Goal: Transaction & Acquisition: Obtain resource

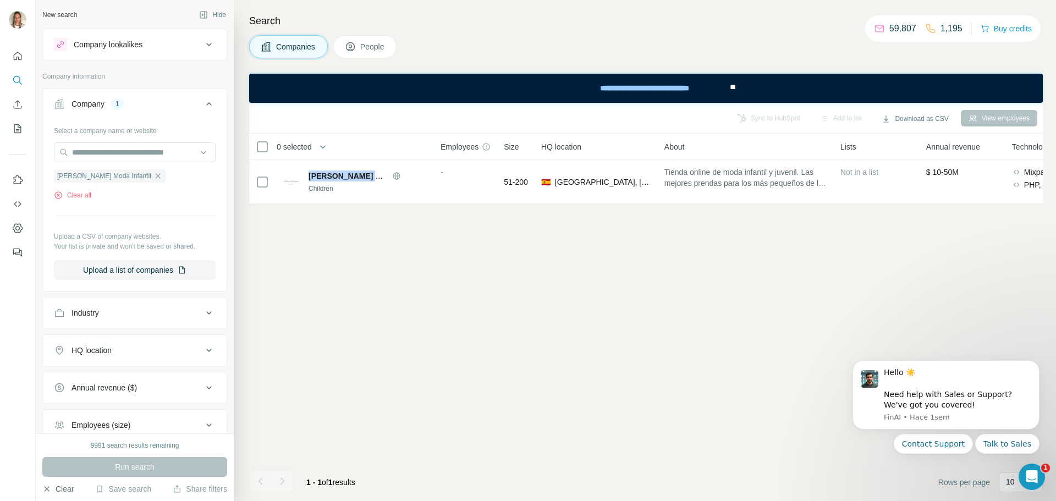
click at [62, 487] on button "Clear" at bounding box center [57, 488] width 31 height 11
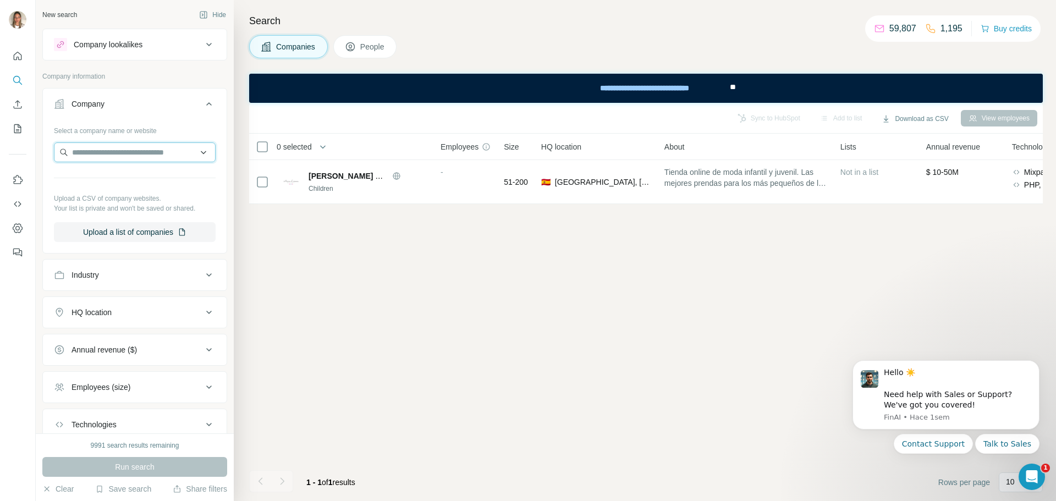
click at [115, 155] on input "text" at bounding box center [135, 152] width 162 height 20
paste input "**********"
click at [120, 153] on input "**********" at bounding box center [135, 152] width 162 height 20
click at [109, 153] on input "**********" at bounding box center [135, 152] width 162 height 20
click at [84, 153] on input "**********" at bounding box center [135, 152] width 162 height 20
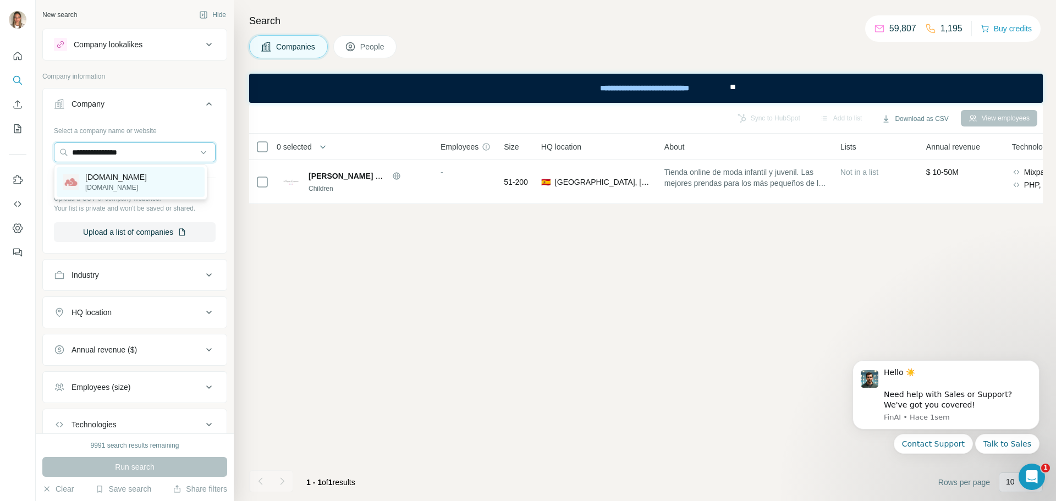
type input "**********"
click at [129, 174] on p "[DOMAIN_NAME]" at bounding box center [116, 177] width 62 height 11
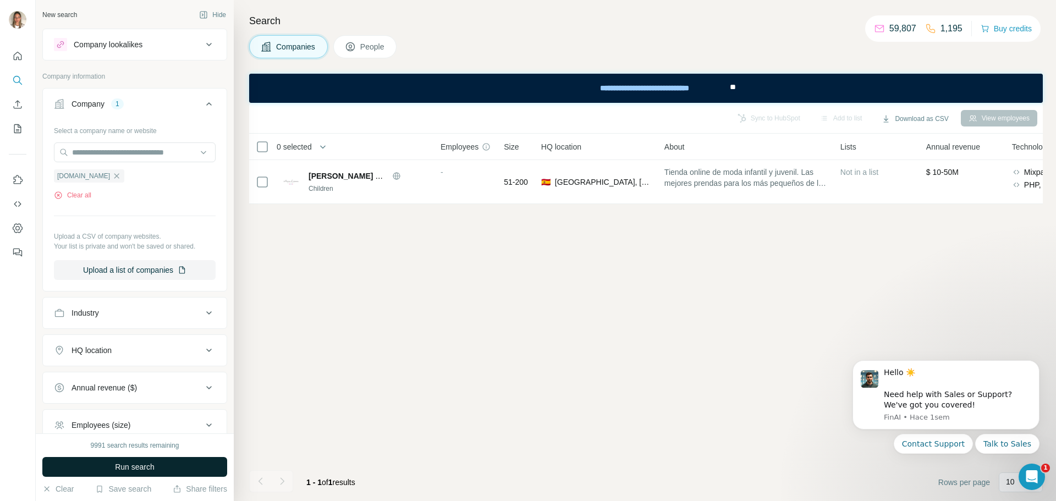
click at [128, 464] on span "Run search" at bounding box center [135, 466] width 40 height 11
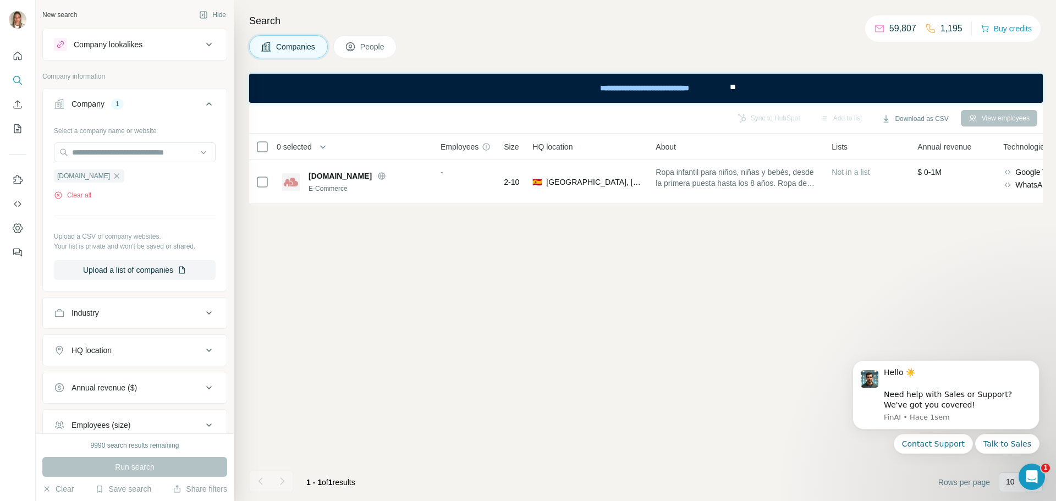
click at [992, 119] on div "View employees" at bounding box center [998, 118] width 76 height 16
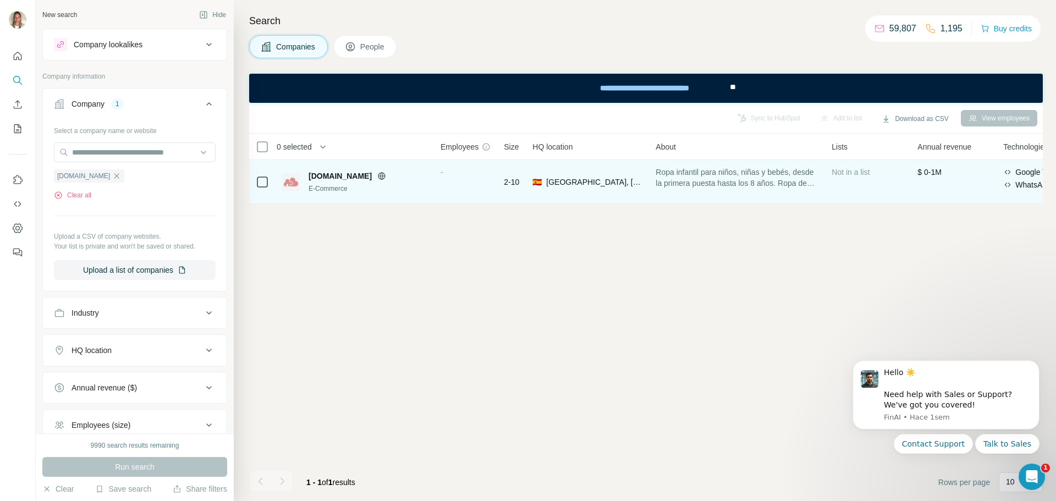
click at [360, 173] on span "[DOMAIN_NAME]" at bounding box center [339, 175] width 63 height 11
click at [340, 181] on div "[DOMAIN_NAME] E-Commerce" at bounding box center [367, 181] width 119 height 23
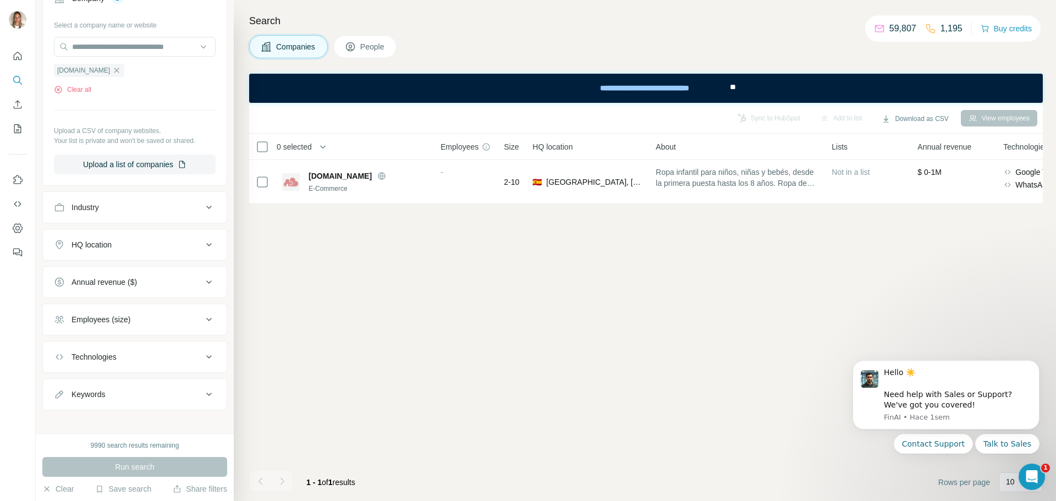
scroll to position [110, 0]
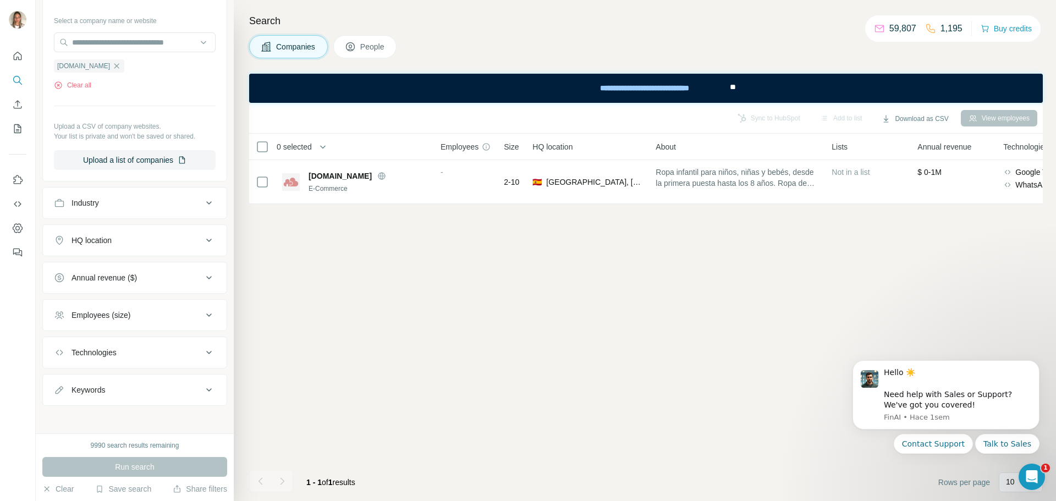
click at [202, 244] on icon at bounding box center [208, 240] width 13 height 13
click at [202, 242] on icon at bounding box center [208, 240] width 13 height 13
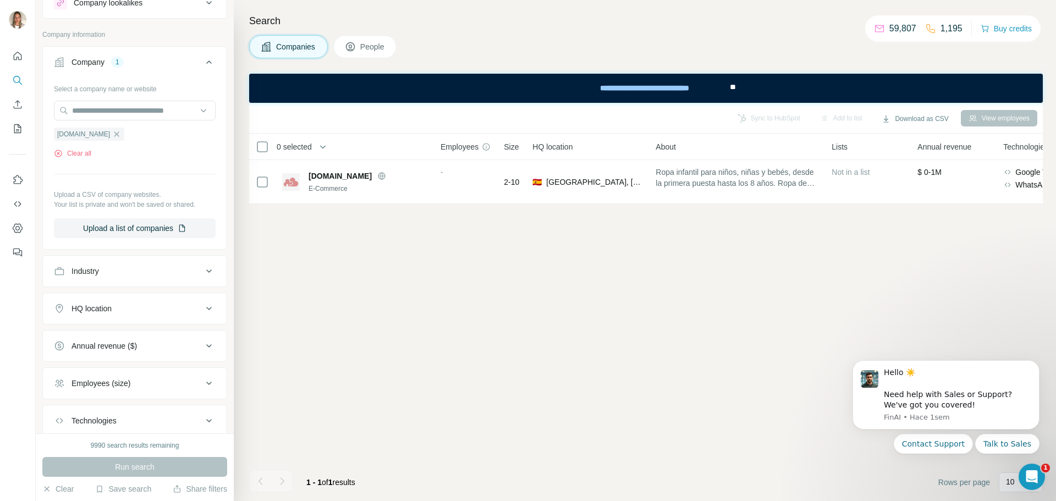
scroll to position [0, 0]
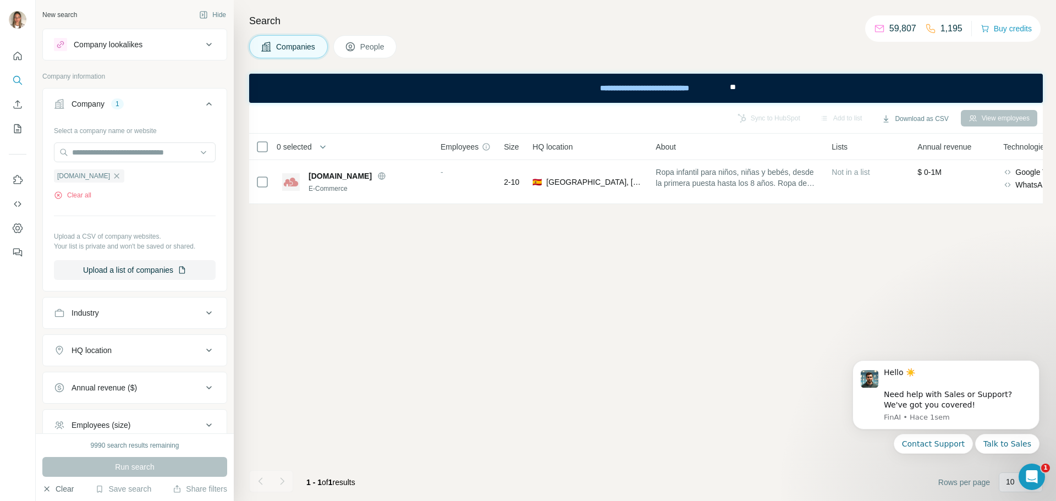
click at [65, 485] on button "Clear" at bounding box center [57, 488] width 31 height 11
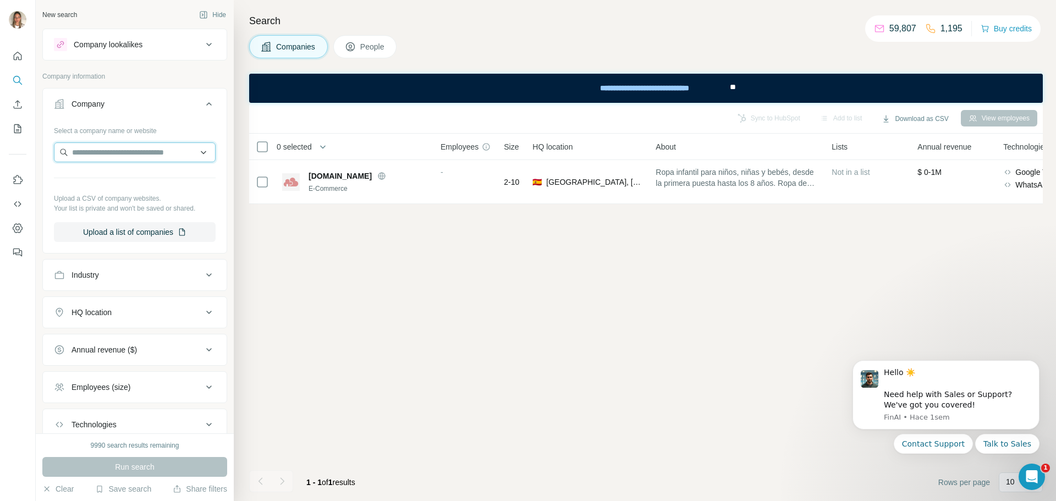
click at [126, 153] on input "text" at bounding box center [135, 152] width 162 height 20
paste input "*******"
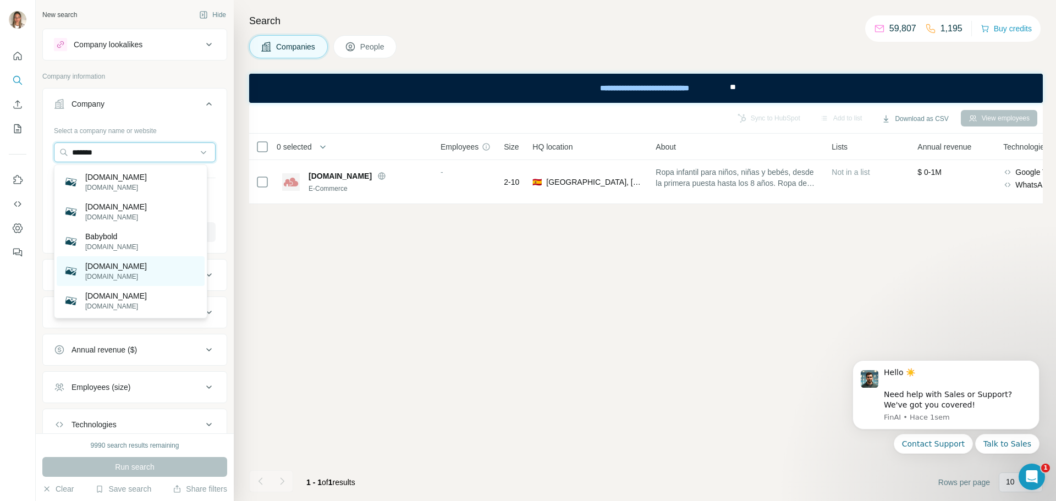
type input "*******"
click at [120, 270] on p "[DOMAIN_NAME]" at bounding box center [116, 266] width 62 height 11
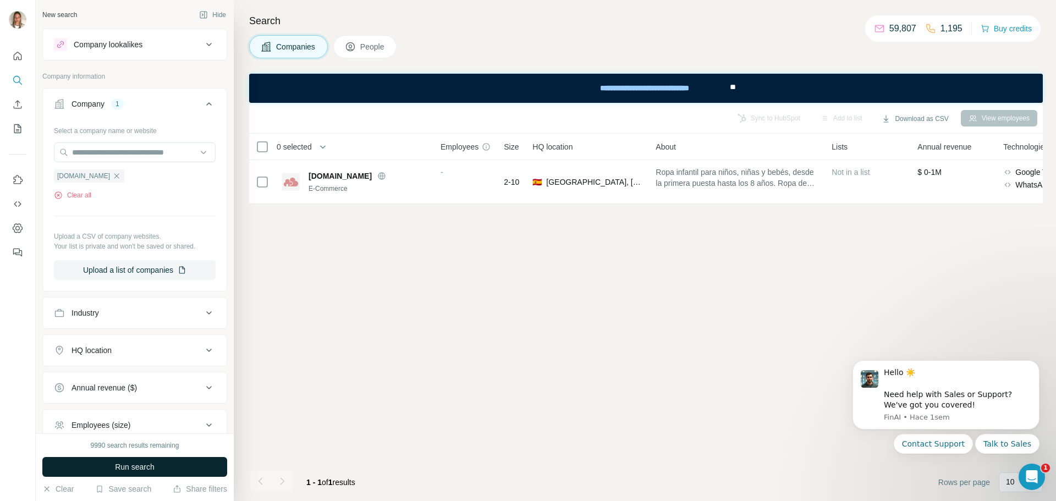
click at [150, 470] on span "Run search" at bounding box center [135, 466] width 40 height 11
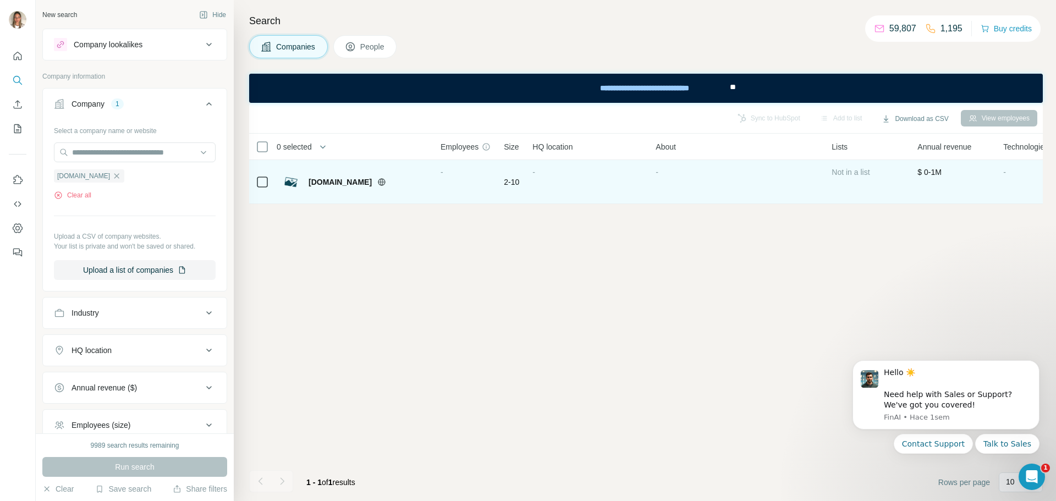
click at [380, 183] on icon at bounding box center [381, 181] width 3 height 7
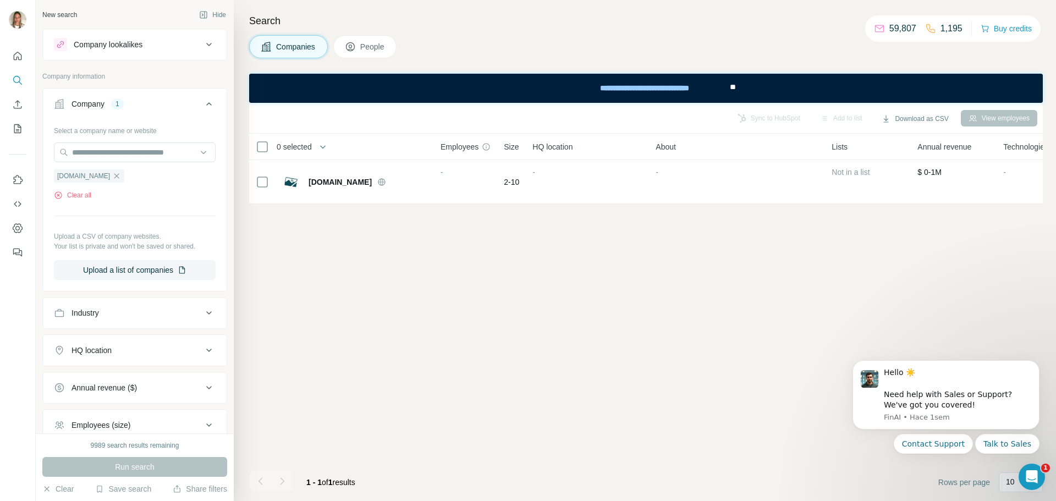
click at [365, 43] on span "People" at bounding box center [372, 46] width 25 height 11
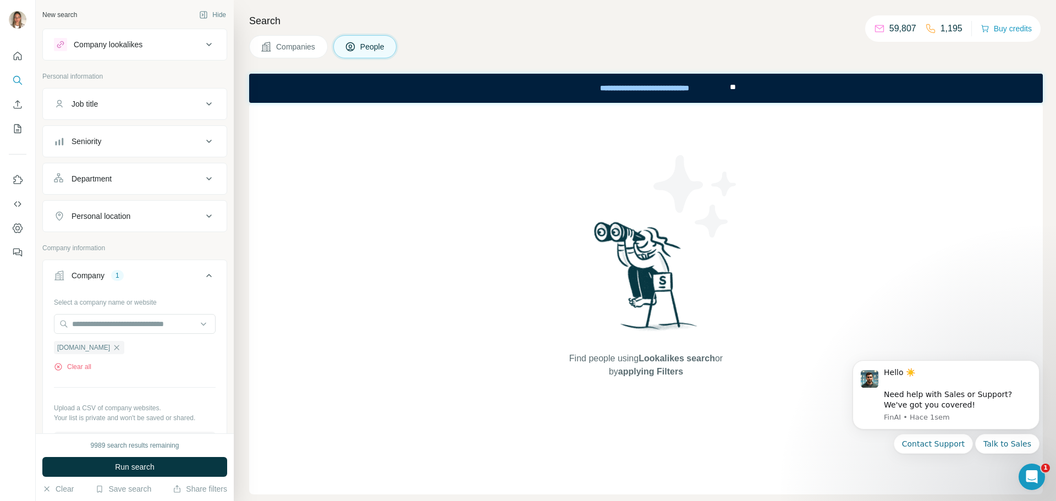
click at [290, 45] on span "Companies" at bounding box center [296, 46] width 40 height 11
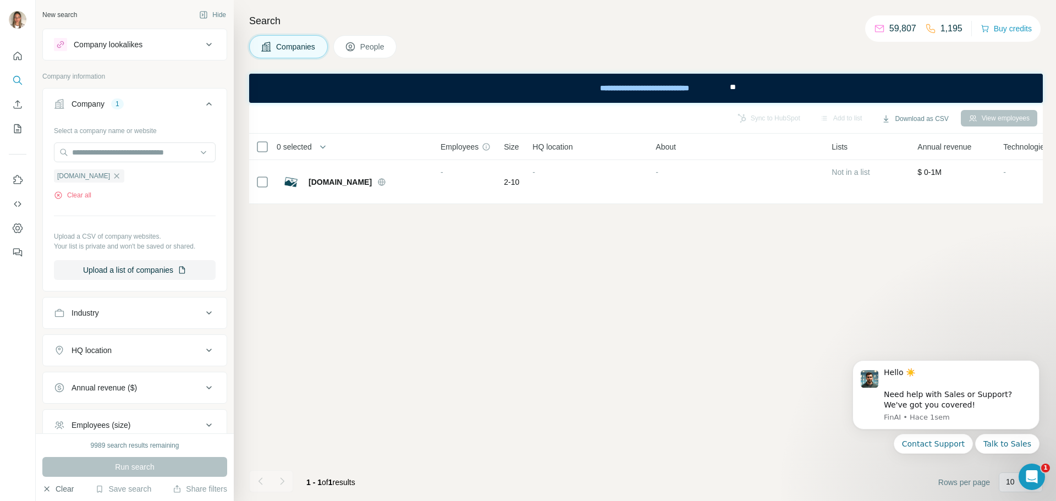
click at [55, 485] on button "Clear" at bounding box center [57, 488] width 31 height 11
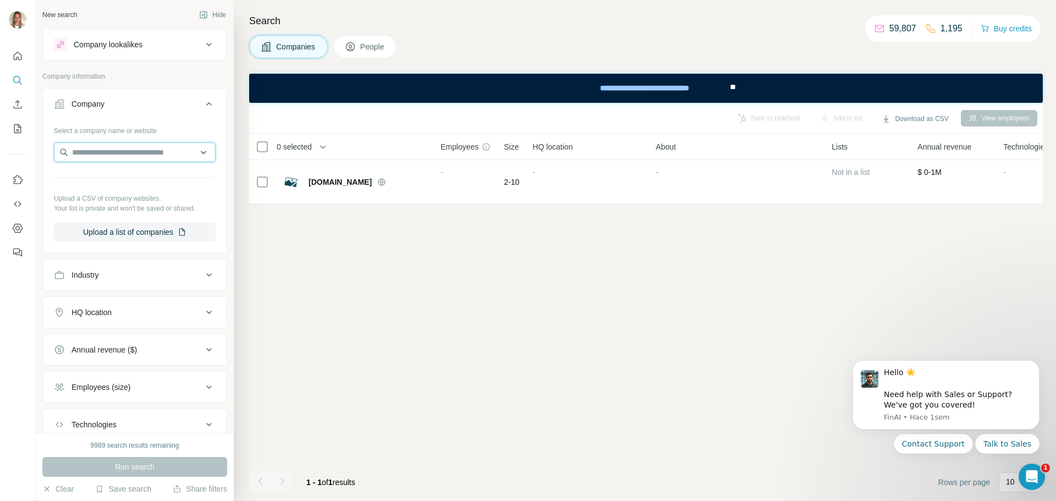
click at [132, 157] on input "text" at bounding box center [135, 152] width 162 height 20
paste input "**********"
type input "*"
click at [140, 153] on input "text" at bounding box center [130, 152] width 153 height 20
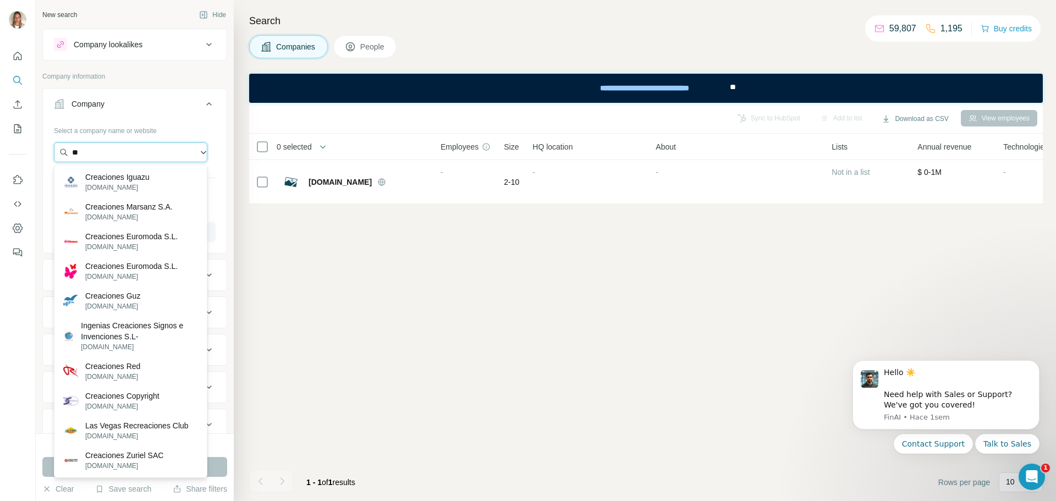
type input "*"
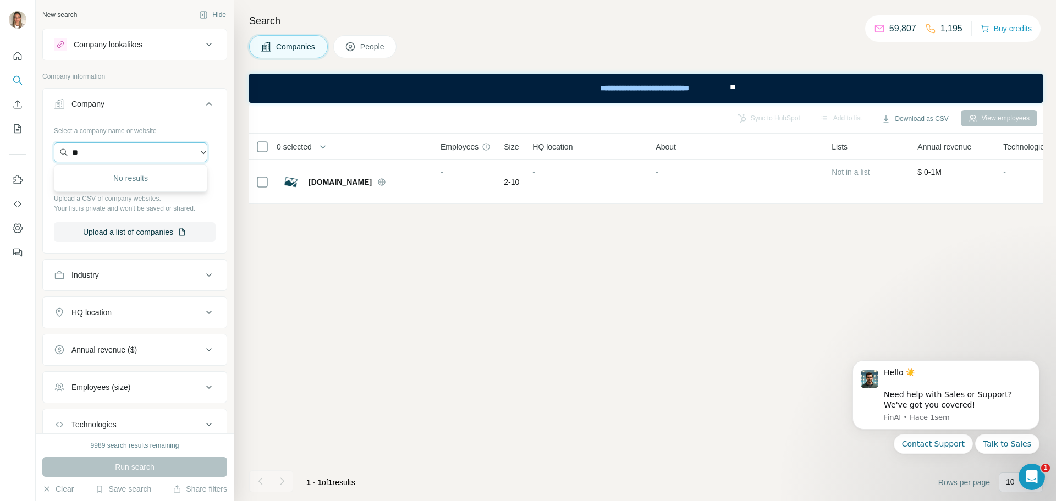
type input "*"
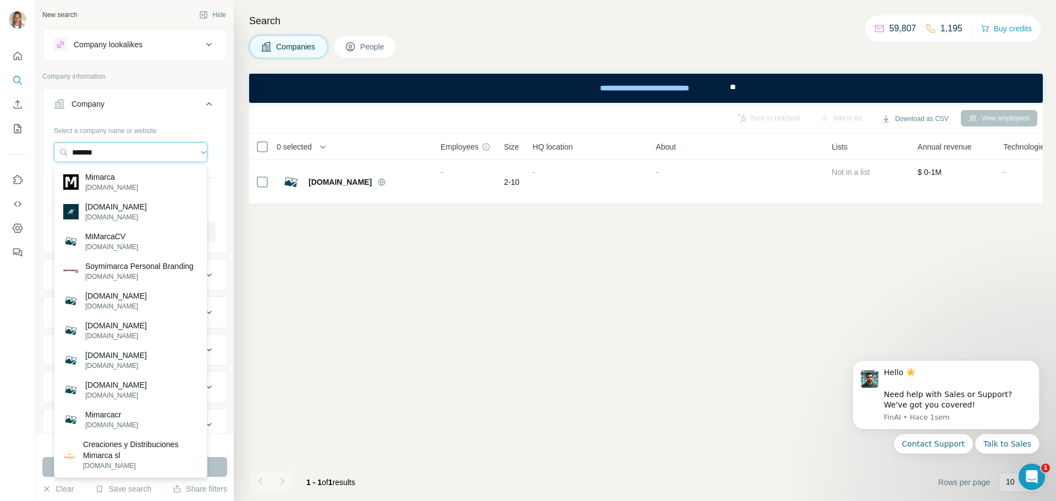
type input "*******"
click at [119, 143] on div "Select a company name or website Upload a CSV of company websites. Your list is…" at bounding box center [135, 181] width 162 height 120
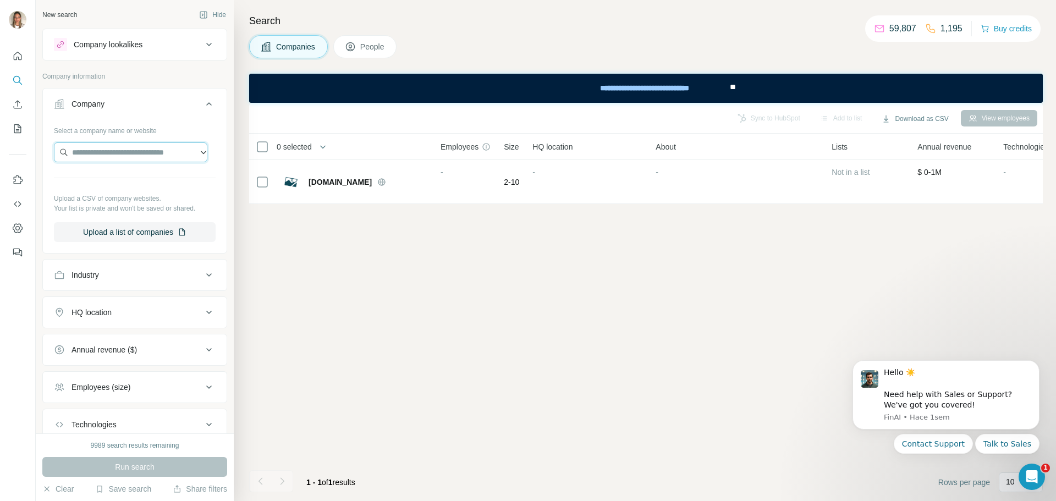
click at [125, 155] on input "text" at bounding box center [130, 152] width 153 height 20
drag, startPoint x: 157, startPoint y: 151, endPoint x: 107, endPoint y: 152, distance: 50.6
click at [107, 152] on input "text" at bounding box center [130, 152] width 153 height 20
paste input "**********"
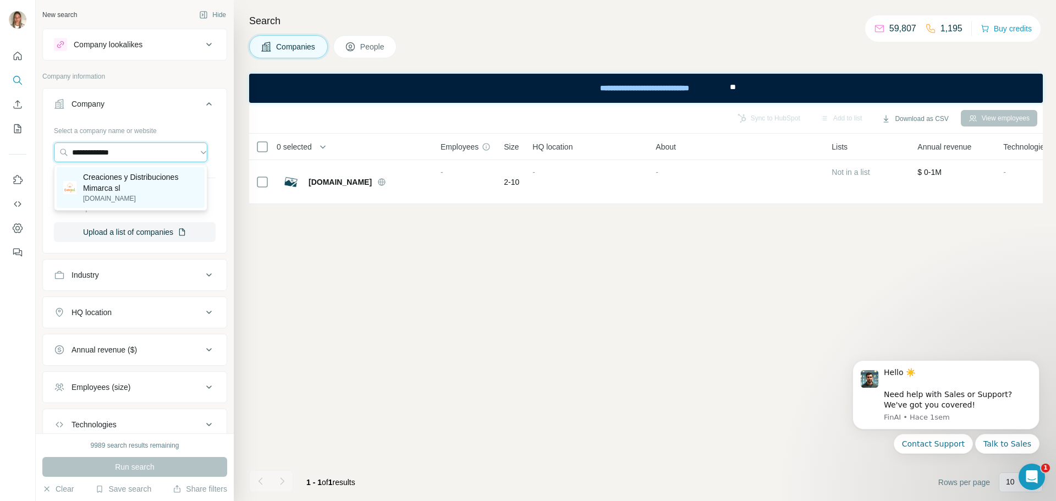
type input "**********"
click at [107, 175] on p "Creaciones y Distribuciones Mimarca sl" at bounding box center [140, 183] width 115 height 22
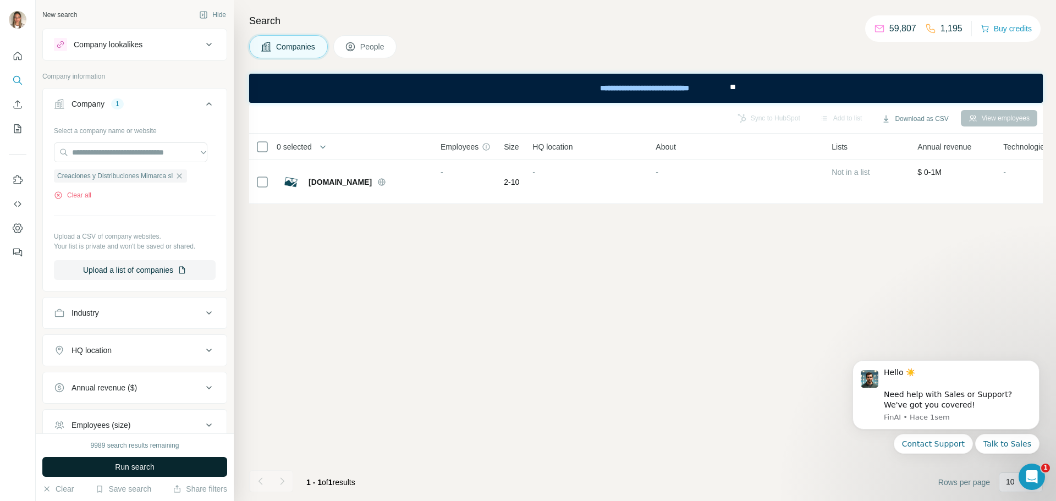
click at [131, 466] on span "Run search" at bounding box center [135, 466] width 40 height 11
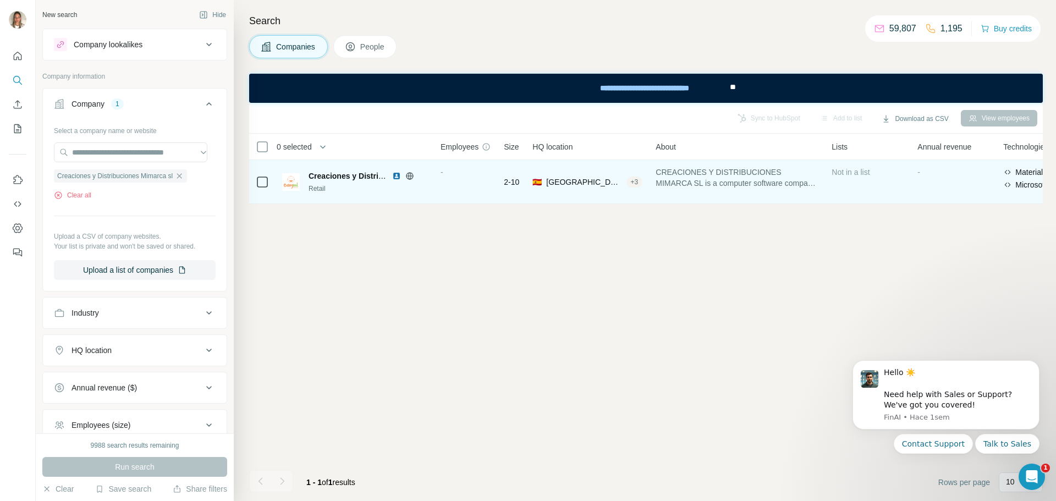
click at [353, 176] on span "Creaciones y Distribuciones Mimarca sl" at bounding box center [381, 176] width 146 height 9
click at [323, 169] on div "Creaciones y Distribuciones Mimarca sl Retail" at bounding box center [354, 182] width 145 height 30
click at [326, 172] on span "Creaciones y Distribuciones Mimarca sl" at bounding box center [381, 176] width 146 height 9
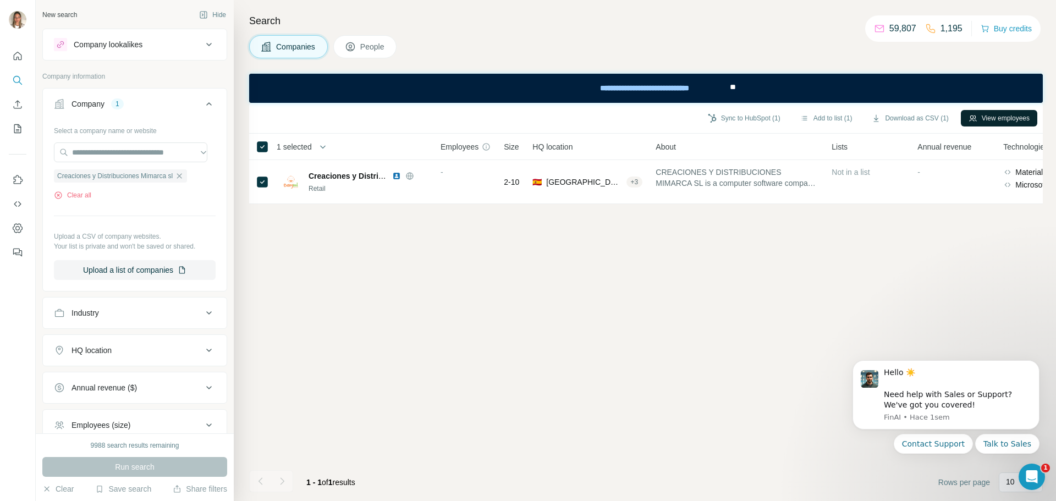
click at [990, 119] on button "View employees" at bounding box center [998, 118] width 76 height 16
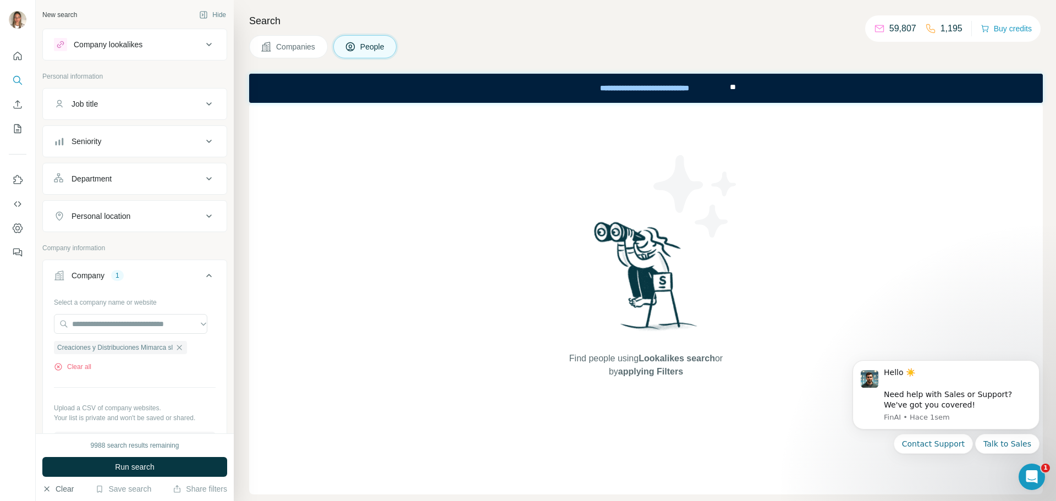
click at [54, 491] on button "Clear" at bounding box center [57, 488] width 31 height 11
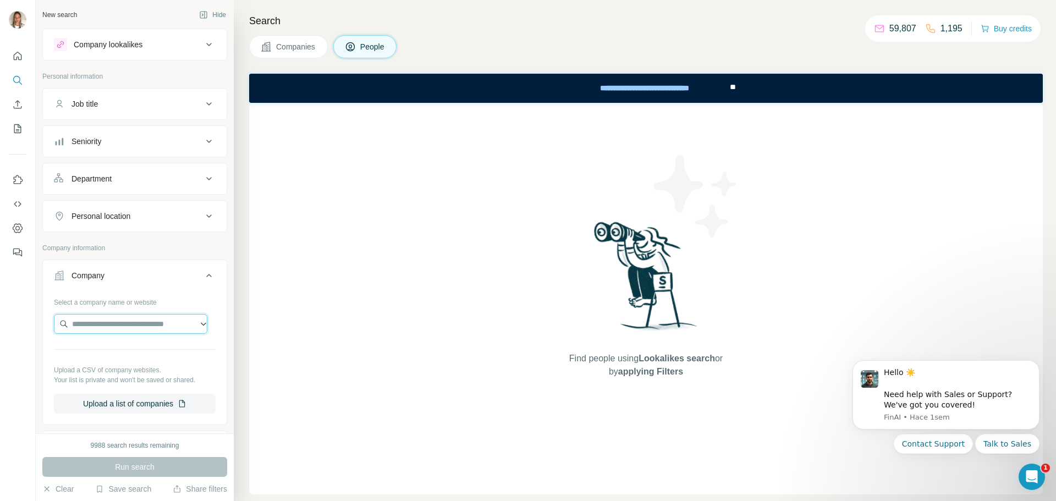
click at [106, 329] on input "text" at bounding box center [130, 324] width 153 height 20
paste input "**********"
click at [92, 323] on input "**********" at bounding box center [130, 324] width 153 height 20
click at [152, 328] on input "**********" at bounding box center [130, 324] width 153 height 20
drag, startPoint x: 129, startPoint y: 331, endPoint x: 62, endPoint y: 328, distance: 67.1
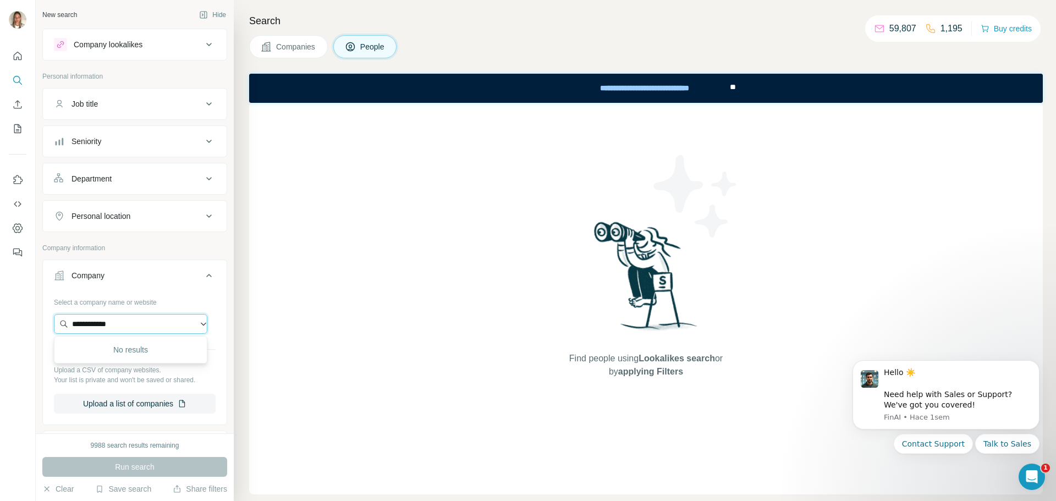
click at [62, 328] on input "**********" at bounding box center [130, 324] width 153 height 20
paste input "********"
type input "**********"
click at [117, 358] on p "[DOMAIN_NAME]" at bounding box center [111, 359] width 53 height 10
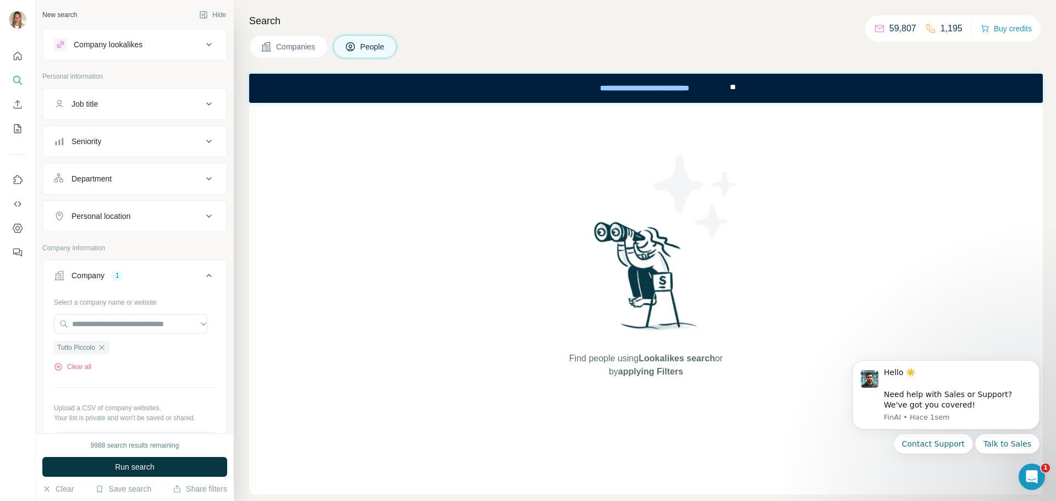
click at [113, 215] on div "Personal location" at bounding box center [100, 216] width 59 height 11
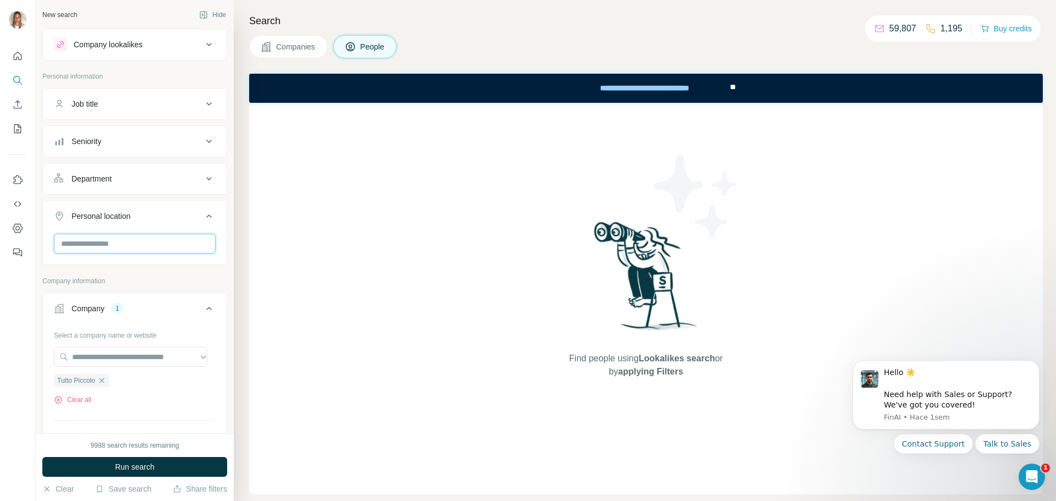
click at [123, 236] on input "text" at bounding box center [135, 244] width 162 height 20
type input "****"
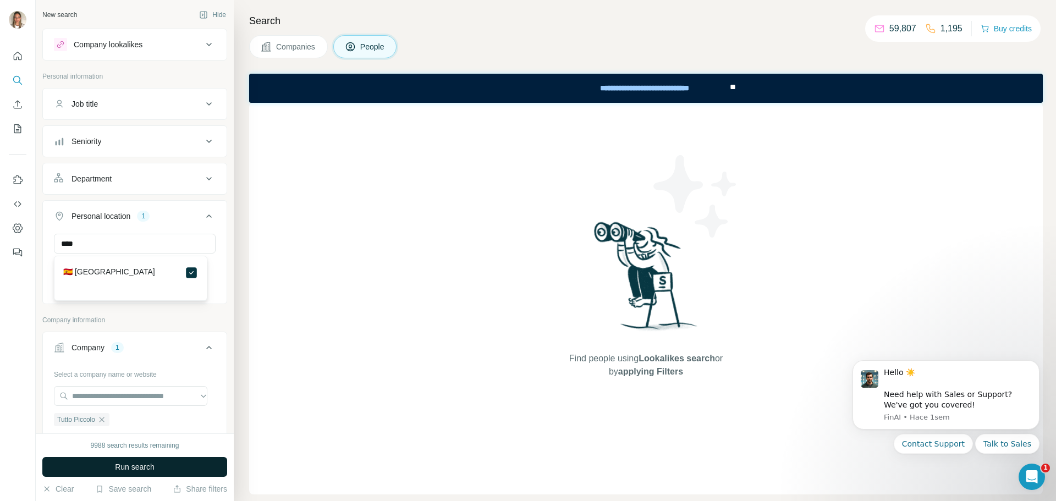
click at [144, 467] on span "Run search" at bounding box center [135, 466] width 40 height 11
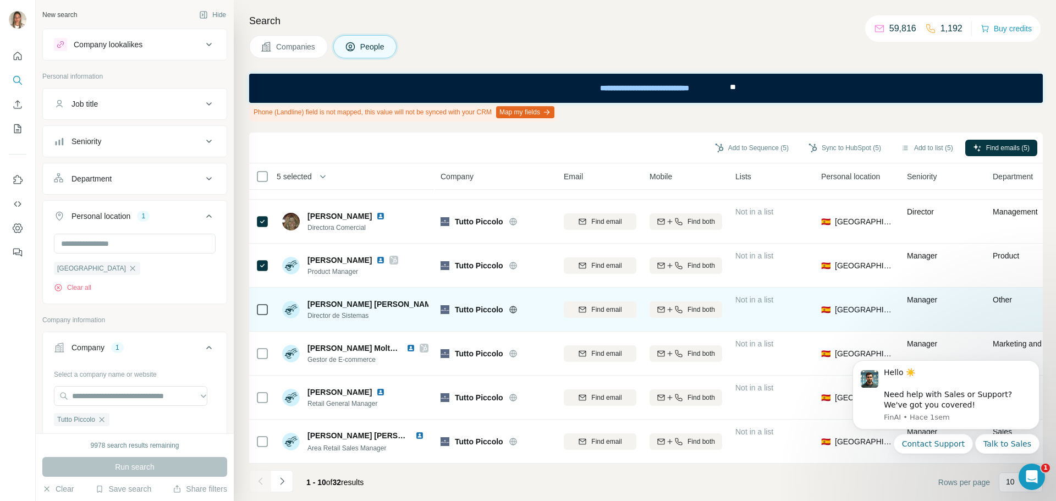
scroll to position [172, 0]
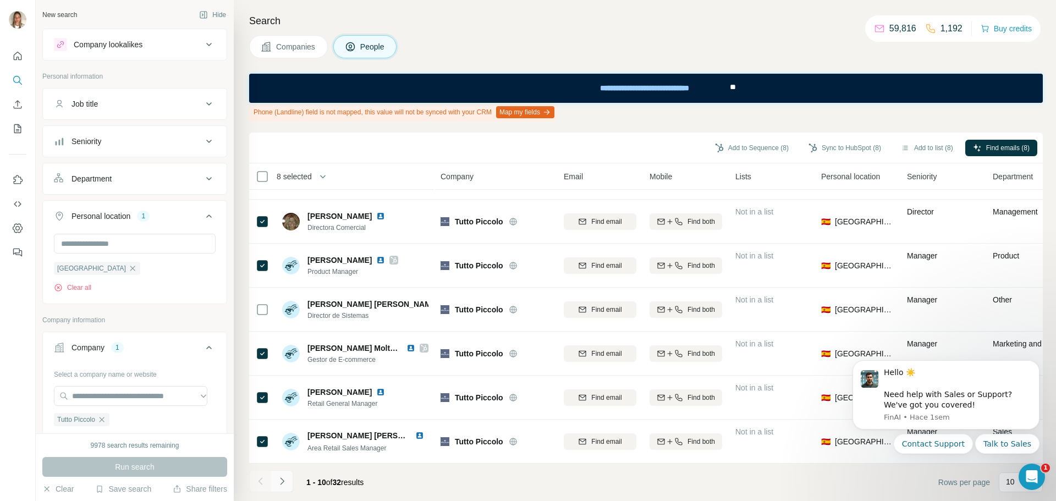
click at [281, 480] on icon "Navigate to next page" at bounding box center [282, 481] width 11 height 11
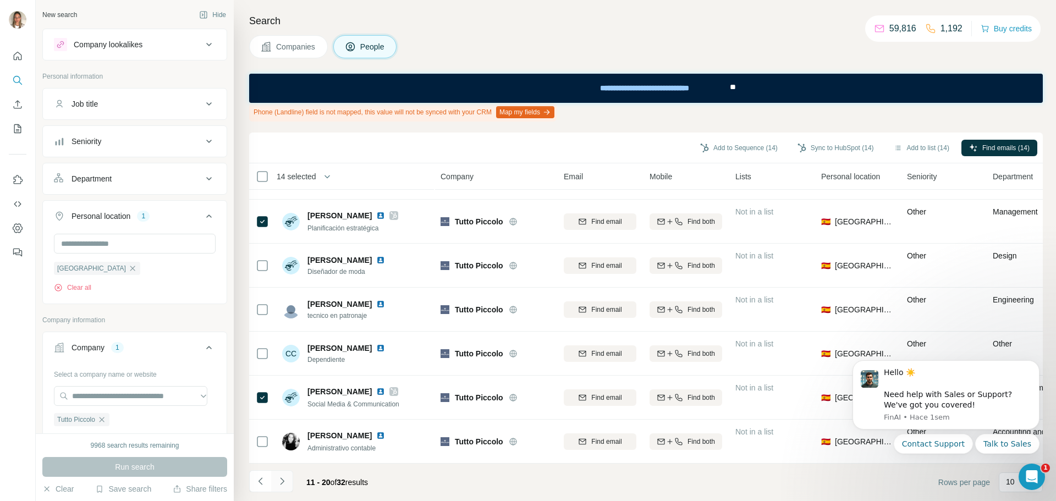
click at [281, 480] on icon "Navigate to next page" at bounding box center [282, 481] width 11 height 11
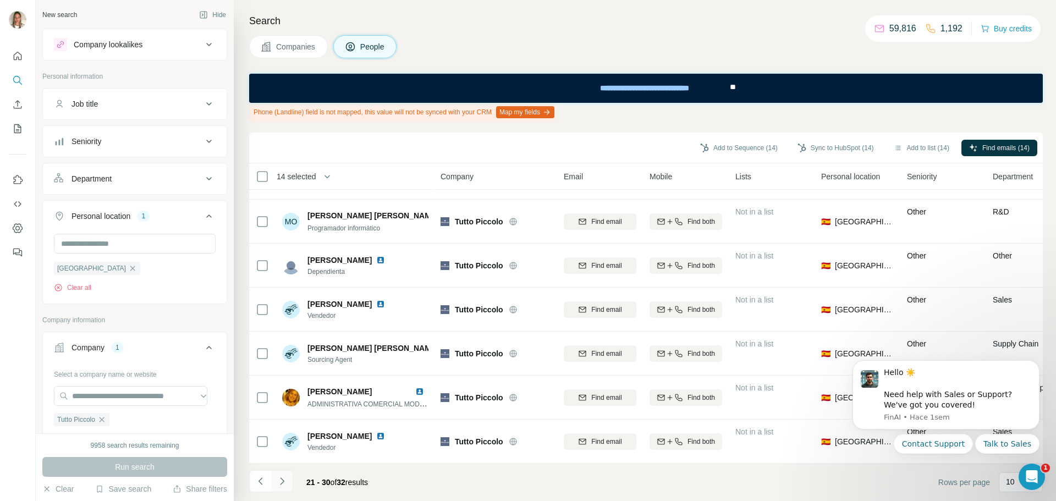
click at [285, 478] on icon "Navigate to next page" at bounding box center [282, 481] width 11 height 11
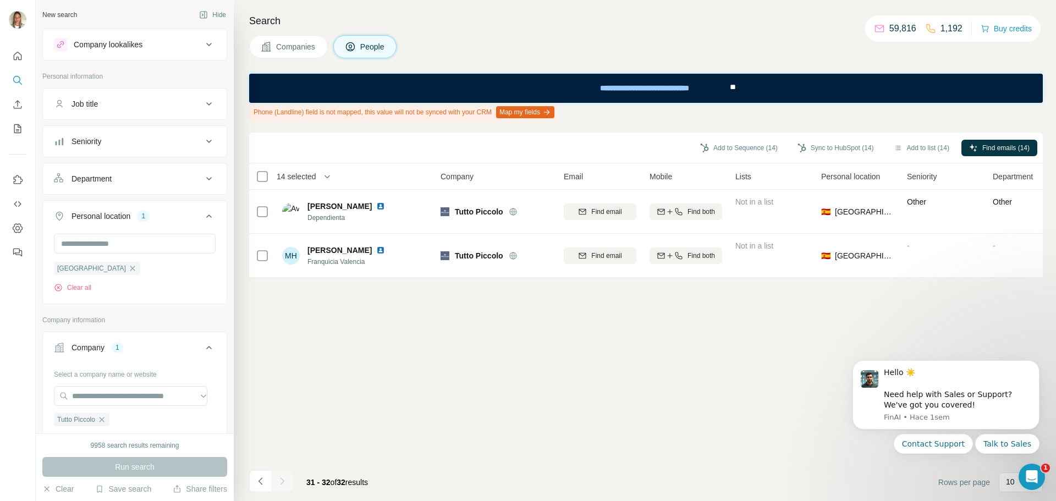
scroll to position [0, 0]
click at [262, 480] on icon "Navigate to previous page" at bounding box center [260, 481] width 11 height 11
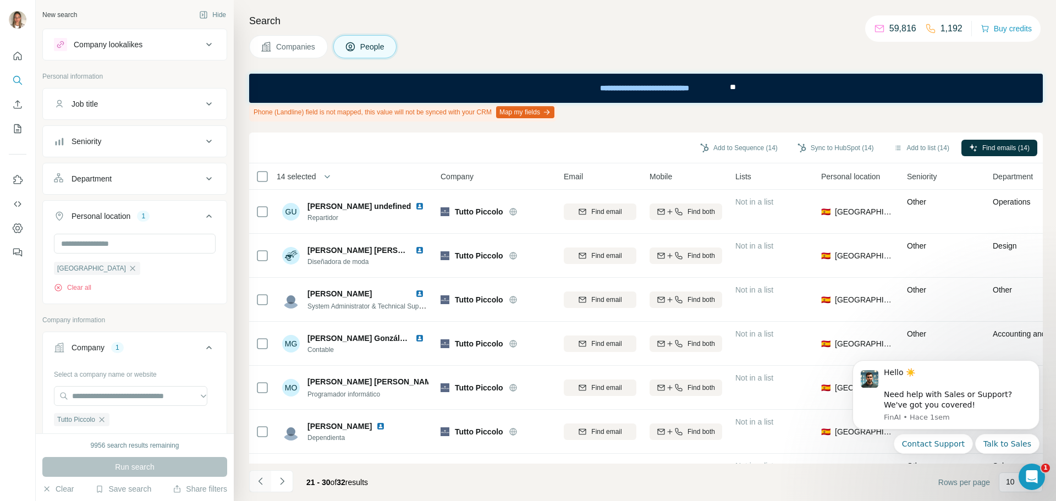
click at [262, 480] on icon "Navigate to previous page" at bounding box center [260, 481] width 11 height 11
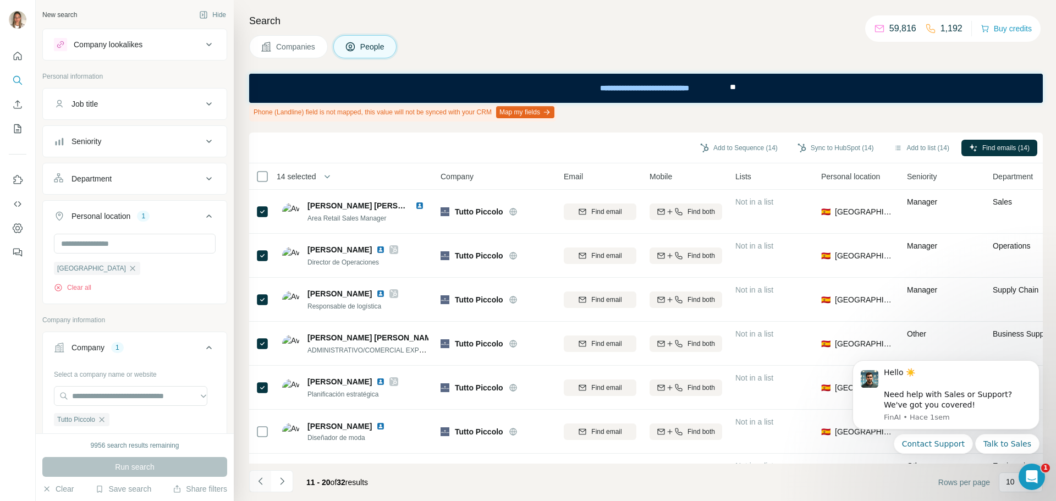
click at [262, 480] on icon "Navigate to previous page" at bounding box center [260, 481] width 11 height 11
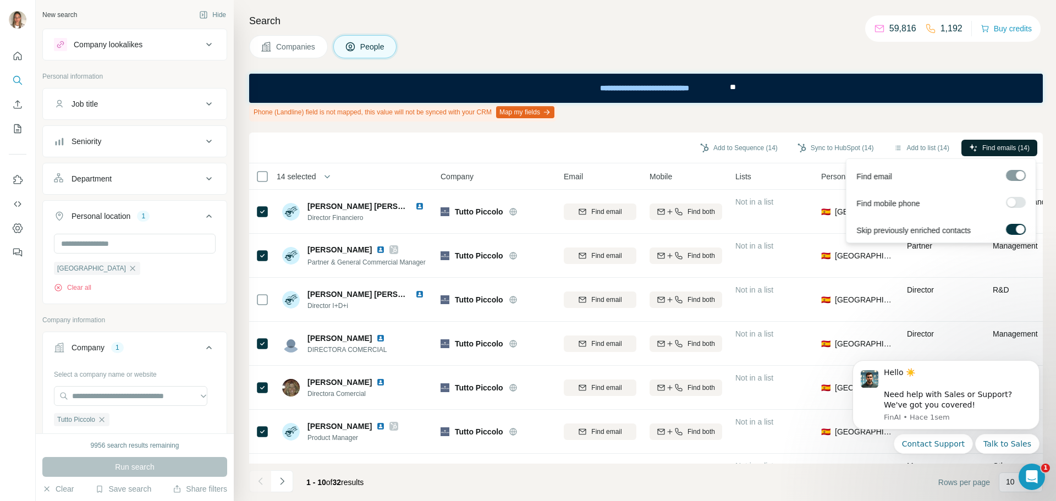
click at [969, 143] on icon "button" at bounding box center [973, 147] width 9 height 9
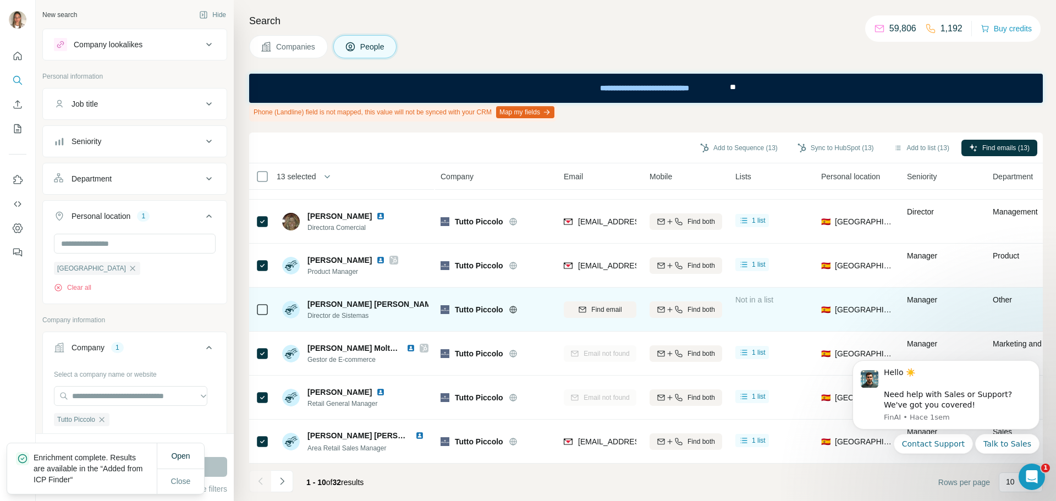
scroll to position [172, 0]
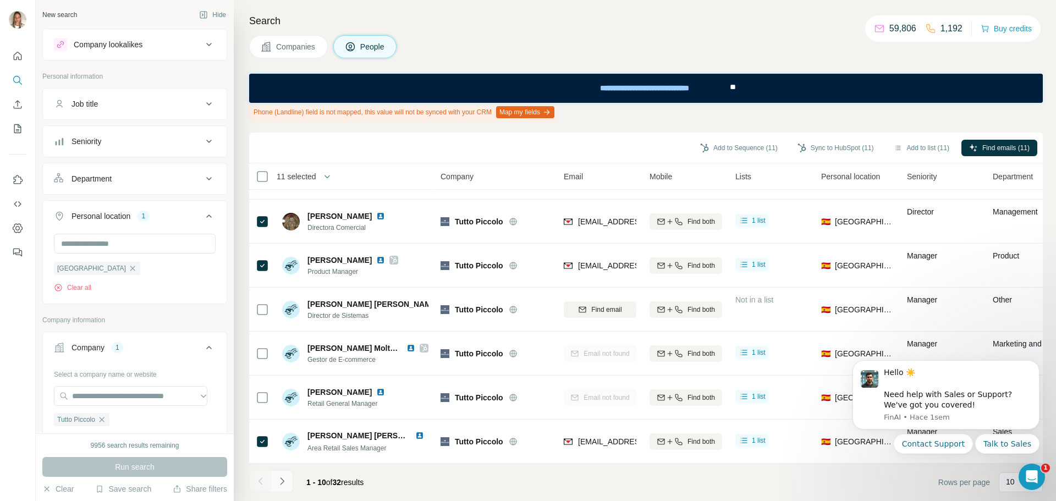
click at [283, 481] on icon "Navigate to next page" at bounding box center [282, 480] width 4 height 7
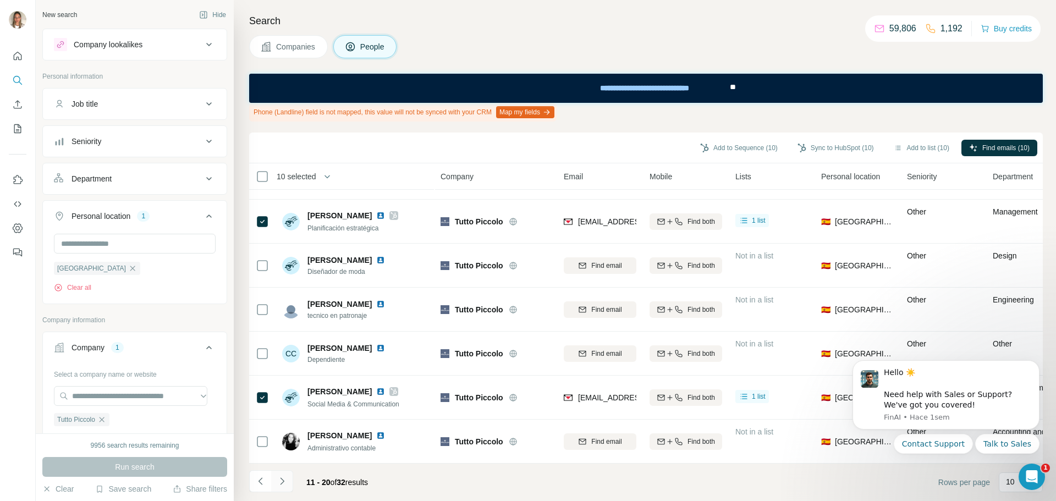
click at [279, 476] on icon "Navigate to next page" at bounding box center [282, 481] width 11 height 11
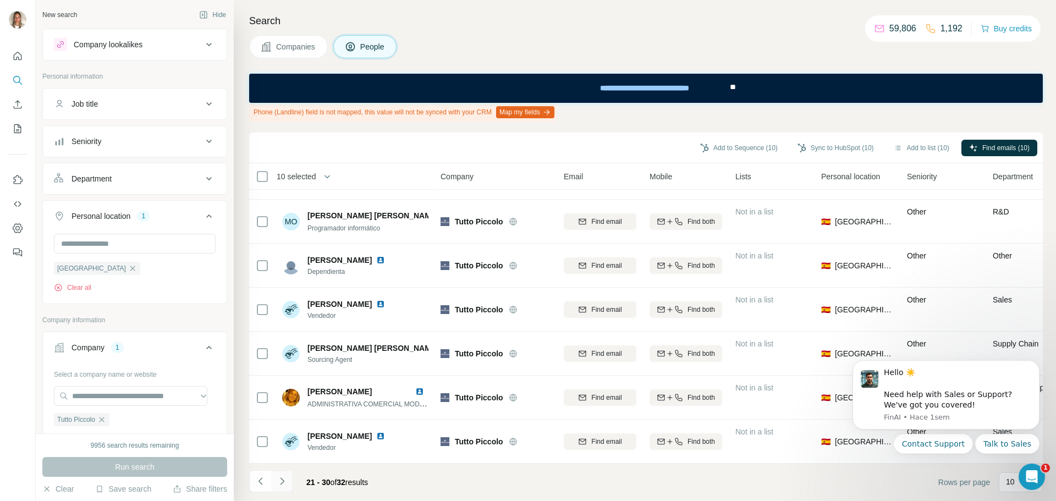
click at [282, 477] on icon "Navigate to next page" at bounding box center [282, 481] width 11 height 11
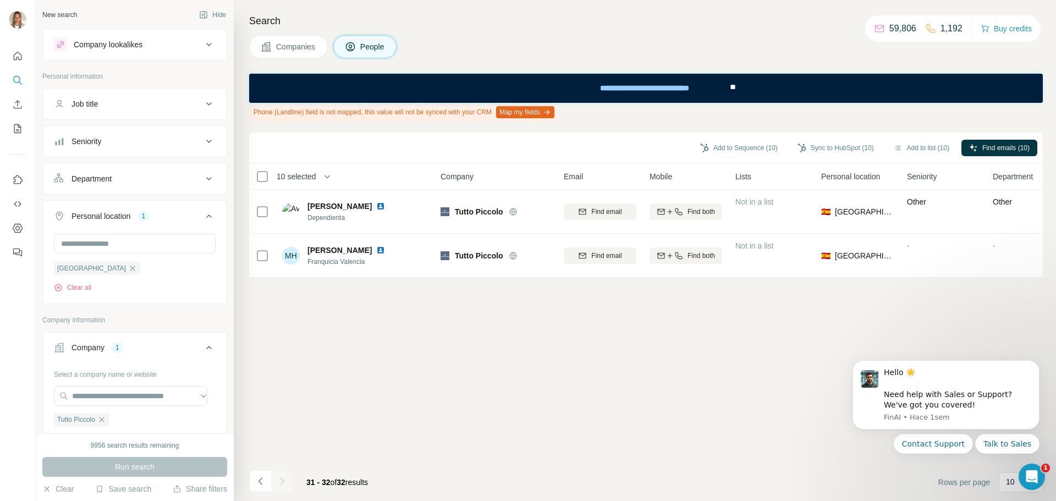
scroll to position [0, 0]
click at [822, 145] on button "Sync to HubSpot (10)" at bounding box center [835, 148] width 92 height 16
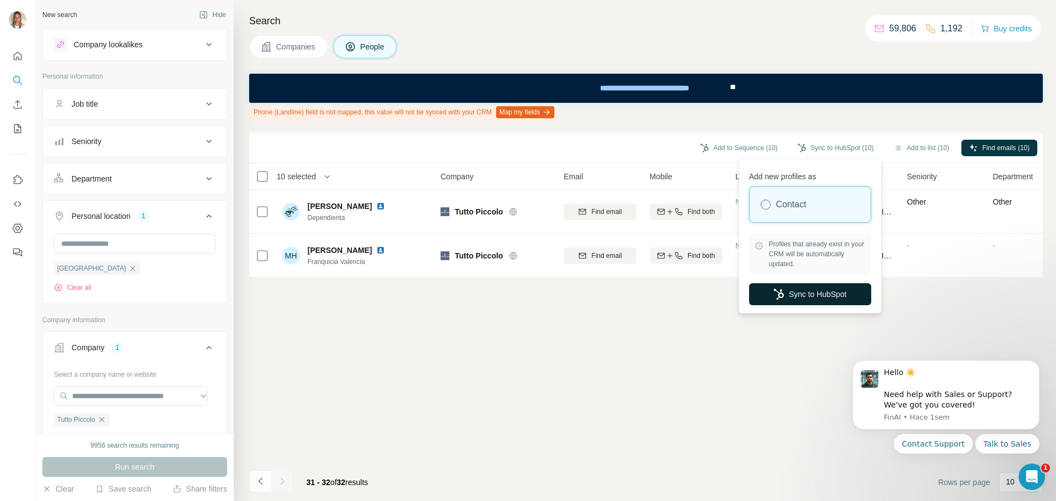
click at [785, 288] on button "Sync to HubSpot" at bounding box center [810, 294] width 122 height 22
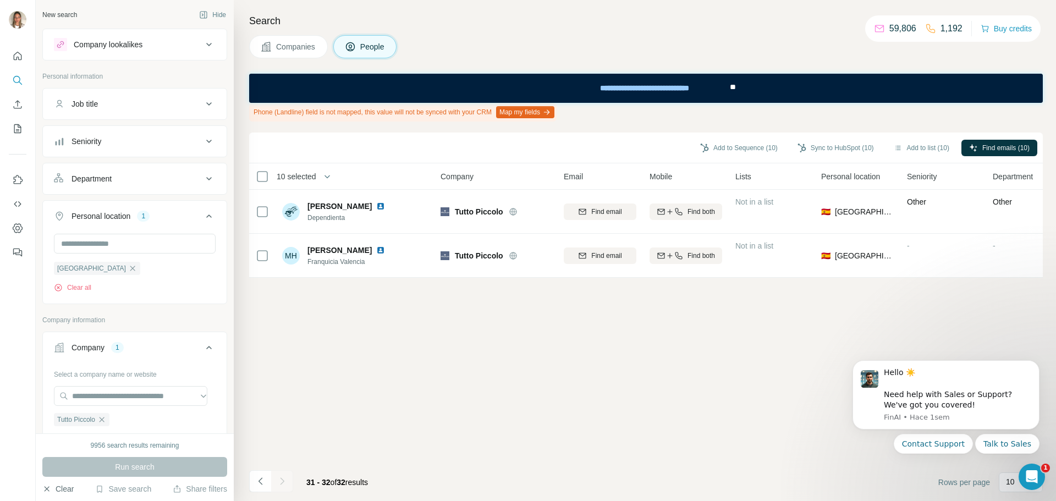
click at [65, 491] on button "Clear" at bounding box center [57, 488] width 31 height 11
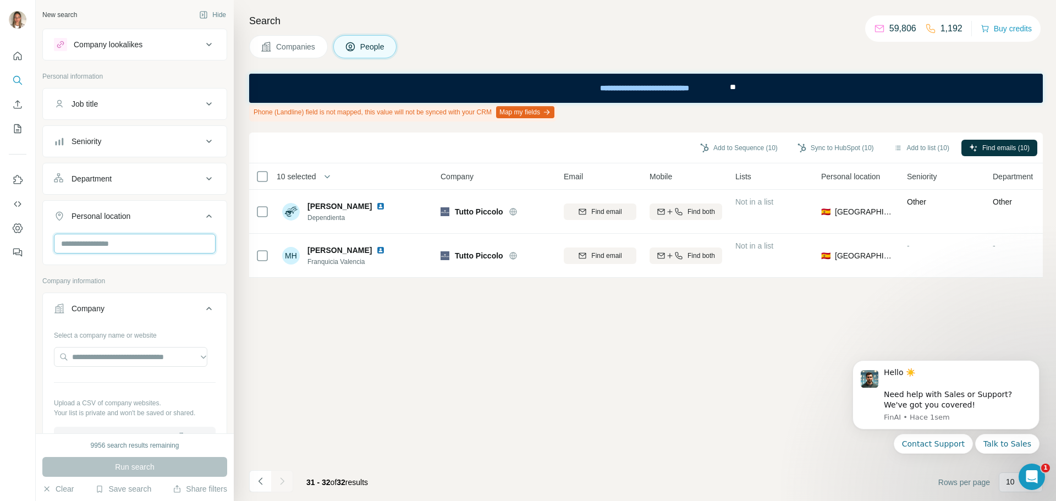
click at [104, 245] on input "text" at bounding box center [135, 244] width 162 height 20
type input "****"
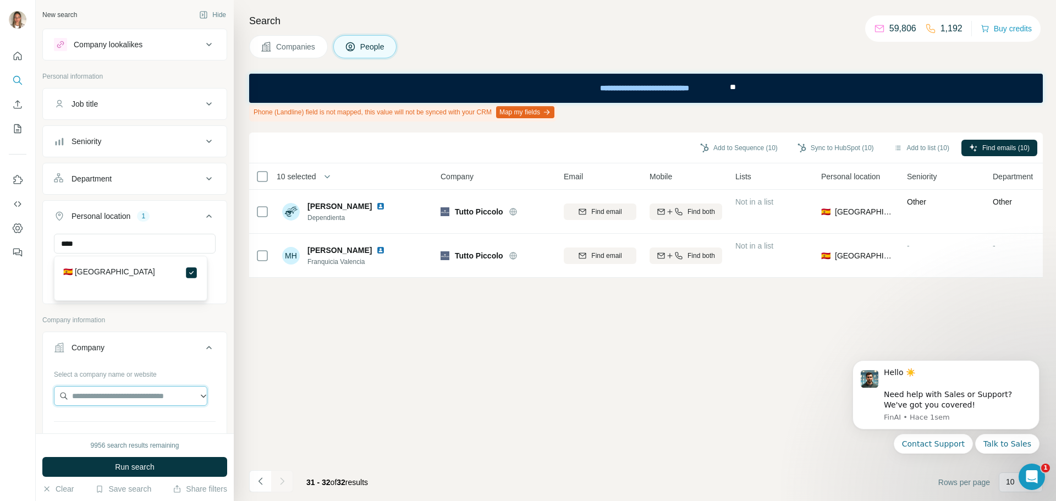
click at [114, 400] on input "text" at bounding box center [130, 396] width 153 height 20
paste input "**********"
click at [103, 397] on input "**********" at bounding box center [130, 396] width 153 height 20
click at [91, 396] on input "**********" at bounding box center [130, 396] width 153 height 20
drag, startPoint x: 138, startPoint y: 393, endPoint x: 67, endPoint y: 392, distance: 70.9
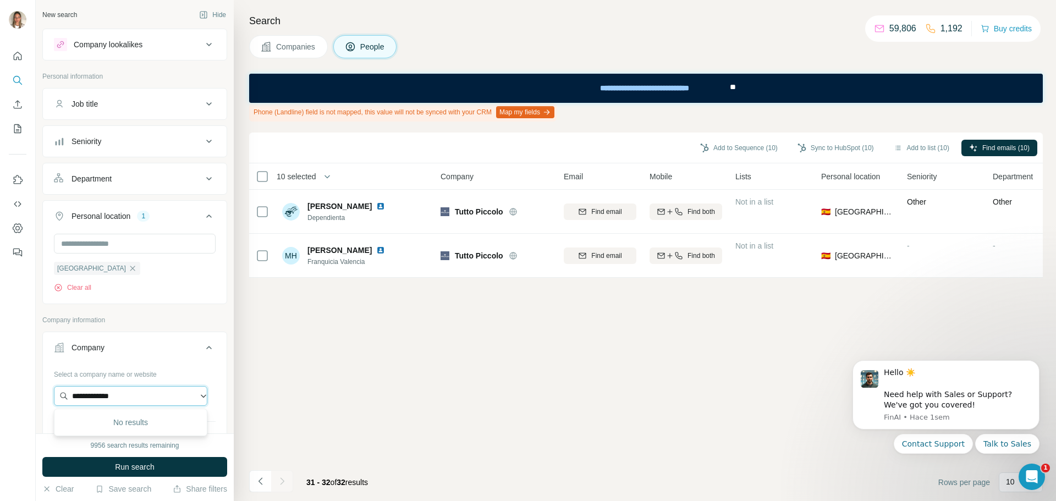
click at [67, 392] on input "**********" at bounding box center [130, 396] width 153 height 20
paste input "**********"
type input "**********"
click at [104, 422] on p "Azul de Colibrí" at bounding box center [111, 421] width 53 height 11
click at [128, 465] on span "Run search" at bounding box center [135, 466] width 40 height 11
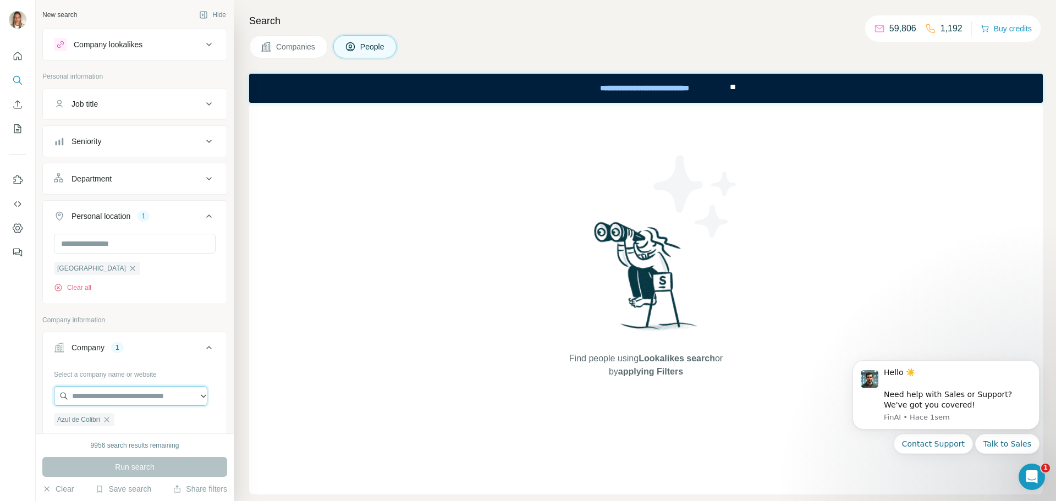
click at [117, 388] on input "text" at bounding box center [130, 396] width 153 height 20
drag, startPoint x: 124, startPoint y: 396, endPoint x: 54, endPoint y: 395, distance: 70.4
click at [54, 395] on input "*********" at bounding box center [130, 396] width 153 height 20
paste input "*"
type input "**********"
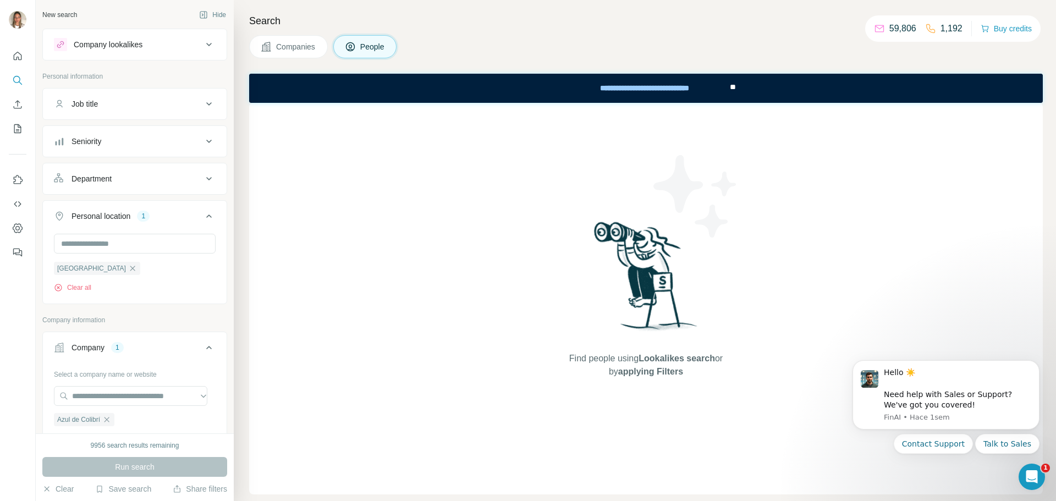
click at [221, 416] on div "New search Hide Company lookalikes Personal information Job title Seniority Dep…" at bounding box center [135, 216] width 198 height 433
click at [106, 421] on icon "button" at bounding box center [106, 419] width 9 height 9
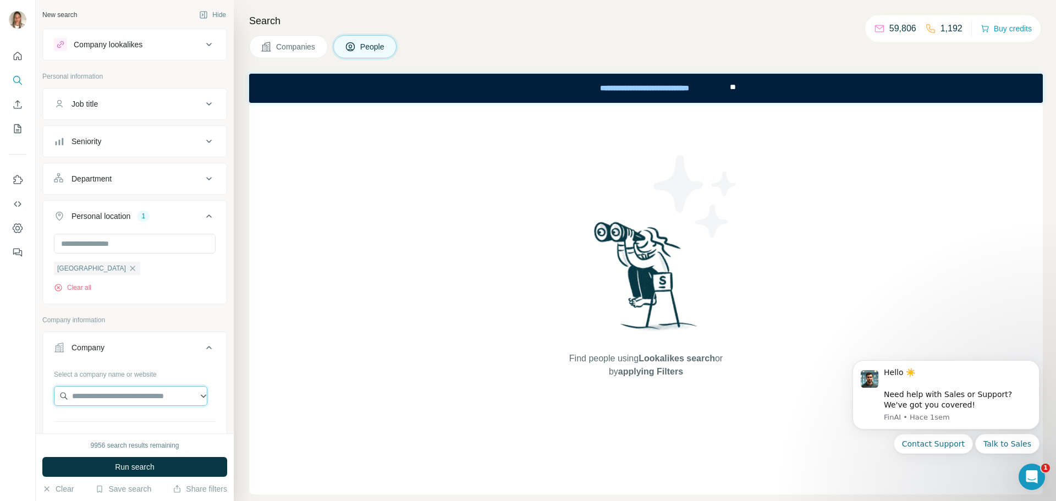
click at [103, 400] on input "text" at bounding box center [130, 396] width 153 height 20
click at [98, 397] on input "**********" at bounding box center [130, 396] width 153 height 20
click at [118, 399] on input "*********" at bounding box center [130, 396] width 153 height 20
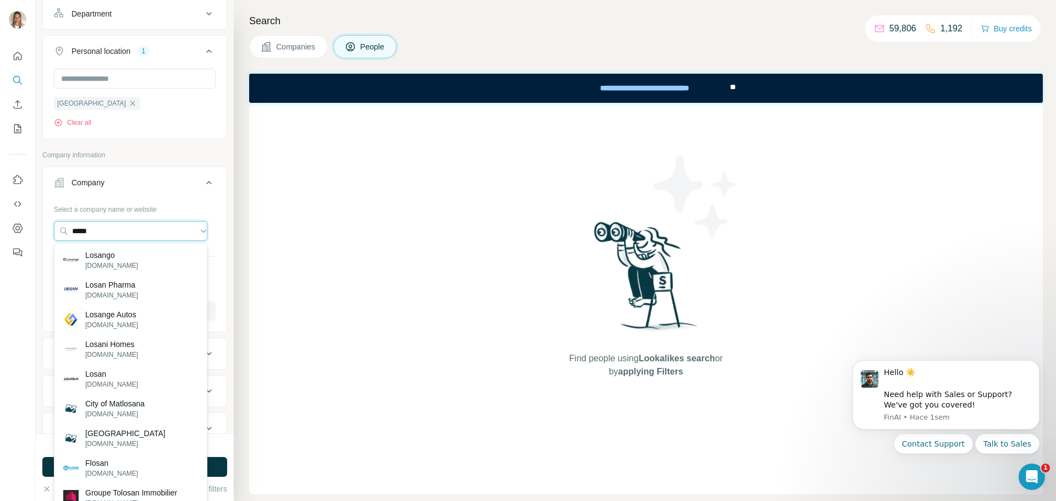
scroll to position [220, 0]
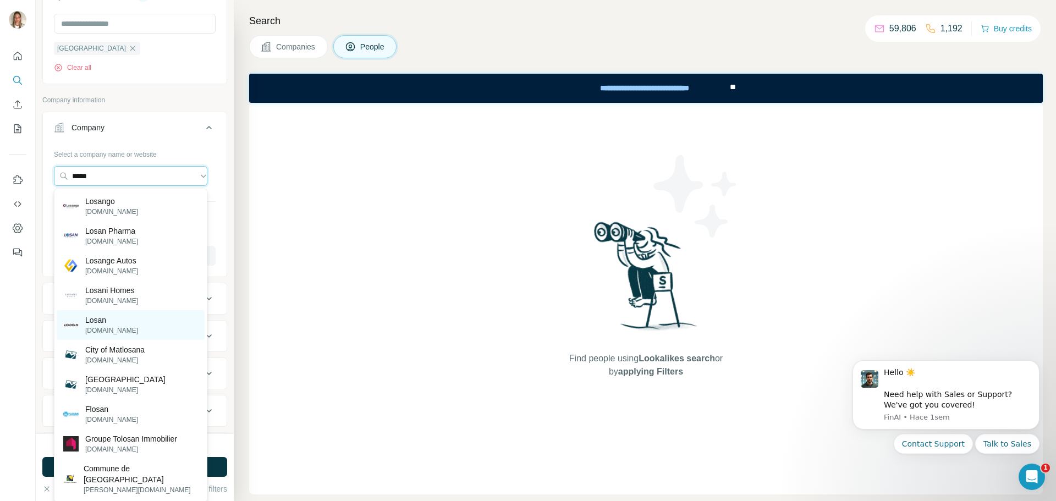
type input "*****"
click at [103, 326] on p "[DOMAIN_NAME]" at bounding box center [111, 330] width 53 height 10
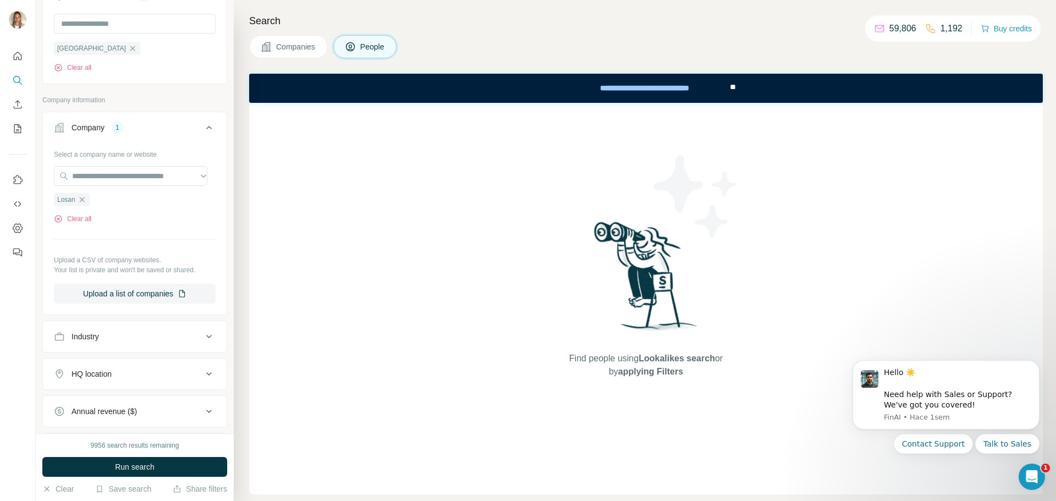
scroll to position [110, 0]
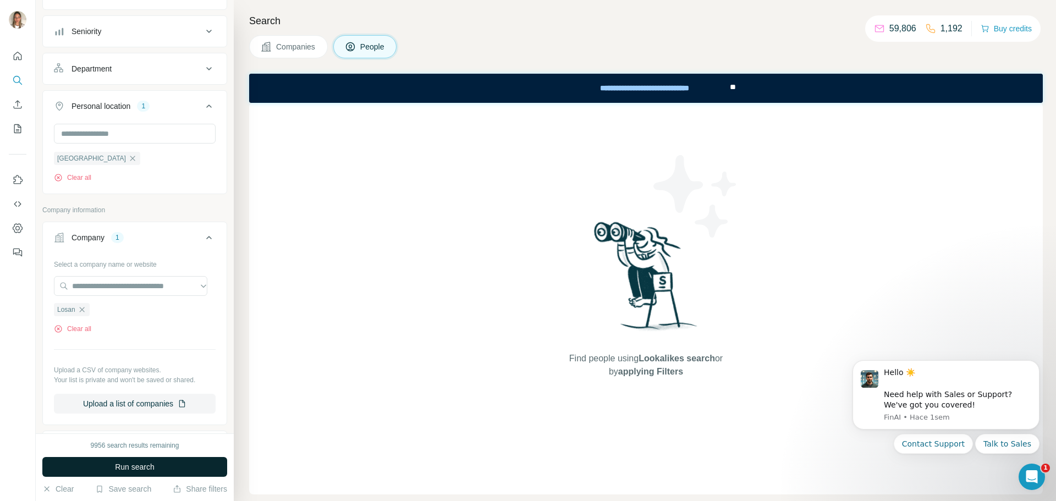
click at [132, 468] on span "Run search" at bounding box center [135, 466] width 40 height 11
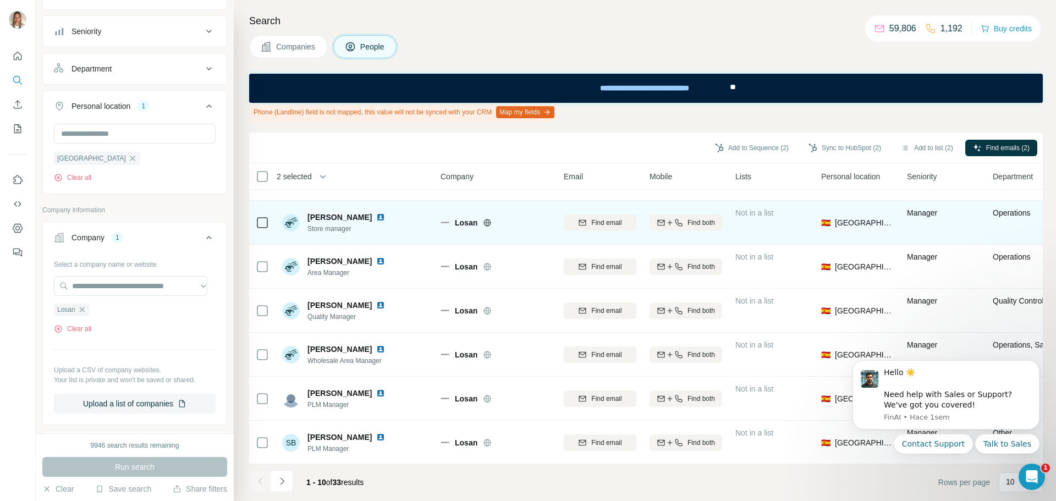
scroll to position [172, 0]
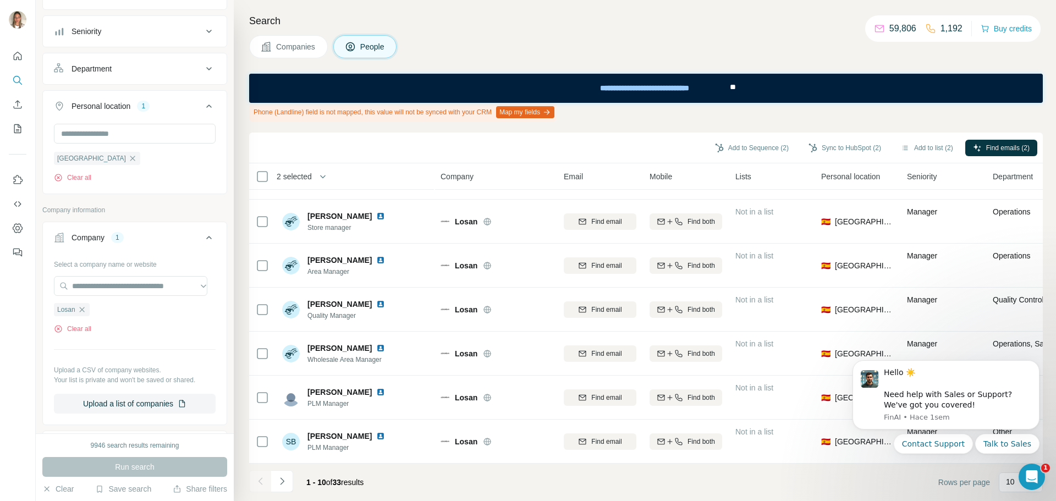
click at [284, 485] on icon "Navigate to next page" at bounding box center [282, 481] width 11 height 11
click at [282, 476] on icon "Navigate to next page" at bounding box center [282, 481] width 11 height 11
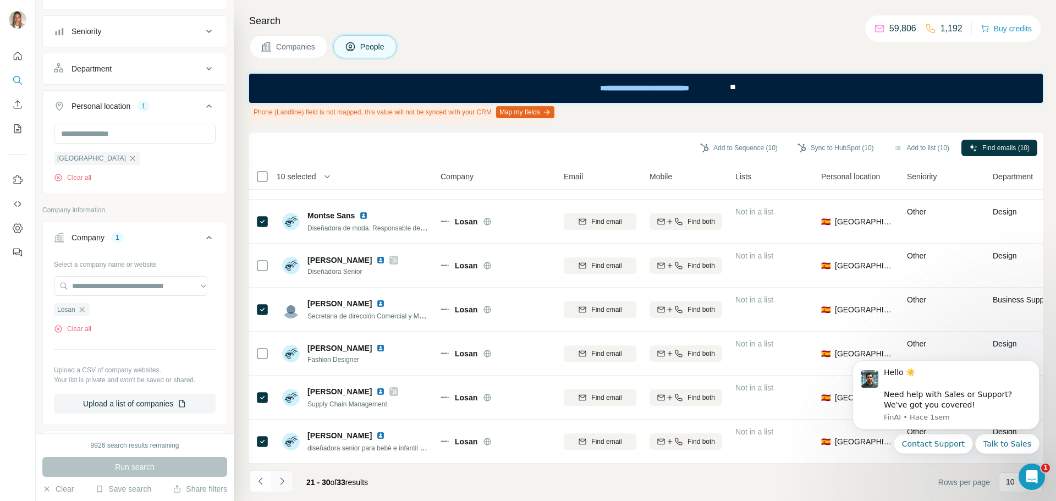
click at [280, 484] on icon "Navigate to next page" at bounding box center [282, 481] width 11 height 11
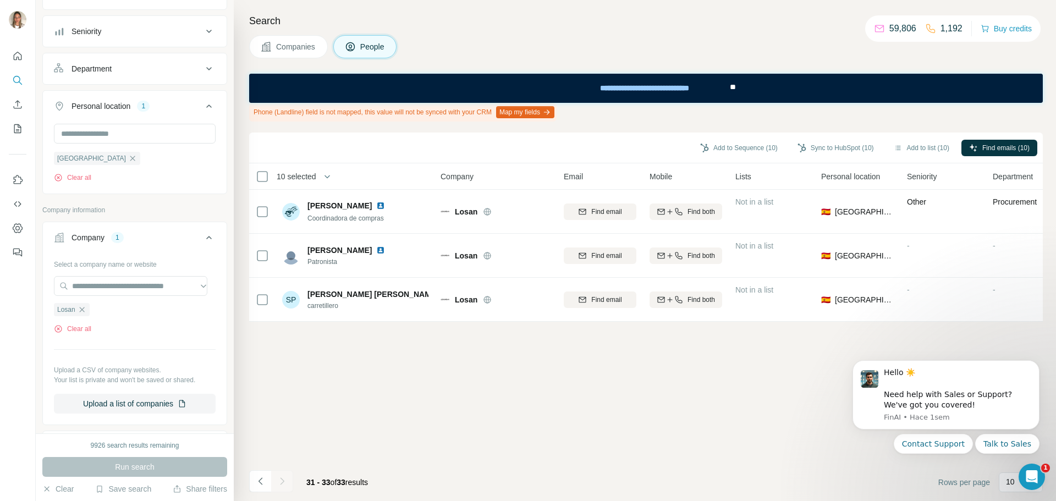
scroll to position [0, 0]
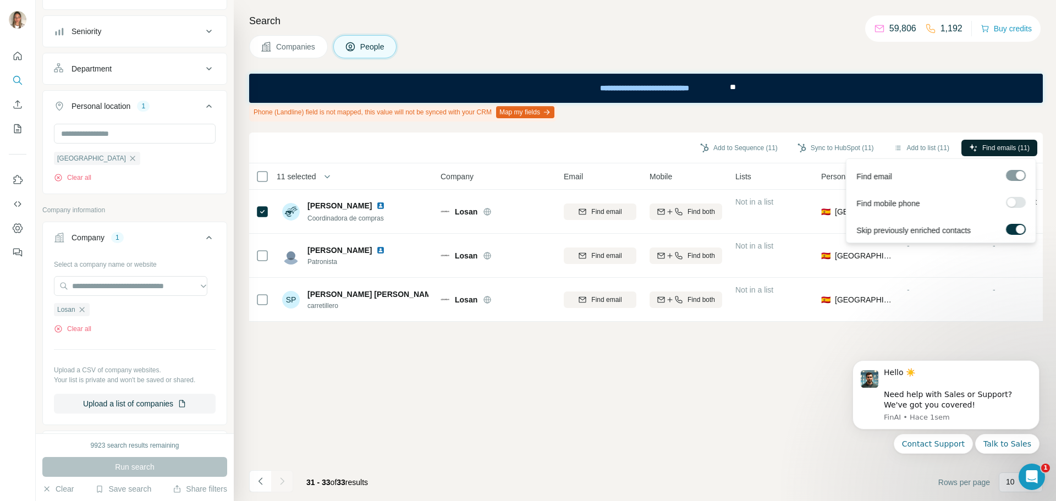
click at [998, 143] on span "Find emails (11)" at bounding box center [1005, 148] width 47 height 10
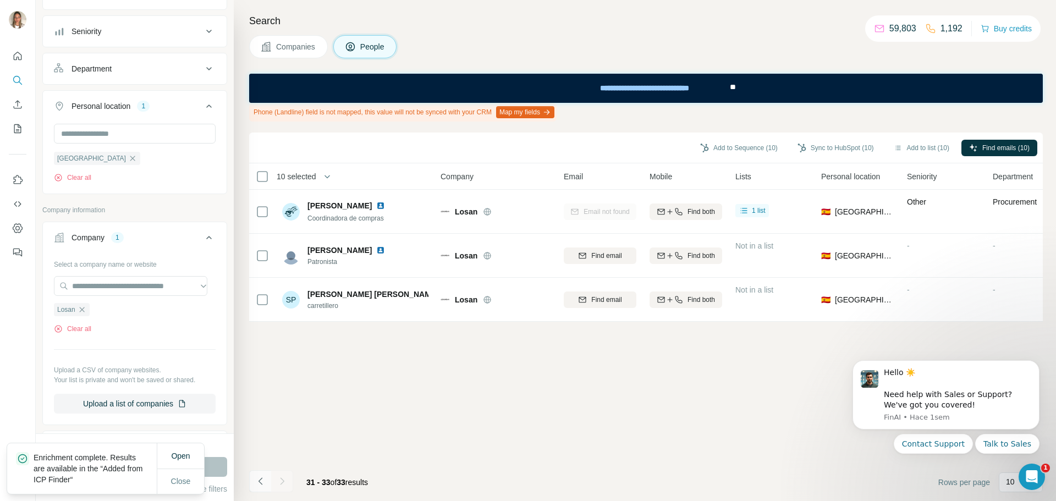
click at [263, 483] on icon "Navigate to previous page" at bounding box center [260, 481] width 11 height 11
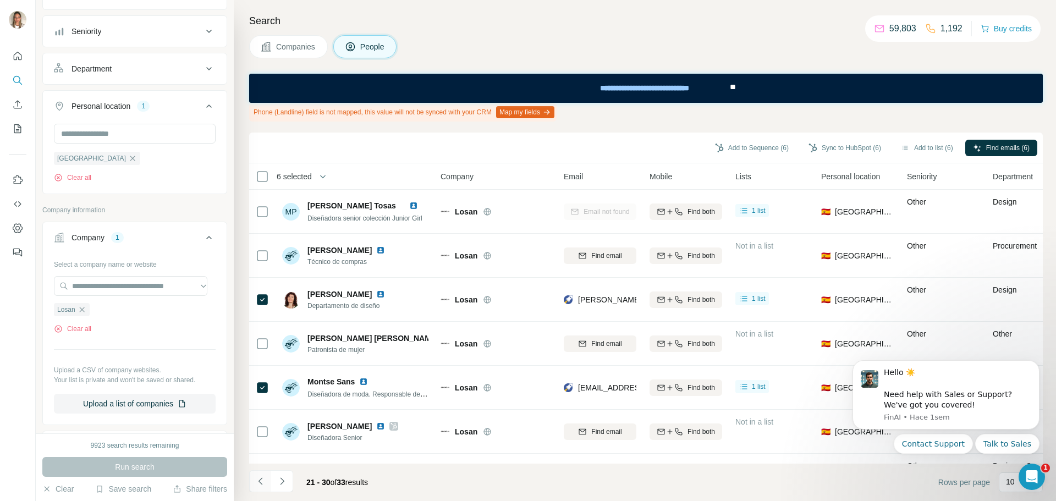
click at [259, 474] on button "Navigate to previous page" at bounding box center [260, 481] width 22 height 22
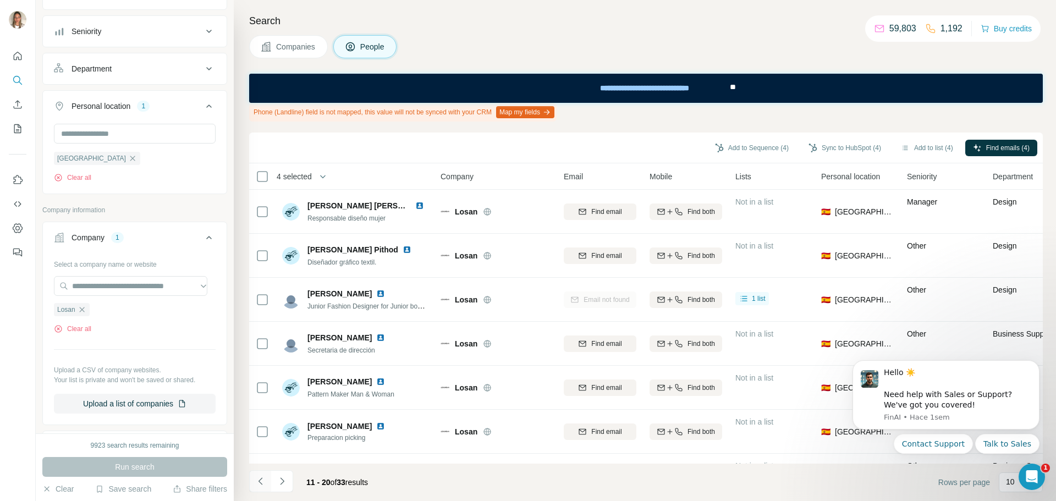
click at [259, 479] on icon "Navigate to previous page" at bounding box center [260, 481] width 11 height 11
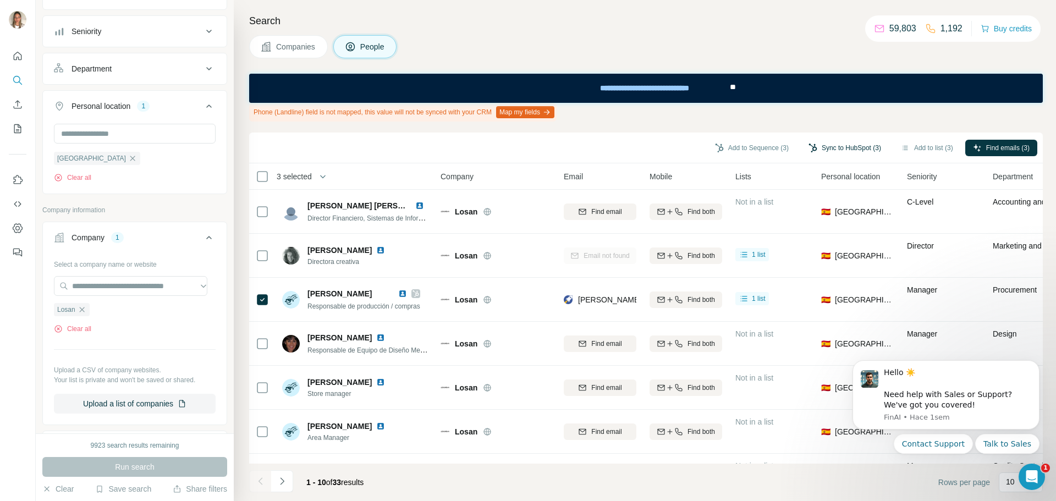
click at [835, 147] on button "Sync to HubSpot (3)" at bounding box center [844, 148] width 88 height 16
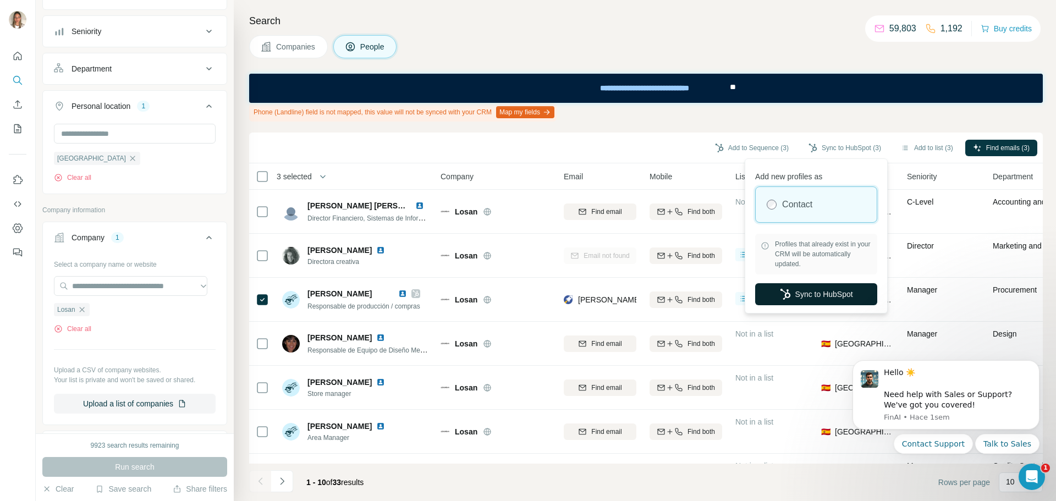
click at [816, 291] on button "Sync to HubSpot" at bounding box center [816, 294] width 122 height 22
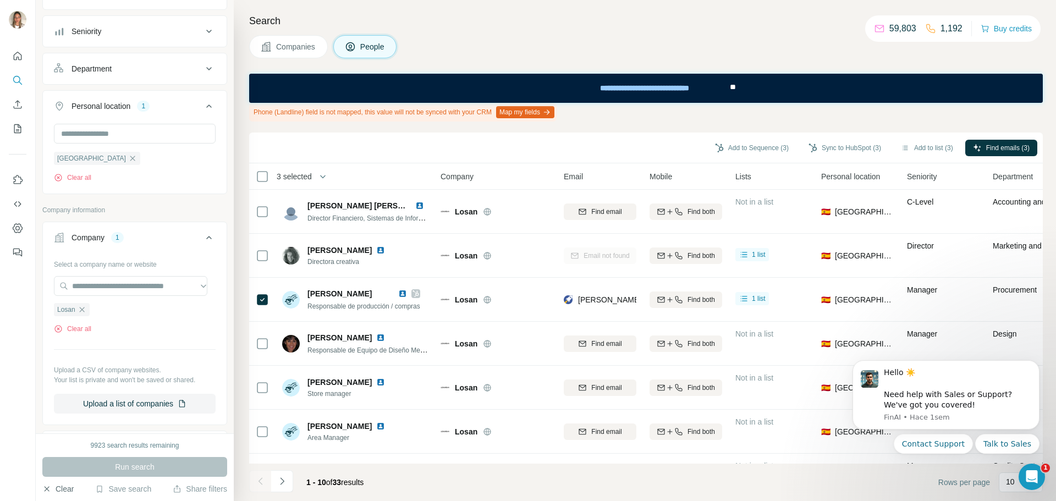
click at [55, 490] on button "Clear" at bounding box center [57, 488] width 31 height 11
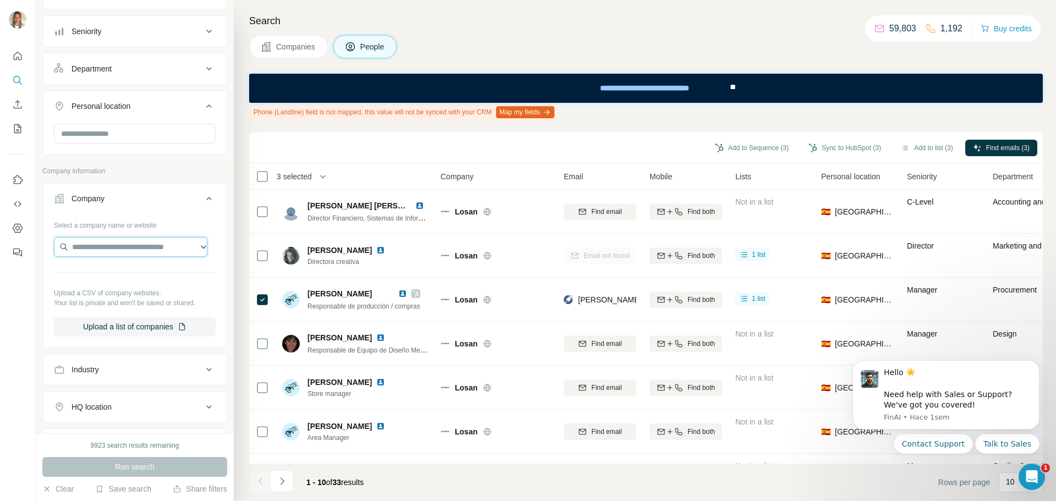
click at [104, 247] on input "text" at bounding box center [130, 247] width 153 height 20
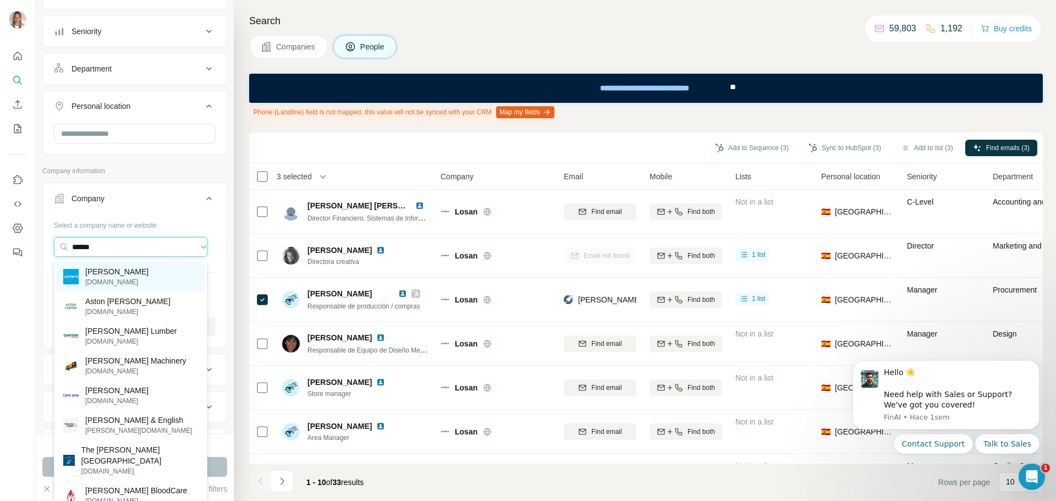
type input "******"
click at [98, 270] on p "[PERSON_NAME]" at bounding box center [116, 271] width 63 height 11
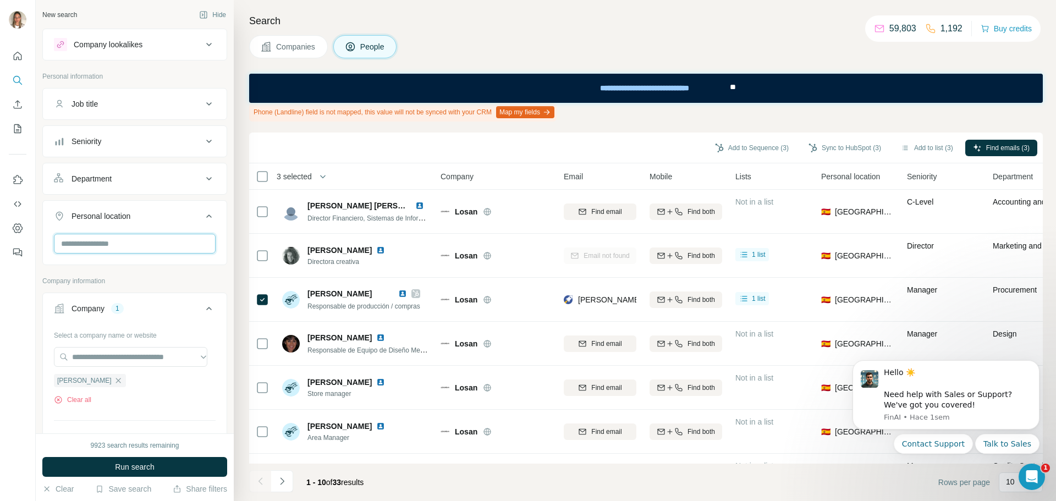
click at [109, 240] on input "text" at bounding box center [135, 244] width 162 height 20
type input "*****"
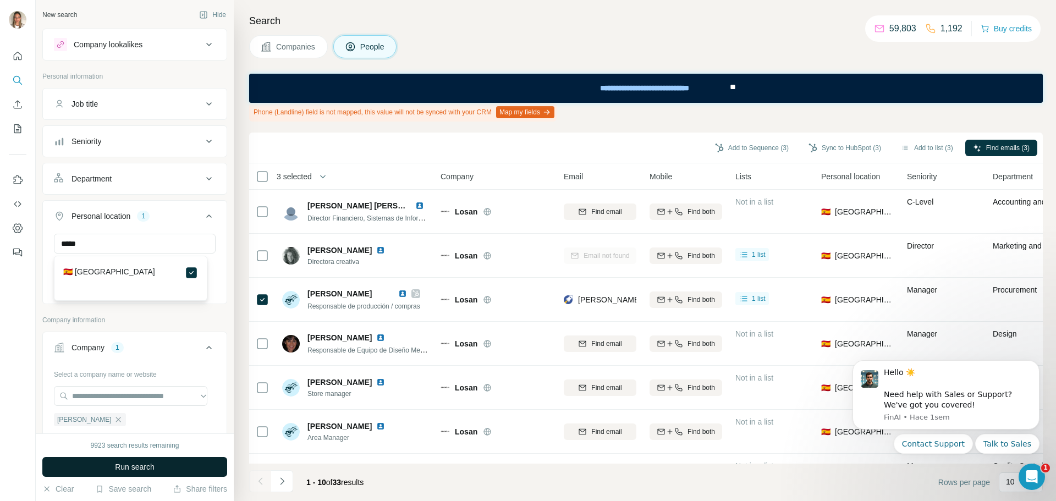
click at [162, 466] on button "Run search" at bounding box center [134, 467] width 185 height 20
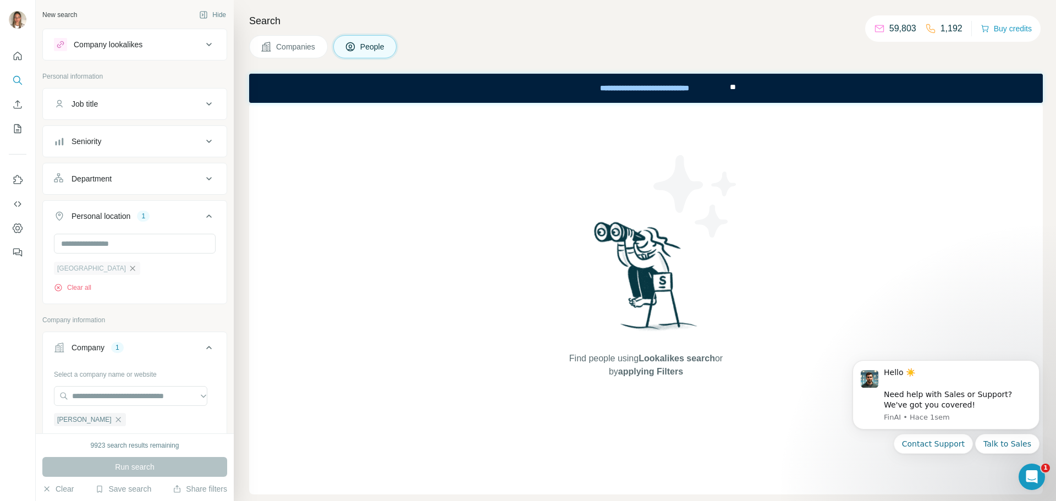
click at [128, 269] on icon "button" at bounding box center [132, 268] width 9 height 9
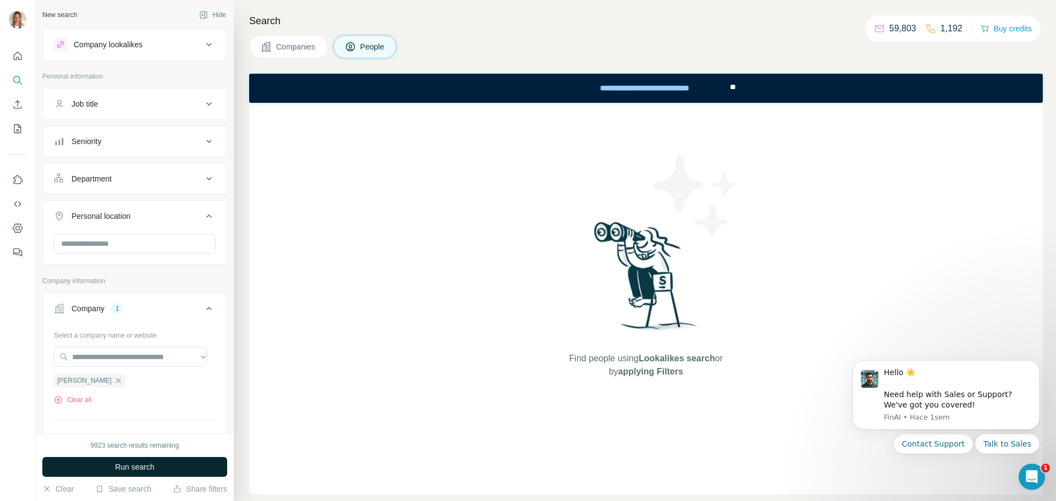
click at [150, 463] on span "Run search" at bounding box center [135, 466] width 40 height 11
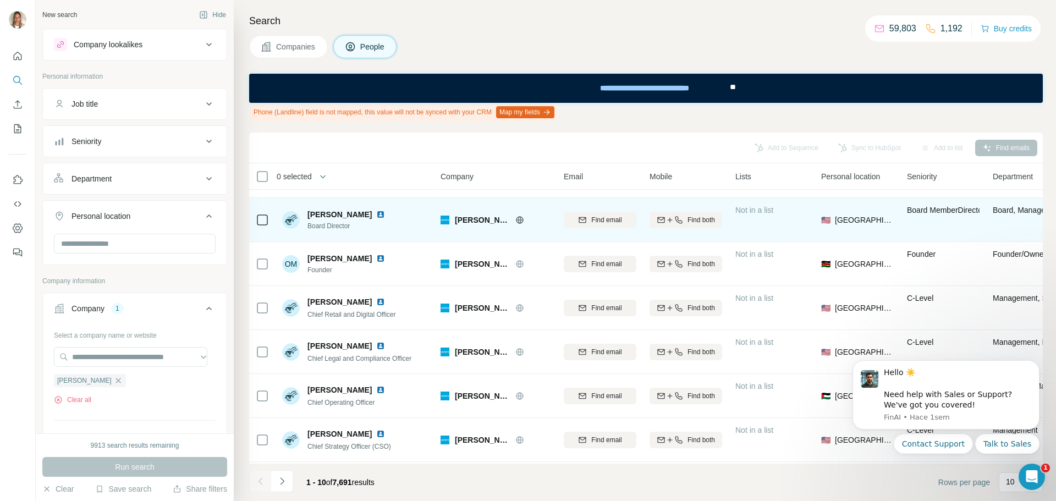
scroll to position [172, 0]
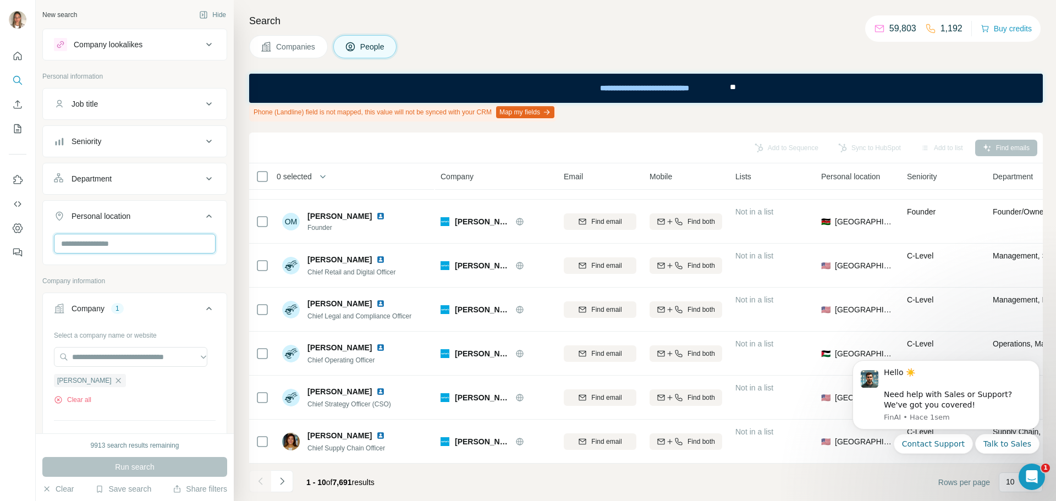
click at [115, 245] on input "text" at bounding box center [135, 244] width 162 height 20
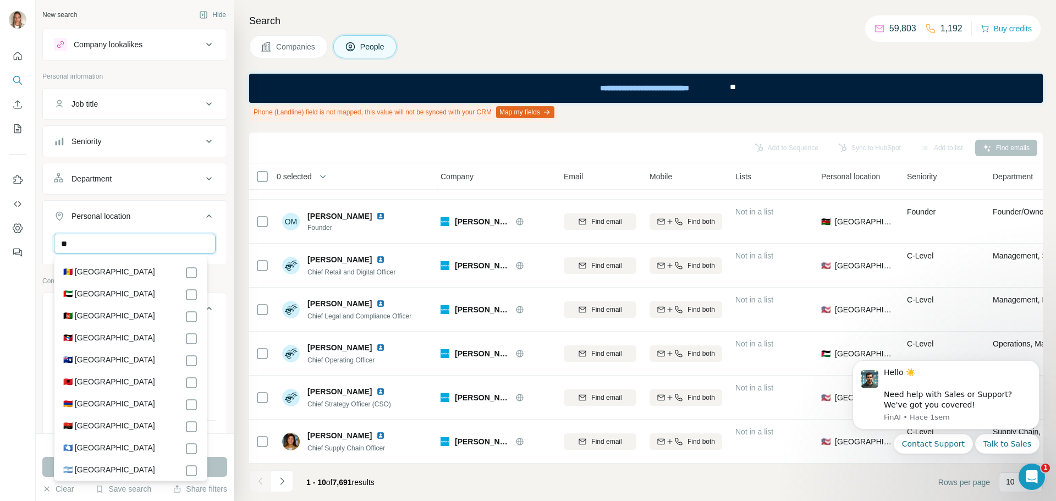
type input "*"
click at [282, 478] on icon "Navigate to next page" at bounding box center [282, 481] width 11 height 11
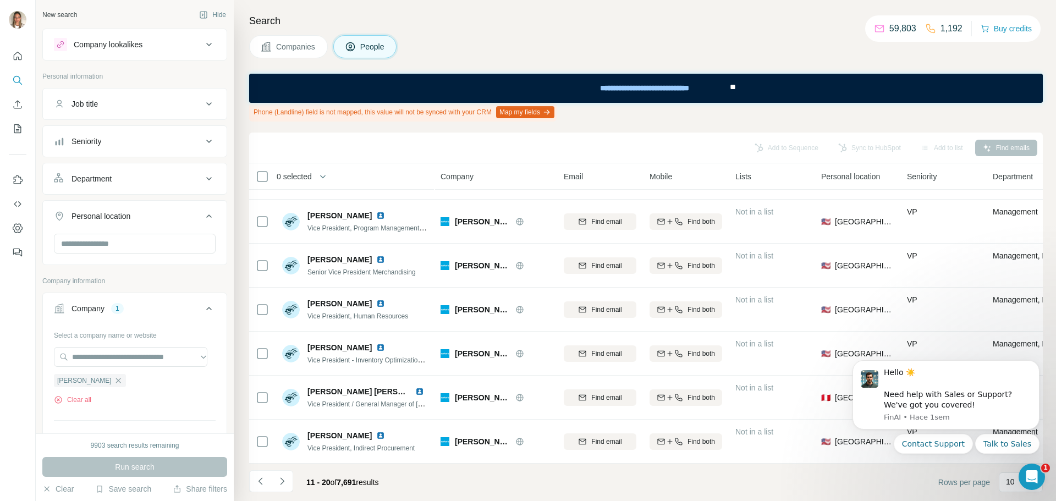
click at [110, 178] on div "Department" at bounding box center [91, 178] width 40 height 11
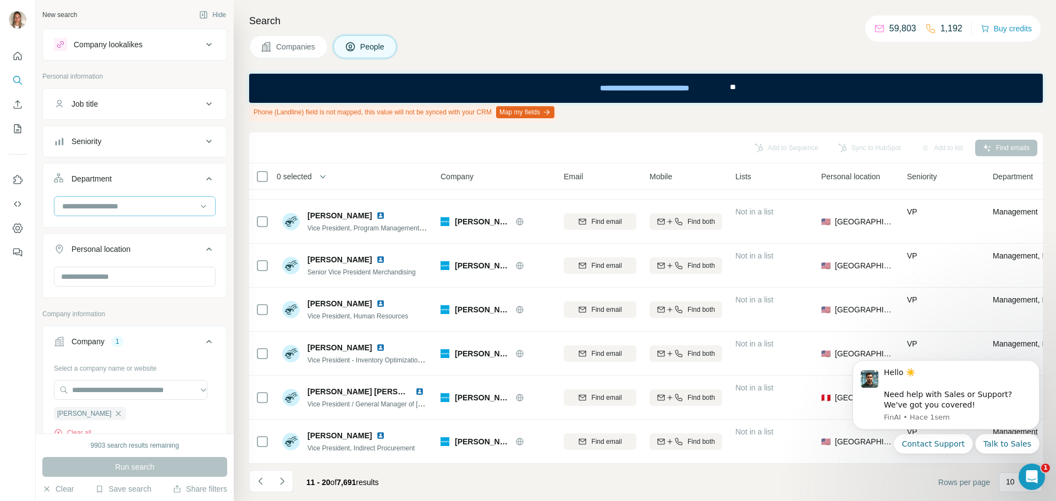
click at [113, 203] on input at bounding box center [129, 206] width 136 height 12
click at [126, 174] on div "Department" at bounding box center [128, 178] width 148 height 11
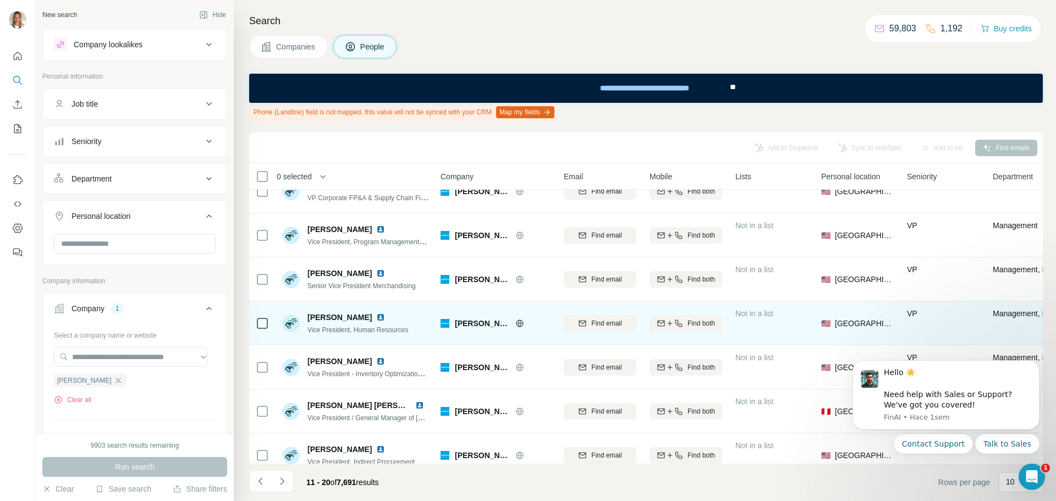
scroll to position [172, 0]
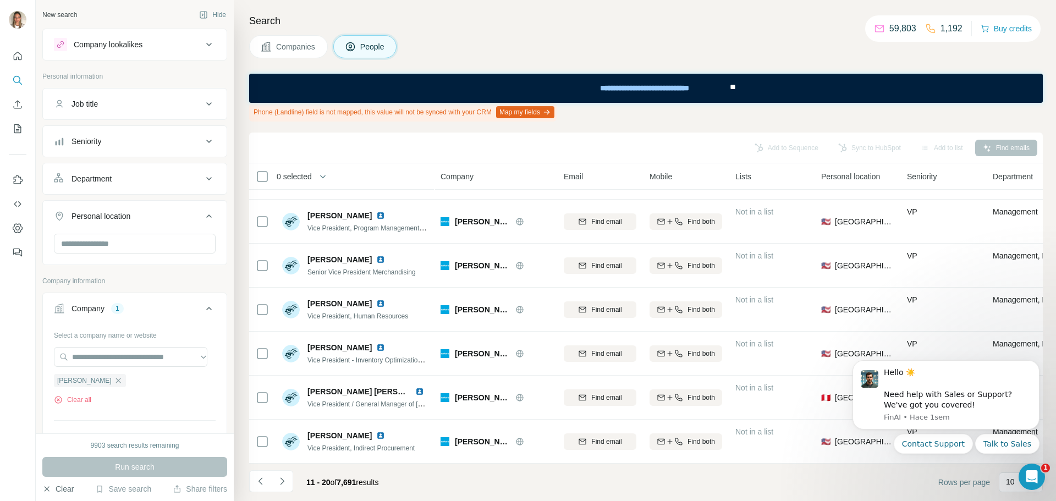
click at [63, 486] on button "Clear" at bounding box center [57, 488] width 31 height 11
click at [111, 358] on input "text" at bounding box center [130, 357] width 153 height 20
paste input "******"
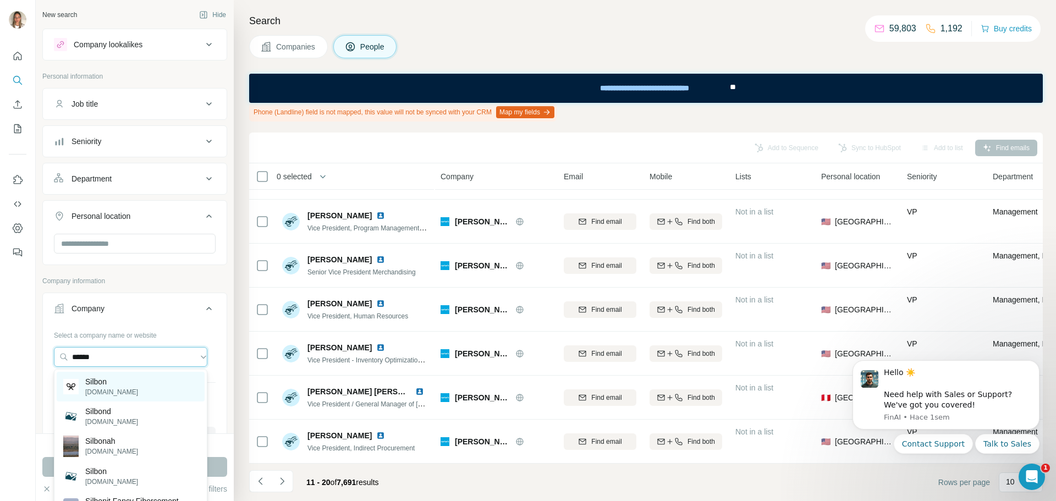
type input "******"
click at [96, 384] on p "Silbon" at bounding box center [111, 381] width 53 height 11
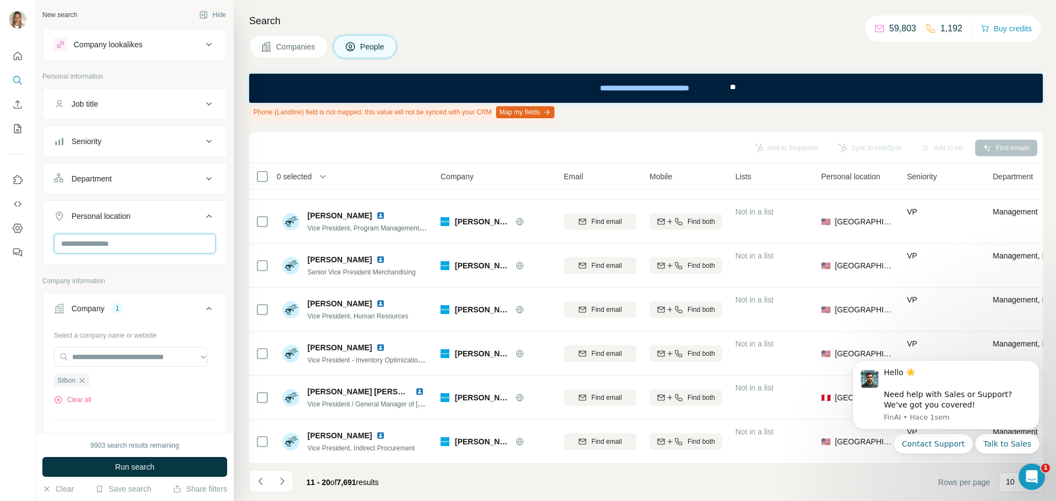
click at [128, 241] on input "text" at bounding box center [135, 244] width 162 height 20
type input "*****"
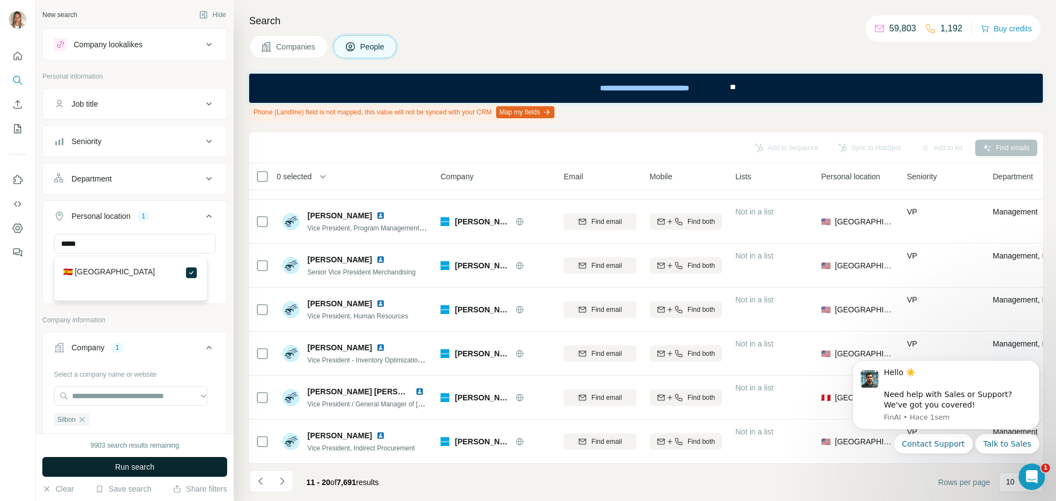
click at [171, 460] on button "Run search" at bounding box center [134, 467] width 185 height 20
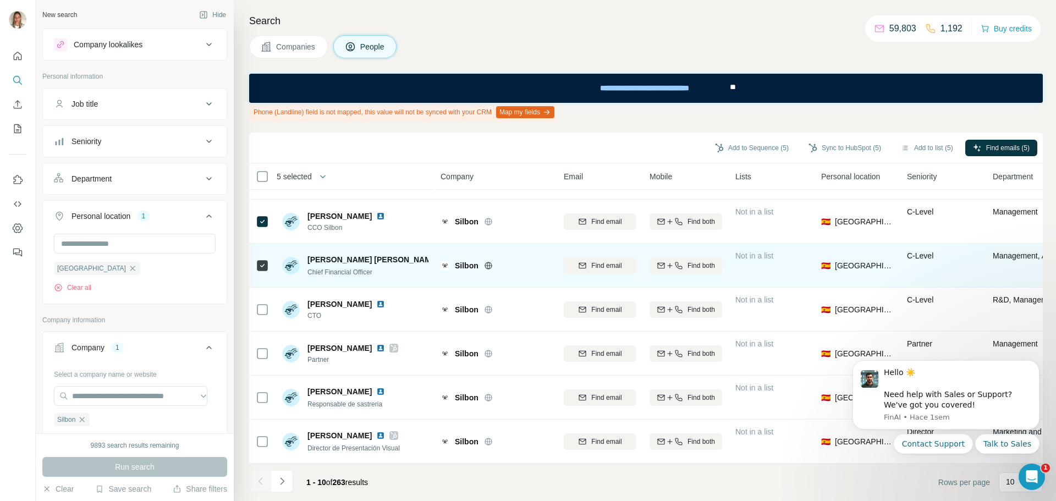
scroll to position [172, 0]
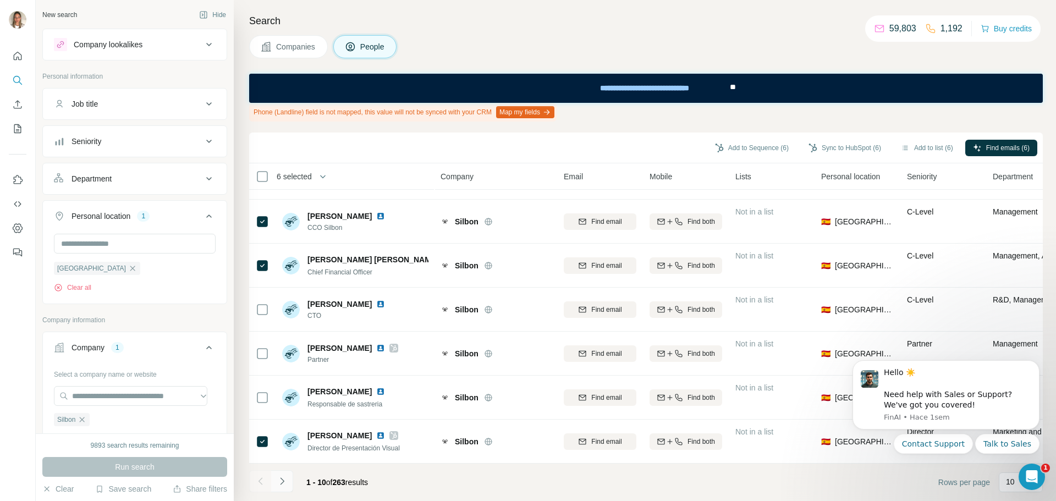
click at [284, 483] on icon "Navigate to next page" at bounding box center [282, 481] width 11 height 11
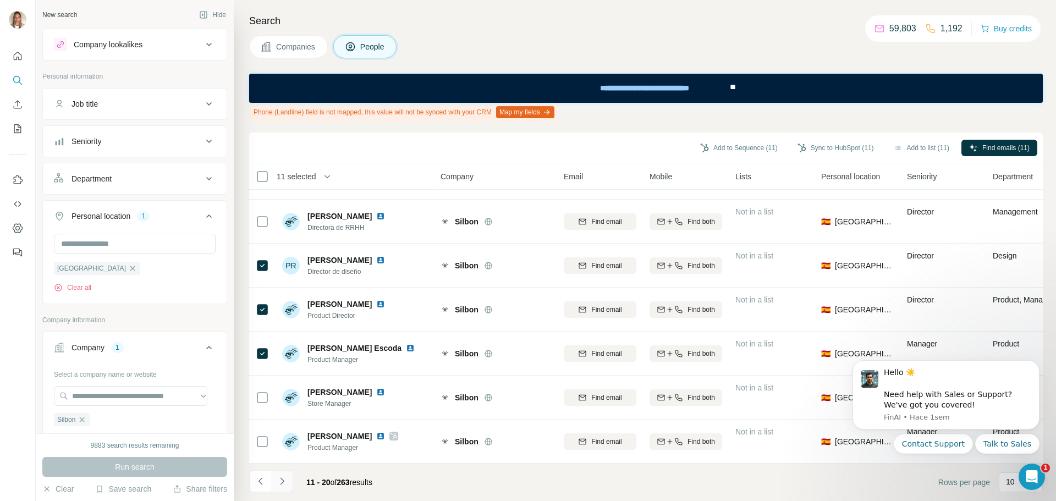
click at [285, 478] on icon "Navigate to next page" at bounding box center [282, 481] width 11 height 11
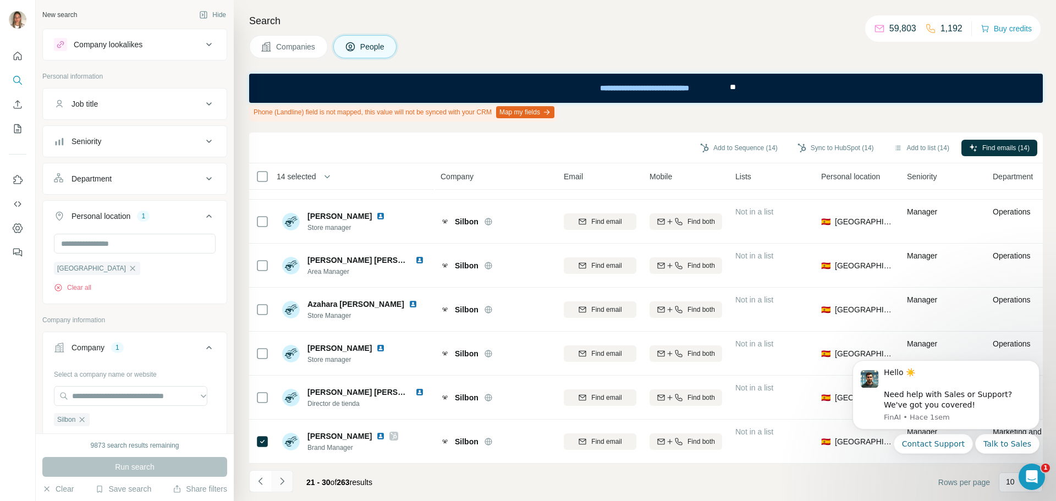
click at [279, 477] on icon "Navigate to next page" at bounding box center [282, 481] width 11 height 11
click at [284, 480] on icon "Navigate to next page" at bounding box center [282, 481] width 11 height 11
click at [283, 482] on icon "Navigate to next page" at bounding box center [282, 480] width 4 height 7
click at [285, 479] on icon "Navigate to next page" at bounding box center [282, 481] width 11 height 11
click at [281, 480] on icon "Navigate to next page" at bounding box center [282, 481] width 11 height 11
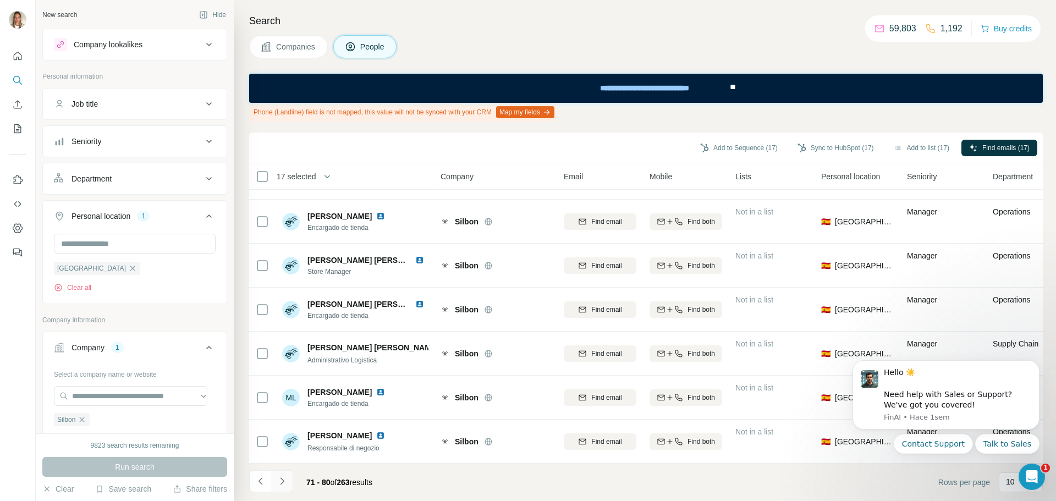
click at [282, 478] on icon "Navigate to next page" at bounding box center [282, 481] width 11 height 11
click at [280, 480] on icon "Navigate to next page" at bounding box center [282, 481] width 11 height 11
click at [282, 477] on icon "Navigate to next page" at bounding box center [282, 481] width 11 height 11
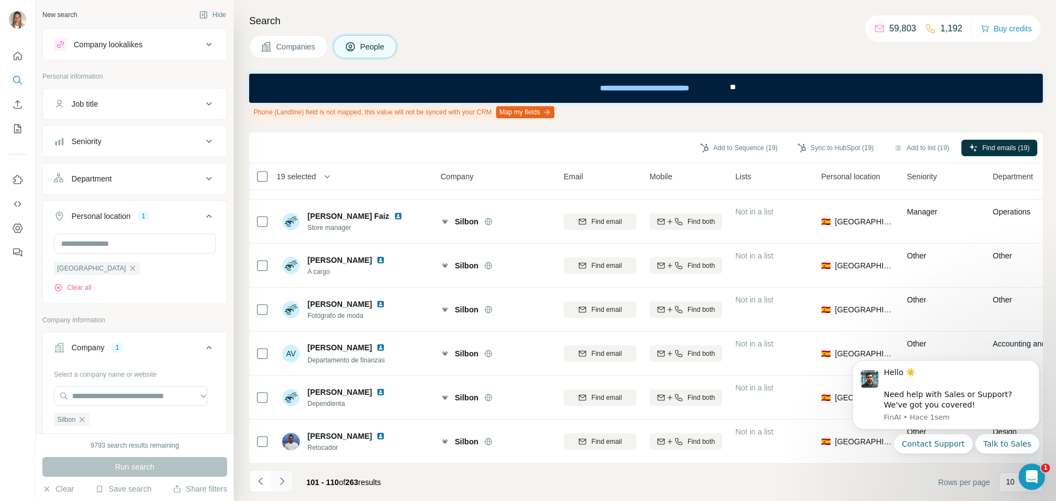
click at [280, 478] on icon "Navigate to next page" at bounding box center [282, 481] width 11 height 11
click at [282, 475] on button "Navigate to next page" at bounding box center [282, 481] width 22 height 22
click at [284, 479] on icon "Navigate to next page" at bounding box center [282, 481] width 11 height 11
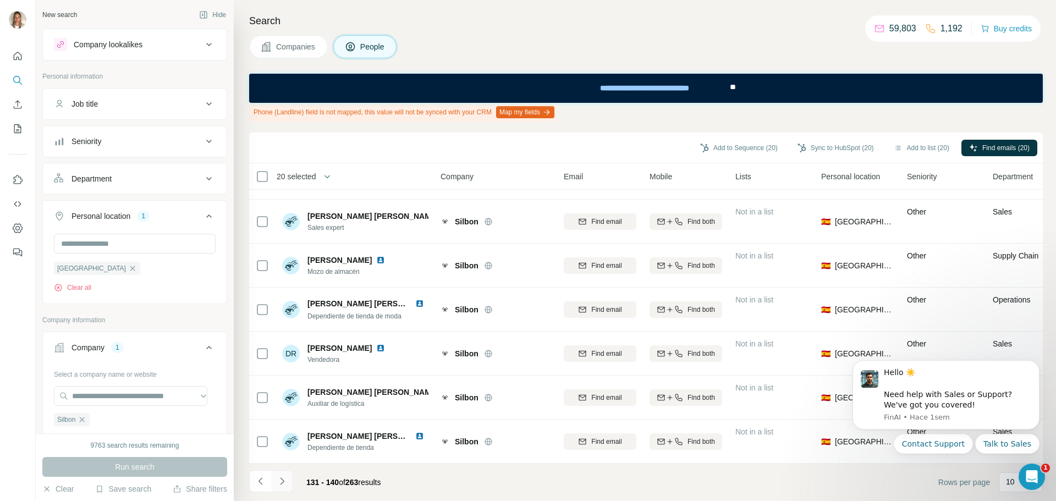
click at [278, 477] on icon "Navigate to next page" at bounding box center [282, 481] width 11 height 11
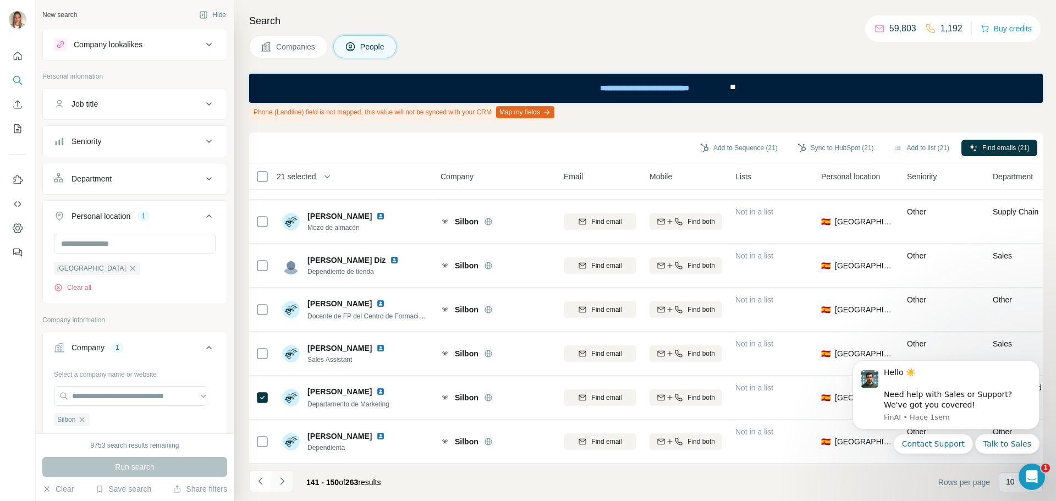
click at [286, 480] on icon "Navigate to next page" at bounding box center [282, 481] width 11 height 11
click at [280, 481] on icon "Navigate to next page" at bounding box center [282, 481] width 11 height 11
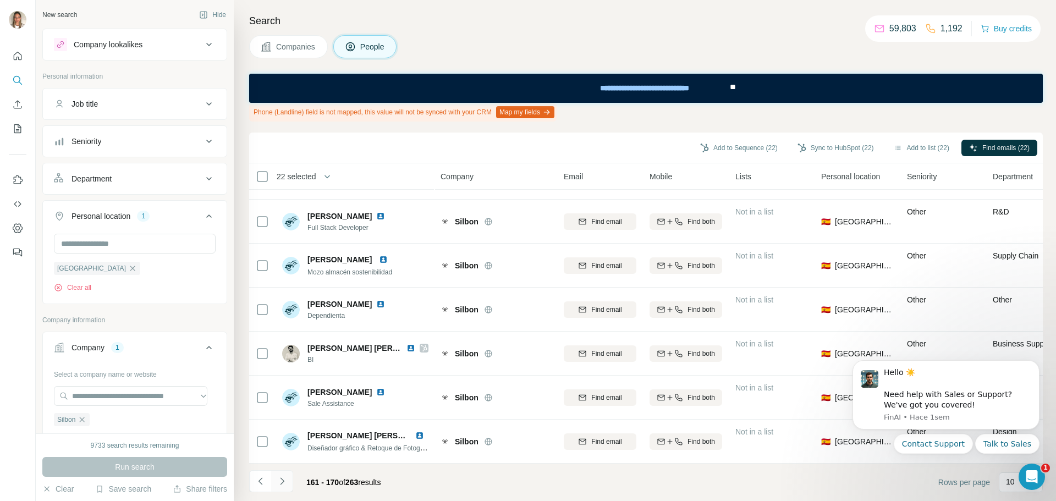
click at [285, 479] on icon "Navigate to next page" at bounding box center [282, 481] width 11 height 11
click at [281, 481] on icon "Navigate to next page" at bounding box center [282, 481] width 11 height 11
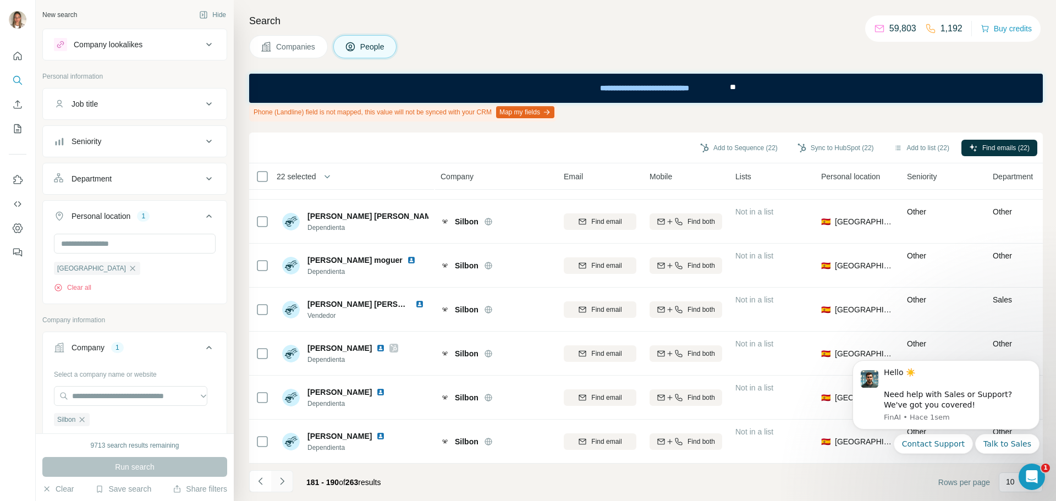
click at [281, 478] on icon "Navigate to next page" at bounding box center [282, 481] width 11 height 11
click at [282, 476] on icon "Navigate to next page" at bounding box center [282, 481] width 11 height 11
click at [283, 479] on icon "Navigate to next page" at bounding box center [282, 481] width 11 height 11
click at [281, 482] on icon "Navigate to next page" at bounding box center [282, 481] width 11 height 11
click at [277, 478] on icon "Navigate to next page" at bounding box center [282, 481] width 11 height 11
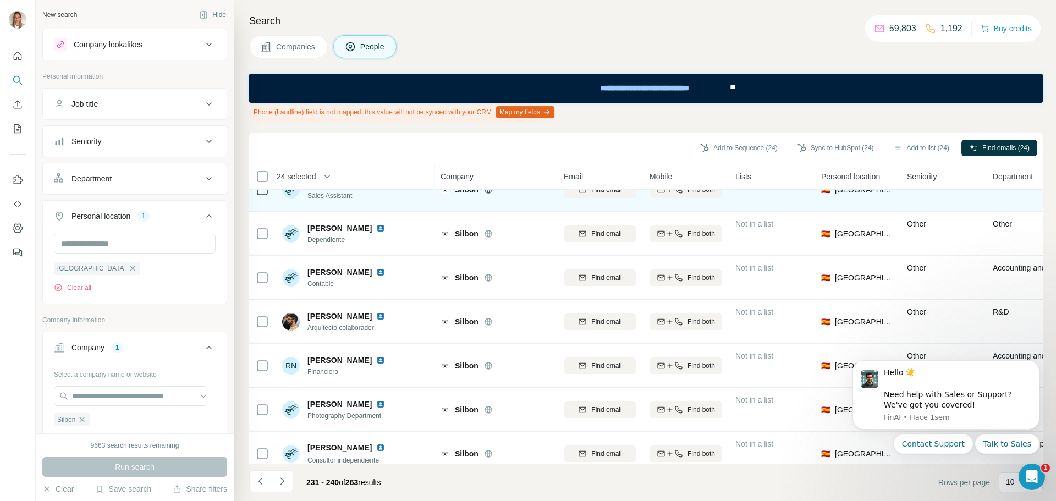
scroll to position [165, 0]
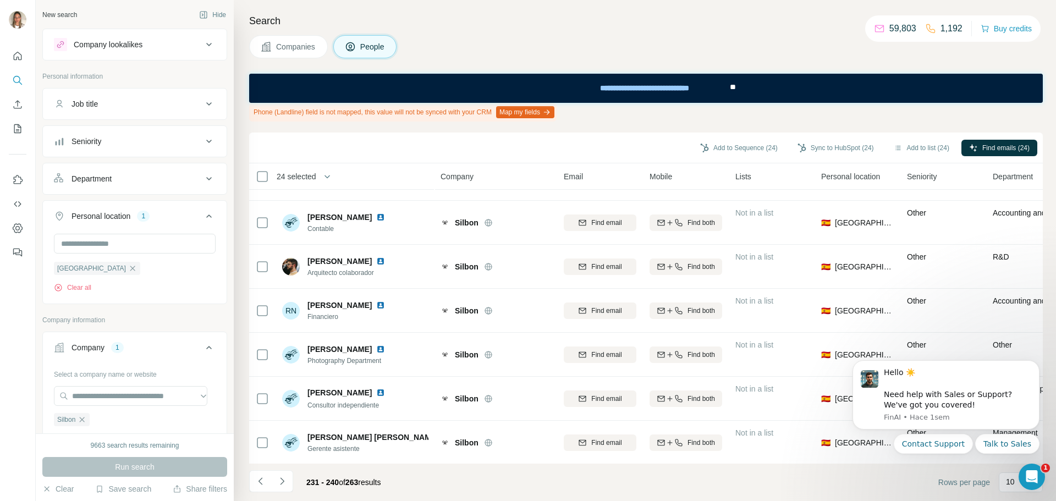
click at [285, 482] on icon "Navigate to next page" at bounding box center [282, 481] width 11 height 11
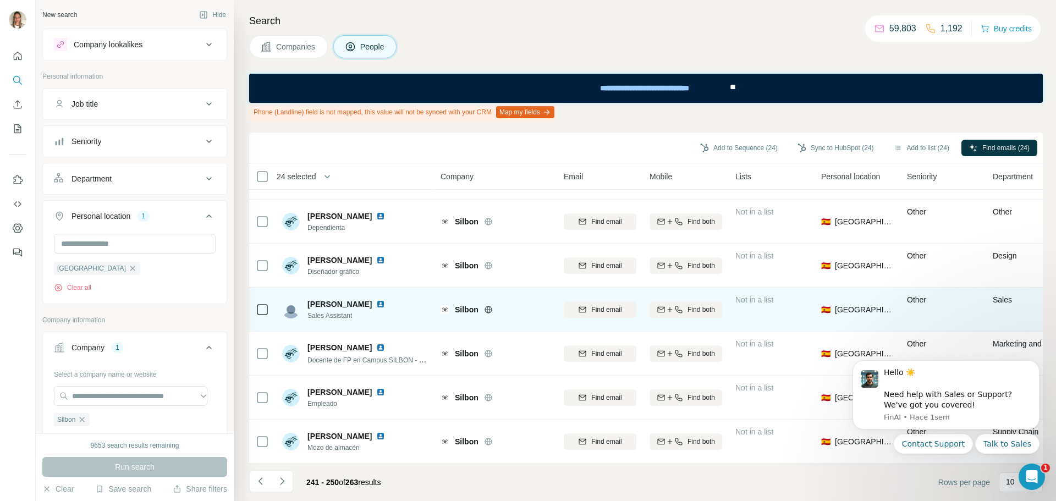
scroll to position [0, 0]
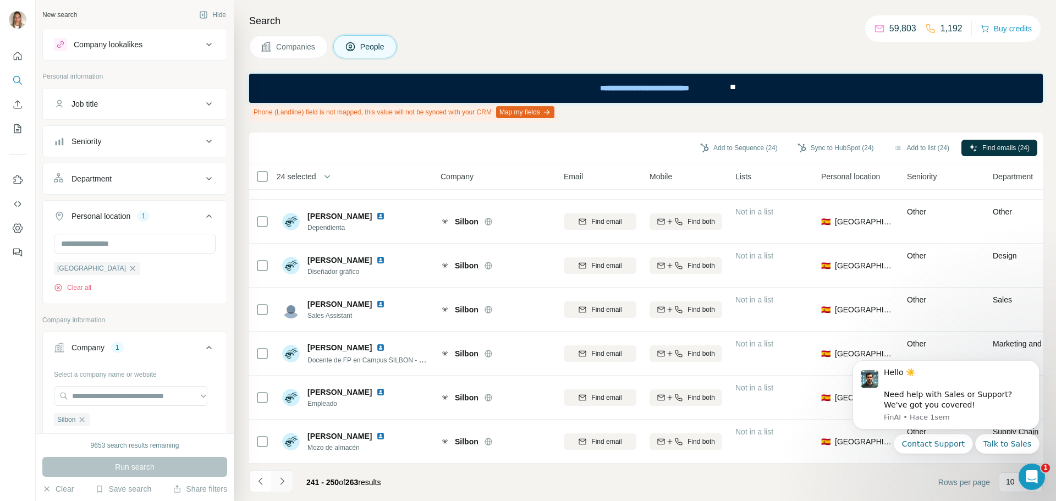
click at [283, 480] on icon "Navigate to next page" at bounding box center [282, 480] width 4 height 7
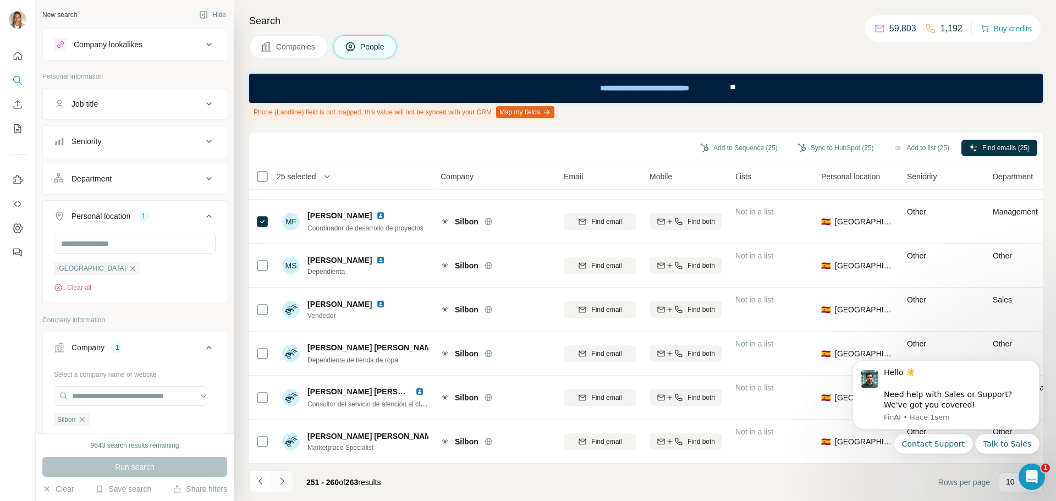
click at [284, 482] on icon "Navigate to next page" at bounding box center [282, 481] width 11 height 11
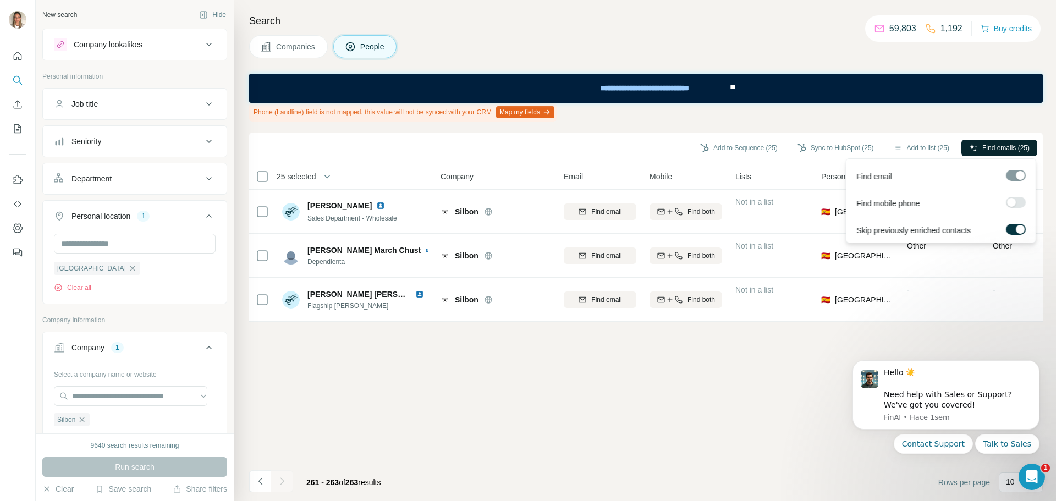
click at [1008, 144] on span "Find emails (25)" at bounding box center [1005, 148] width 47 height 10
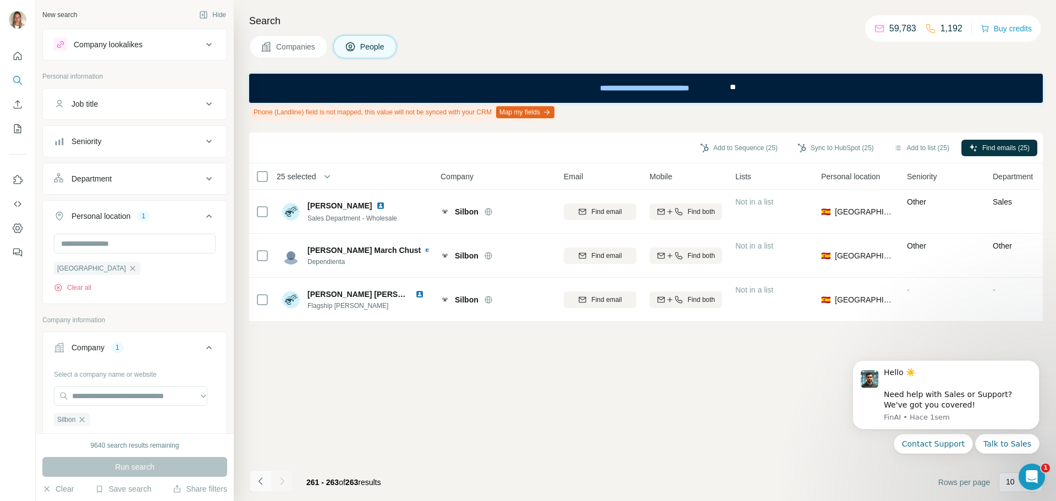
click at [257, 477] on icon "Navigate to previous page" at bounding box center [260, 481] width 11 height 11
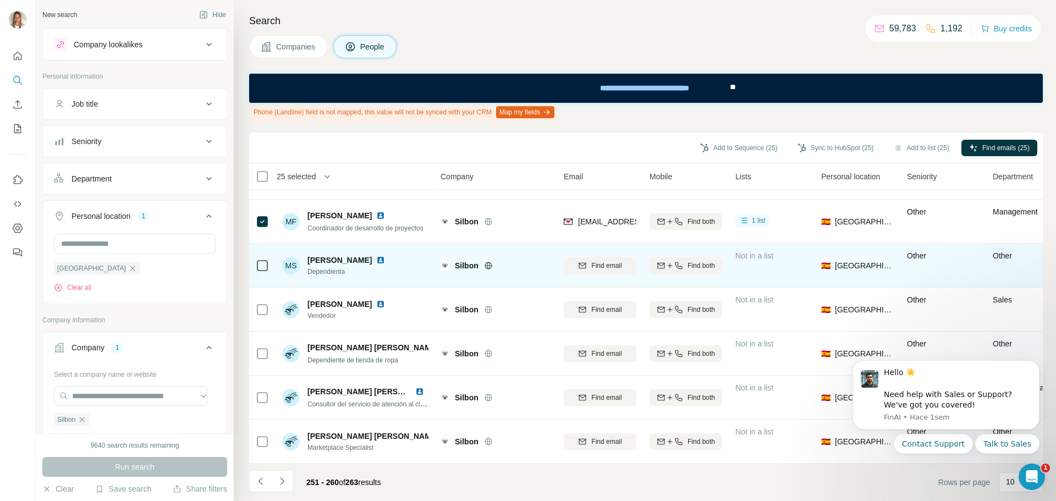
scroll to position [172, 0]
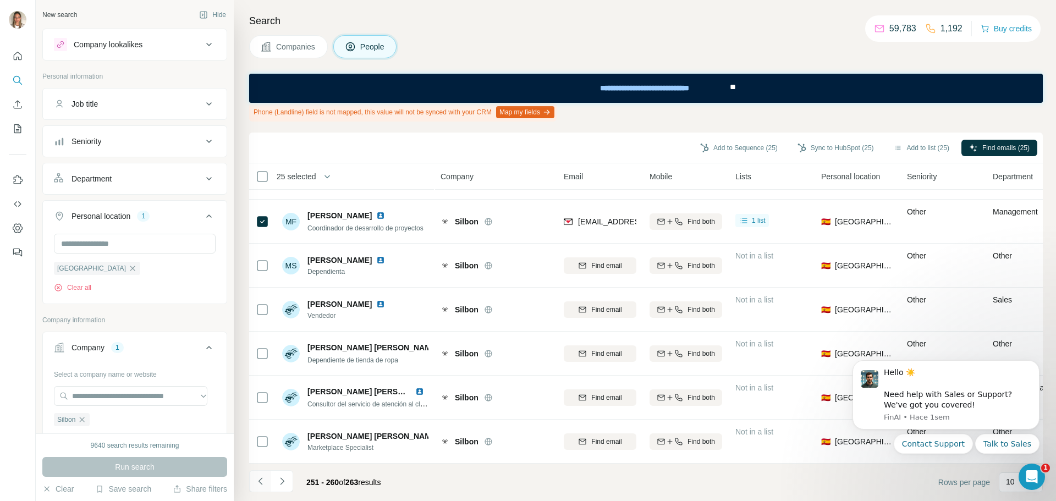
click at [258, 477] on icon "Navigate to previous page" at bounding box center [260, 481] width 11 height 11
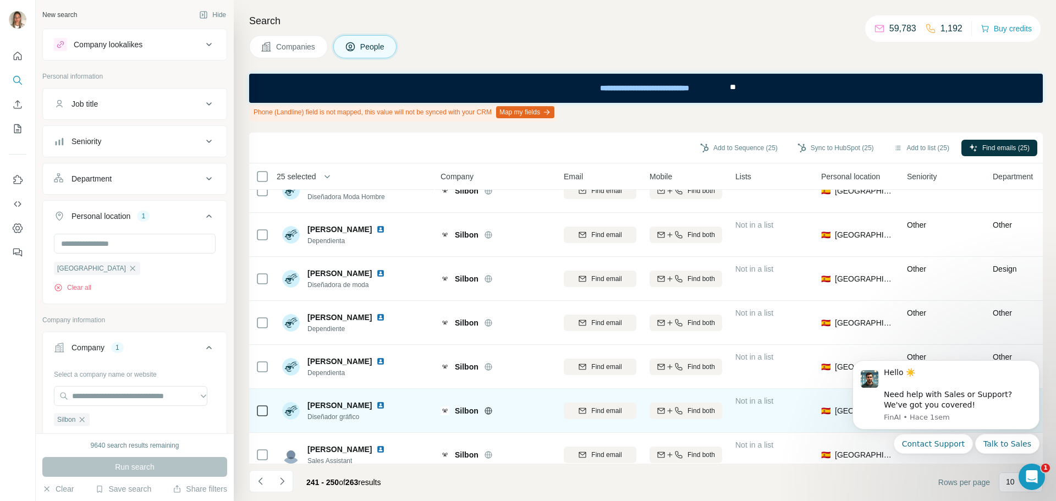
scroll to position [0, 0]
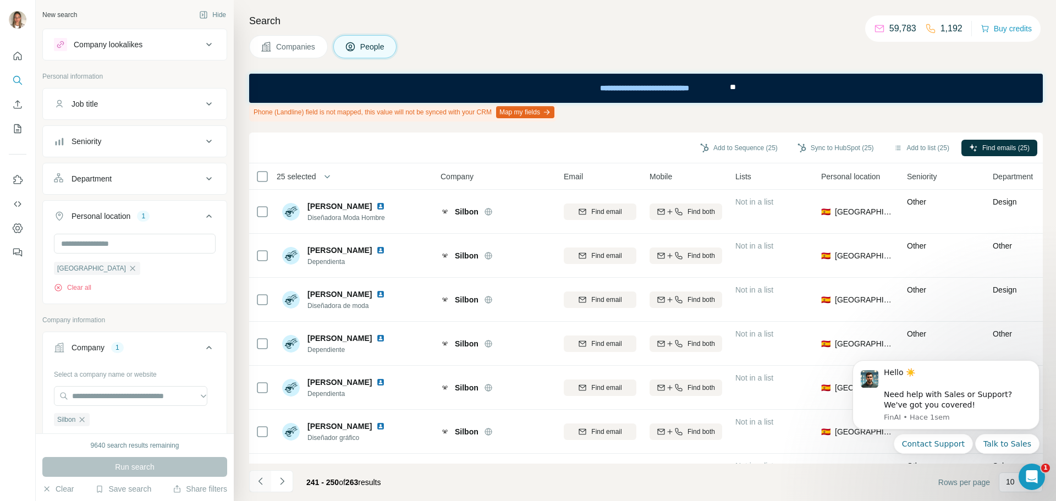
click at [261, 479] on icon "Navigate to previous page" at bounding box center [260, 480] width 4 height 7
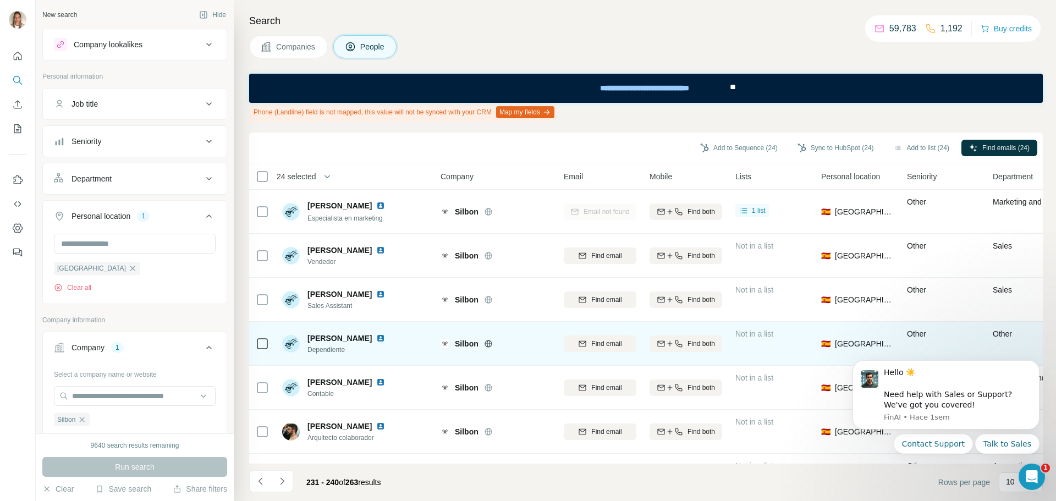
scroll to position [172, 0]
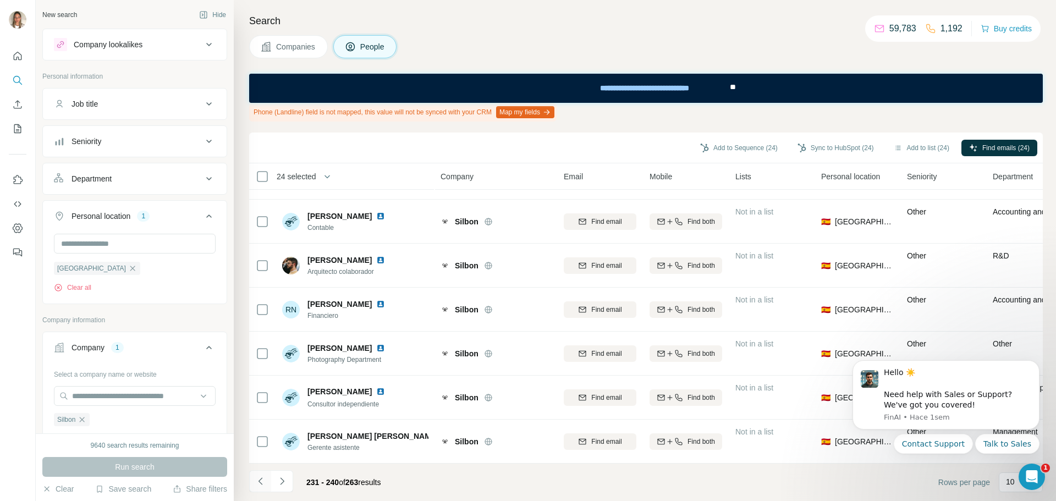
click at [259, 480] on icon "Navigate to previous page" at bounding box center [260, 480] width 4 height 7
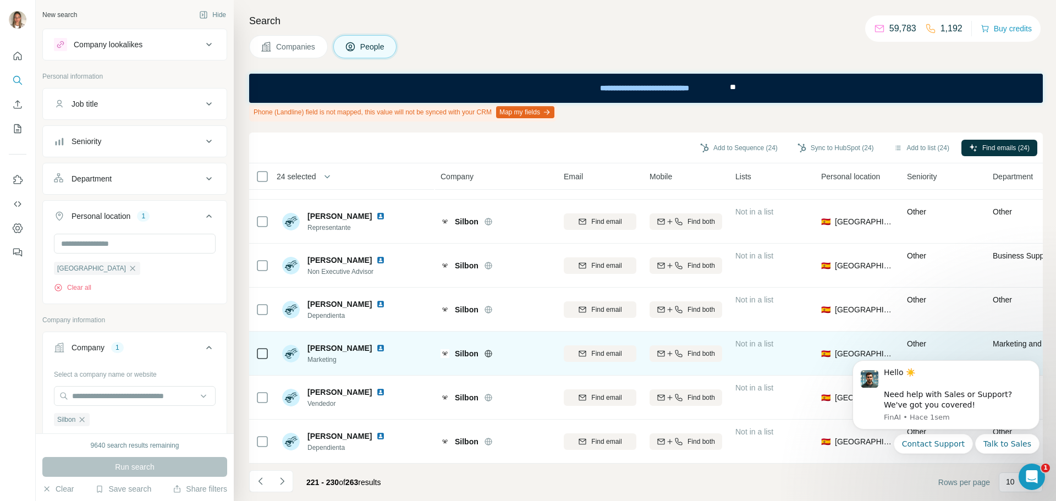
scroll to position [0, 0]
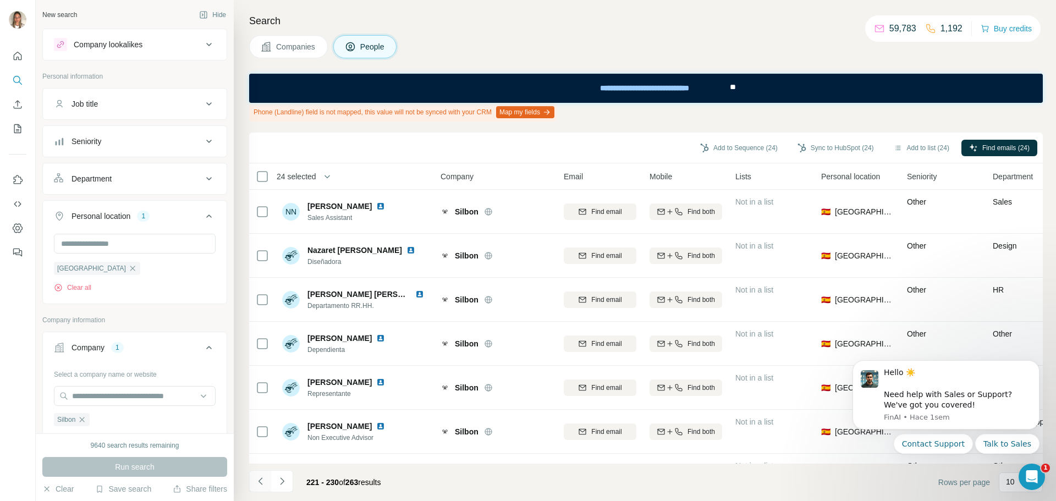
click at [264, 474] on button "Navigate to previous page" at bounding box center [260, 481] width 22 height 22
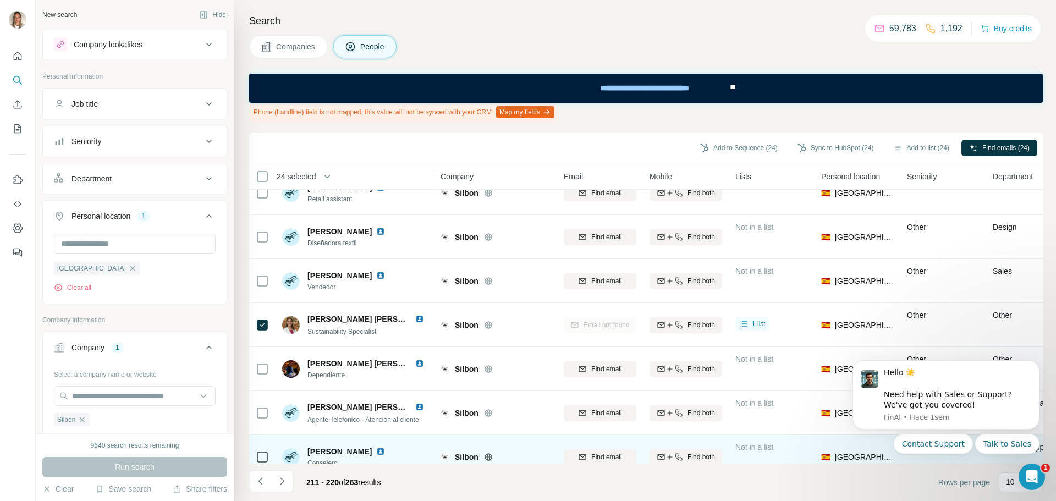
scroll to position [172, 0]
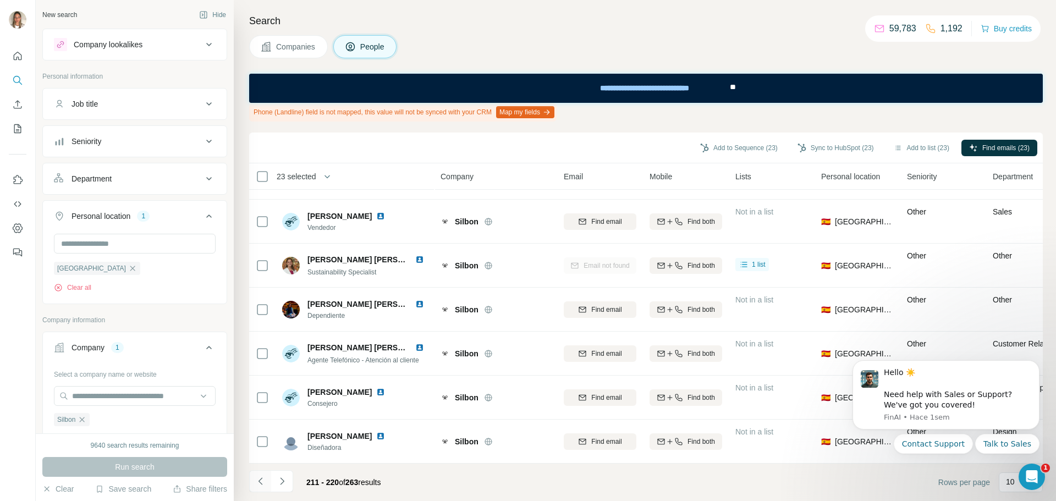
click at [259, 477] on icon "Navigate to previous page" at bounding box center [260, 481] width 11 height 11
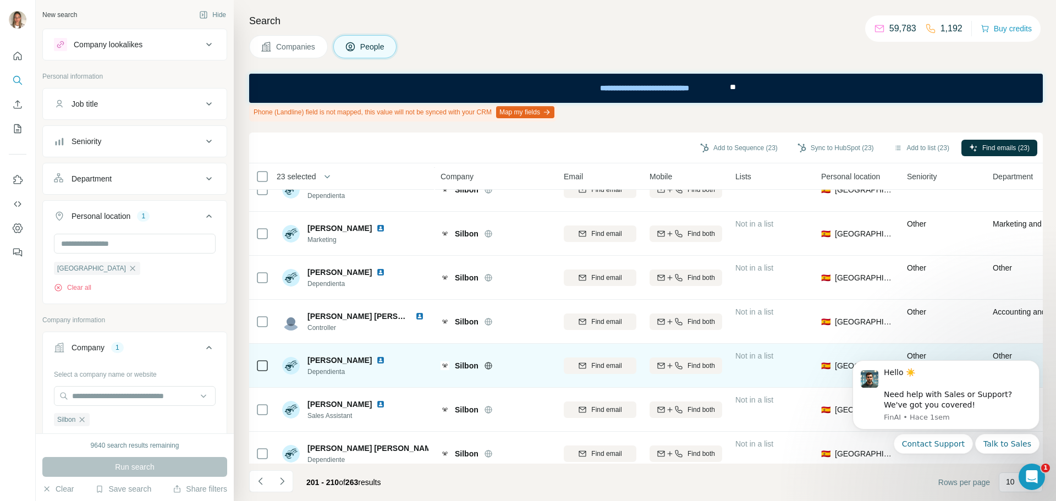
scroll to position [0, 0]
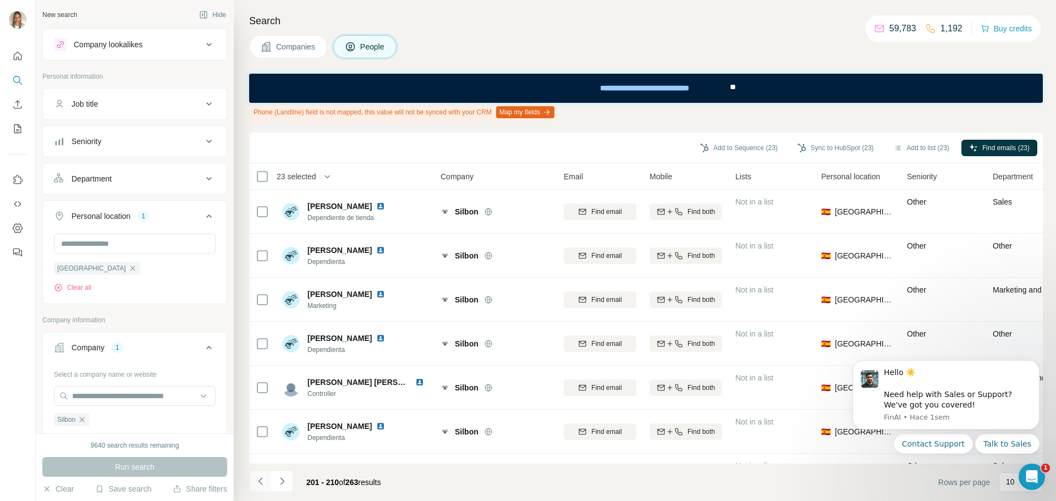
click at [258, 478] on icon "Navigate to previous page" at bounding box center [260, 481] width 11 height 11
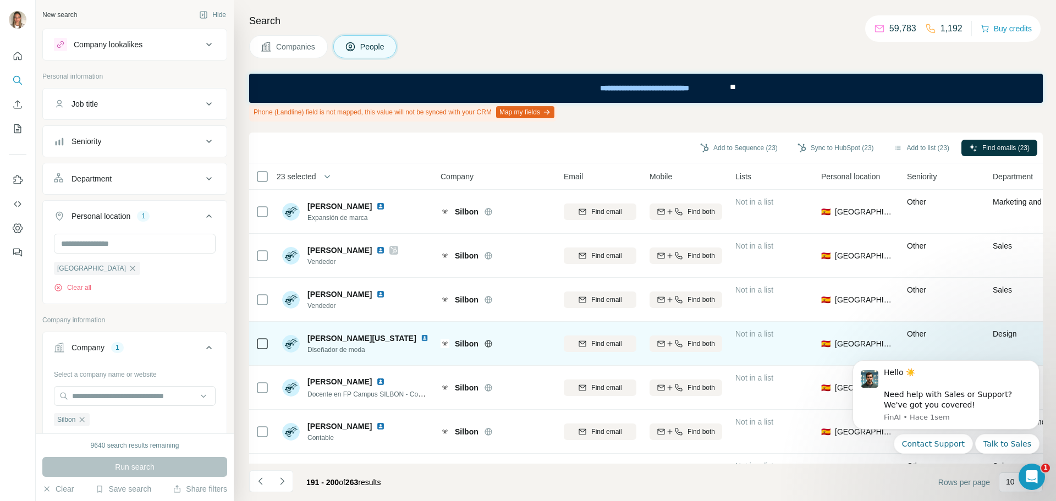
scroll to position [172, 0]
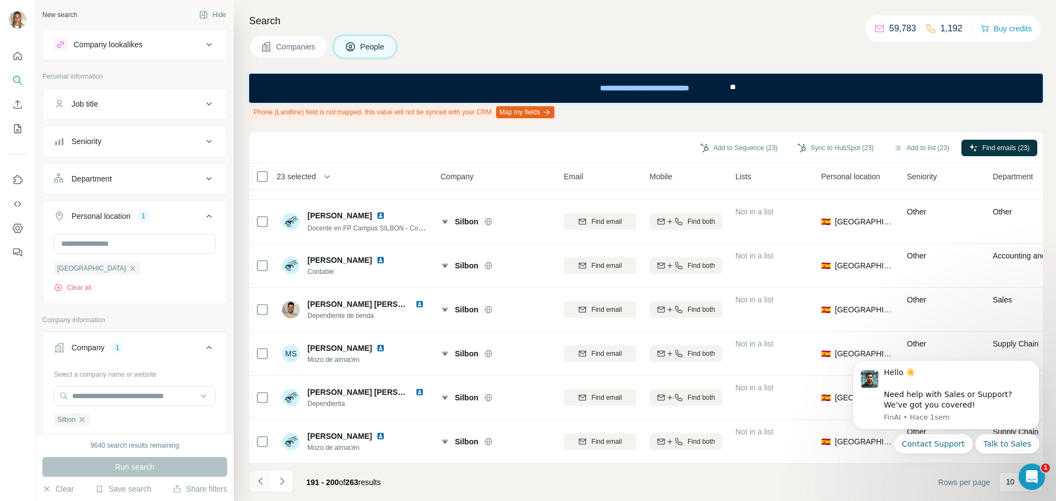
click at [262, 479] on icon "Navigate to previous page" at bounding box center [260, 481] width 11 height 11
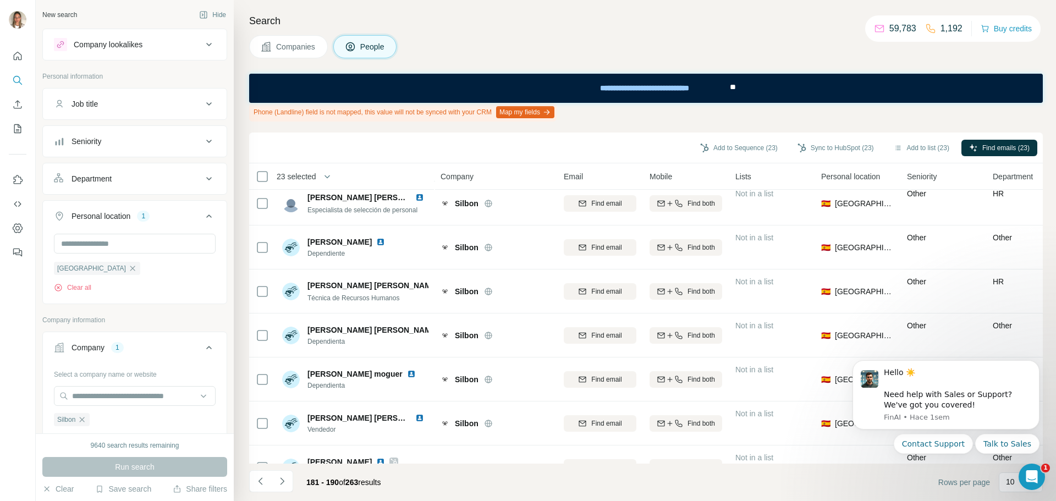
scroll to position [0, 0]
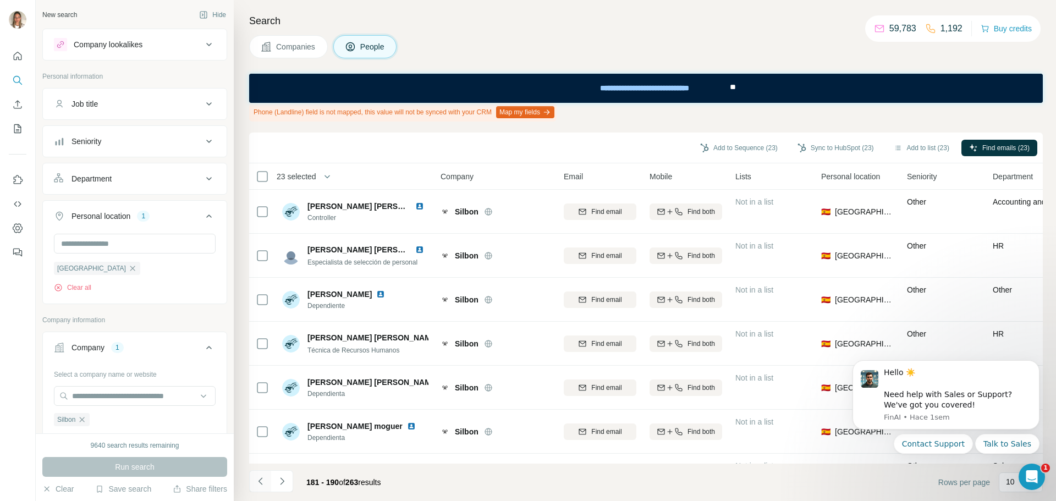
click at [259, 476] on icon "Navigate to previous page" at bounding box center [260, 481] width 11 height 11
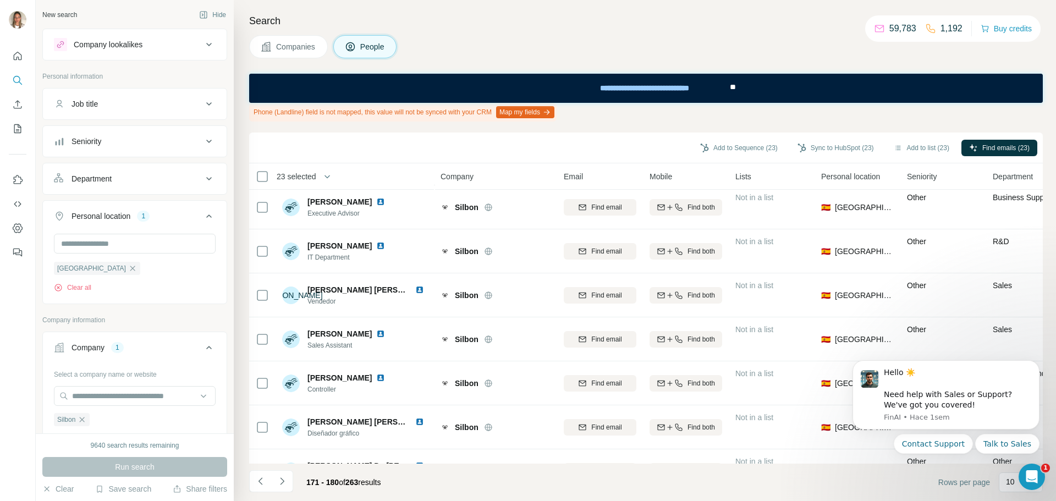
scroll to position [172, 0]
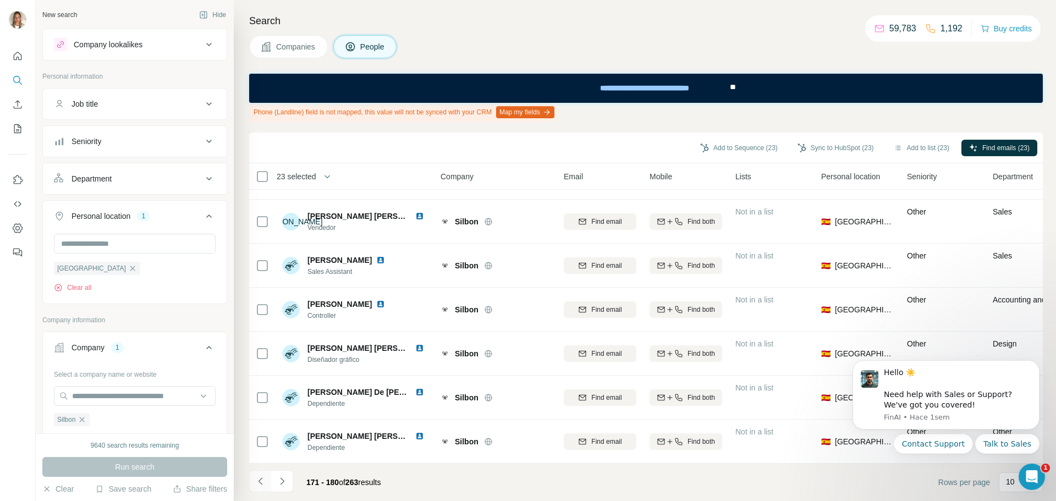
click at [257, 482] on icon "Navigate to previous page" at bounding box center [260, 481] width 11 height 11
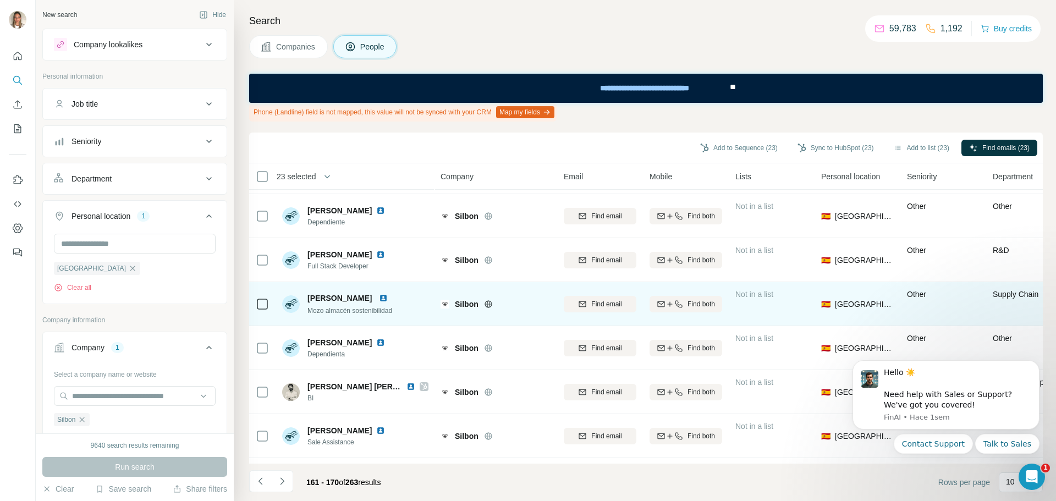
scroll to position [0, 0]
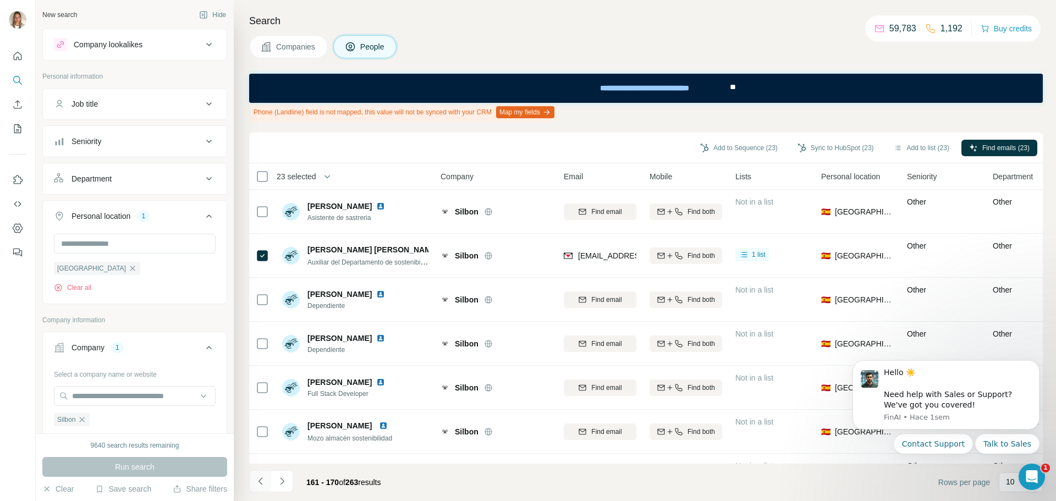
click at [262, 480] on icon "Navigate to previous page" at bounding box center [260, 481] width 11 height 11
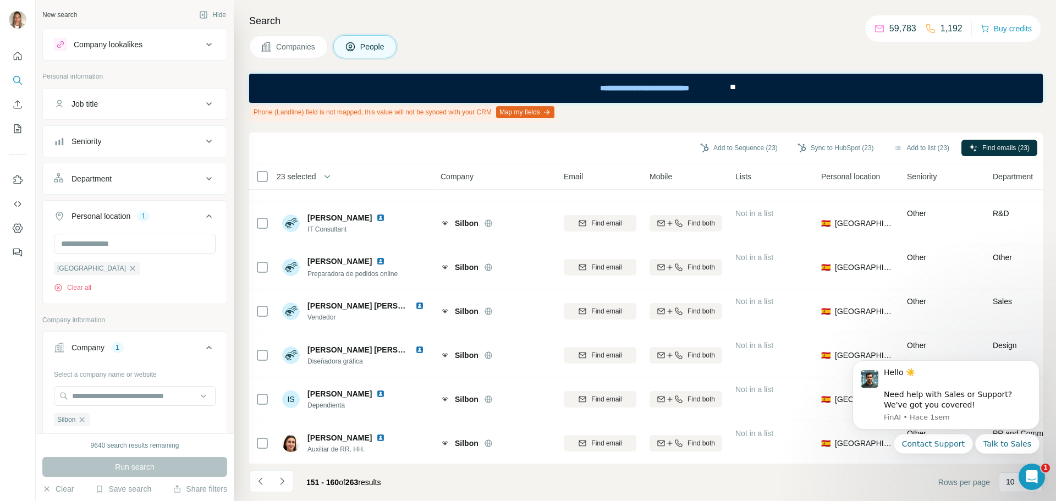
scroll to position [172, 0]
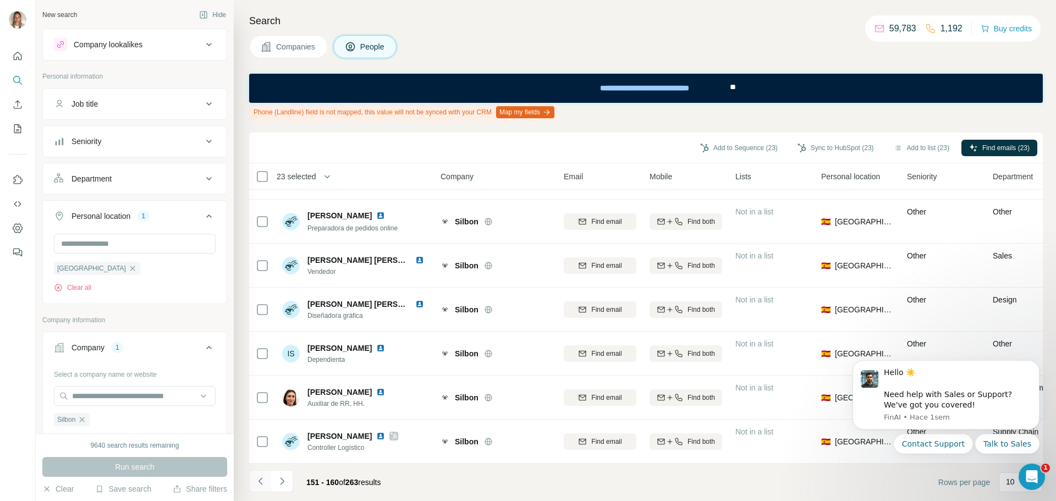
click at [261, 485] on icon "Navigate to previous page" at bounding box center [260, 481] width 11 height 11
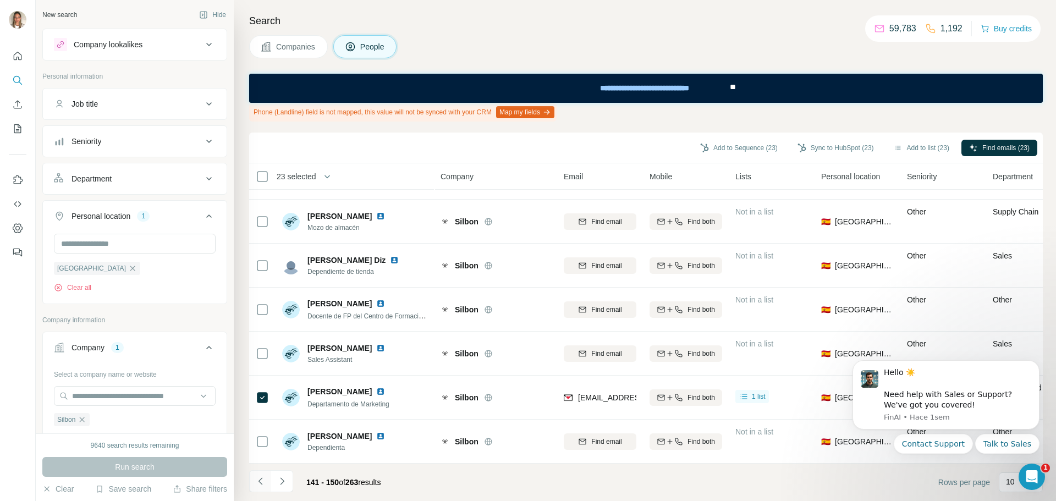
click at [262, 477] on icon "Navigate to previous page" at bounding box center [260, 481] width 11 height 11
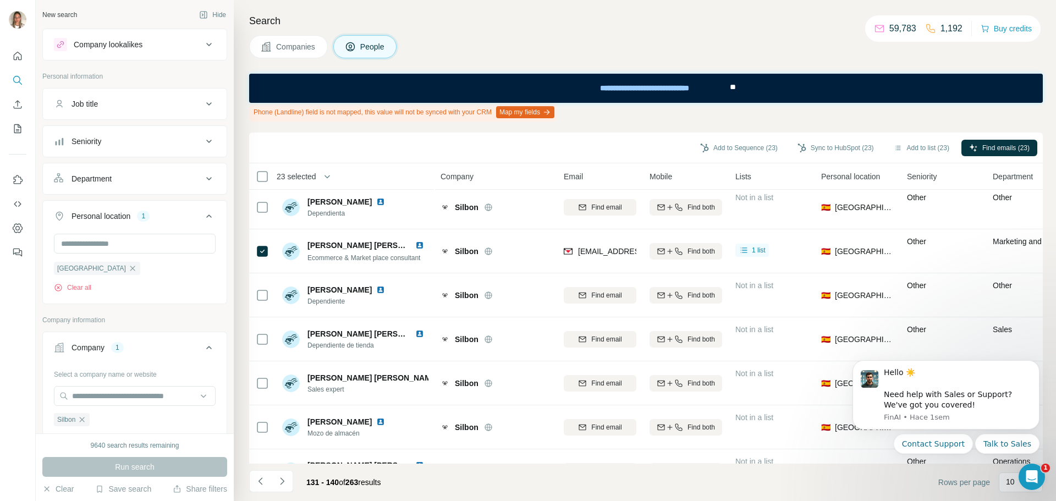
scroll to position [0, 0]
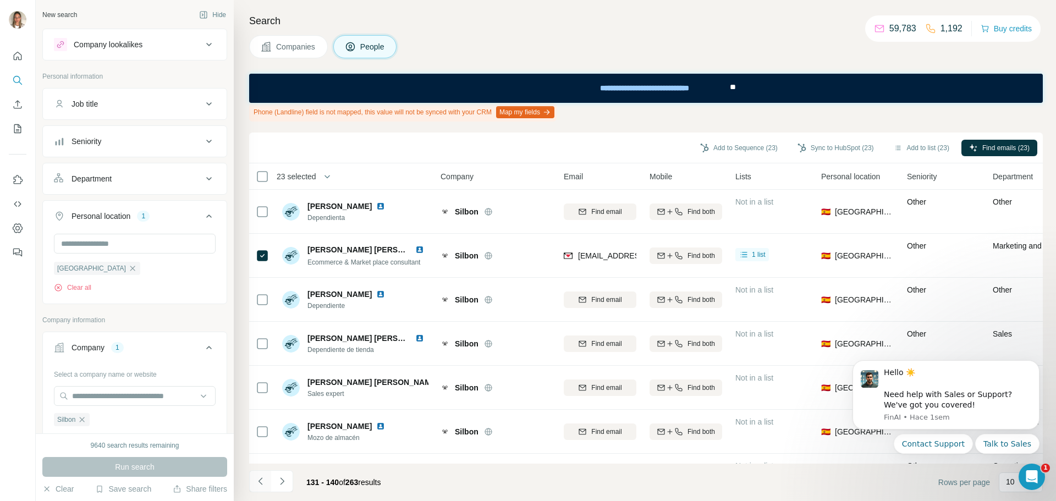
click at [264, 477] on icon "Navigate to previous page" at bounding box center [260, 481] width 11 height 11
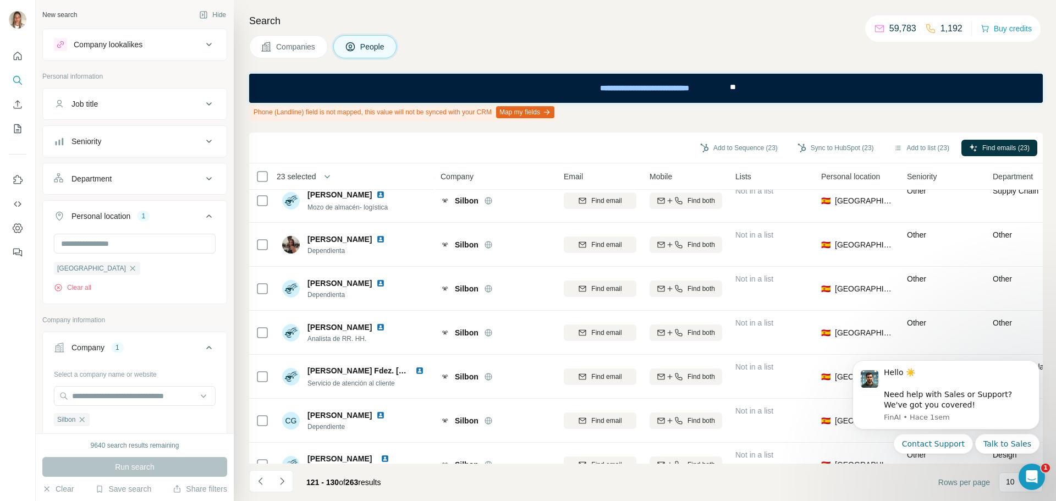
scroll to position [172, 0]
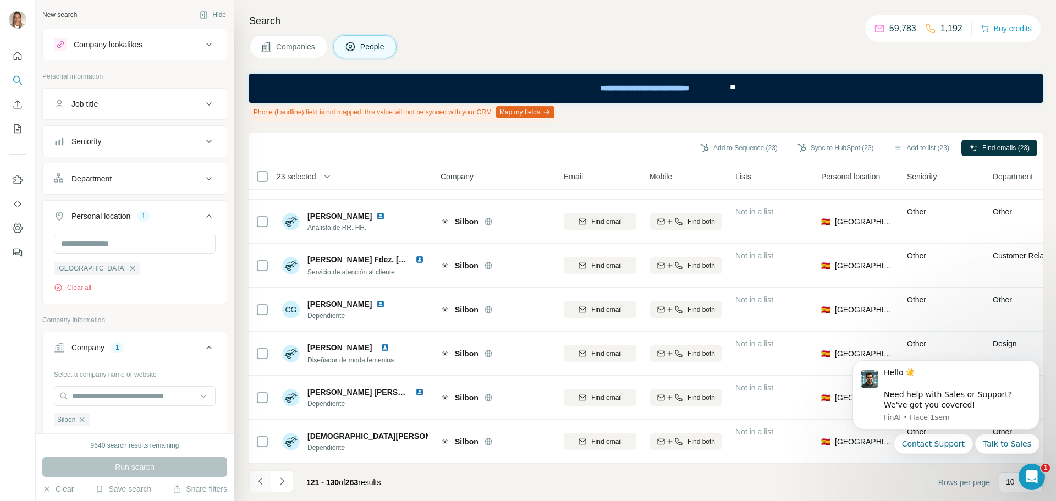
click at [260, 478] on icon "Navigate to previous page" at bounding box center [260, 481] width 11 height 11
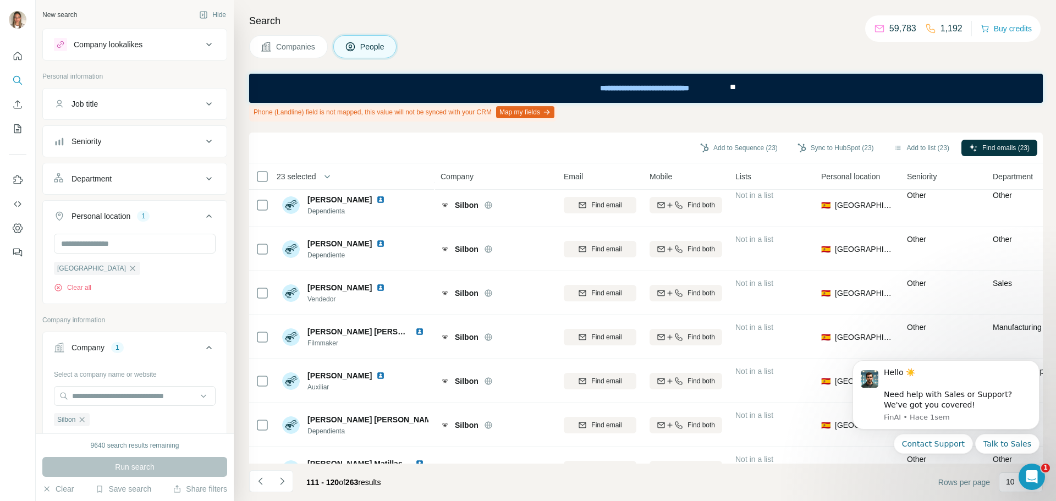
scroll to position [0, 0]
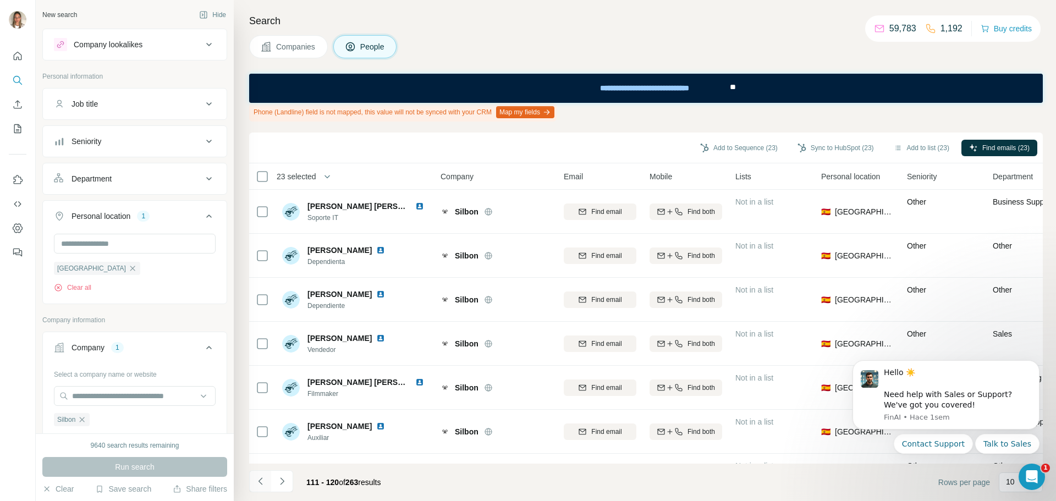
click at [256, 483] on icon "Navigate to previous page" at bounding box center [260, 481] width 11 height 11
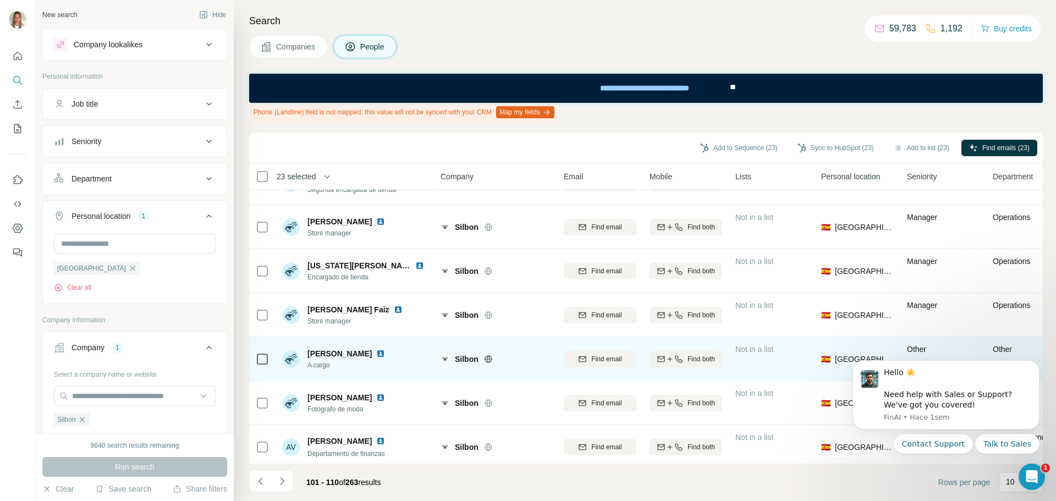
scroll to position [172, 0]
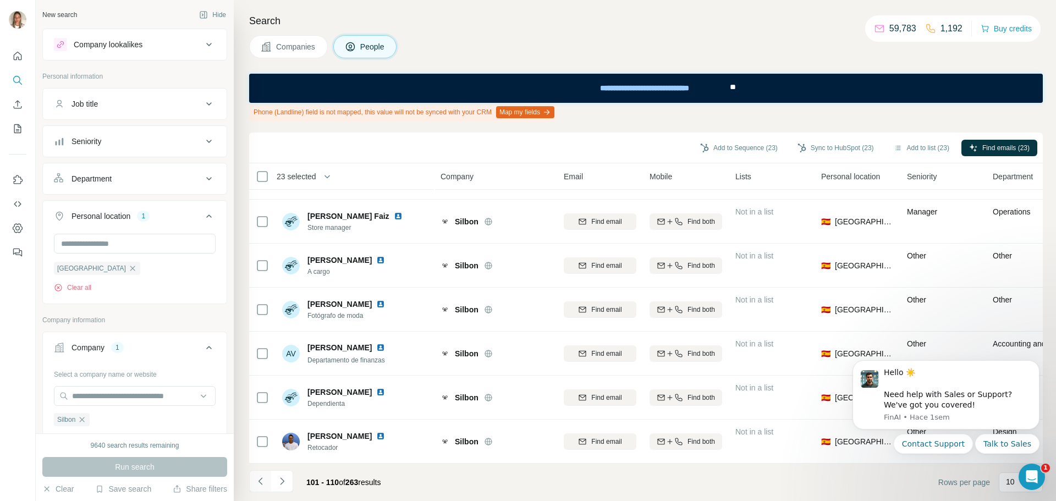
click at [261, 485] on icon "Navigate to previous page" at bounding box center [260, 481] width 11 height 11
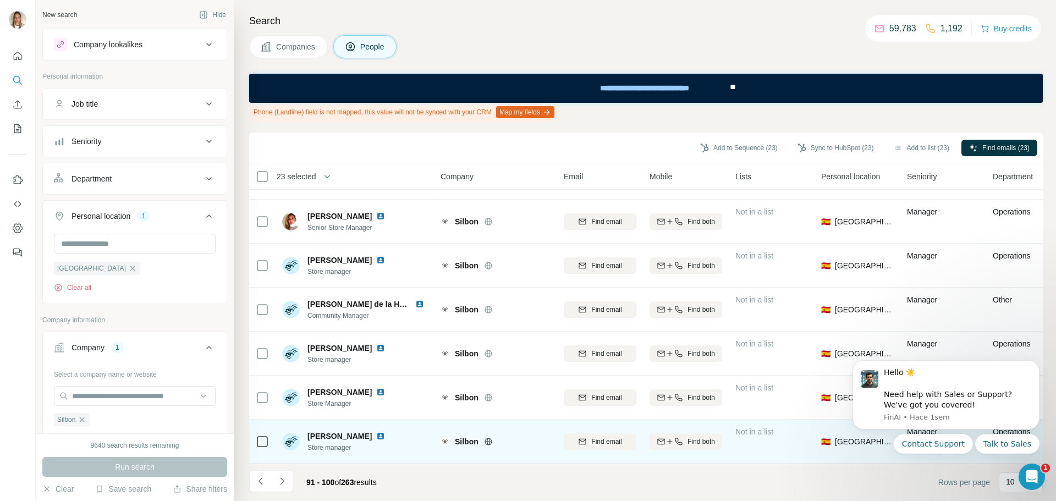
scroll to position [0, 0]
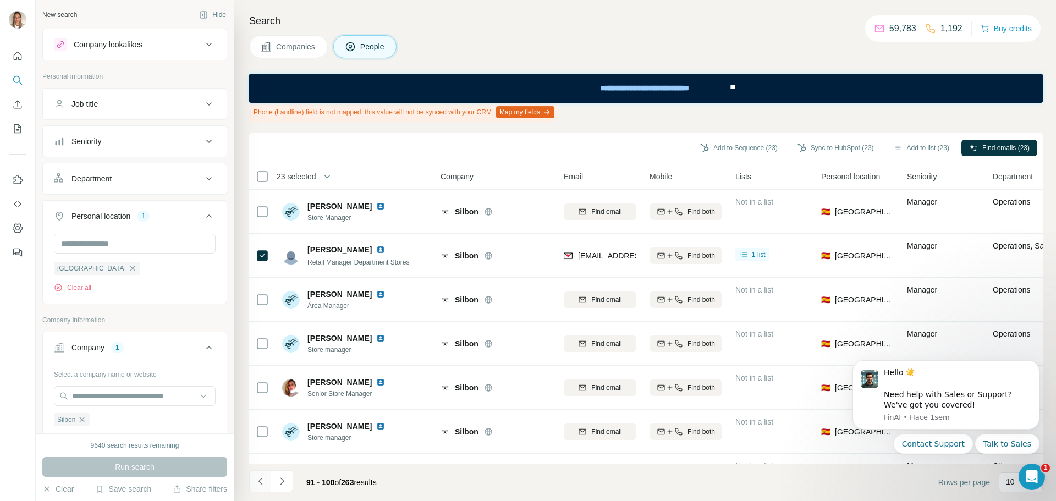
click at [261, 483] on icon "Navigate to previous page" at bounding box center [260, 480] width 4 height 7
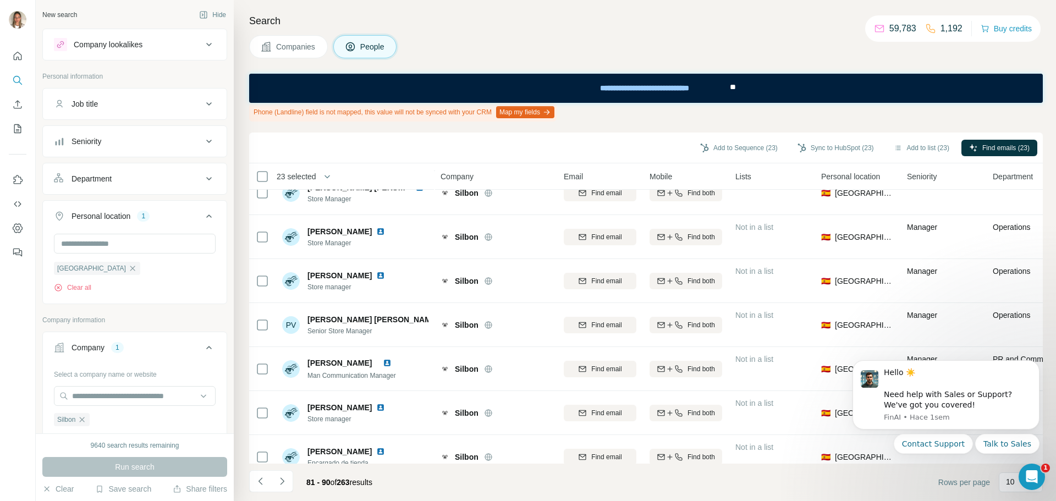
scroll to position [172, 0]
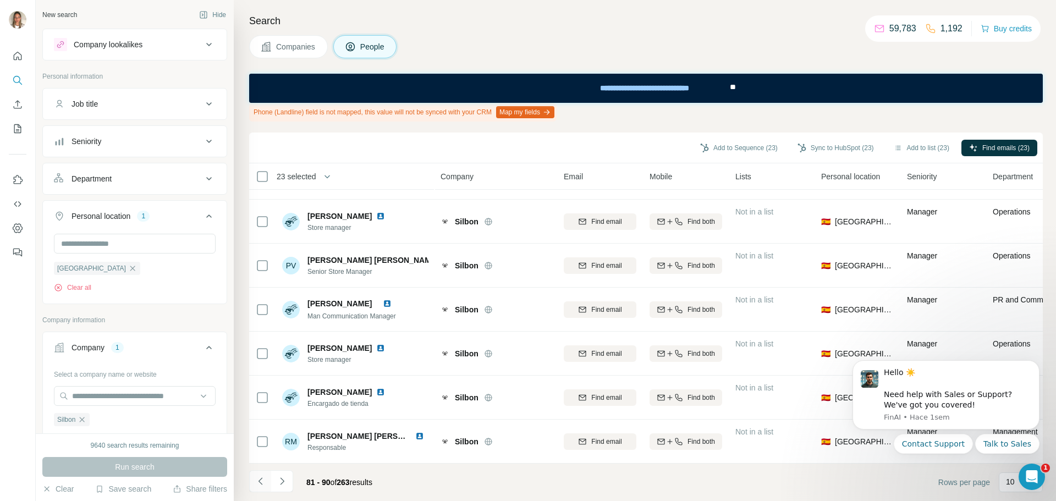
click at [260, 479] on icon "Navigate to previous page" at bounding box center [260, 480] width 4 height 7
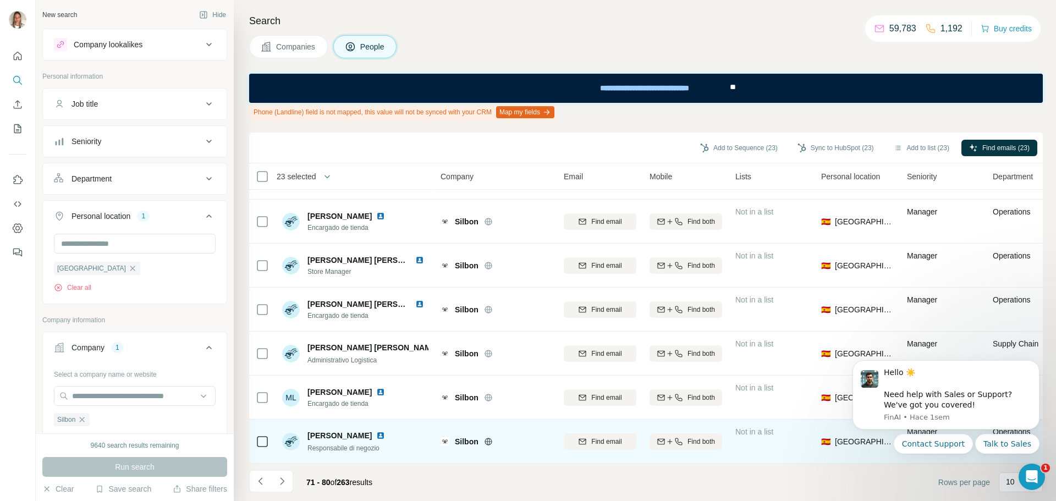
scroll to position [0, 0]
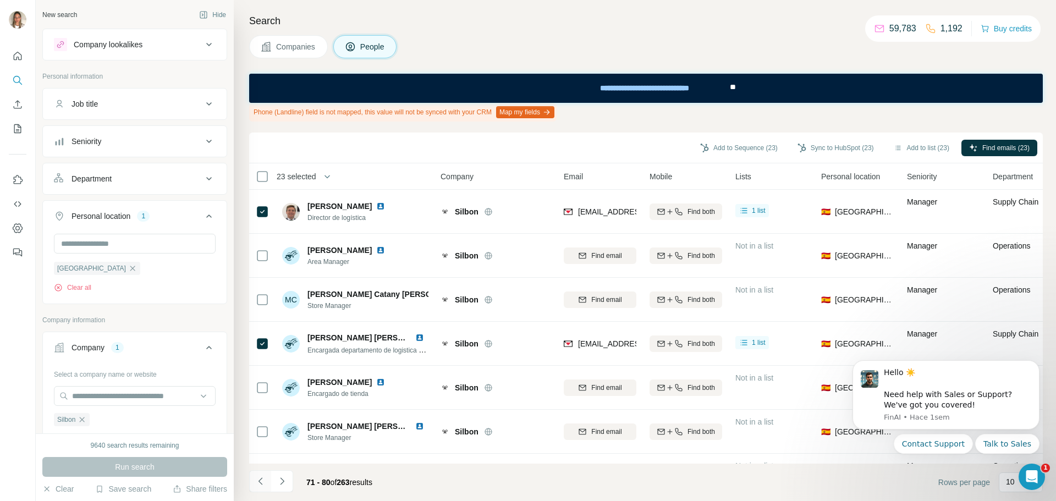
click at [257, 479] on icon "Navigate to previous page" at bounding box center [260, 481] width 11 height 11
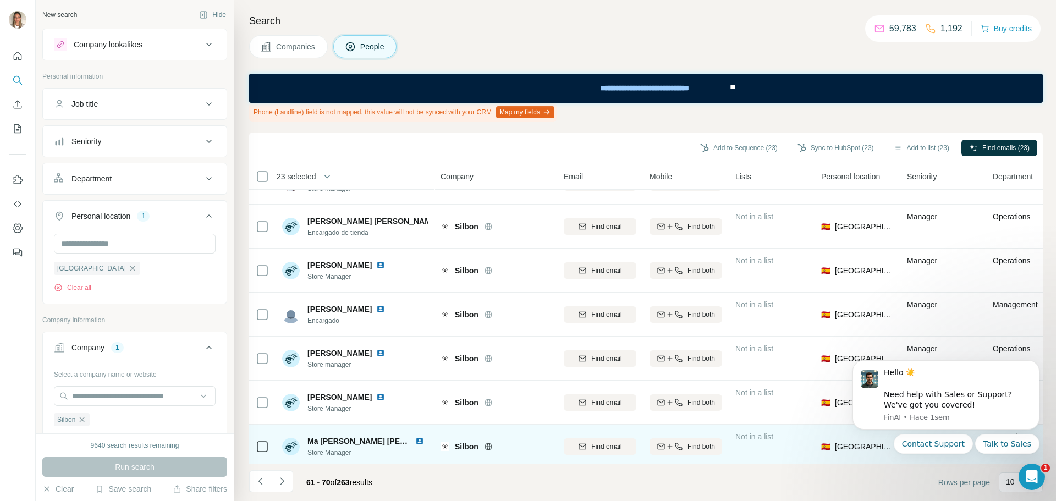
scroll to position [172, 0]
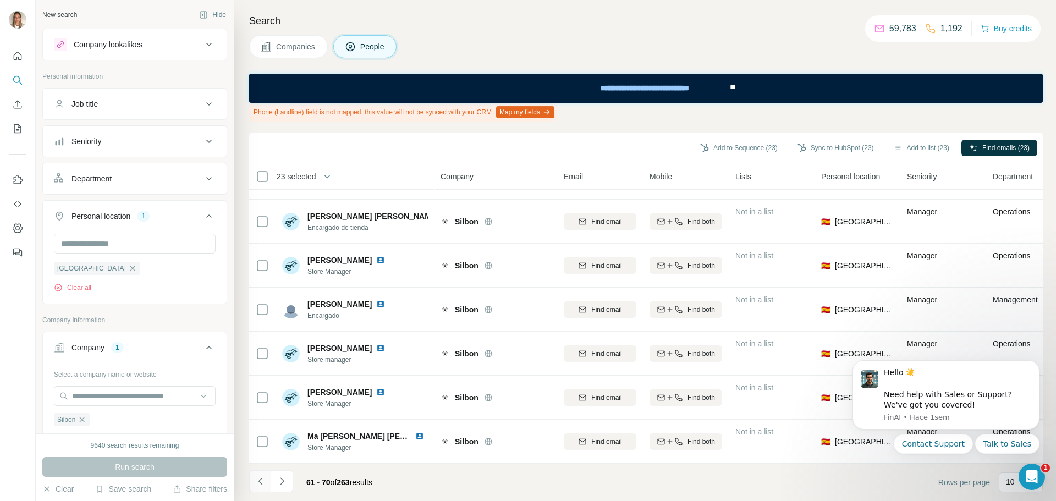
click at [258, 479] on icon "Navigate to previous page" at bounding box center [260, 481] width 11 height 11
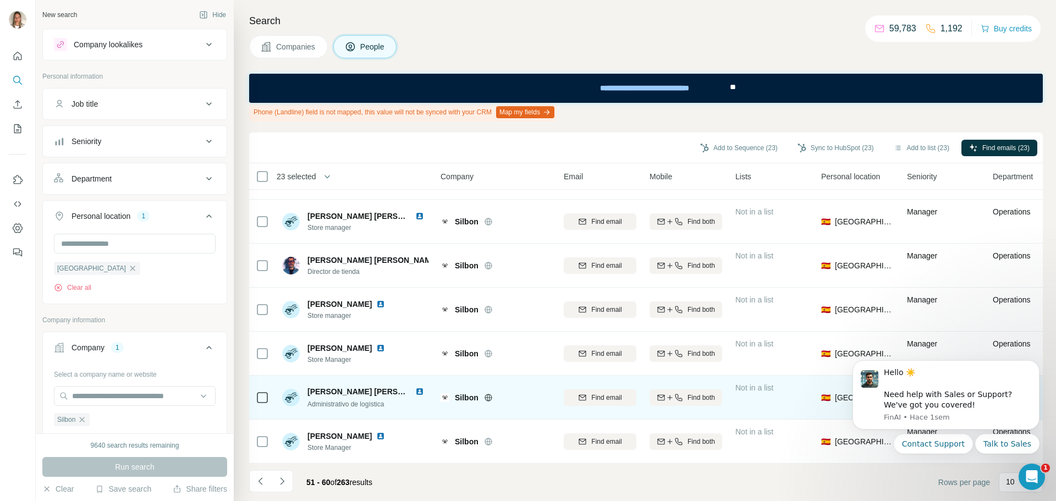
scroll to position [0, 0]
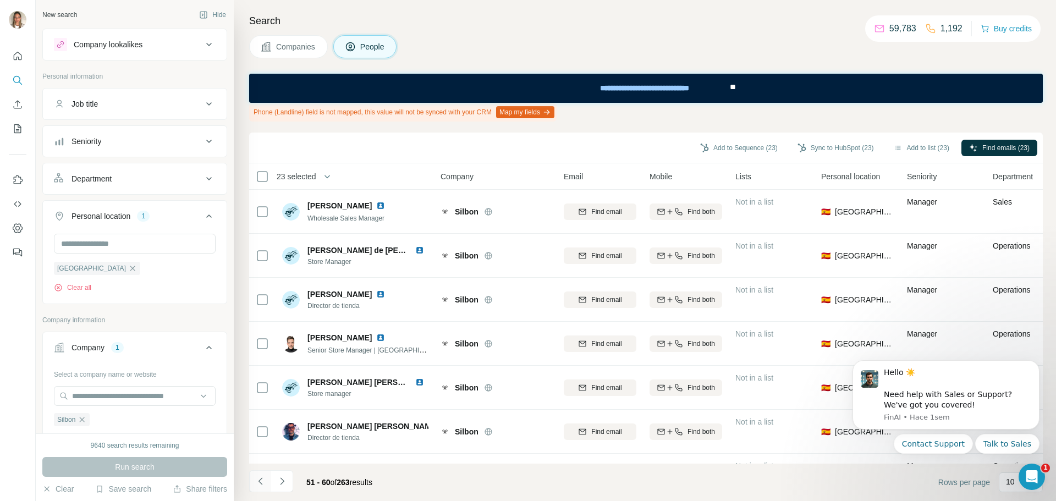
click at [264, 480] on icon "Navigate to previous page" at bounding box center [260, 481] width 11 height 11
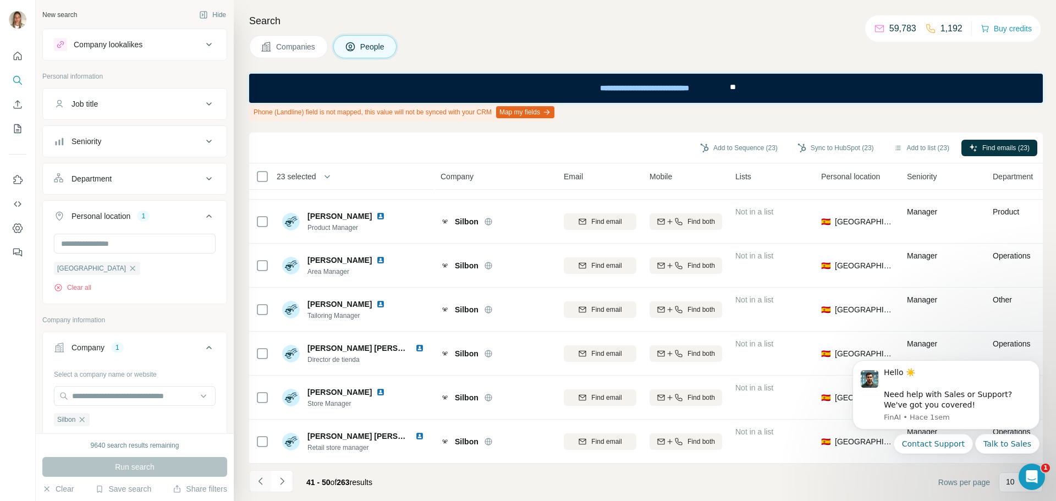
click at [257, 484] on icon "Navigate to previous page" at bounding box center [260, 481] width 11 height 11
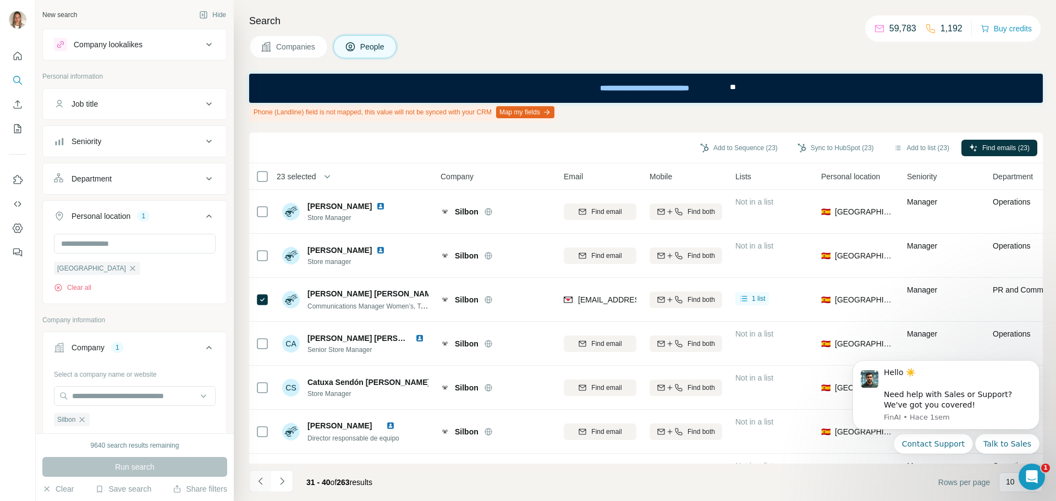
click at [258, 480] on icon "Navigate to previous page" at bounding box center [260, 481] width 11 height 11
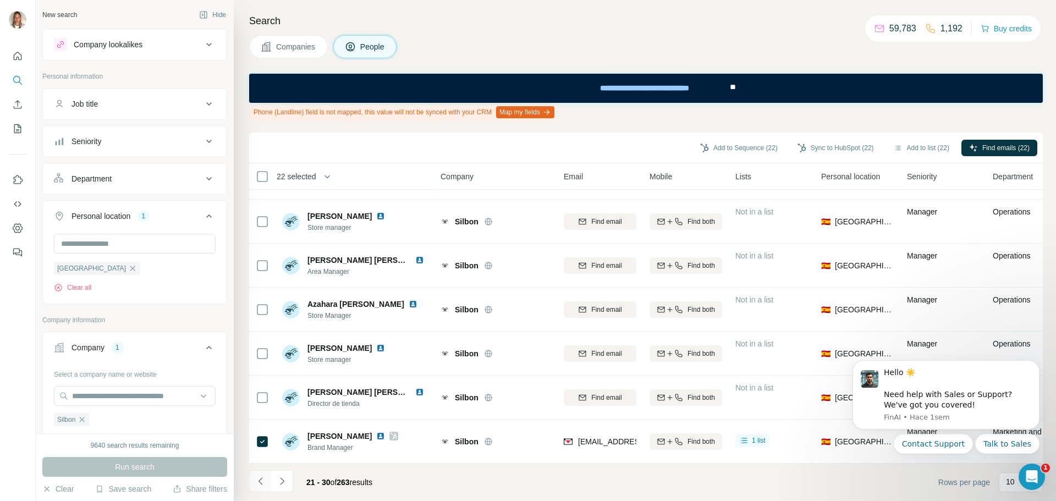
click at [254, 480] on button "Navigate to previous page" at bounding box center [260, 481] width 22 height 22
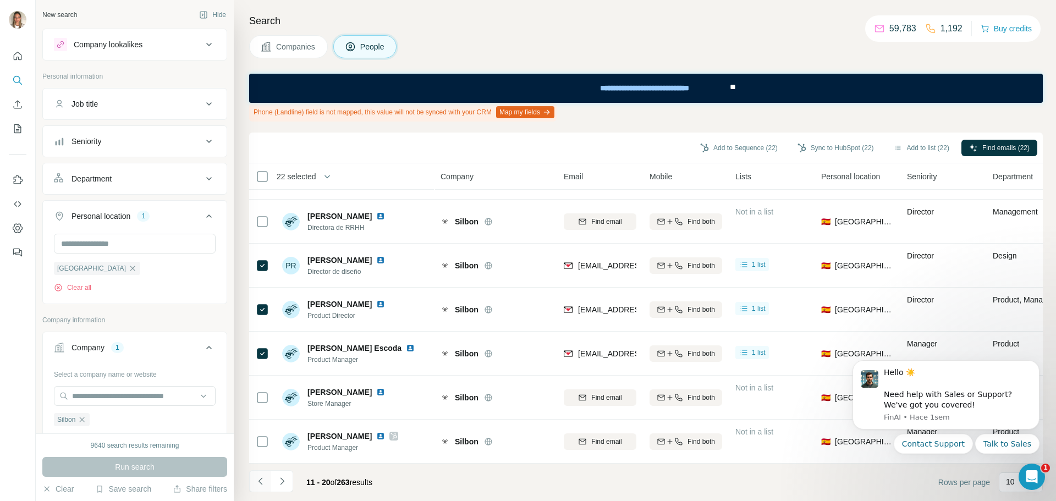
click at [258, 482] on icon "Navigate to previous page" at bounding box center [260, 481] width 11 height 11
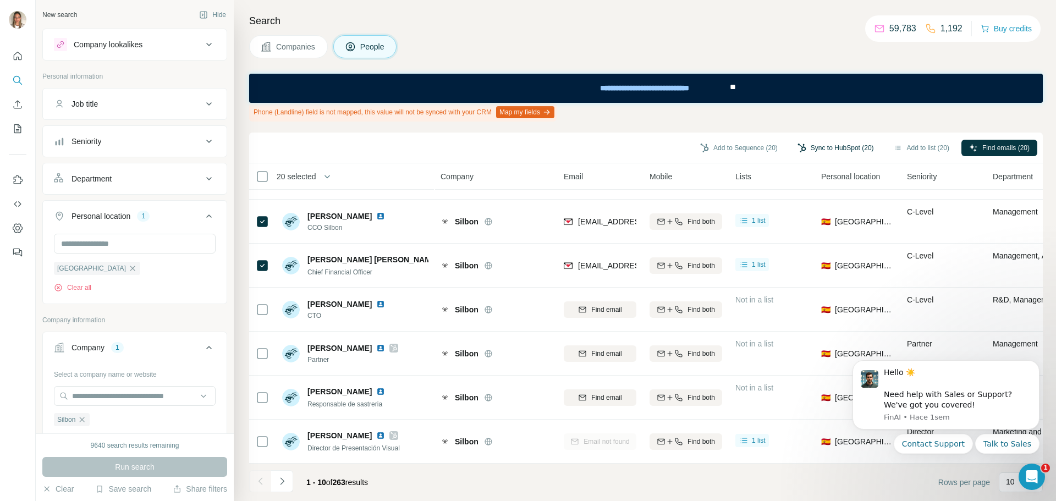
click at [826, 148] on button "Sync to HubSpot (20)" at bounding box center [835, 148] width 92 height 16
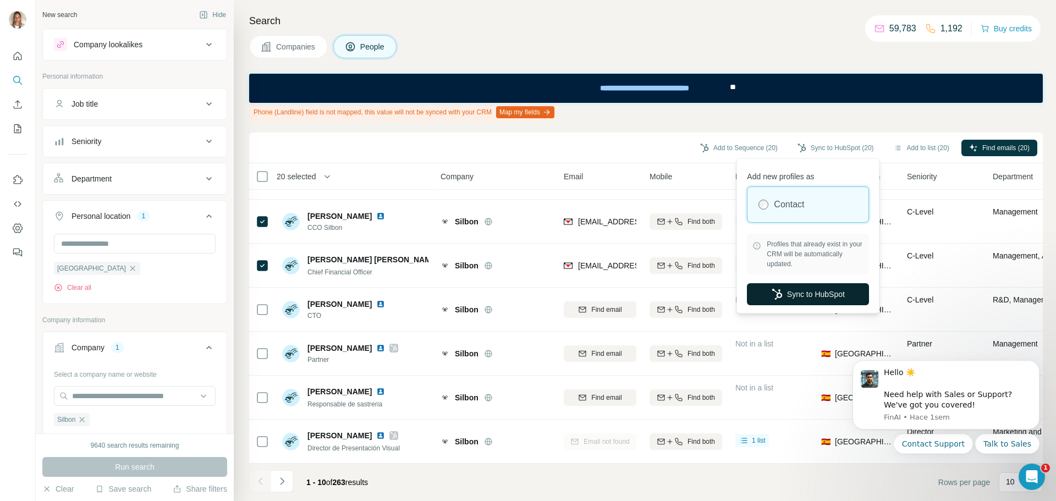
click at [798, 288] on button "Sync to HubSpot" at bounding box center [808, 294] width 122 height 22
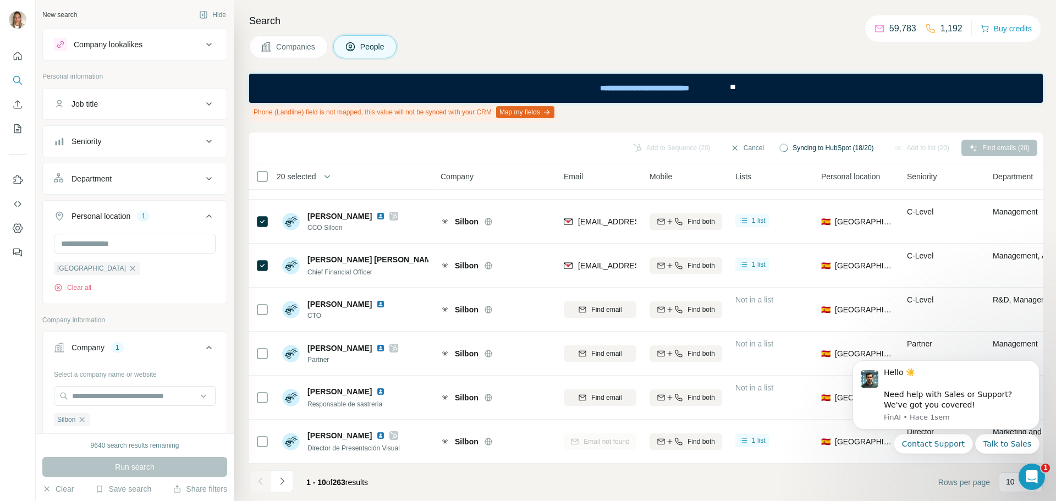
click at [705, 28] on h4 "Search" at bounding box center [645, 20] width 793 height 15
click at [61, 491] on button "Clear" at bounding box center [57, 488] width 31 height 11
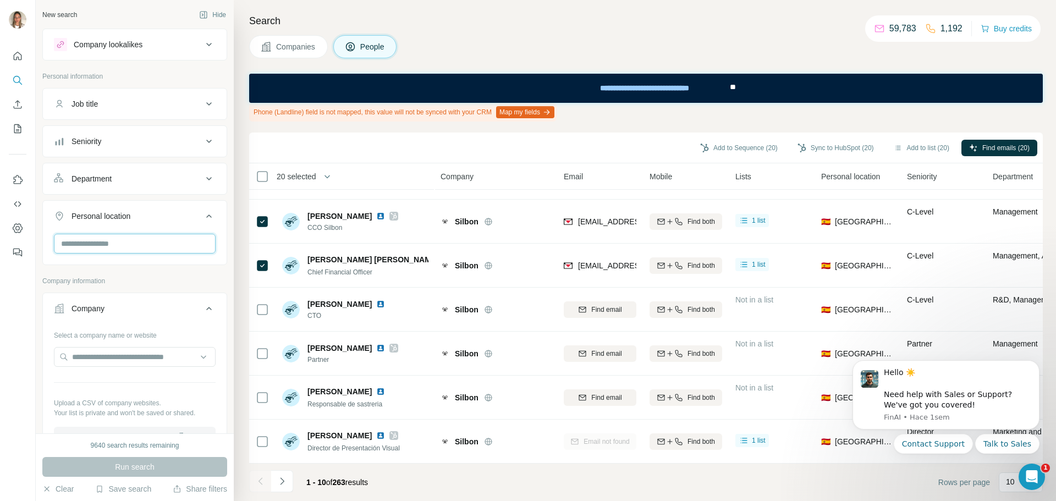
click at [148, 238] on input "text" at bounding box center [135, 244] width 162 height 20
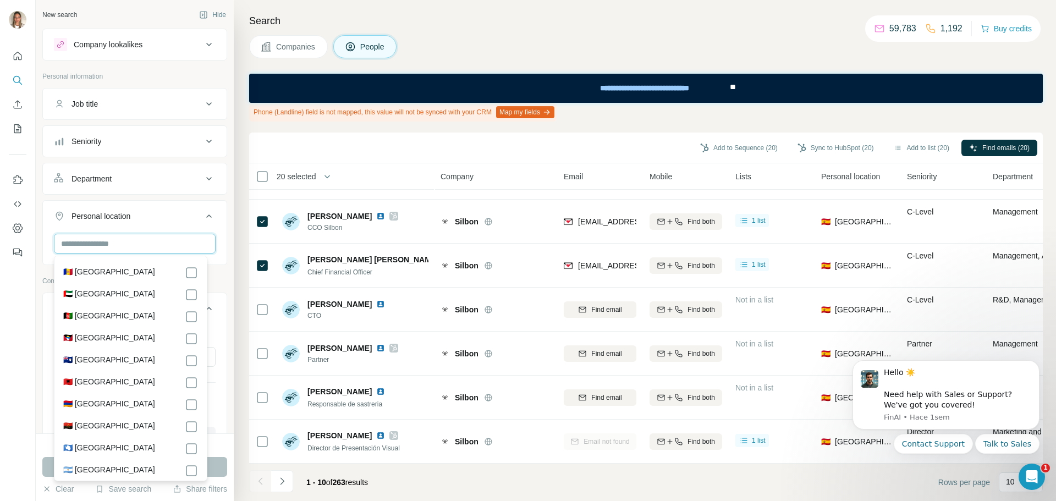
click at [147, 241] on input "text" at bounding box center [135, 244] width 162 height 20
click at [164, 220] on div "Personal location" at bounding box center [128, 216] width 148 height 11
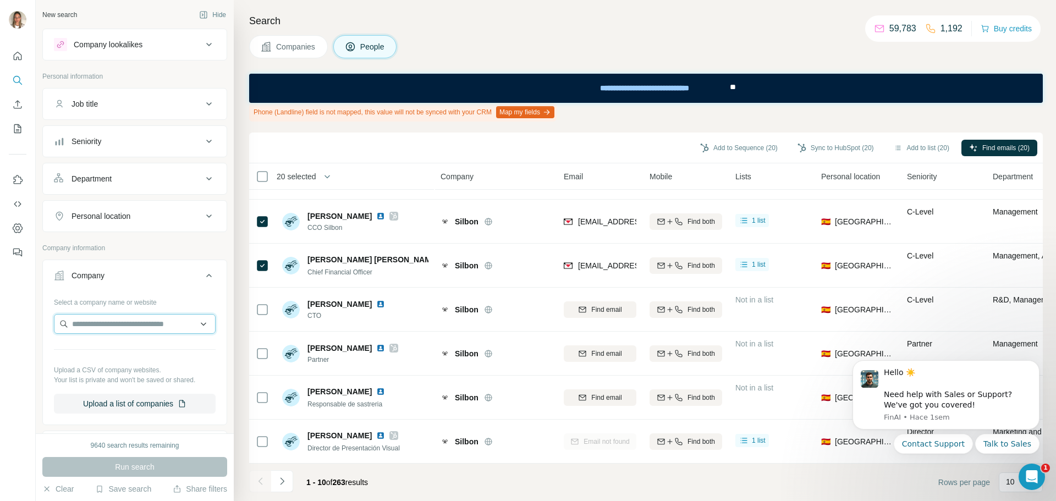
click at [112, 322] on input "text" at bounding box center [135, 324] width 162 height 20
paste input "******"
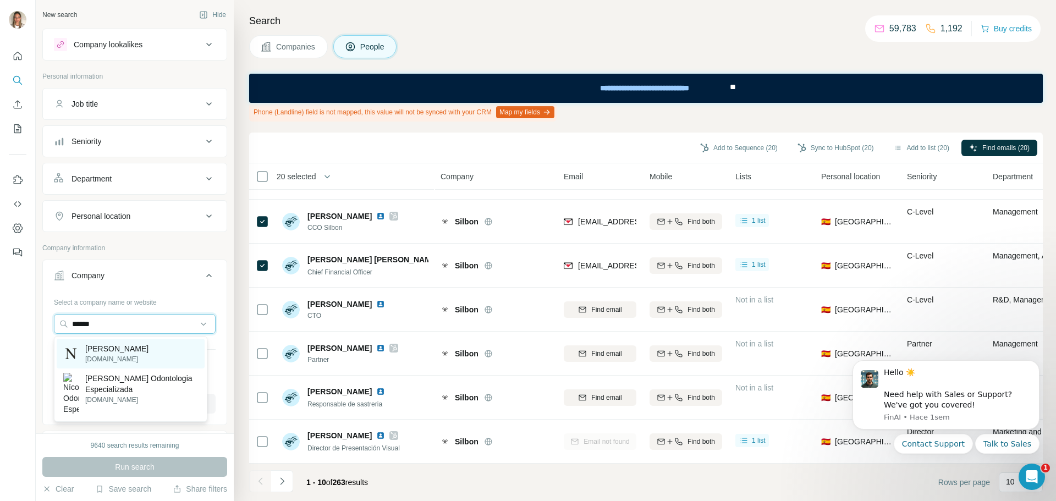
type input "******"
click at [104, 349] on p "Nícoli" at bounding box center [116, 348] width 63 height 11
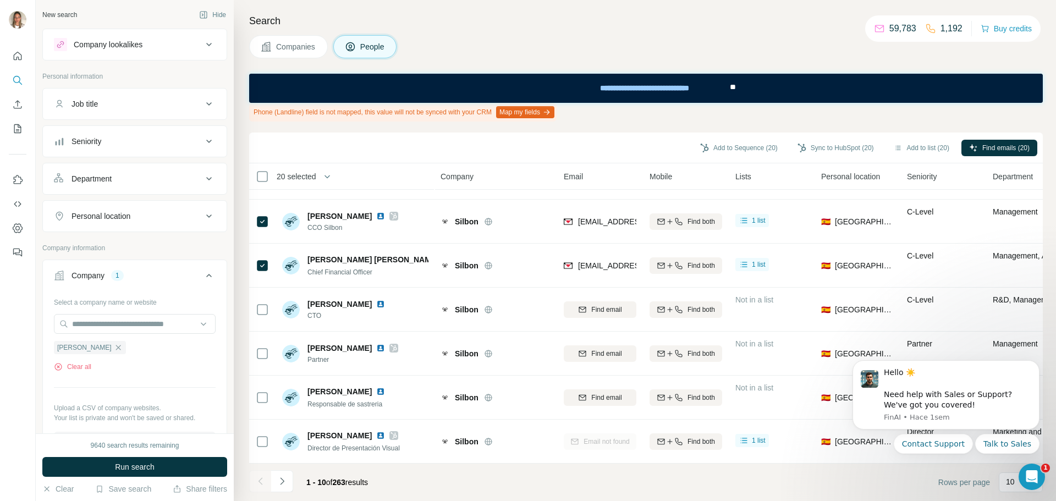
click at [112, 213] on div "Personal location" at bounding box center [100, 216] width 59 height 11
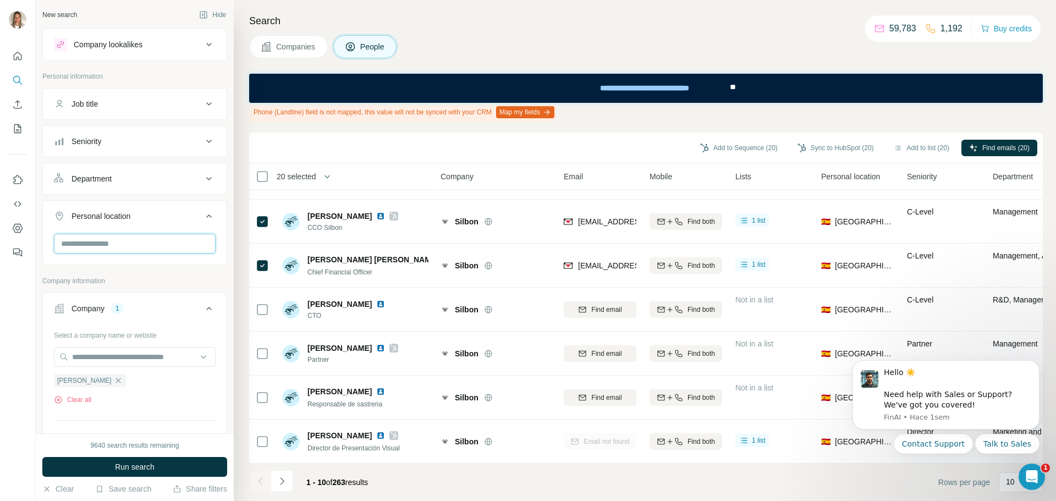
click at [120, 242] on input "text" at bounding box center [135, 244] width 162 height 20
type input "*****"
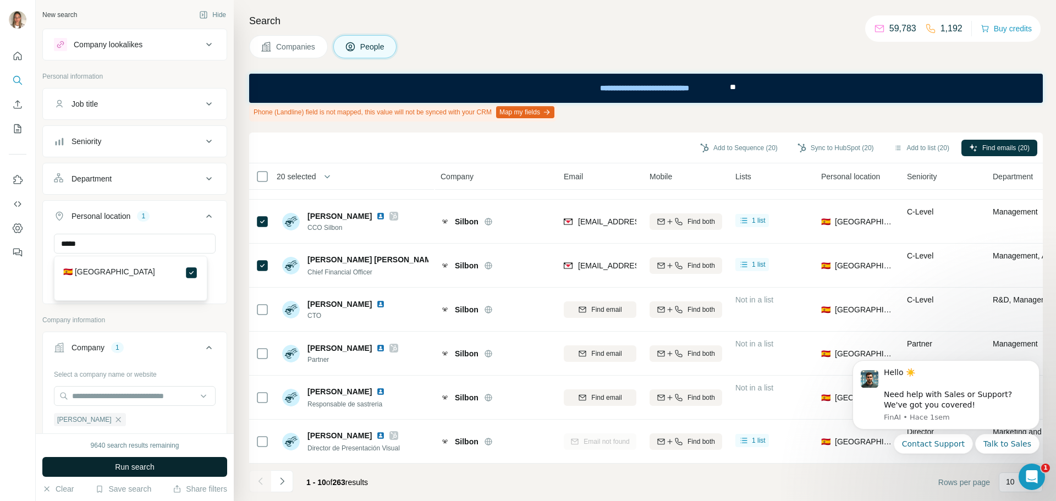
click at [144, 468] on span "Run search" at bounding box center [135, 466] width 40 height 11
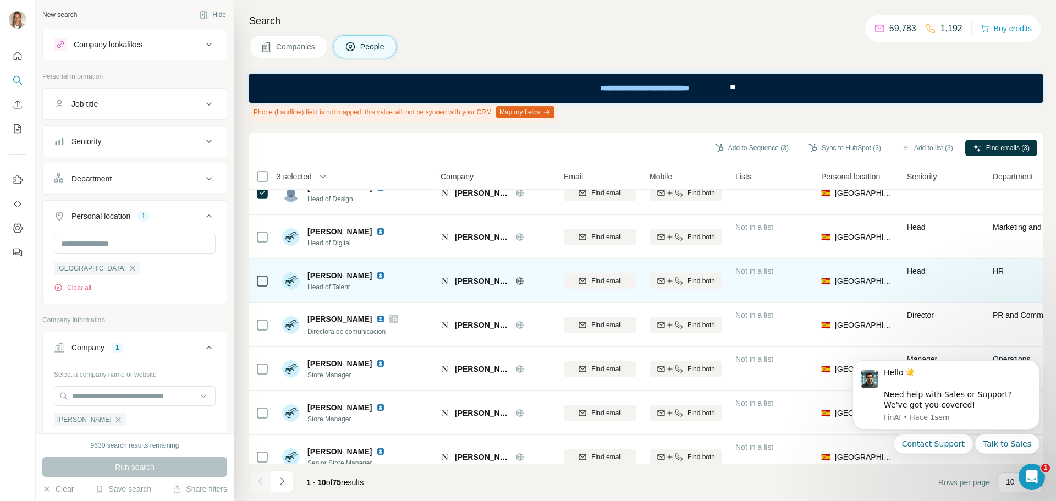
scroll to position [172, 0]
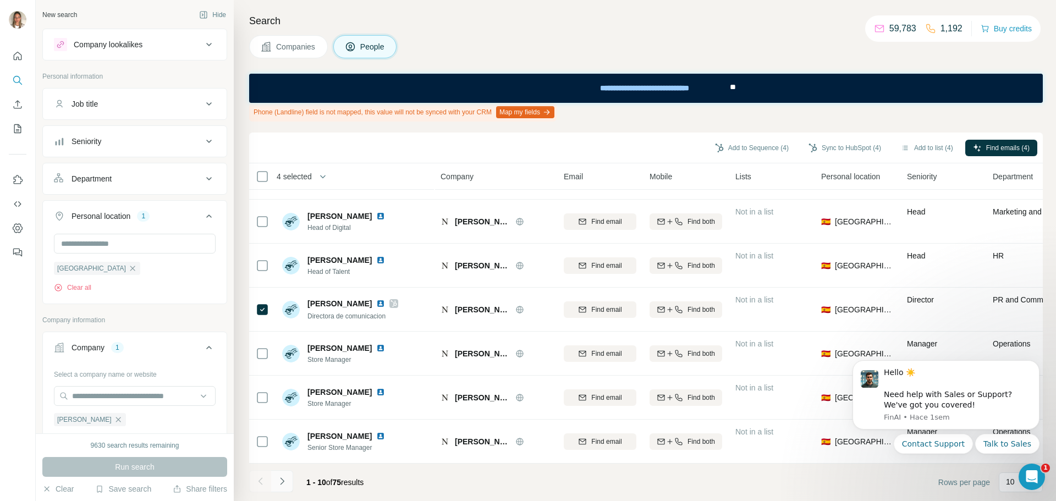
click at [277, 477] on icon "Navigate to next page" at bounding box center [282, 481] width 11 height 11
click at [278, 480] on icon "Navigate to next page" at bounding box center [282, 481] width 11 height 11
click at [281, 480] on icon "Navigate to next page" at bounding box center [282, 481] width 11 height 11
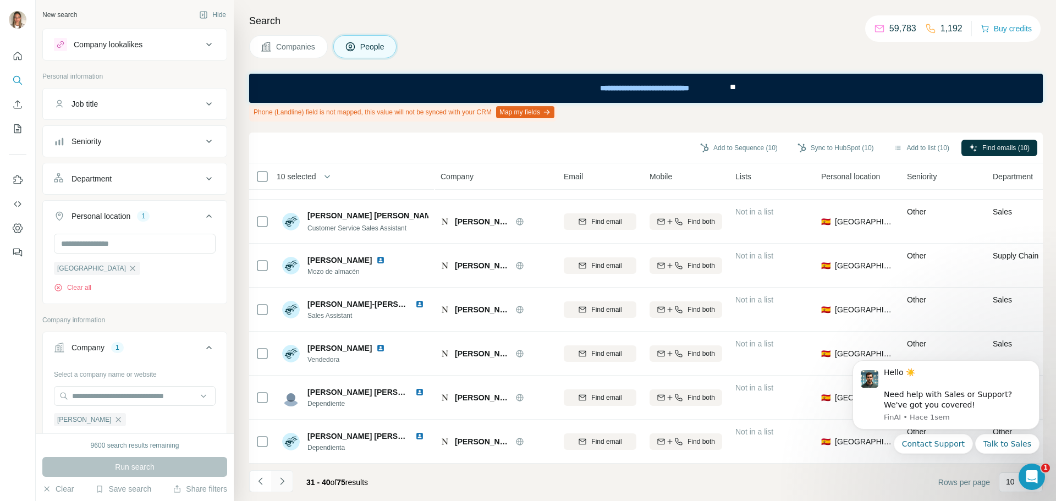
click at [285, 476] on icon "Navigate to next page" at bounding box center [282, 481] width 11 height 11
click at [284, 478] on icon "Navigate to next page" at bounding box center [282, 481] width 11 height 11
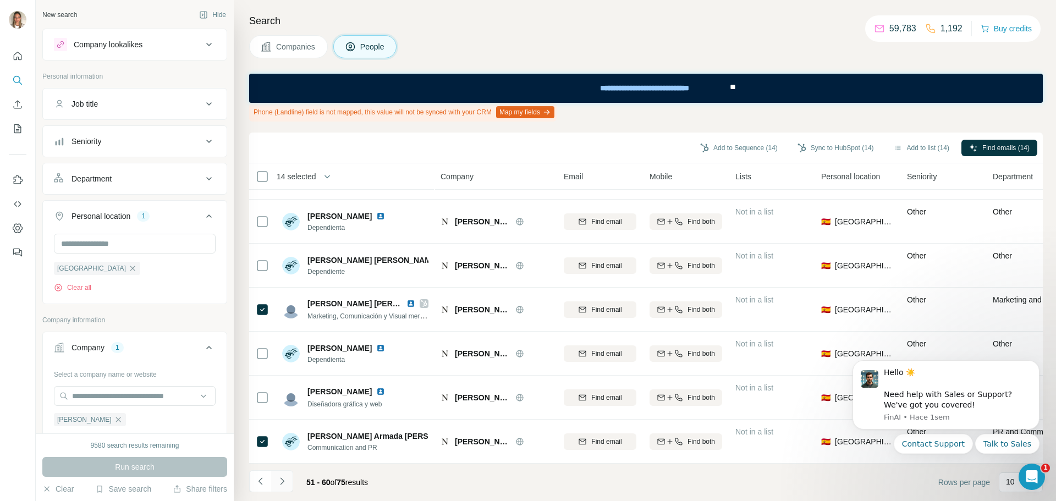
click at [280, 482] on icon "Navigate to next page" at bounding box center [282, 481] width 11 height 11
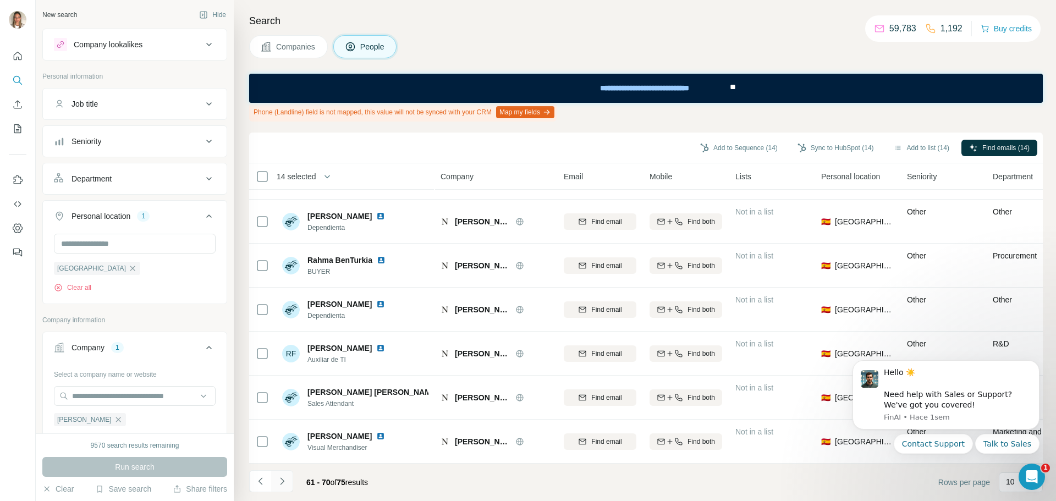
click at [283, 483] on icon "Navigate to next page" at bounding box center [282, 481] width 11 height 11
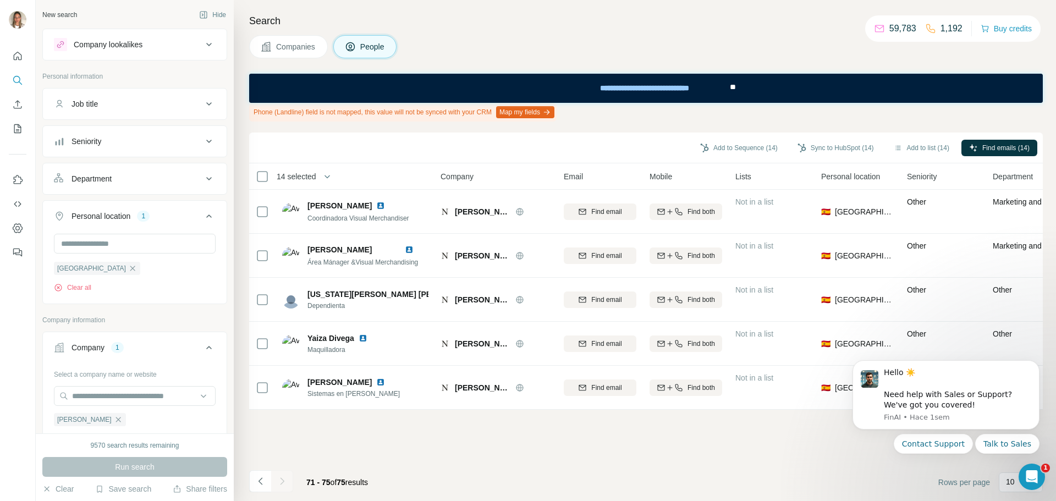
scroll to position [0, 0]
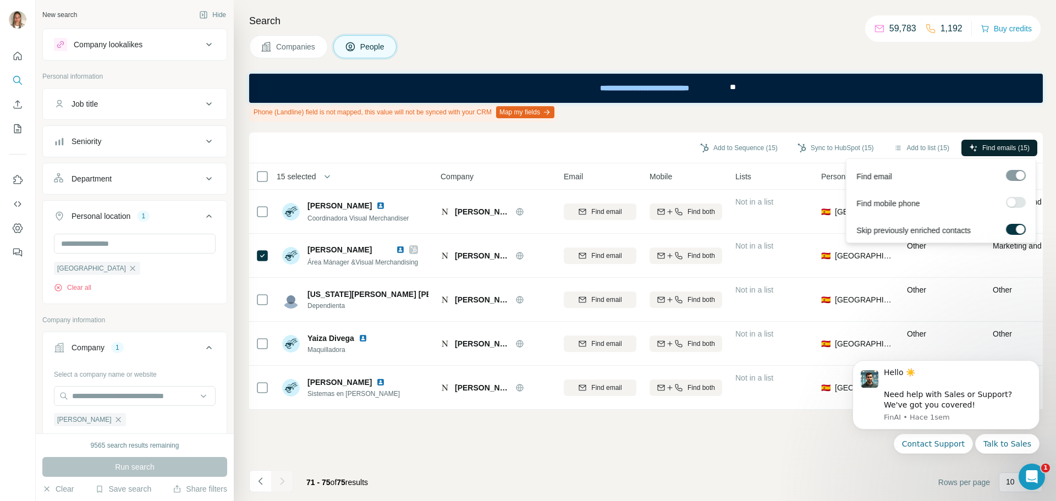
click at [984, 147] on span "Find emails (15)" at bounding box center [1005, 148] width 47 height 10
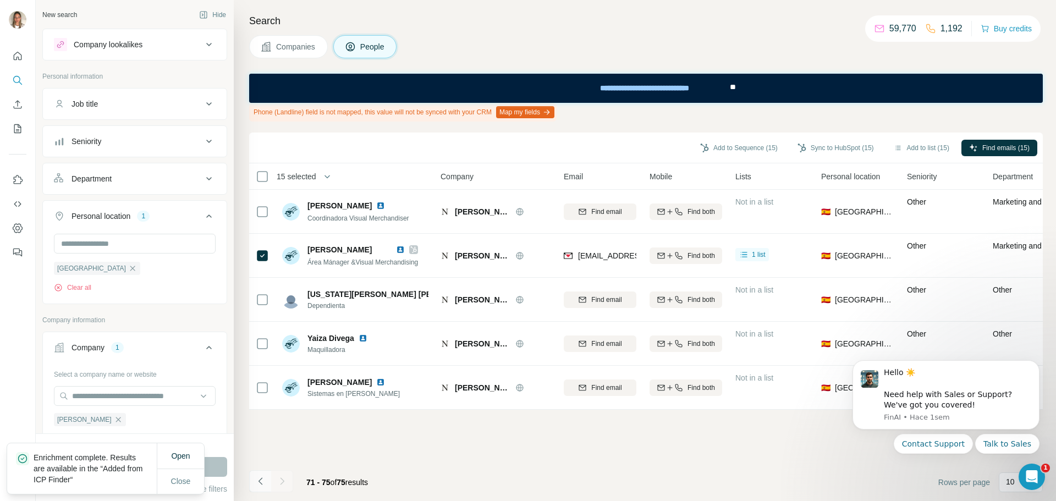
click at [260, 484] on icon "Navigate to previous page" at bounding box center [260, 481] width 11 height 11
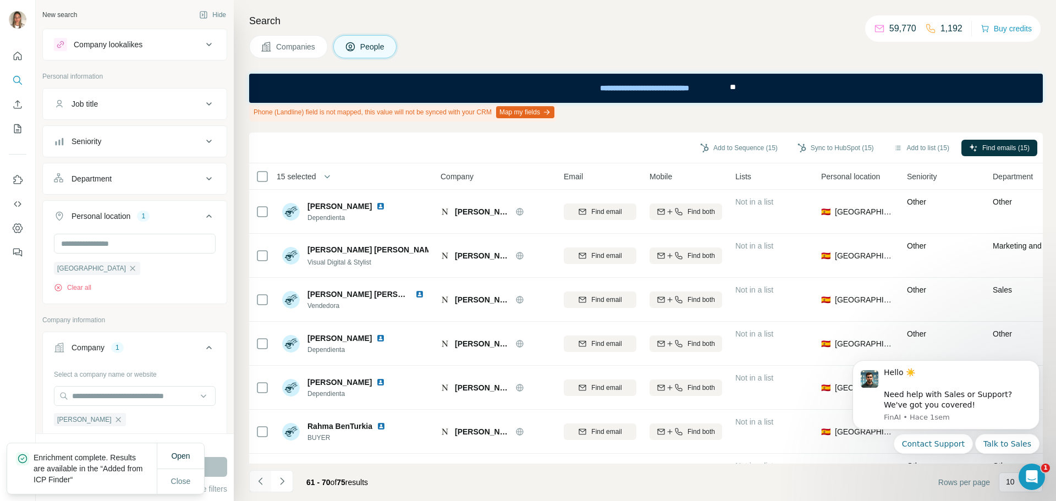
click at [259, 484] on icon "Navigate to previous page" at bounding box center [260, 481] width 11 height 11
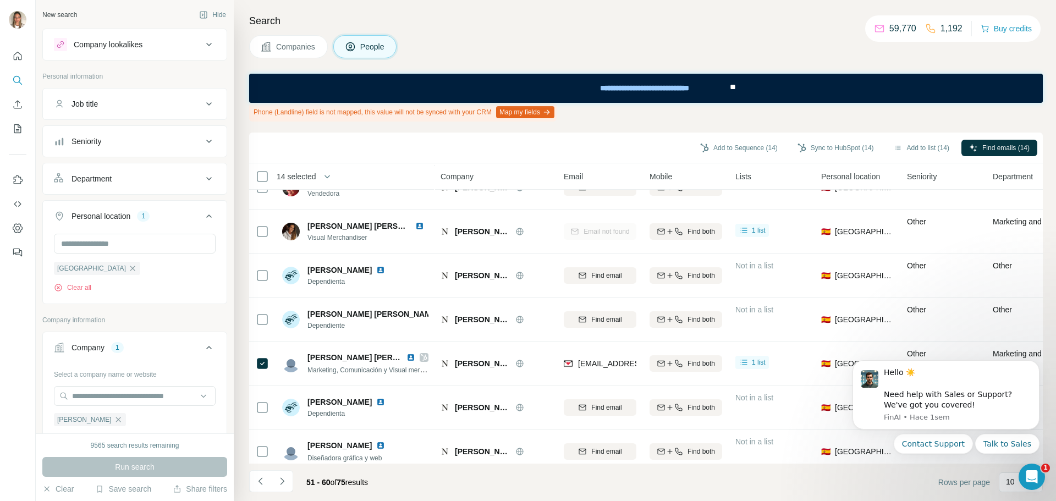
scroll to position [172, 0]
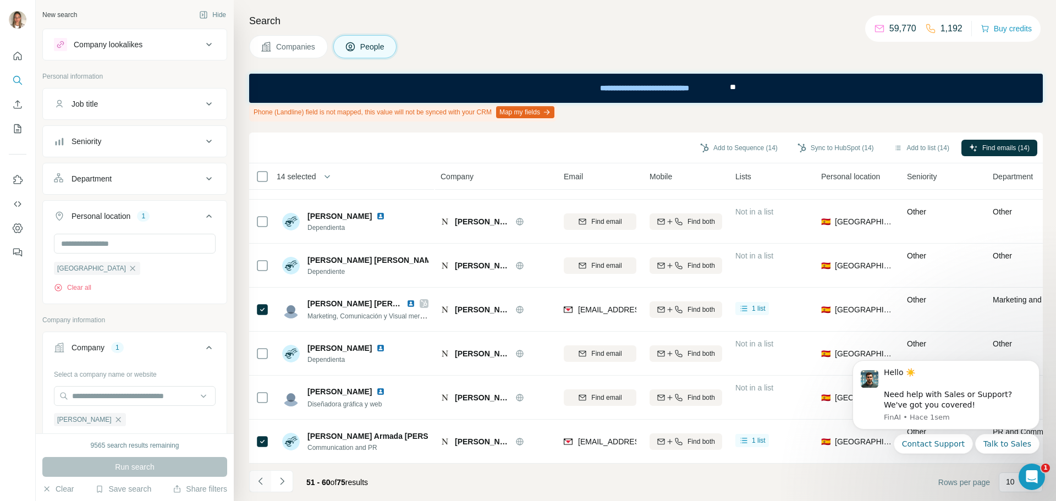
click at [255, 483] on icon "Navigate to previous page" at bounding box center [260, 481] width 11 height 11
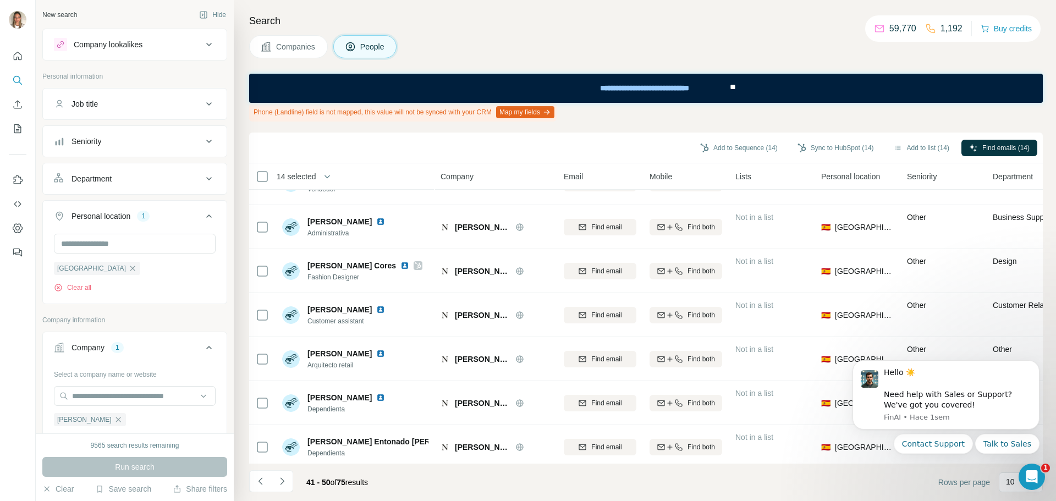
scroll to position [0, 0]
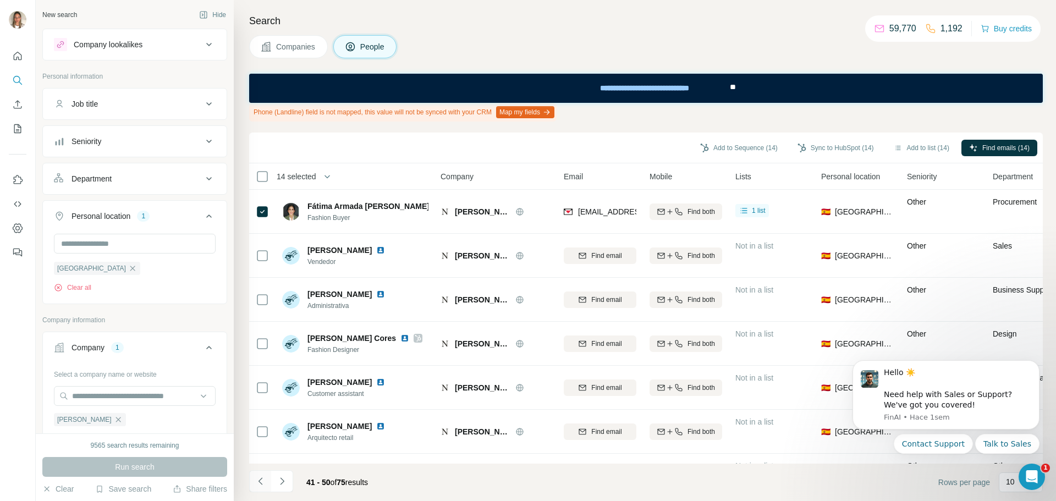
click at [255, 479] on icon "Navigate to previous page" at bounding box center [260, 481] width 11 height 11
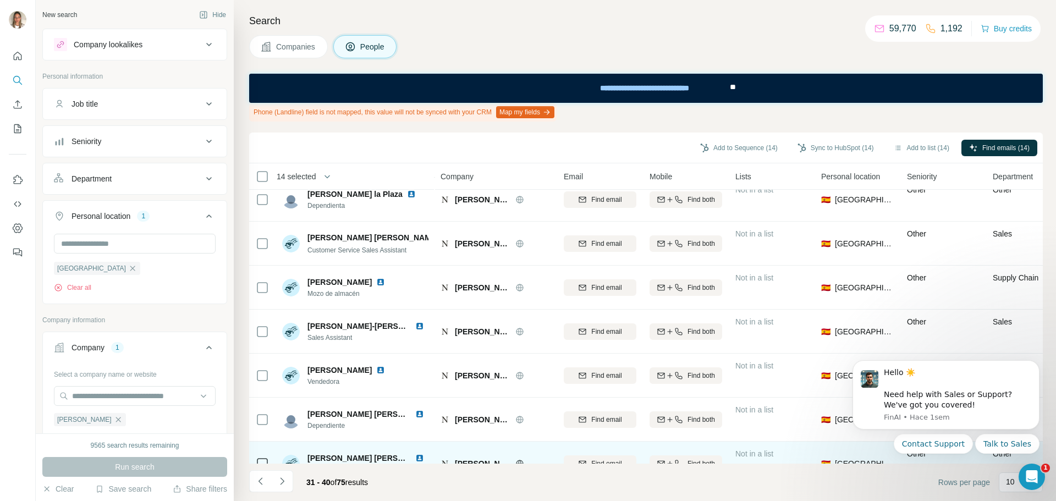
scroll to position [172, 0]
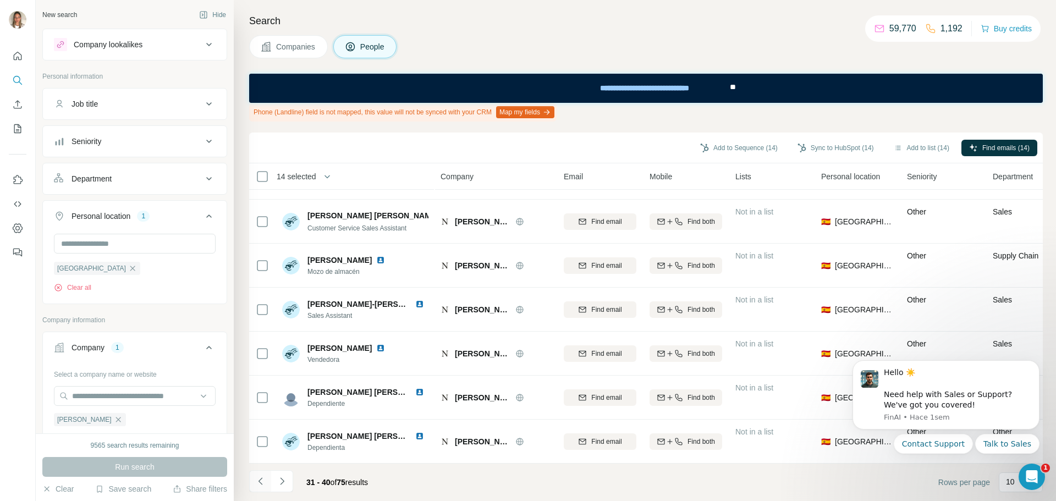
click at [264, 479] on icon "Navigate to previous page" at bounding box center [260, 481] width 11 height 11
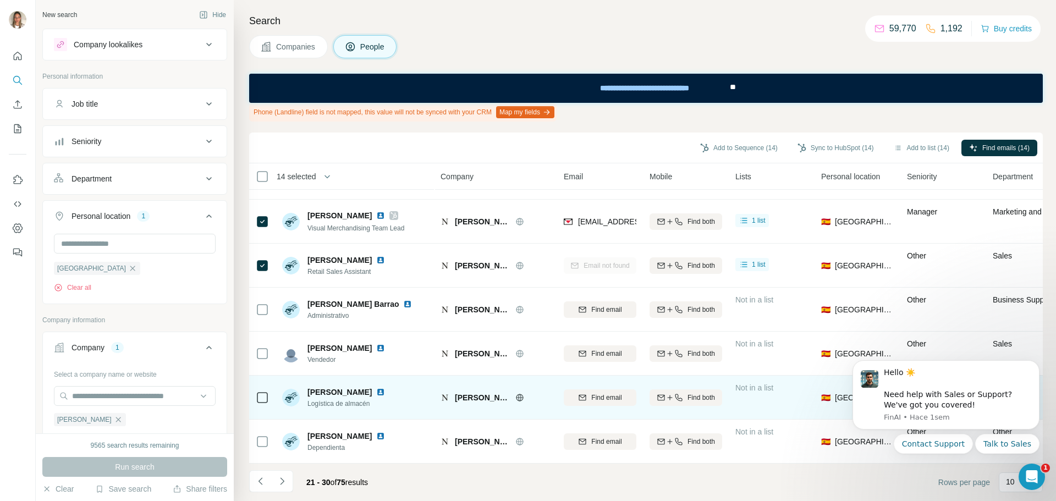
scroll to position [0, 0]
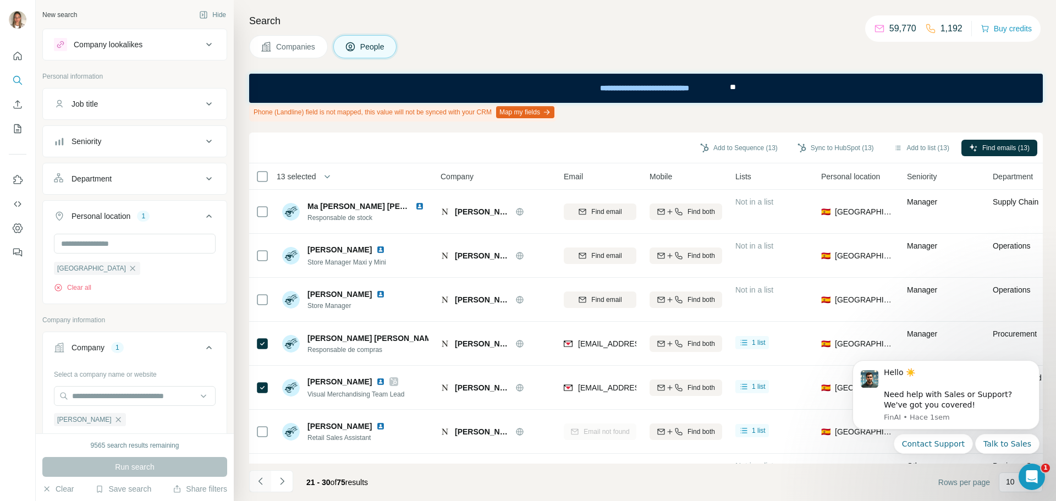
click at [262, 479] on icon "Navigate to previous page" at bounding box center [260, 481] width 11 height 11
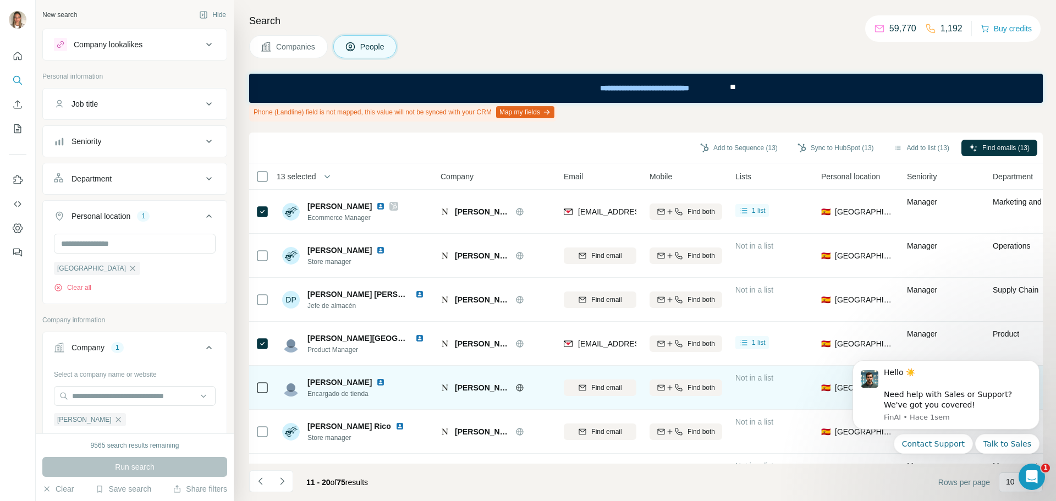
scroll to position [172, 0]
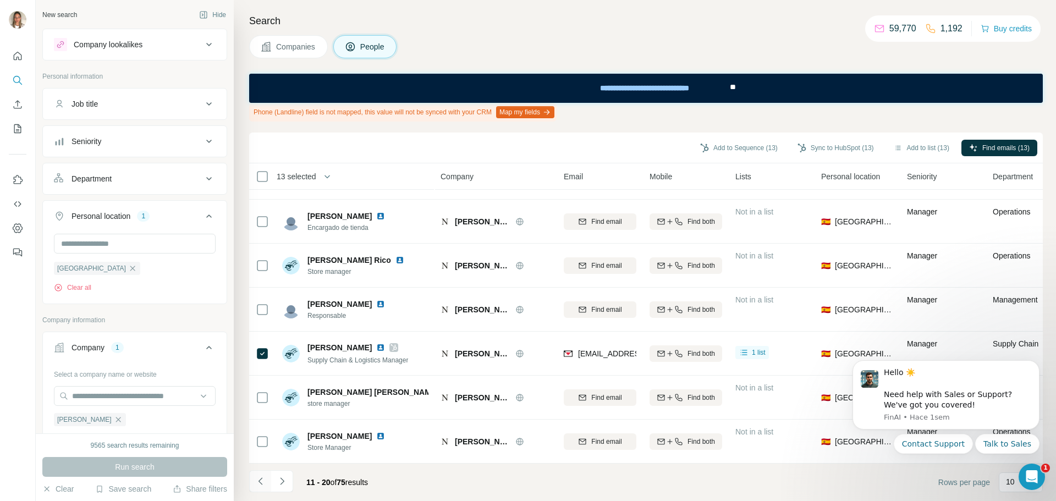
click at [261, 478] on icon "Navigate to previous page" at bounding box center [260, 481] width 11 height 11
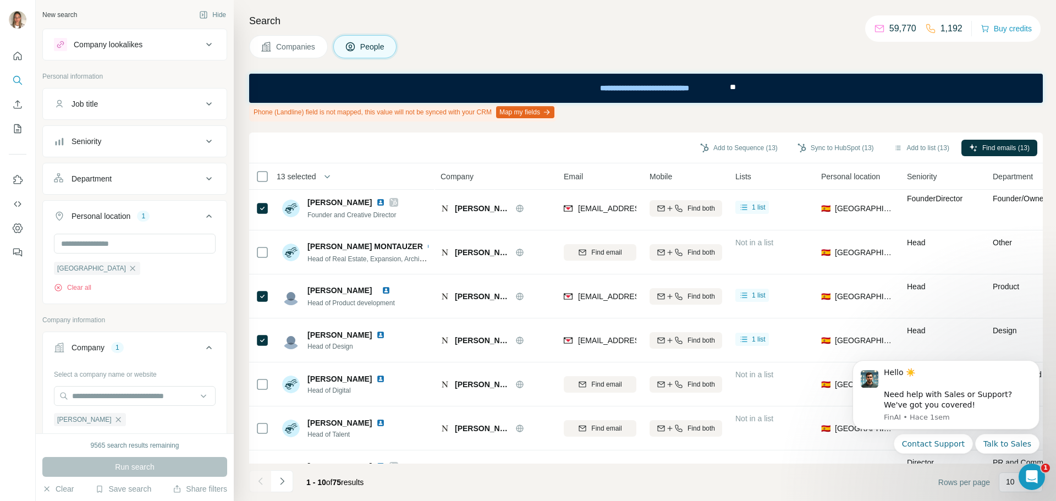
scroll to position [0, 0]
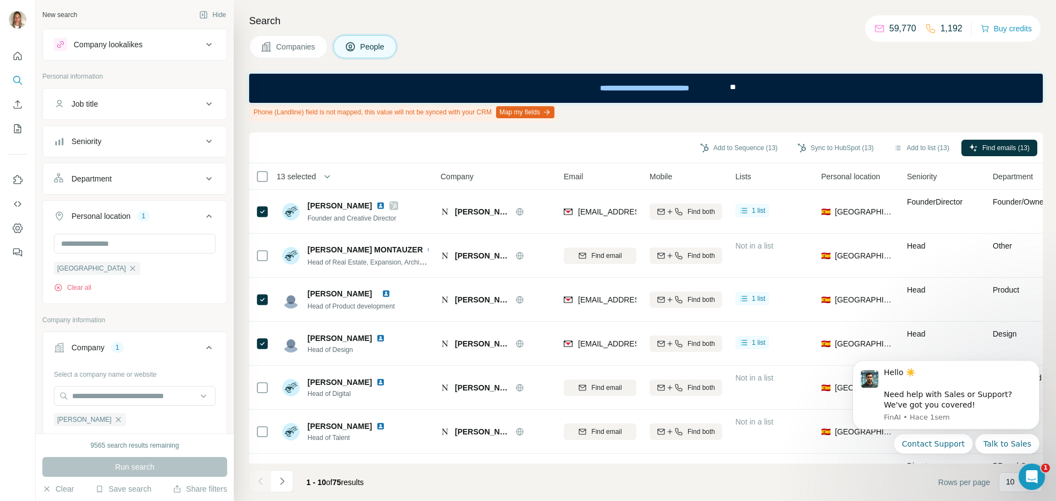
click at [263, 475] on div at bounding box center [260, 481] width 22 height 22
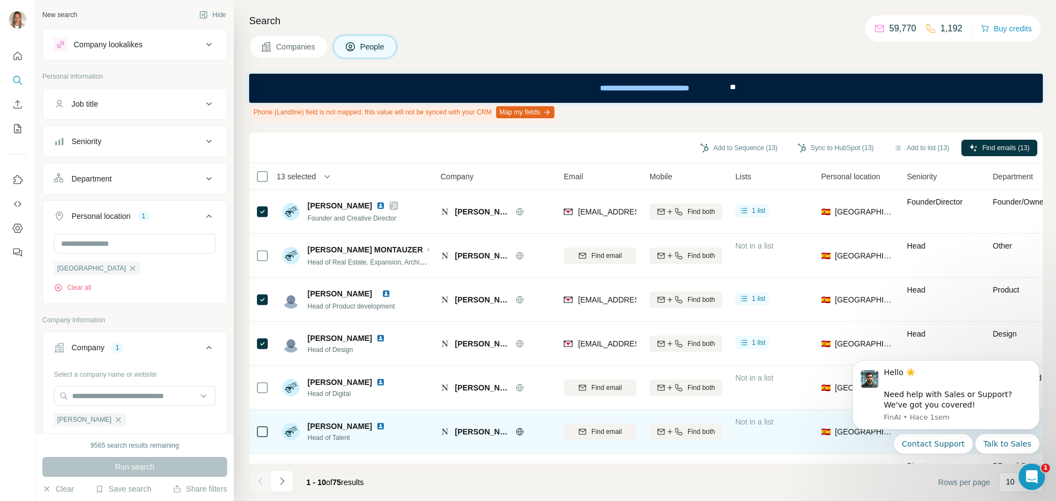
scroll to position [172, 0]
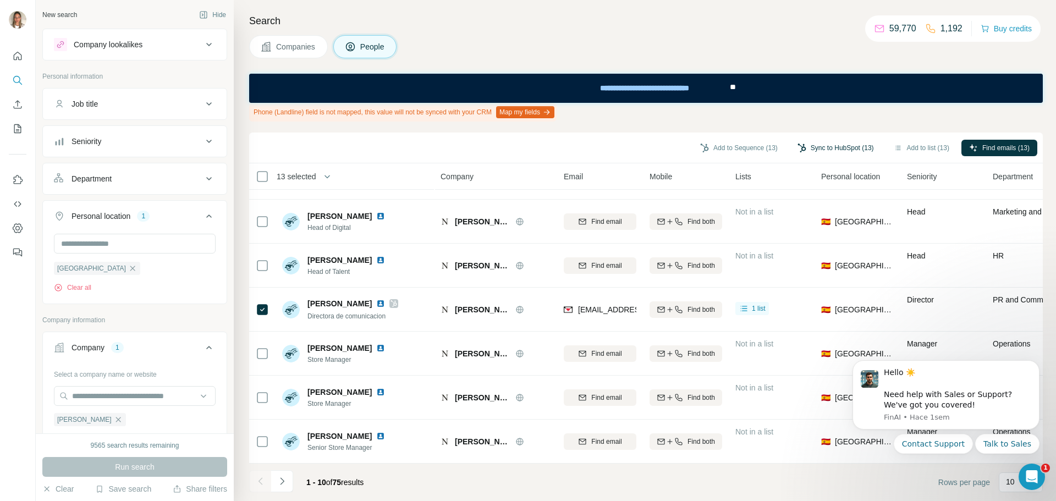
click at [846, 144] on button "Sync to HubSpot (13)" at bounding box center [835, 148] width 92 height 16
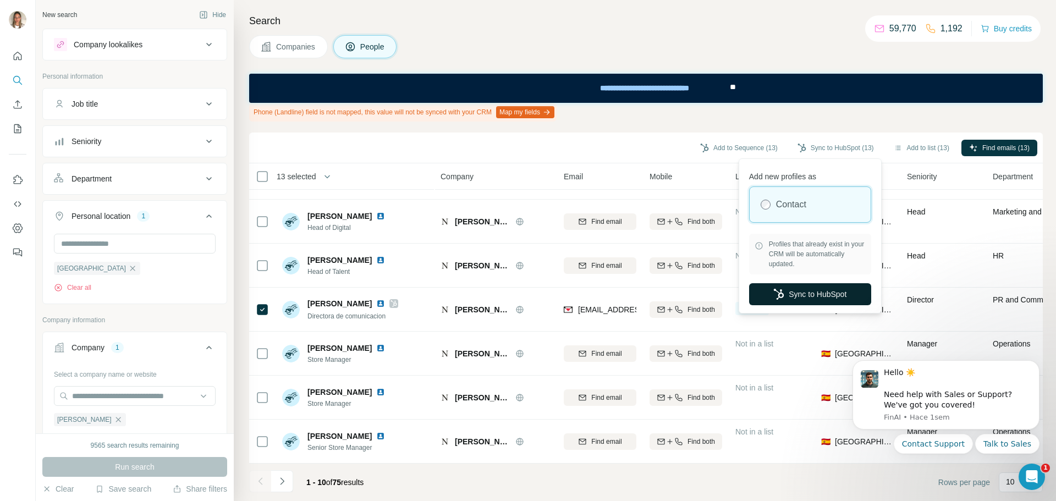
click at [780, 289] on icon "button" at bounding box center [778, 294] width 11 height 11
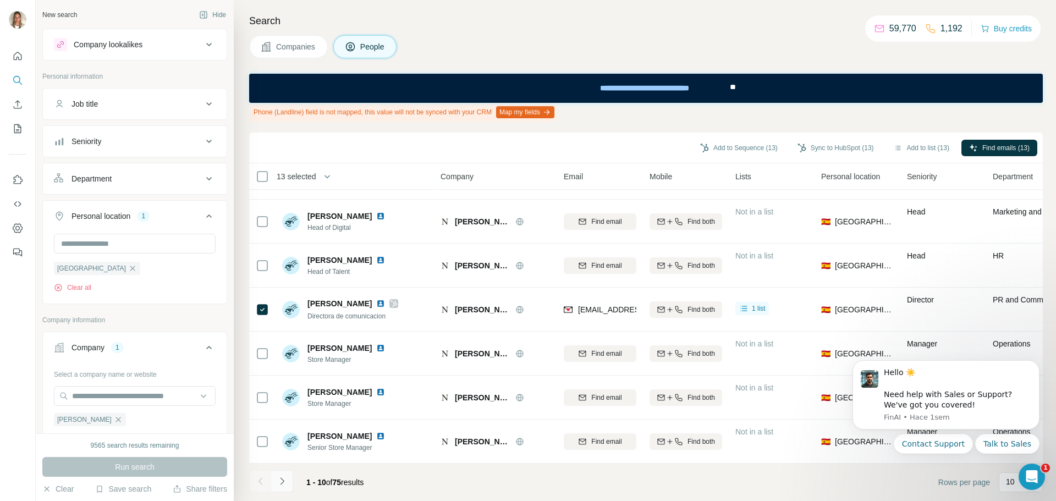
click at [279, 480] on icon "Navigate to next page" at bounding box center [282, 481] width 11 height 11
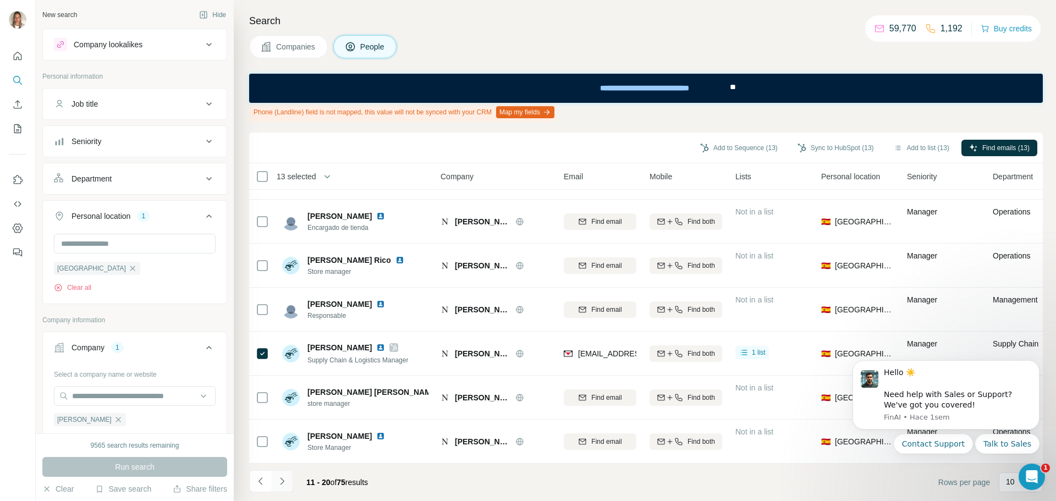
click at [279, 480] on icon "Navigate to next page" at bounding box center [282, 481] width 11 height 11
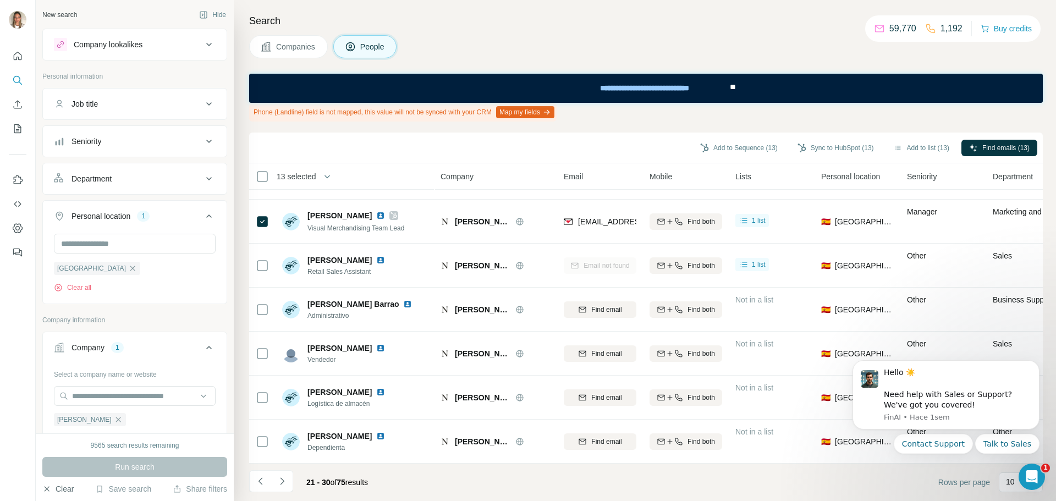
click at [58, 487] on button "Clear" at bounding box center [57, 488] width 31 height 11
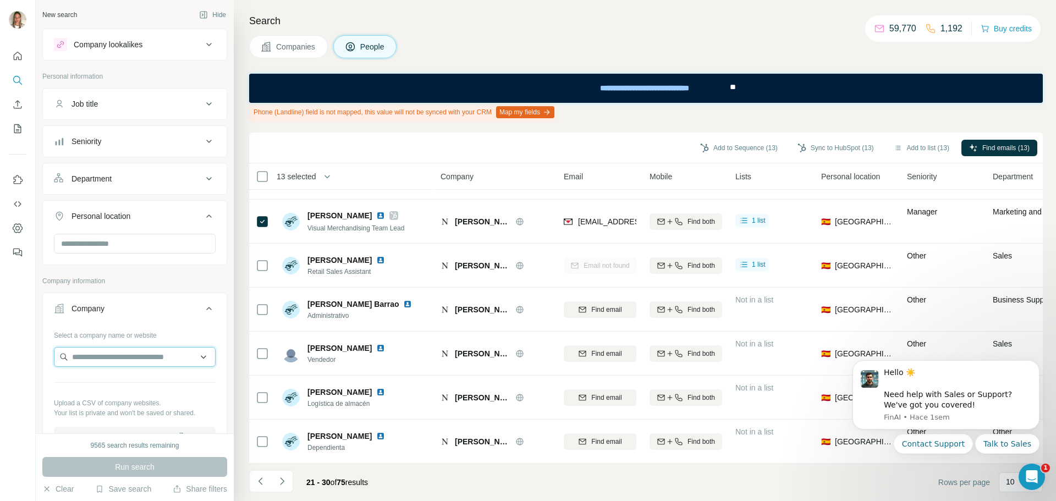
click at [118, 361] on input "text" at bounding box center [135, 357] width 162 height 20
paste input "**********"
click at [95, 356] on input "**********" at bounding box center [135, 357] width 162 height 20
drag, startPoint x: 121, startPoint y: 363, endPoint x: 44, endPoint y: 359, distance: 77.1
click at [44, 359] on div "**********" at bounding box center [135, 390] width 184 height 129
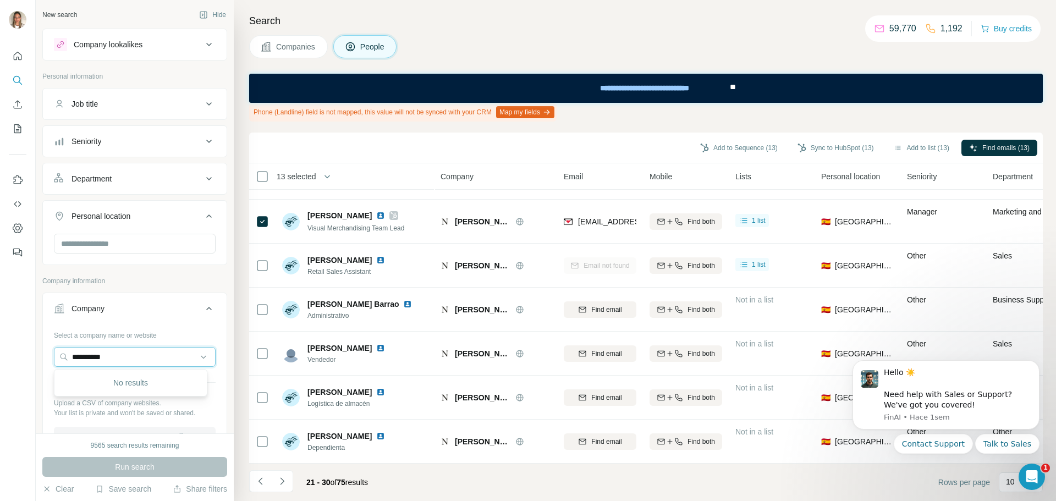
paste input "**********"
type input "**********"
click at [106, 383] on p "Bobo Choses" at bounding box center [116, 381] width 63 height 11
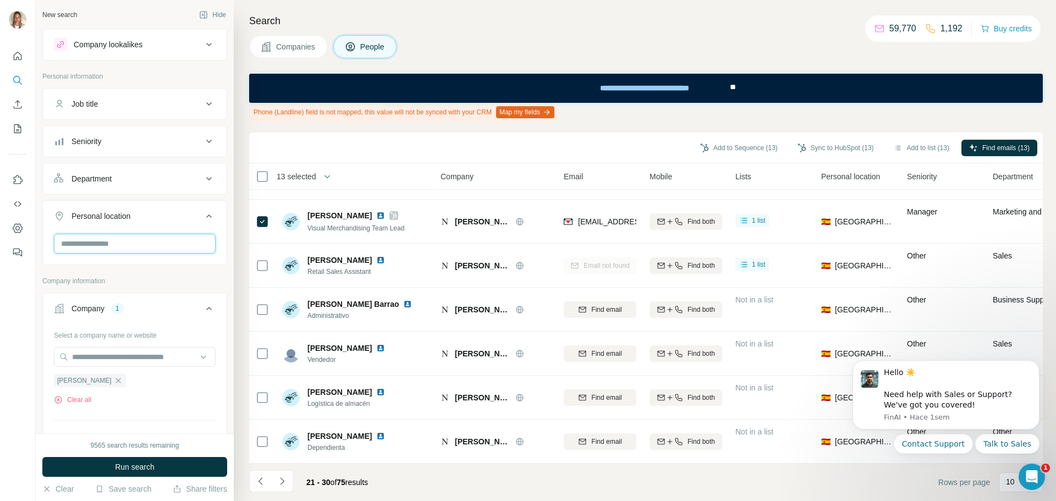
click at [133, 247] on input "text" at bounding box center [135, 244] width 162 height 20
type input "*"
type input "****"
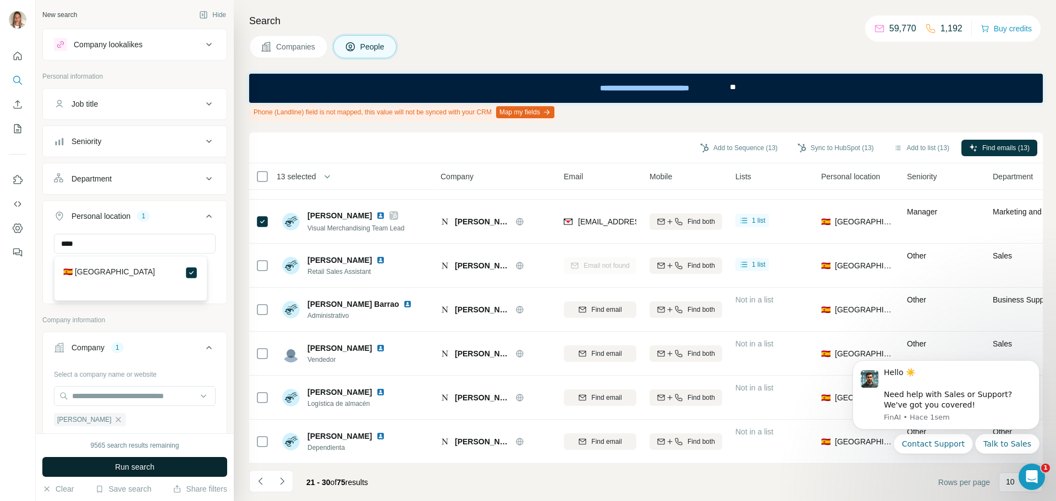
click at [178, 460] on button "Run search" at bounding box center [134, 467] width 185 height 20
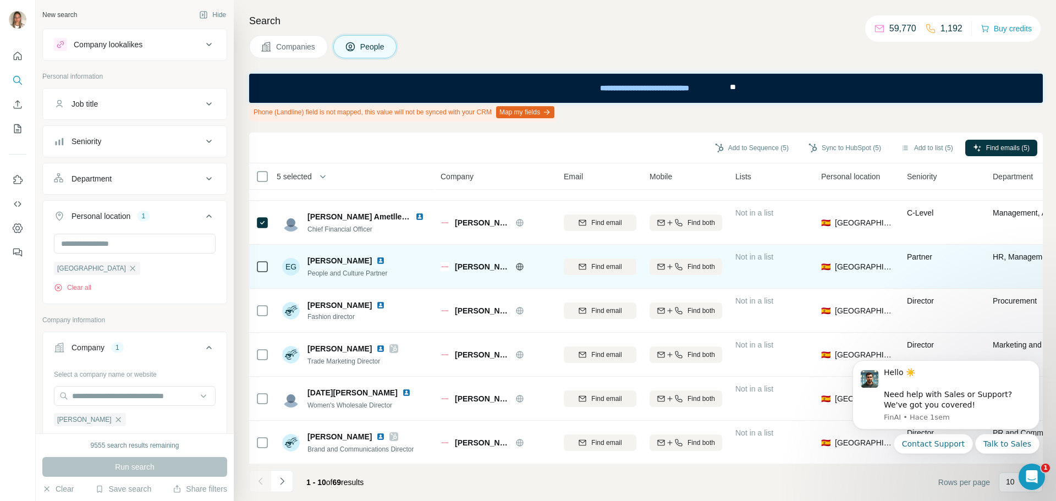
scroll to position [172, 0]
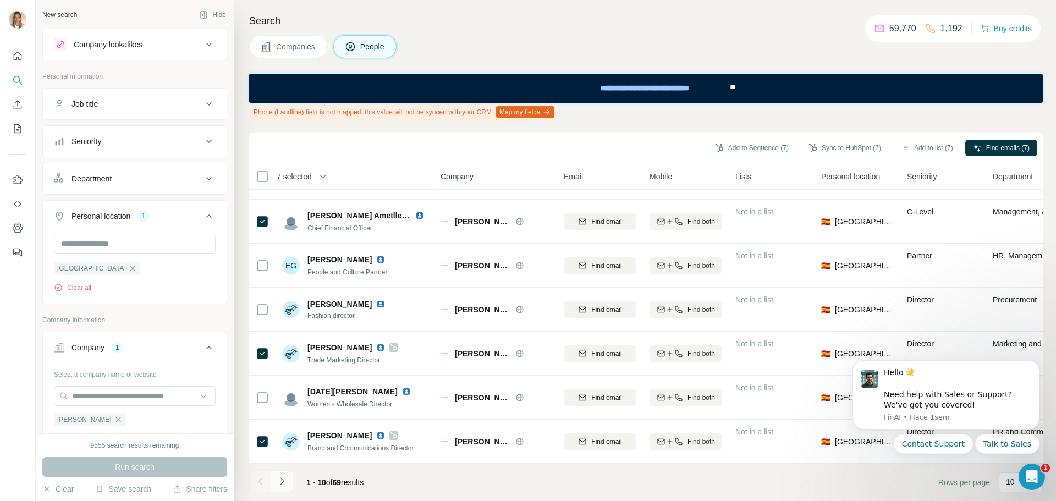
click at [278, 478] on icon "Navigate to next page" at bounding box center [282, 481] width 11 height 11
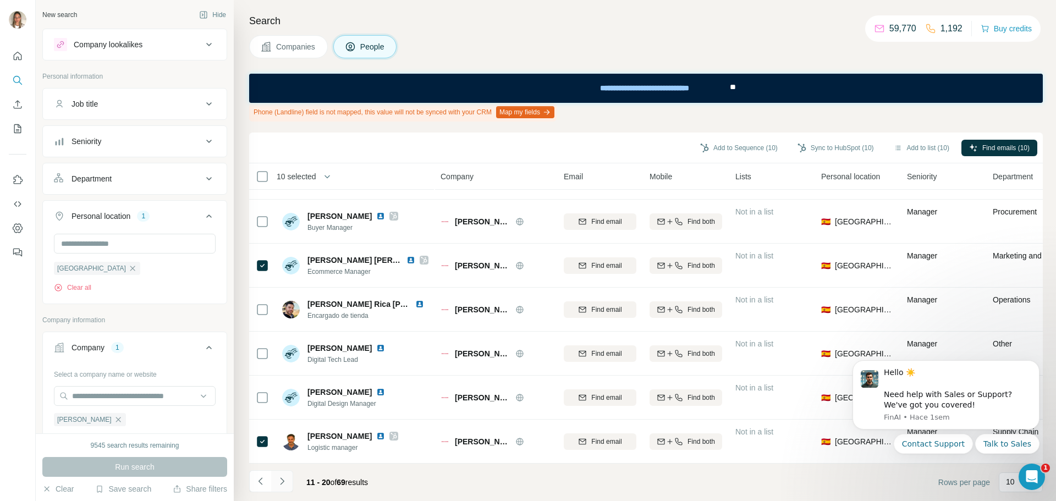
click at [283, 482] on icon "Navigate to next page" at bounding box center [282, 480] width 4 height 7
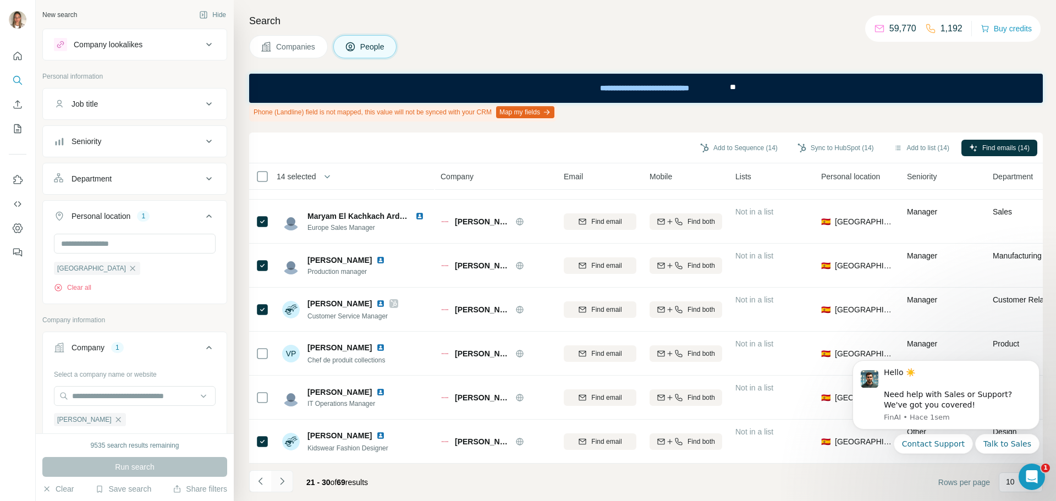
click at [281, 482] on icon "Navigate to next page" at bounding box center [282, 481] width 11 height 11
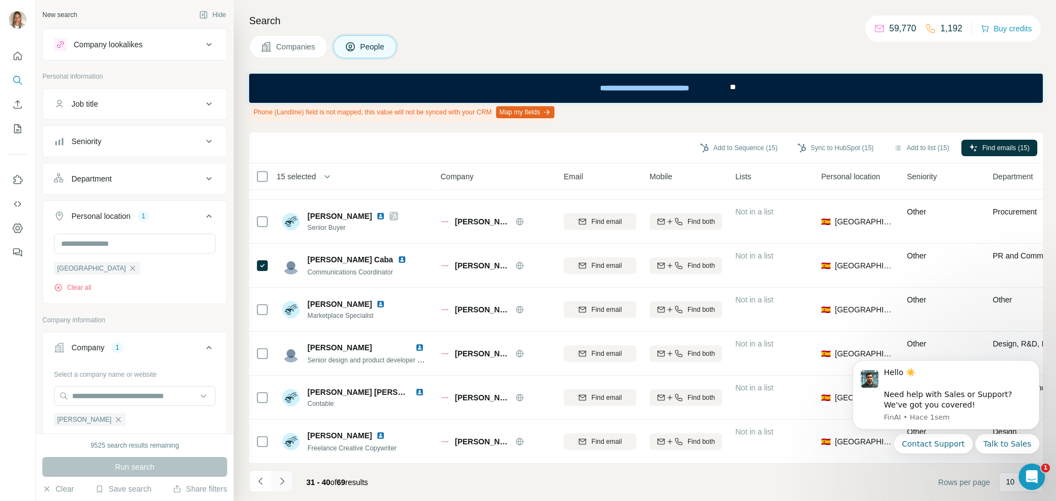
click at [281, 478] on icon "Navigate to next page" at bounding box center [282, 481] width 11 height 11
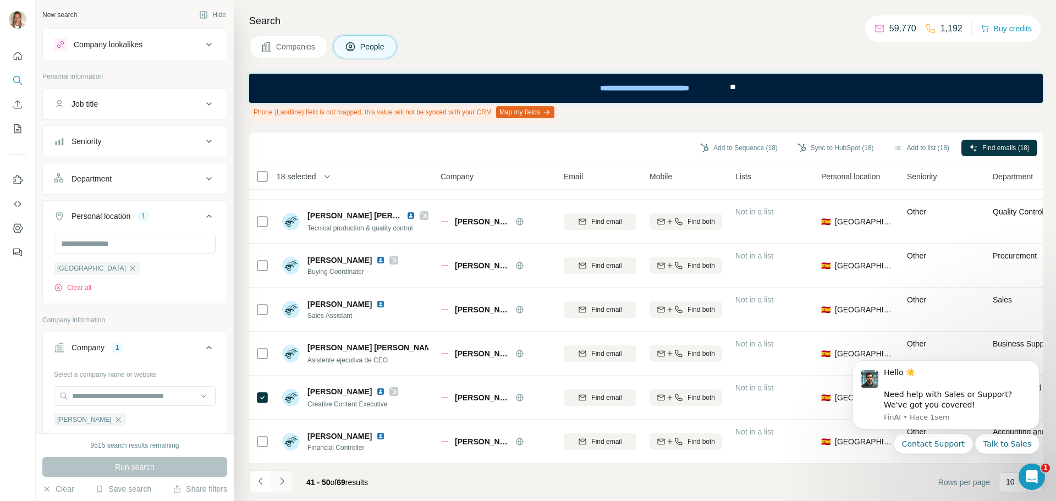
click at [279, 481] on icon "Navigate to next page" at bounding box center [282, 481] width 11 height 11
click at [281, 482] on icon "Navigate to next page" at bounding box center [282, 481] width 11 height 11
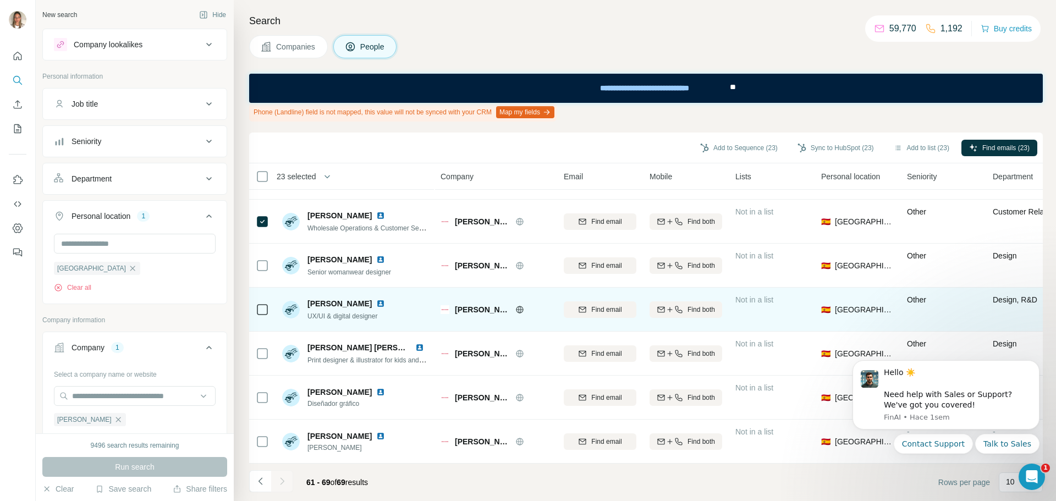
scroll to position [128, 0]
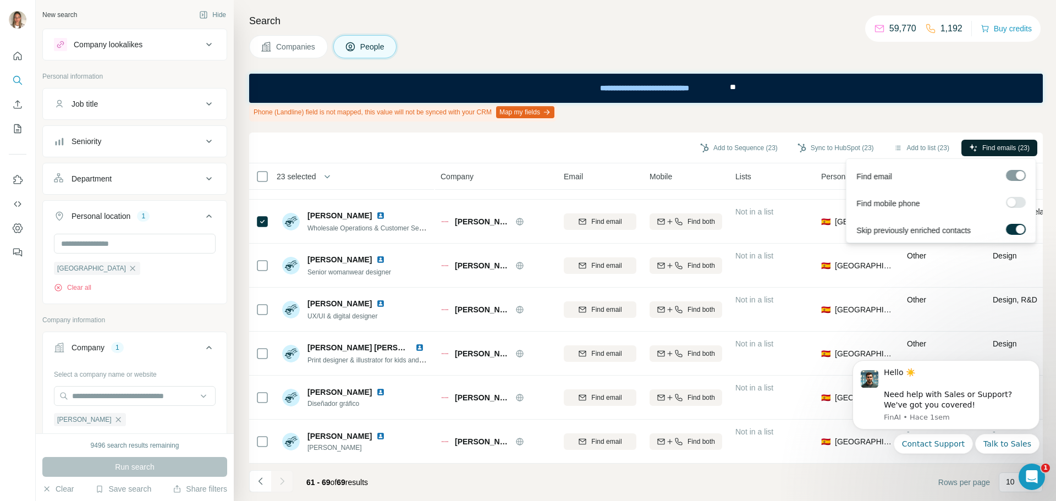
click at [996, 148] on span "Find emails (23)" at bounding box center [1005, 148] width 47 height 10
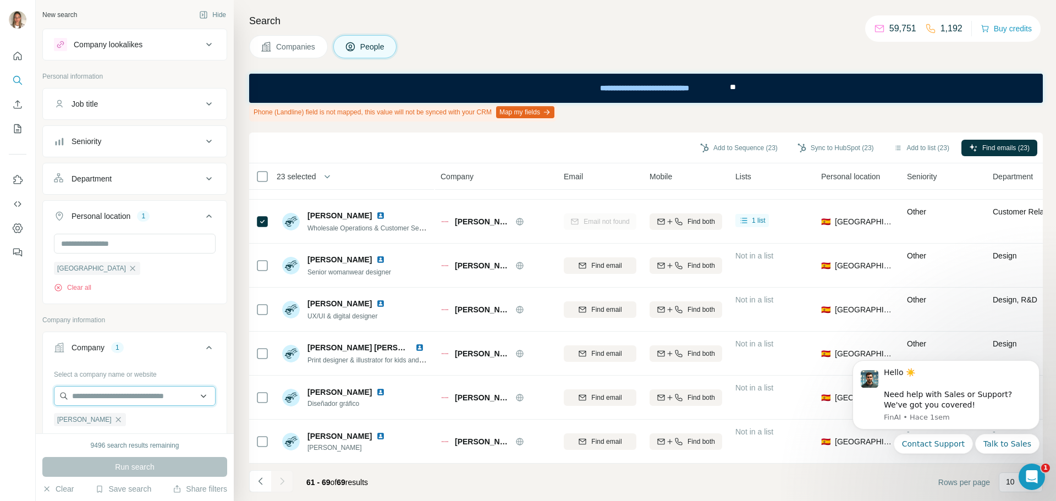
click at [114, 399] on input "text" at bounding box center [135, 396] width 162 height 20
click at [39, 396] on div "New search Hide Company lookalikes Personal information Job title Seniority Dep…" at bounding box center [135, 216] width 198 height 433
click at [115, 421] on icon "button" at bounding box center [117, 419] width 5 height 5
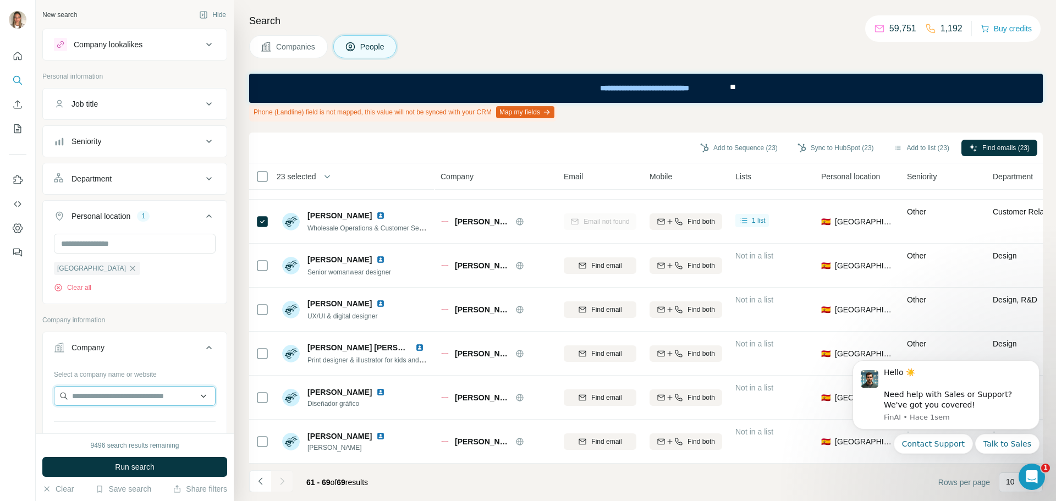
click at [103, 396] on input "text" at bounding box center [135, 396] width 162 height 20
paste input "********"
type input "********"
click at [120, 397] on input "********" at bounding box center [135, 396] width 162 height 20
click at [37, 428] on div "New search Hide Company lookalikes Personal information Job title Seniority Dep…" at bounding box center [135, 216] width 198 height 433
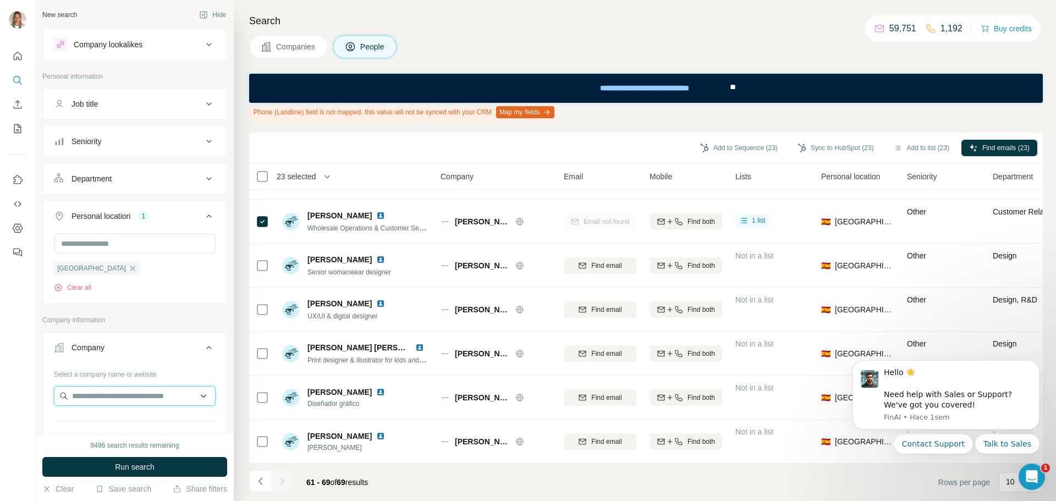
click at [92, 396] on input "text" at bounding box center [135, 396] width 162 height 20
paste input "**********"
click at [140, 390] on input "**********" at bounding box center [135, 396] width 162 height 20
click at [91, 396] on input "**********" at bounding box center [135, 396] width 162 height 20
drag, startPoint x: 130, startPoint y: 400, endPoint x: 57, endPoint y: 395, distance: 73.3
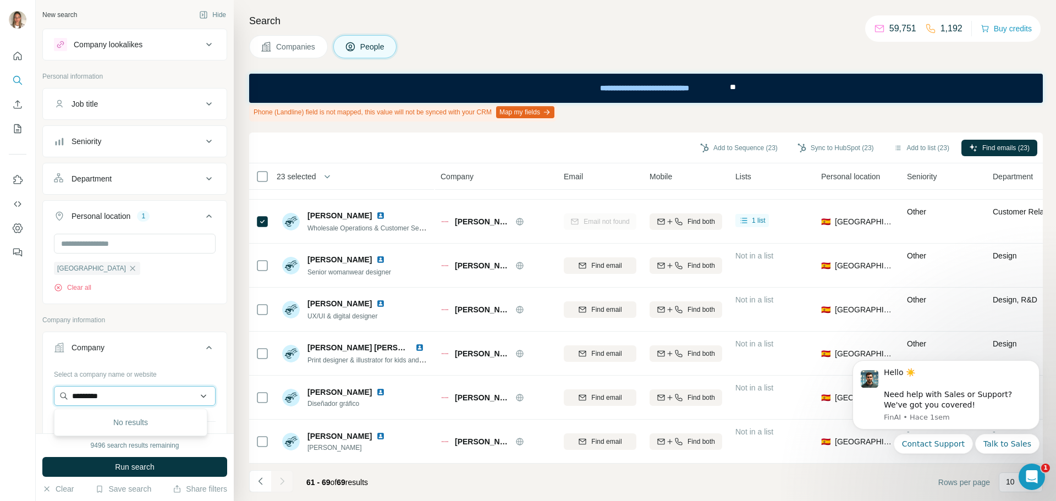
click at [57, 395] on input "*********" at bounding box center [135, 396] width 162 height 20
paste input "******"
drag, startPoint x: 139, startPoint y: 405, endPoint x: 59, endPoint y: 401, distance: 79.8
click at [59, 401] on input "**********" at bounding box center [135, 396] width 162 height 20
paste input "*****"
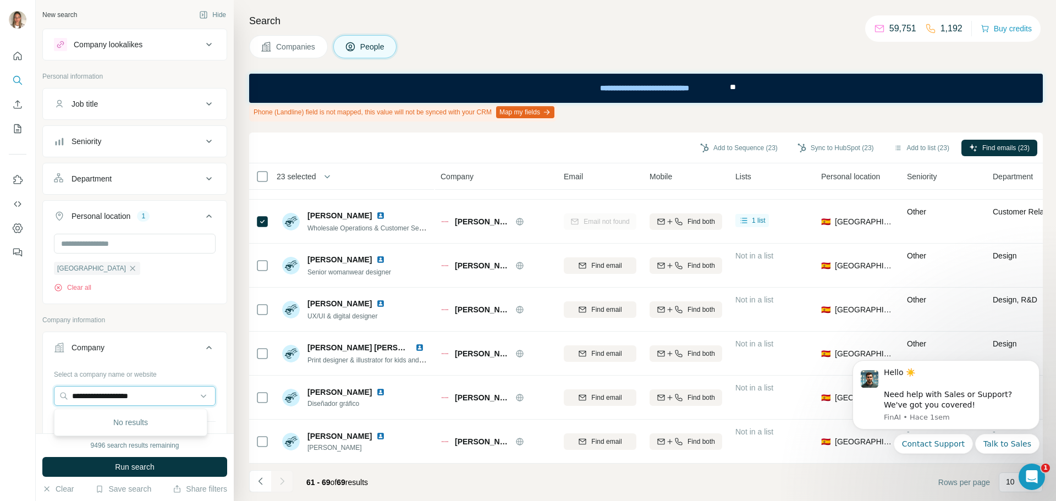
drag, startPoint x: 162, startPoint y: 403, endPoint x: 39, endPoint y: 395, distance: 122.8
click at [40, 396] on div "**********" at bounding box center [135, 216] width 198 height 433
paste input "**********"
type input "**********"
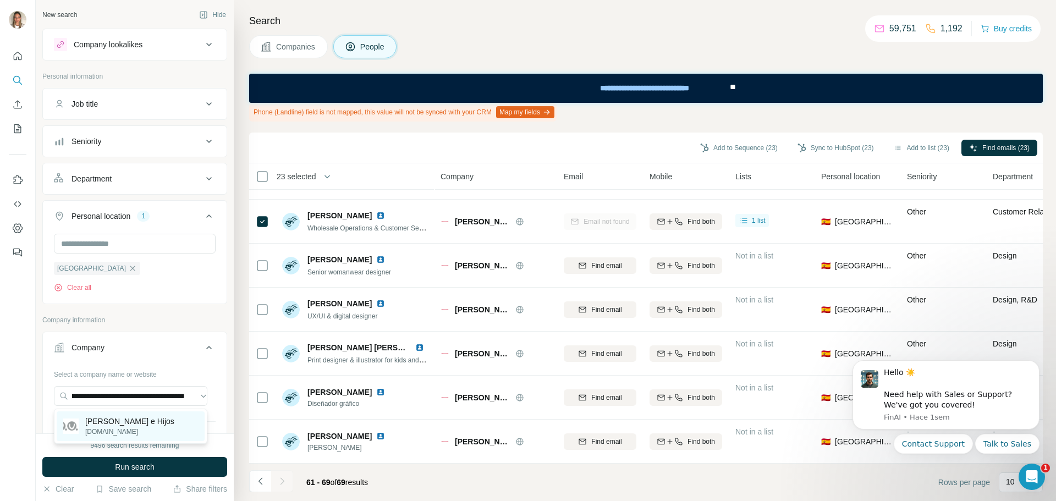
click at [110, 421] on p "Varon e Hijos" at bounding box center [129, 421] width 89 height 11
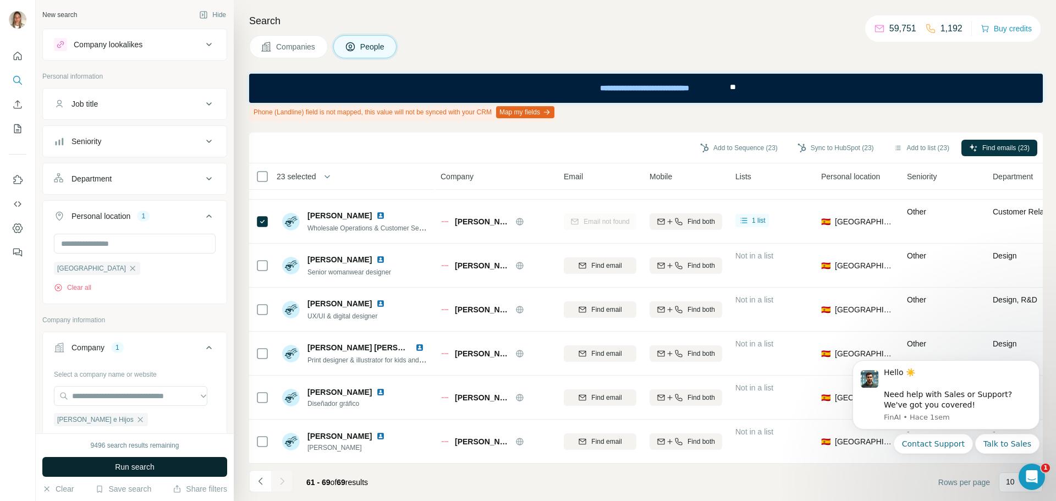
click at [120, 462] on span "Run search" at bounding box center [135, 466] width 40 height 11
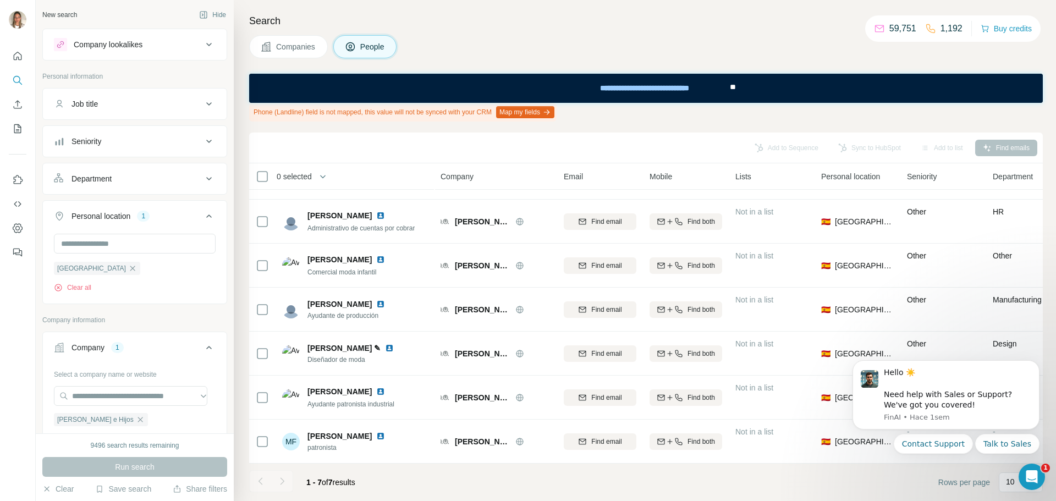
scroll to position [40, 0]
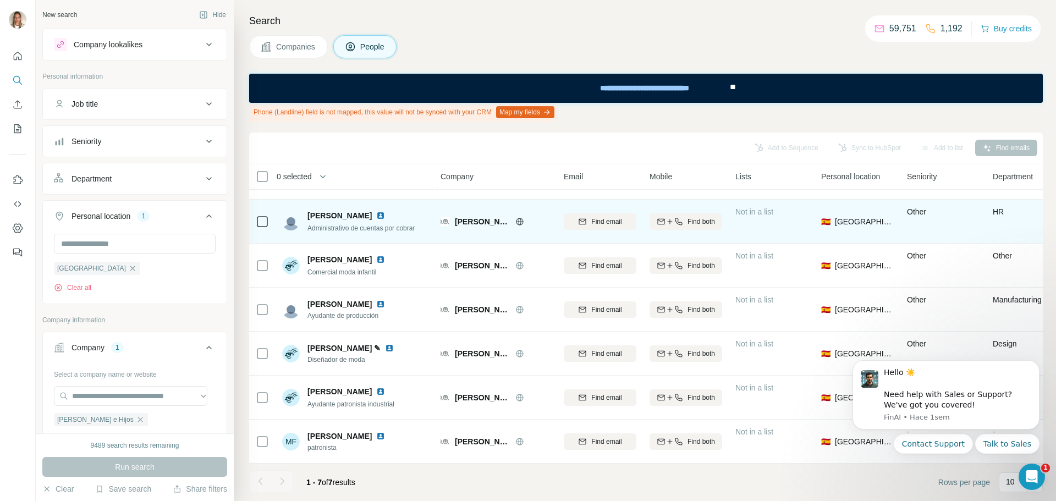
click at [515, 217] on icon at bounding box center [519, 221] width 9 height 9
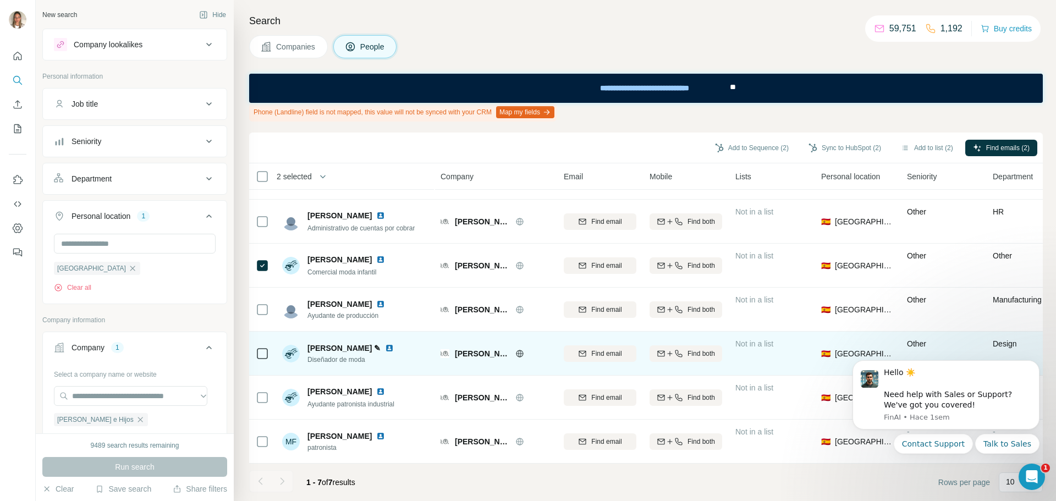
click at [256, 347] on icon at bounding box center [262, 353] width 13 height 13
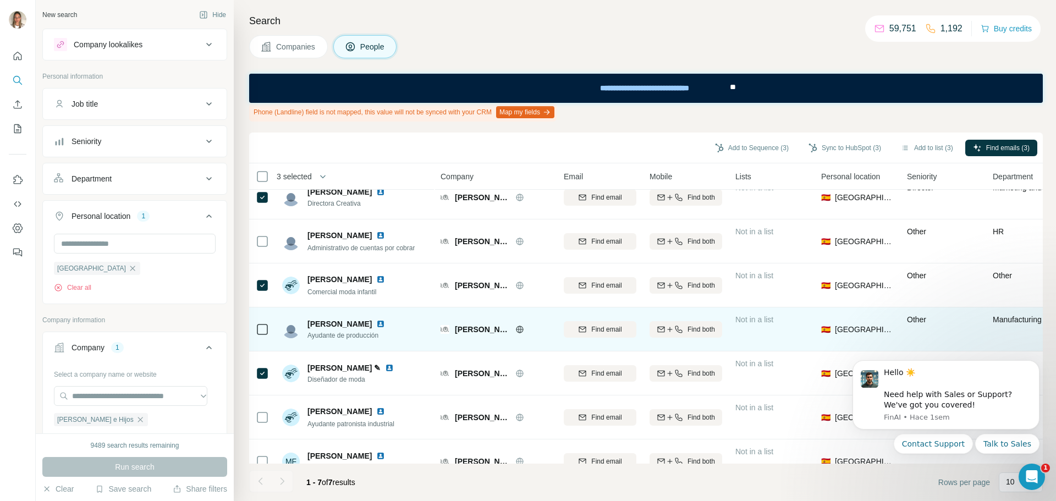
scroll to position [0, 0]
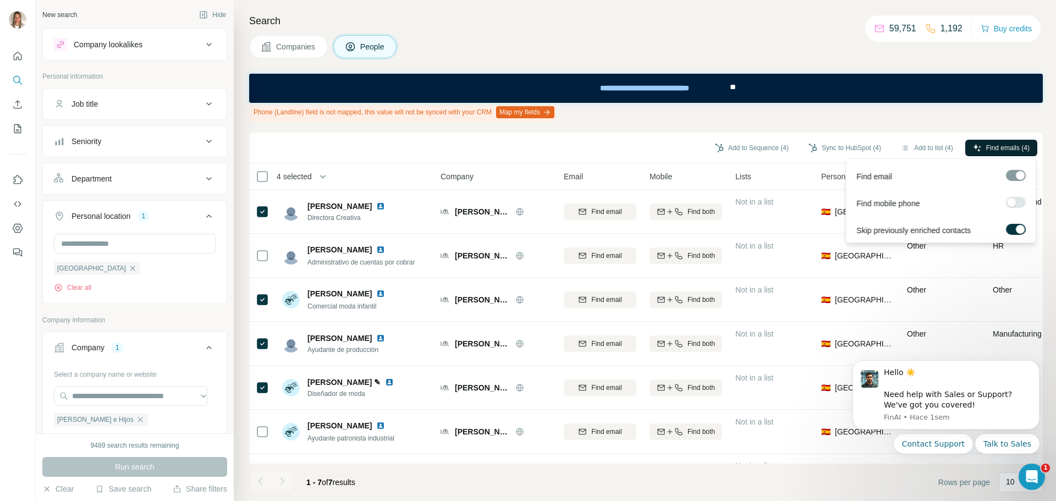
click at [998, 146] on span "Find emails (4)" at bounding box center [1007, 148] width 43 height 10
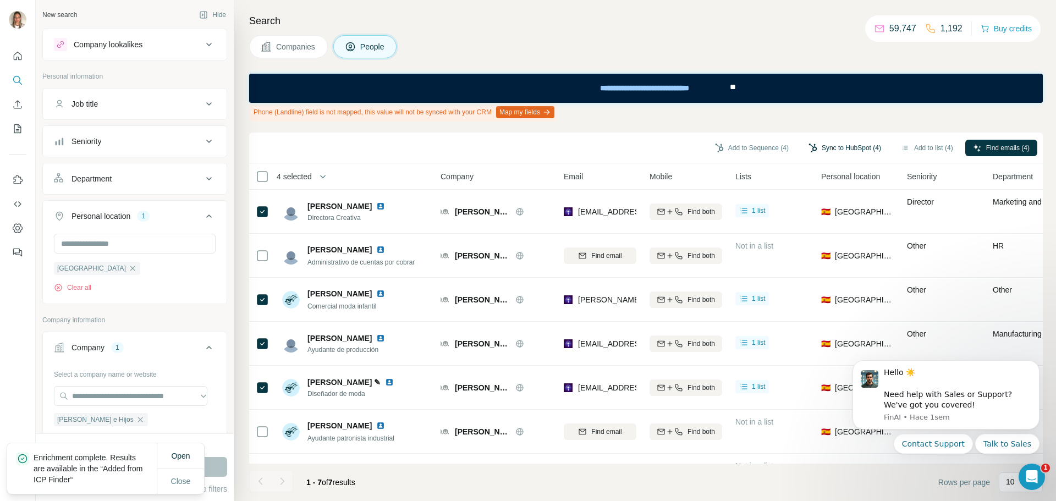
click at [837, 154] on button "Sync to HubSpot (4)" at bounding box center [844, 148] width 88 height 16
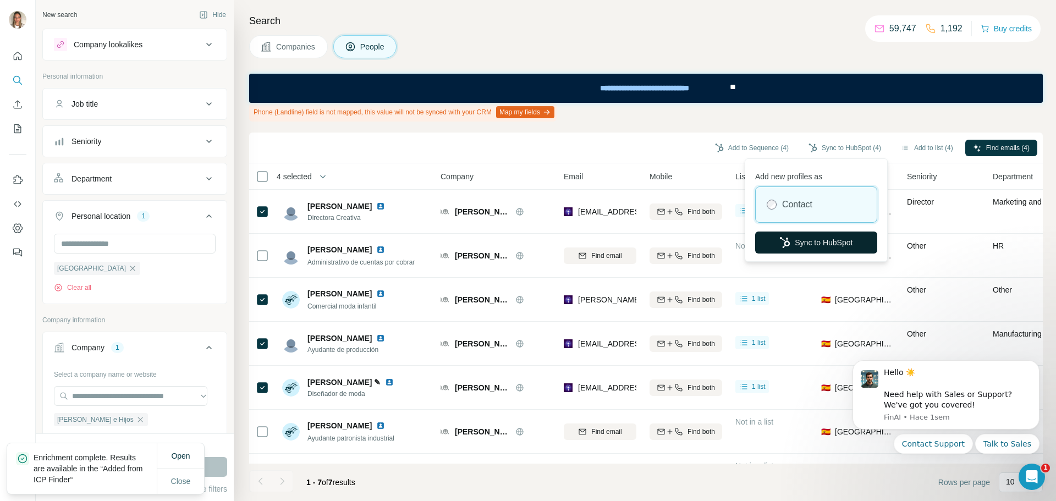
click at [836, 237] on button "Sync to HubSpot" at bounding box center [816, 242] width 122 height 22
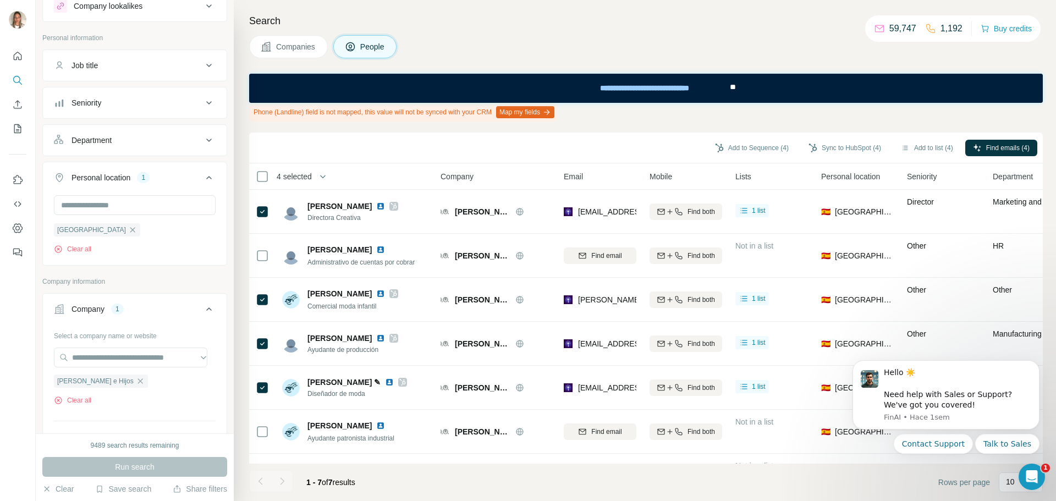
scroll to position [55, 0]
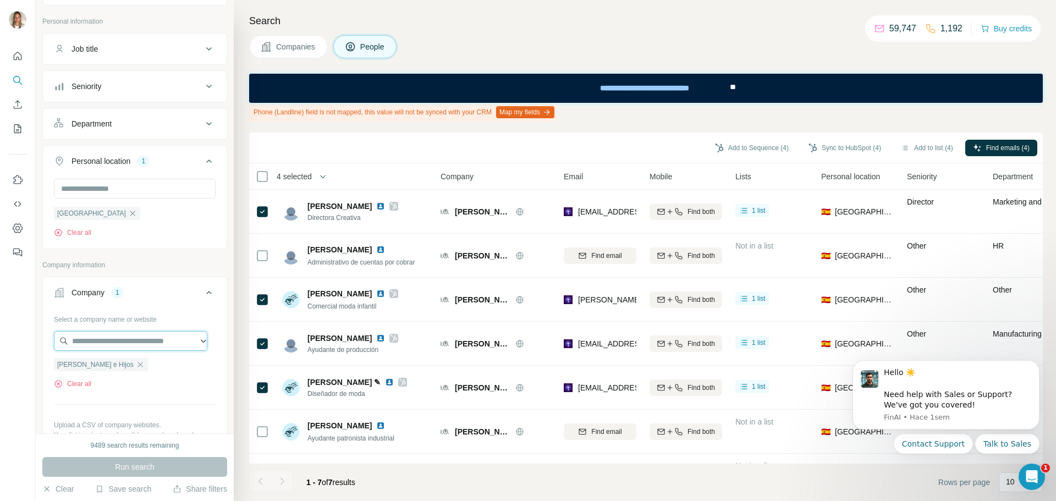
click at [119, 343] on input "text" at bounding box center [130, 341] width 153 height 20
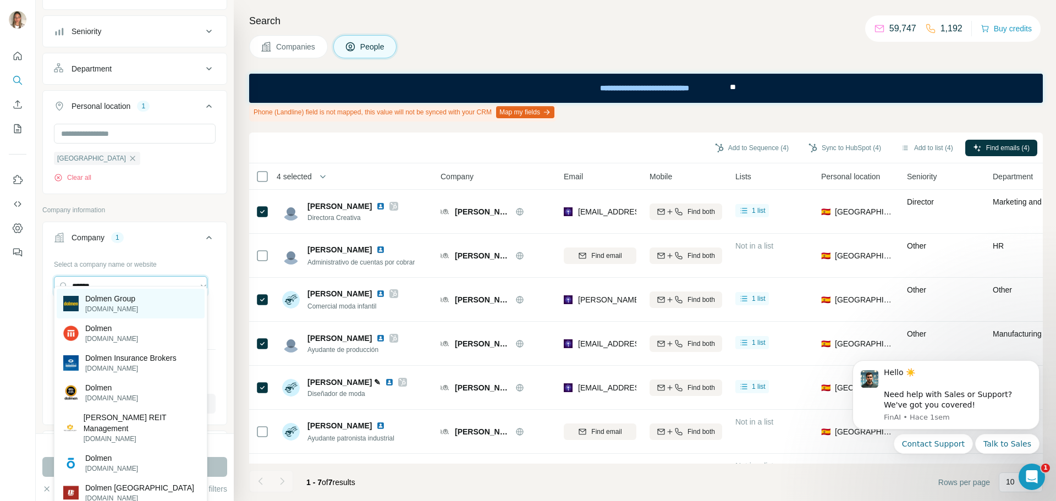
scroll to position [165, 0]
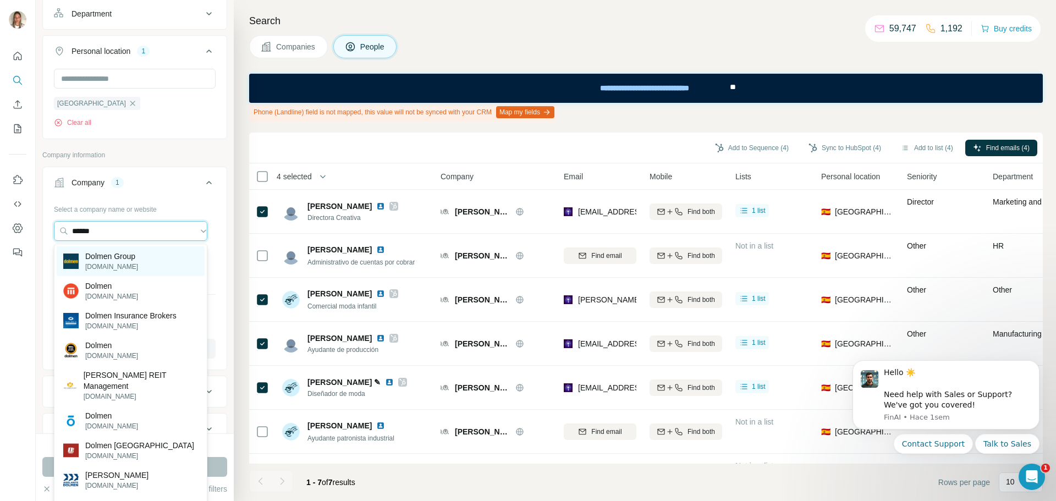
type input "******"
click at [110, 258] on p "Dolmen Group" at bounding box center [111, 256] width 53 height 11
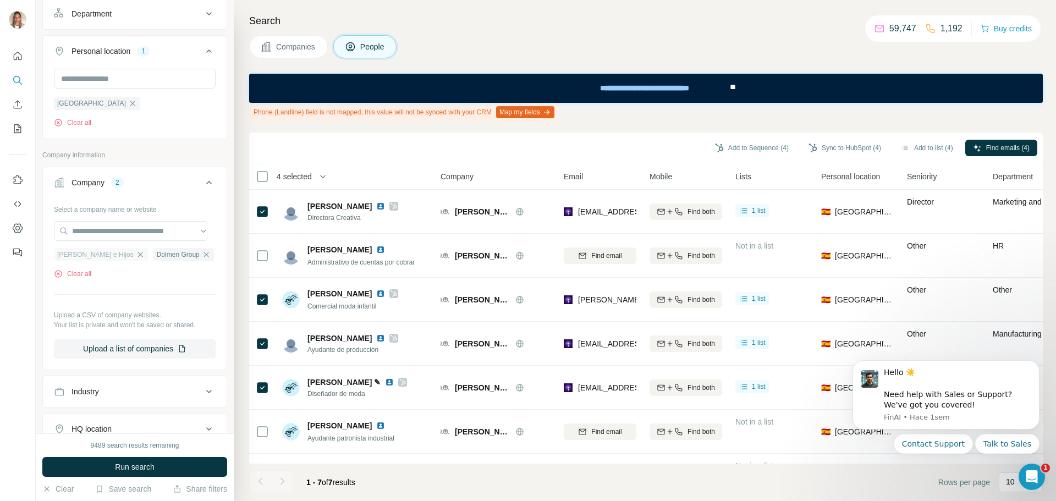
click at [136, 254] on icon "button" at bounding box center [140, 254] width 9 height 9
click at [135, 466] on span "Run search" at bounding box center [135, 466] width 40 height 11
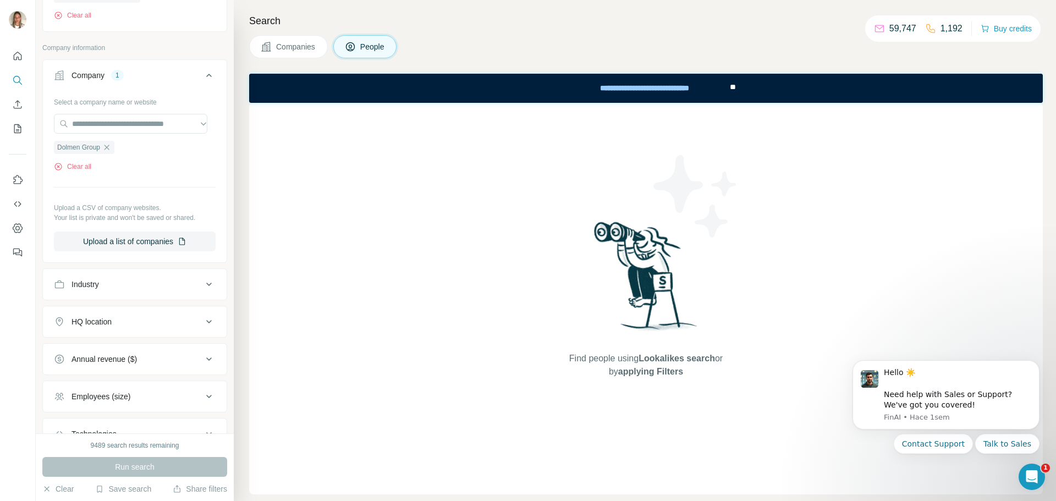
scroll to position [275, 0]
click at [291, 45] on span "Companies" at bounding box center [296, 46] width 40 height 11
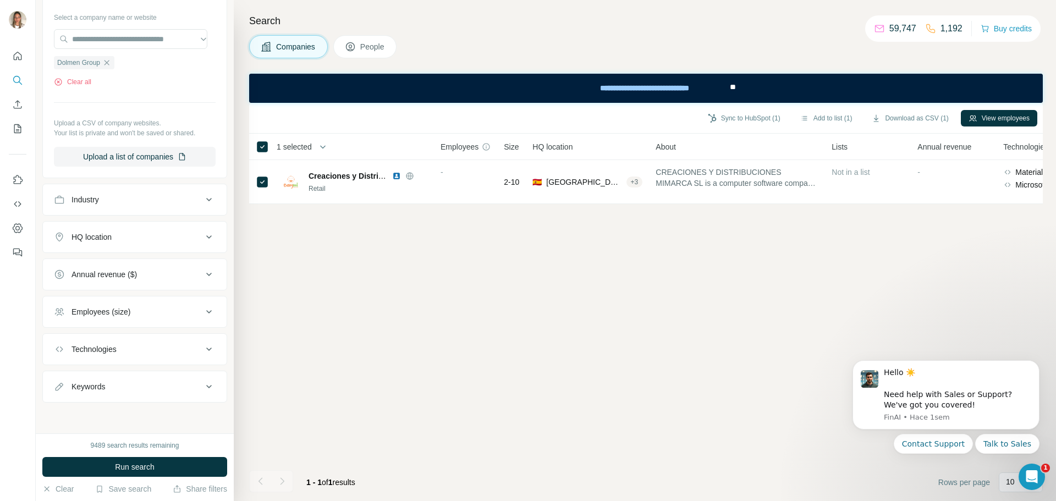
scroll to position [114, 0]
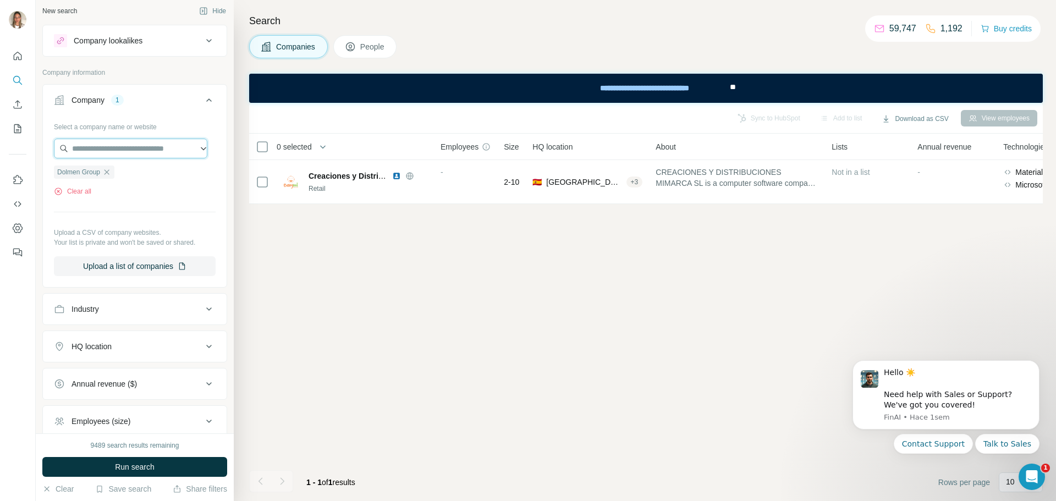
click at [104, 153] on input "text" at bounding box center [130, 149] width 153 height 20
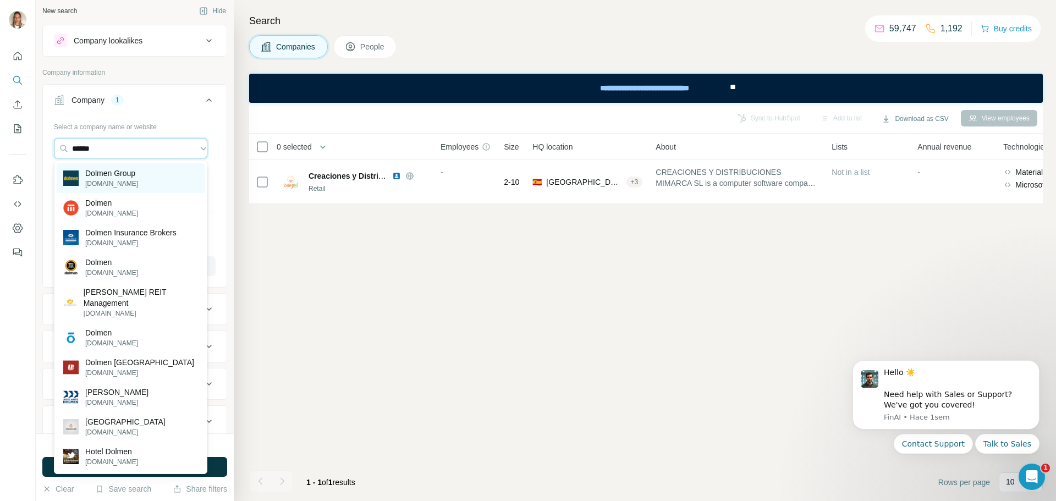
type input "******"
click at [118, 174] on p "Dolmen Group" at bounding box center [111, 173] width 53 height 11
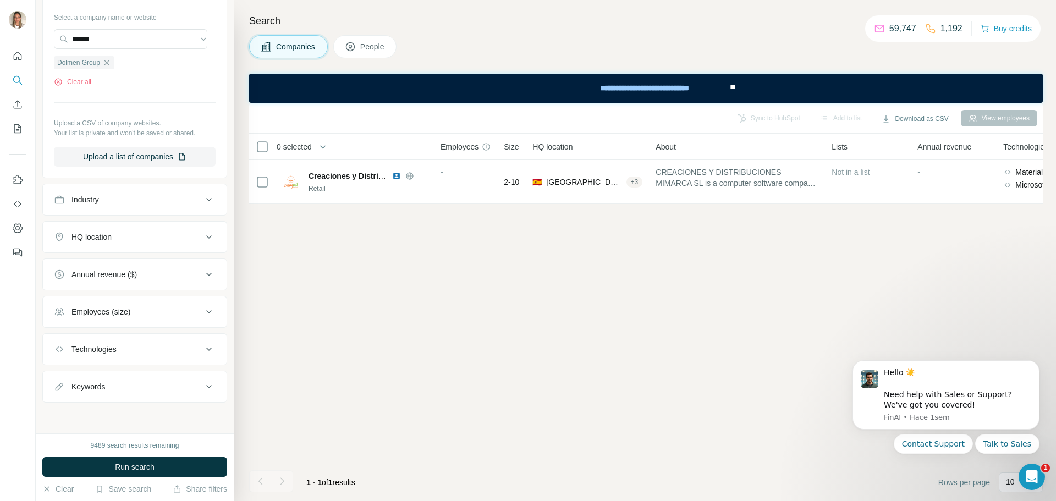
scroll to position [0, 0]
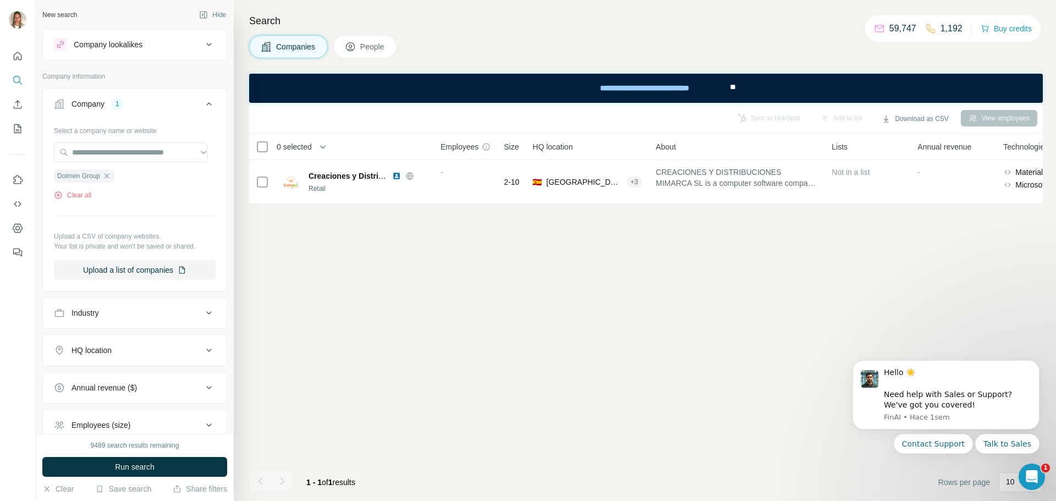
click at [202, 43] on icon at bounding box center [208, 44] width 13 height 13
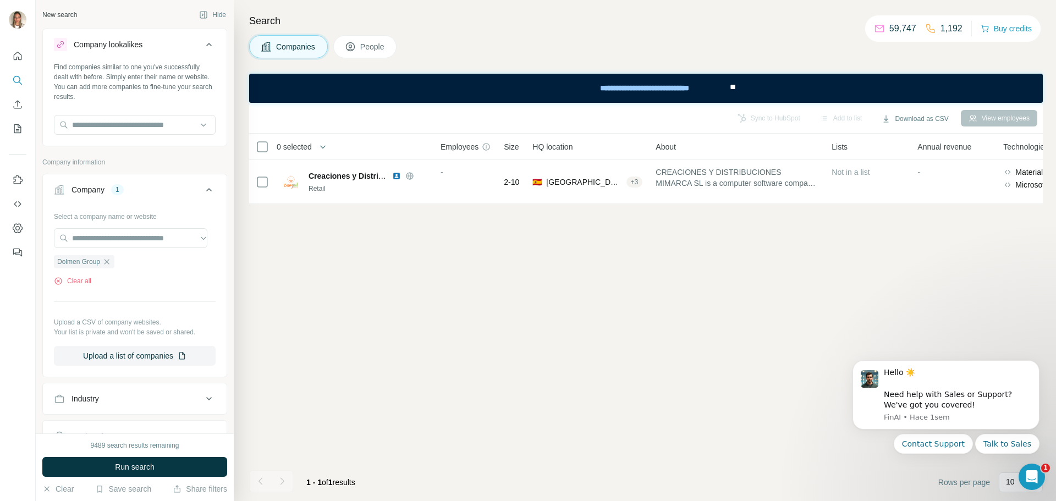
click at [202, 43] on icon at bounding box center [208, 44] width 13 height 13
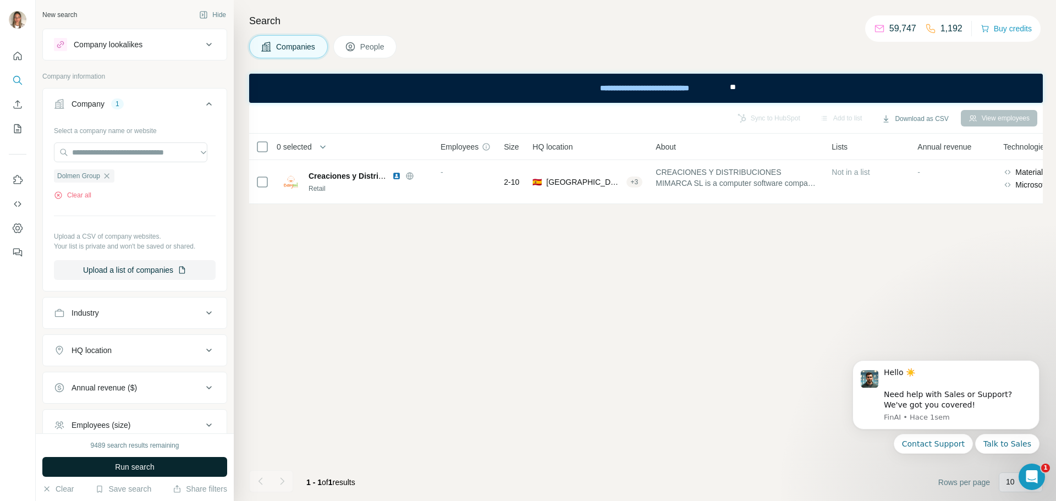
click at [165, 471] on button "Run search" at bounding box center [134, 467] width 185 height 20
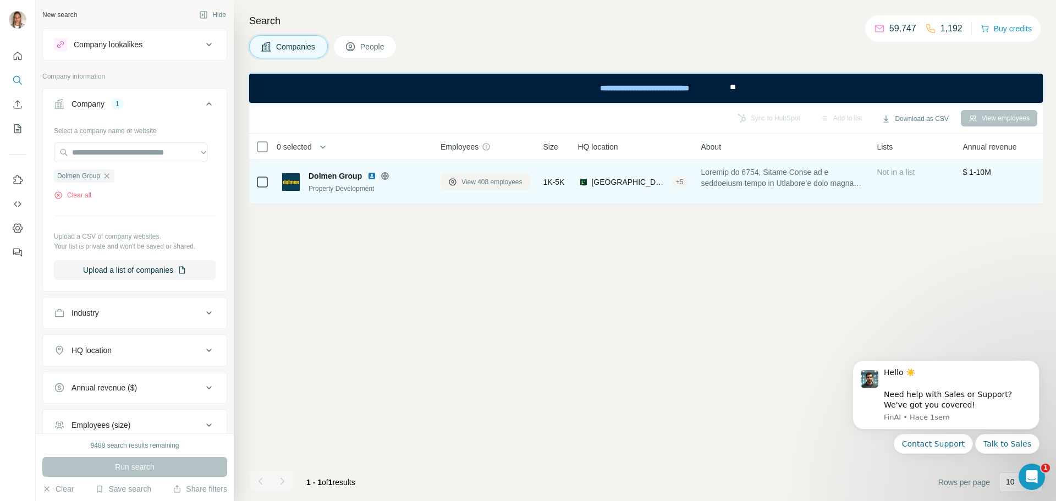
click at [480, 183] on span "View 408 employees" at bounding box center [491, 182] width 61 height 10
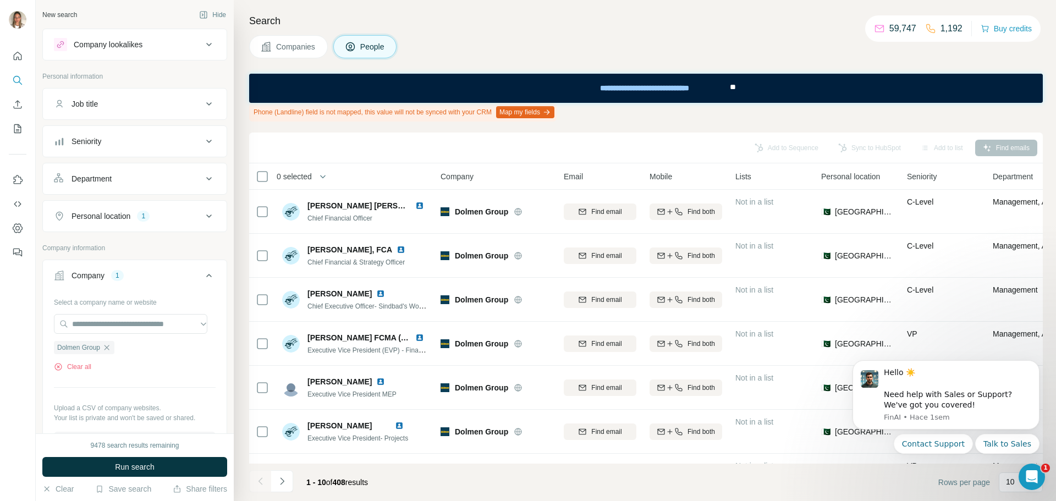
click at [157, 219] on div "Personal location 1" at bounding box center [128, 216] width 148 height 11
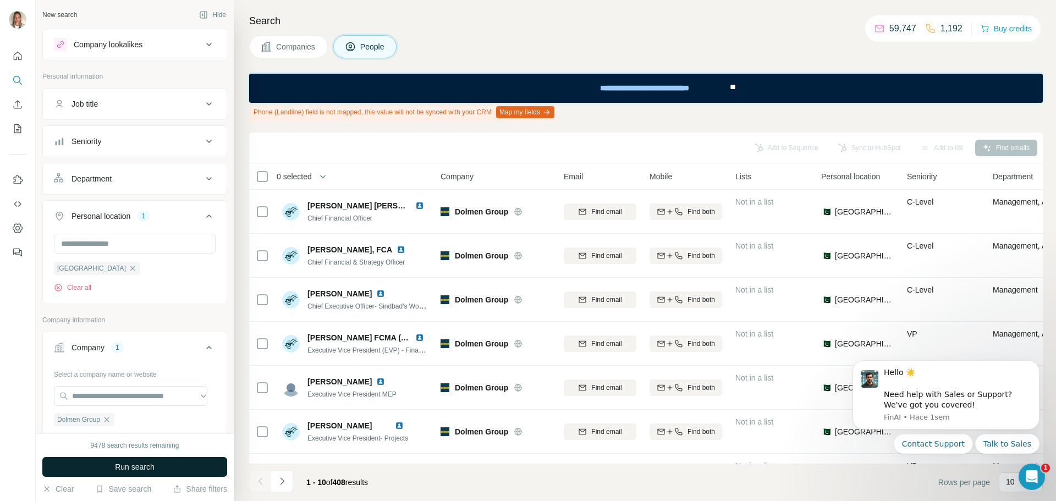
click at [150, 471] on span "Run search" at bounding box center [135, 466] width 40 height 11
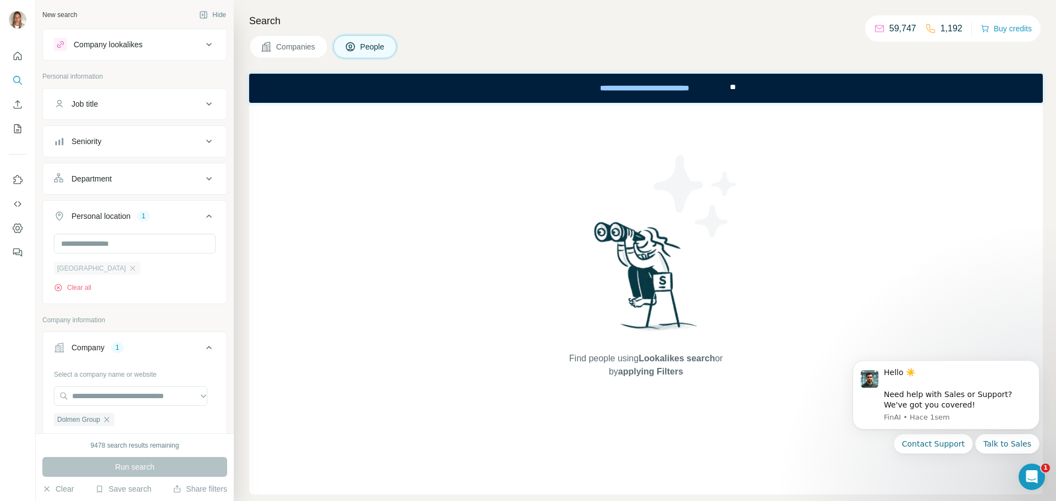
click at [61, 272] on span "[GEOGRAPHIC_DATA]" at bounding box center [91, 268] width 69 height 10
click at [128, 269] on icon "button" at bounding box center [132, 268] width 9 height 9
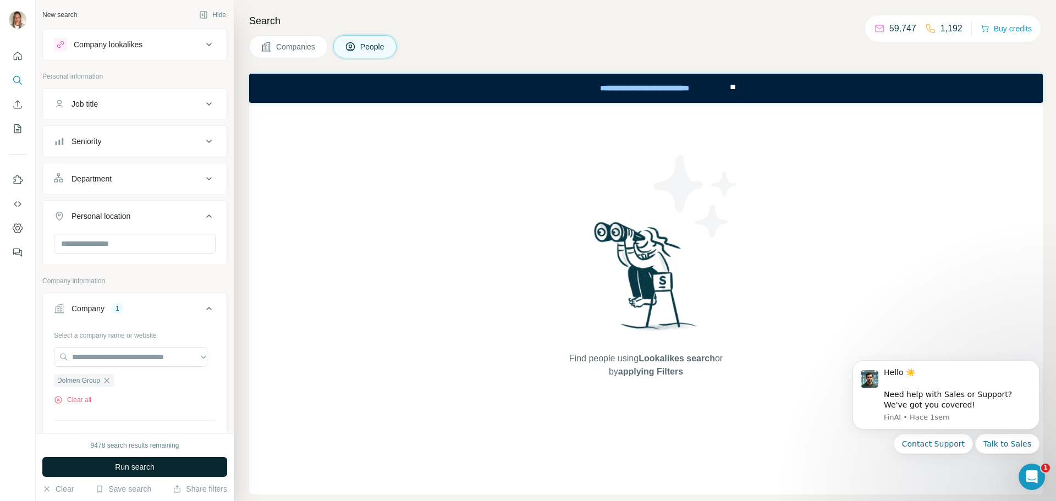
click at [158, 466] on button "Run search" at bounding box center [134, 467] width 185 height 20
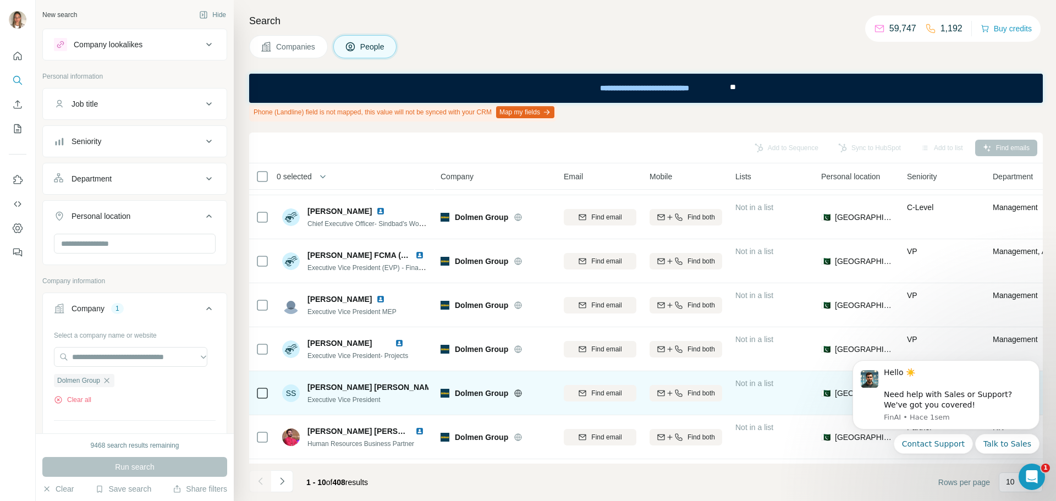
scroll to position [172, 0]
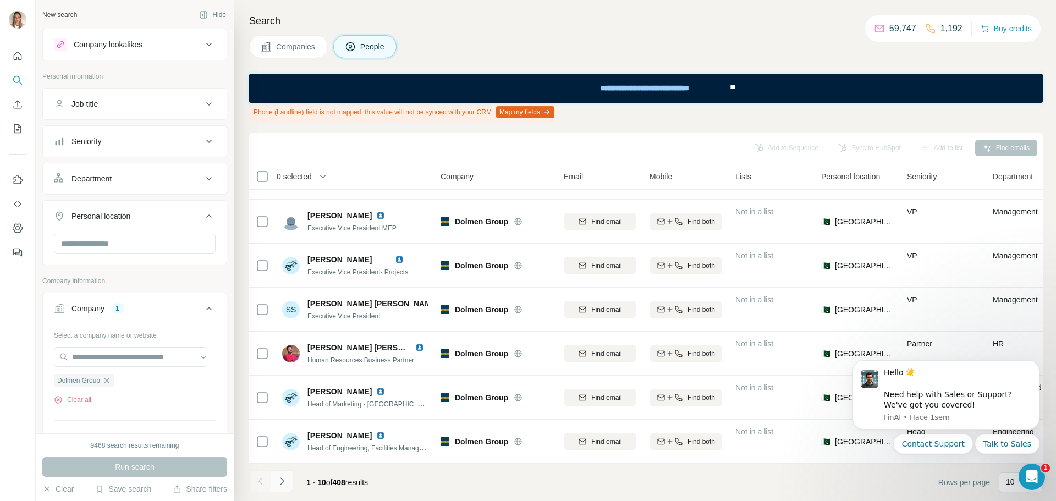
click at [285, 481] on icon "Navigate to next page" at bounding box center [282, 481] width 11 height 11
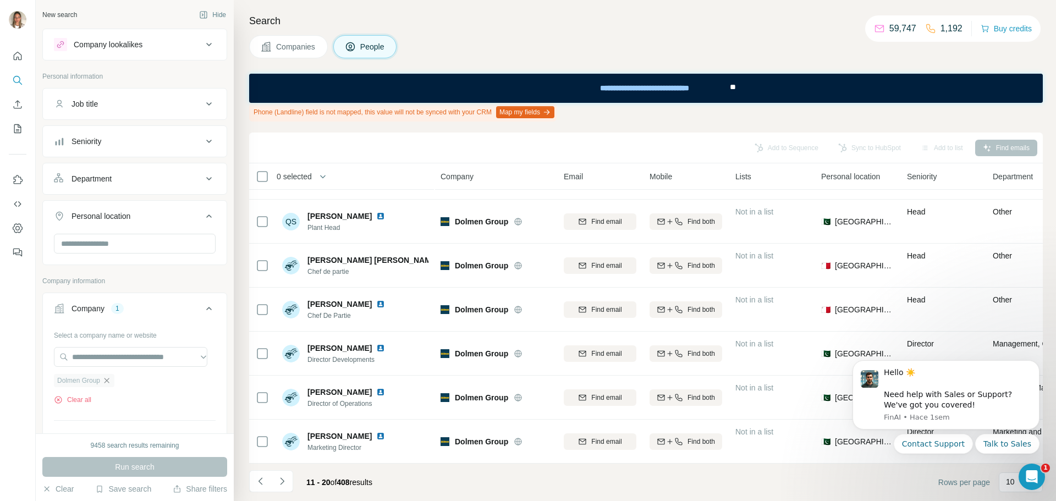
click at [109, 383] on icon "button" at bounding box center [106, 380] width 9 height 9
click at [114, 354] on input "text" at bounding box center [130, 357] width 153 height 20
paste input "**********"
drag, startPoint x: 140, startPoint y: 357, endPoint x: 40, endPoint y: 353, distance: 100.1
click at [43, 355] on div "**********" at bounding box center [135, 390] width 184 height 129
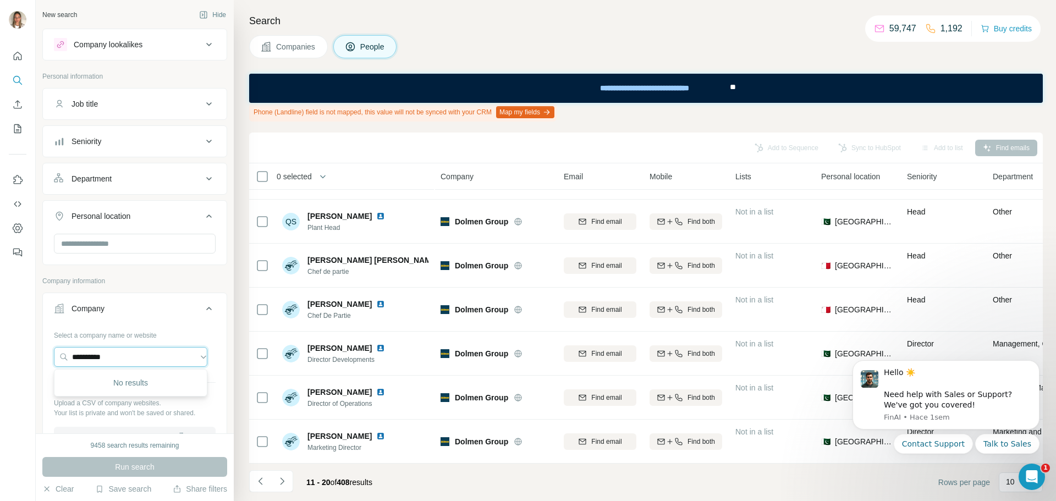
paste input "**********"
type input "**********"
click at [104, 392] on p "janeworld.com" at bounding box center [116, 392] width 63 height 10
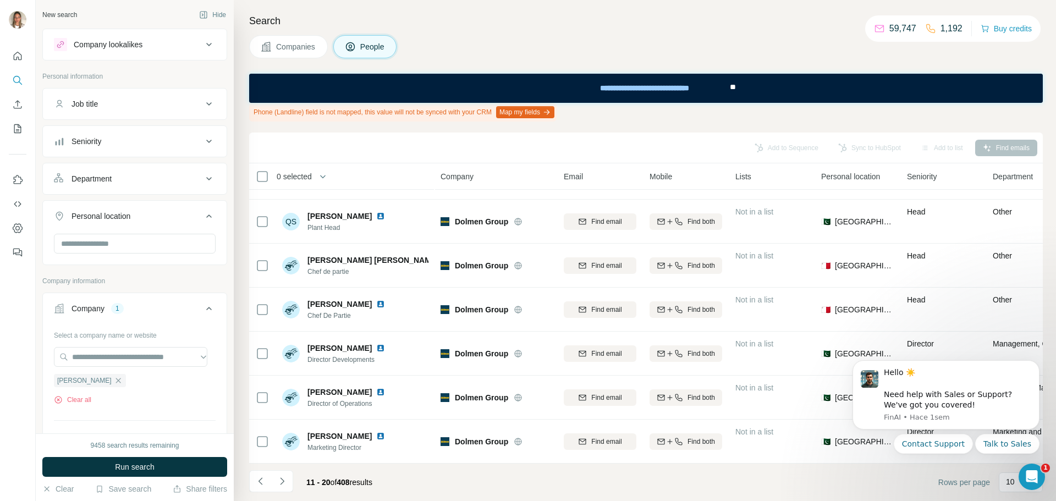
scroll to position [0, 0]
click at [125, 243] on input "text" at bounding box center [135, 244] width 162 height 20
type input "*****"
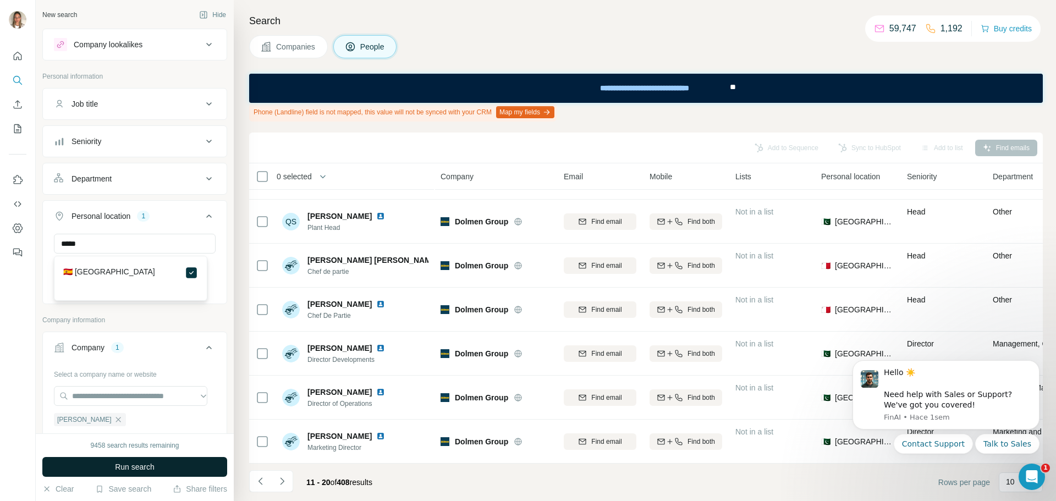
click at [161, 461] on button "Run search" at bounding box center [134, 467] width 185 height 20
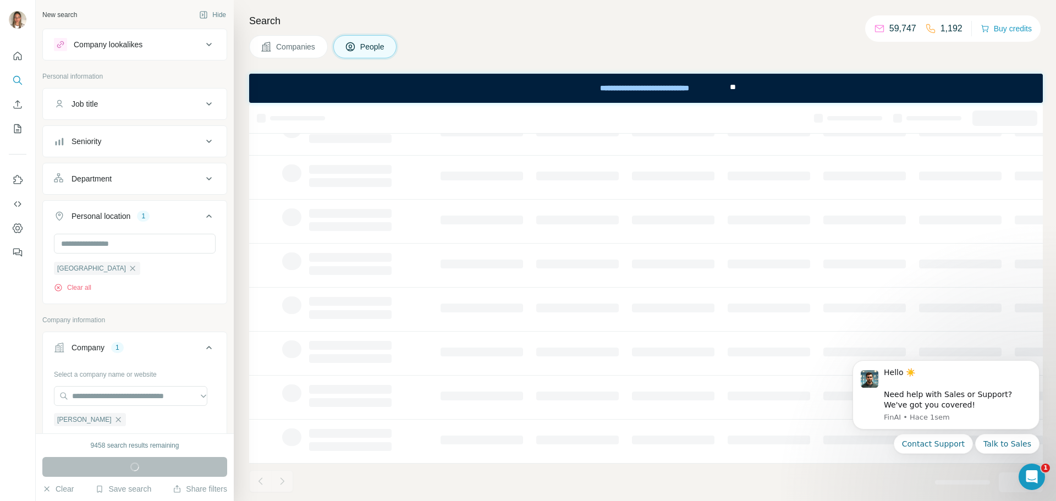
scroll to position [142, 0]
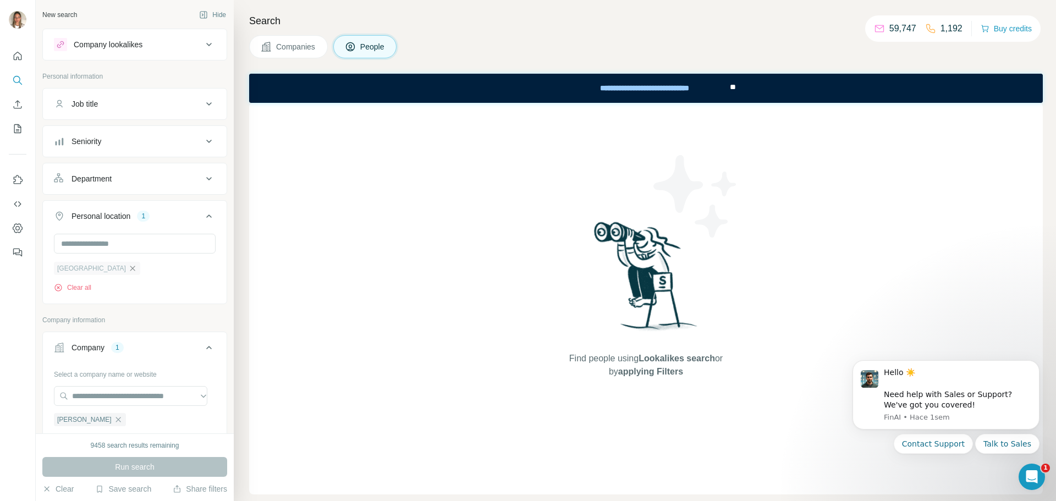
click at [130, 267] on icon "button" at bounding box center [132, 268] width 5 height 5
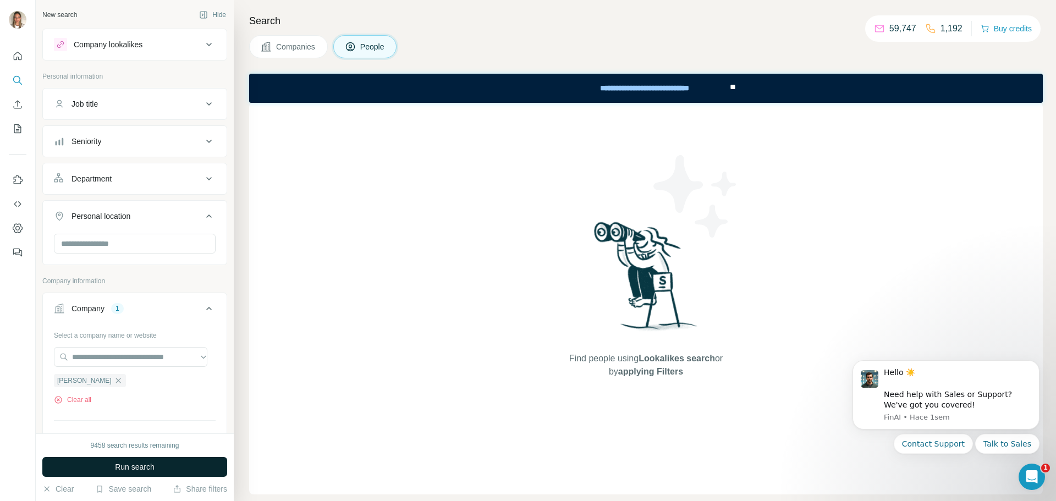
click at [124, 462] on span "Run search" at bounding box center [135, 466] width 40 height 11
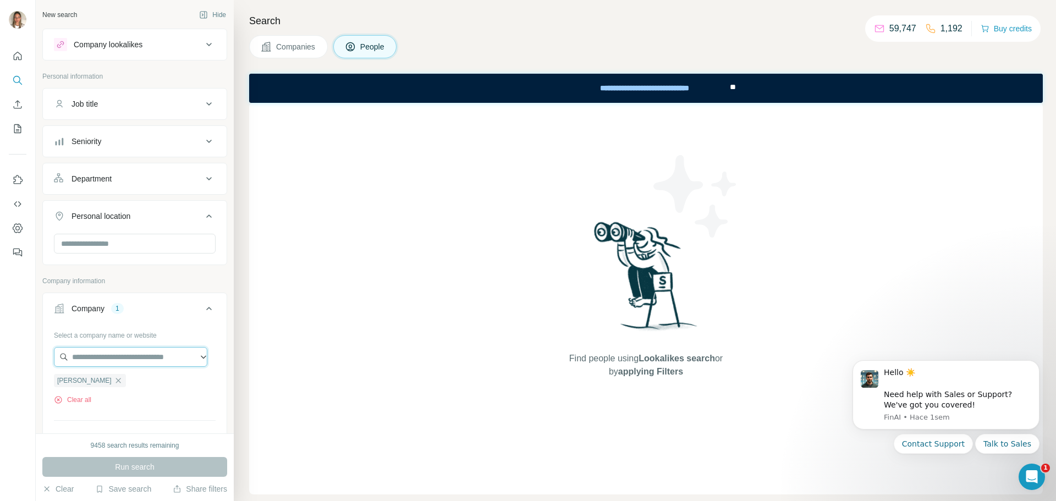
click at [146, 361] on input "text" at bounding box center [130, 357] width 153 height 20
click at [100, 410] on div "Select a company name or website Jane Clear all Upload a CSV of company website…" at bounding box center [135, 405] width 162 height 158
click at [115, 380] on icon "button" at bounding box center [117, 380] width 5 height 5
click at [116, 360] on input "text" at bounding box center [130, 357] width 153 height 20
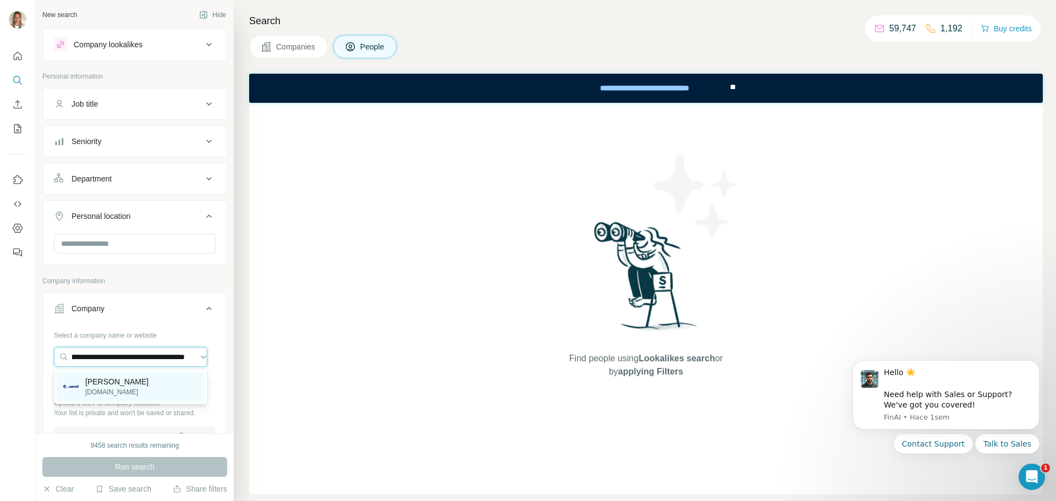
type input "**********"
click at [109, 390] on p "janeworld.com" at bounding box center [116, 392] width 63 height 10
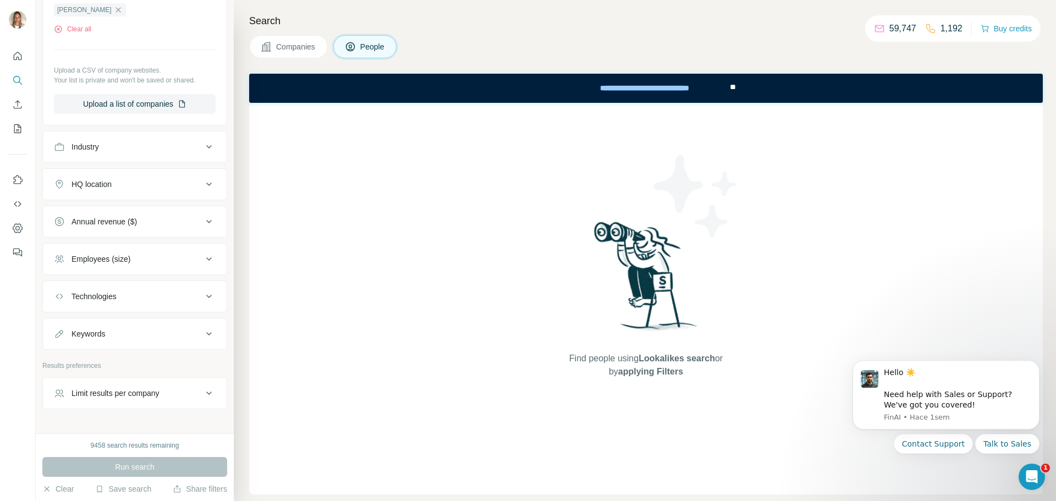
scroll to position [397, 0]
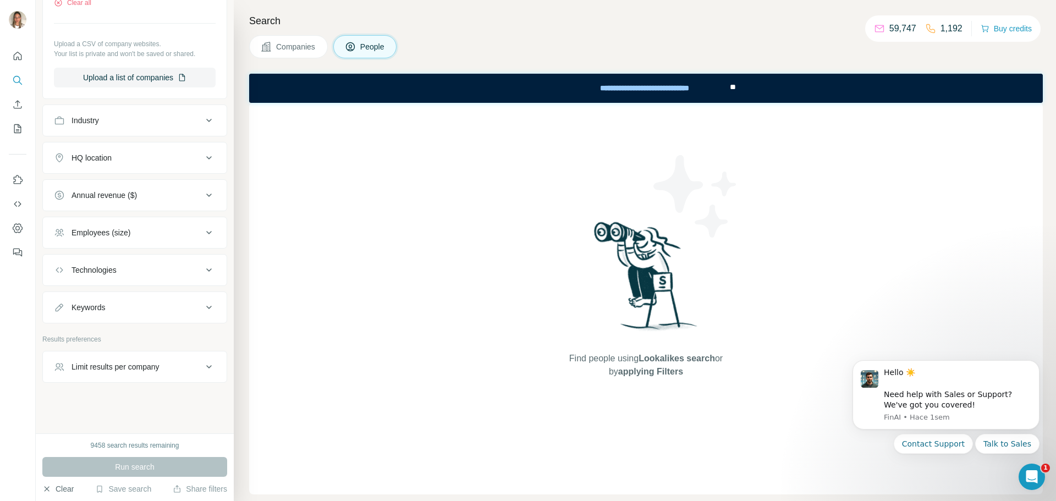
click at [58, 493] on button "Clear" at bounding box center [57, 488] width 31 height 11
click at [59, 491] on button "Clear" at bounding box center [57, 488] width 31 height 11
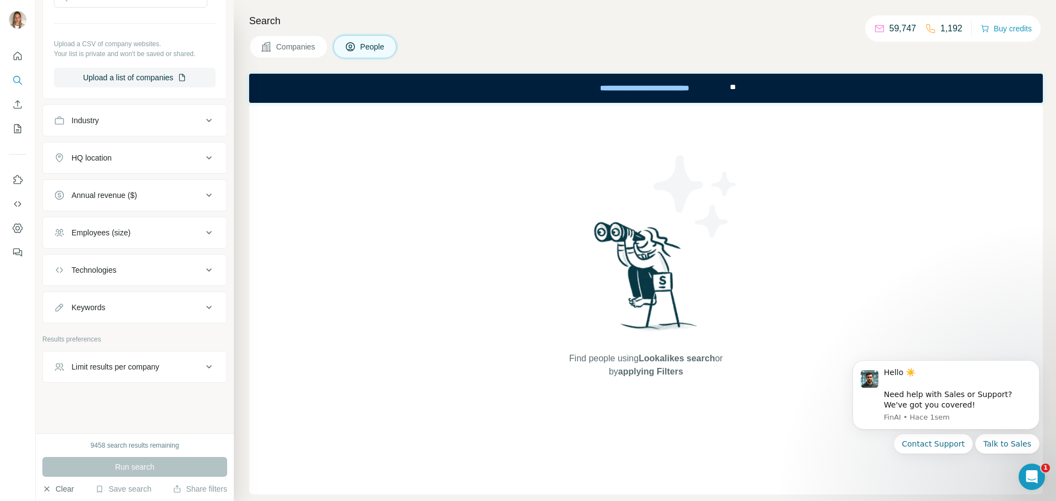
click at [59, 491] on button "Clear" at bounding box center [57, 488] width 31 height 11
click at [60, 491] on button "Clear" at bounding box center [57, 488] width 31 height 11
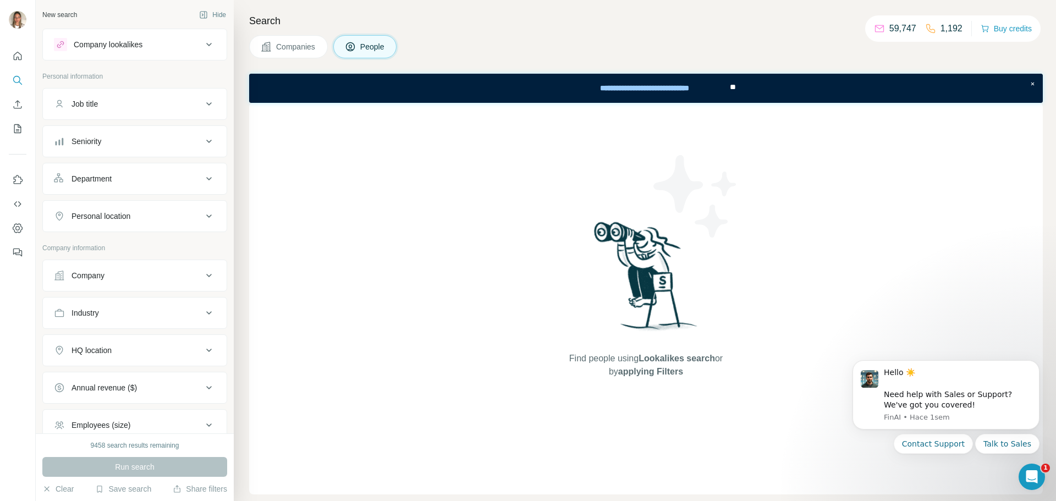
click at [164, 270] on div "Company" at bounding box center [128, 275] width 148 height 11
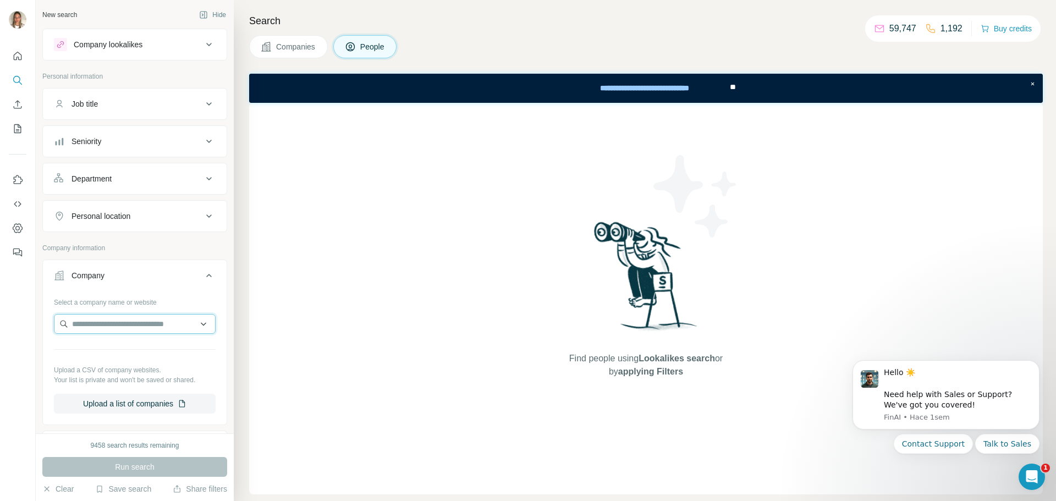
click at [110, 331] on input "text" at bounding box center [135, 324] width 162 height 20
paste input "**********"
type input "**********"
click at [106, 348] on p "[PERSON_NAME]" at bounding box center [116, 348] width 63 height 11
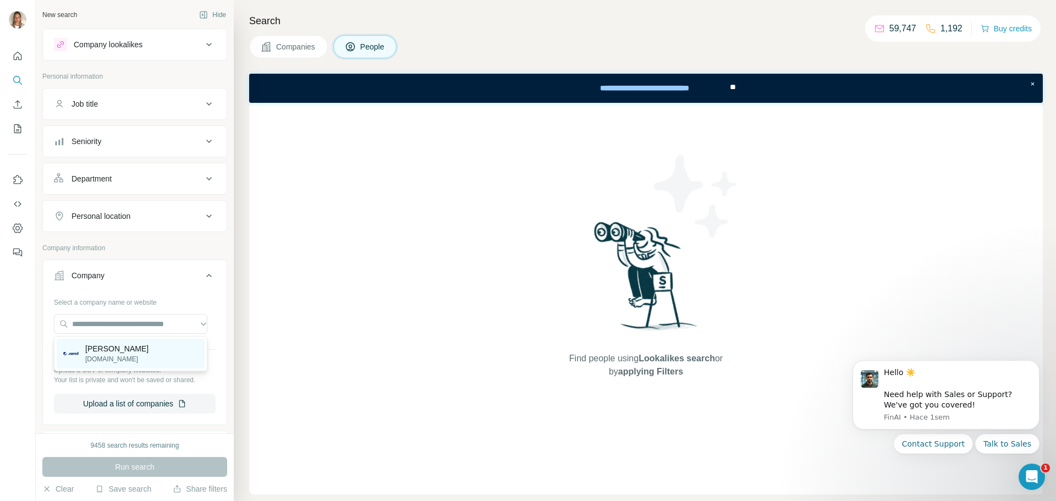
scroll to position [0, 0]
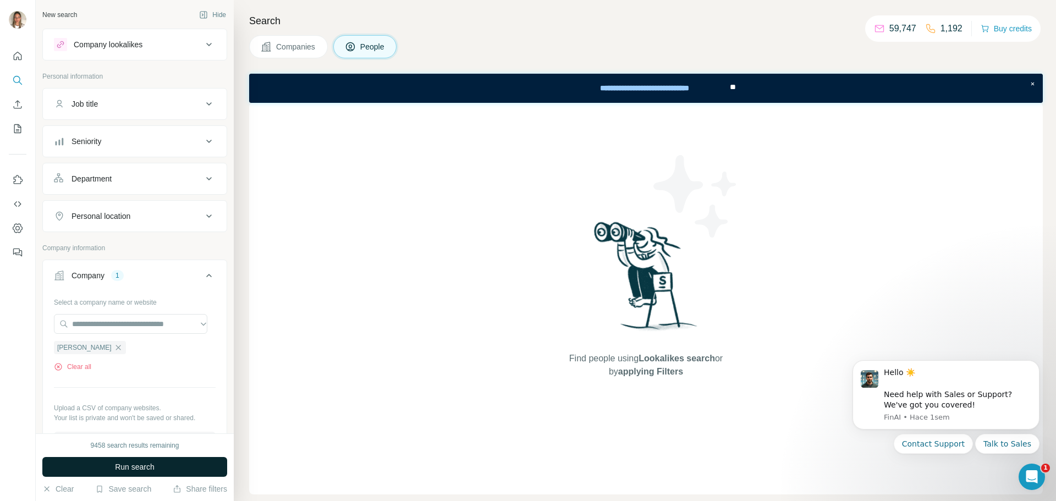
click at [132, 463] on span "Run search" at bounding box center [135, 466] width 40 height 11
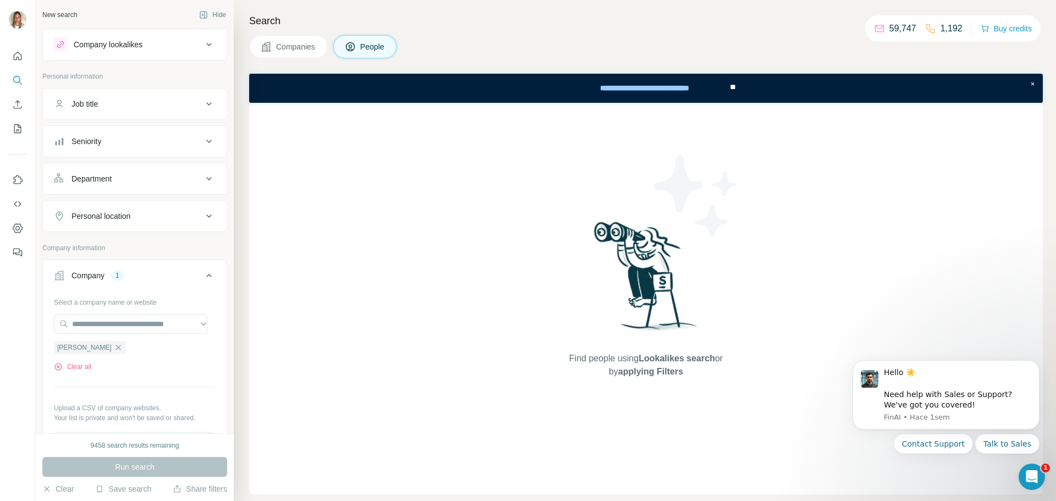
click at [280, 44] on span "Companies" at bounding box center [296, 46] width 40 height 11
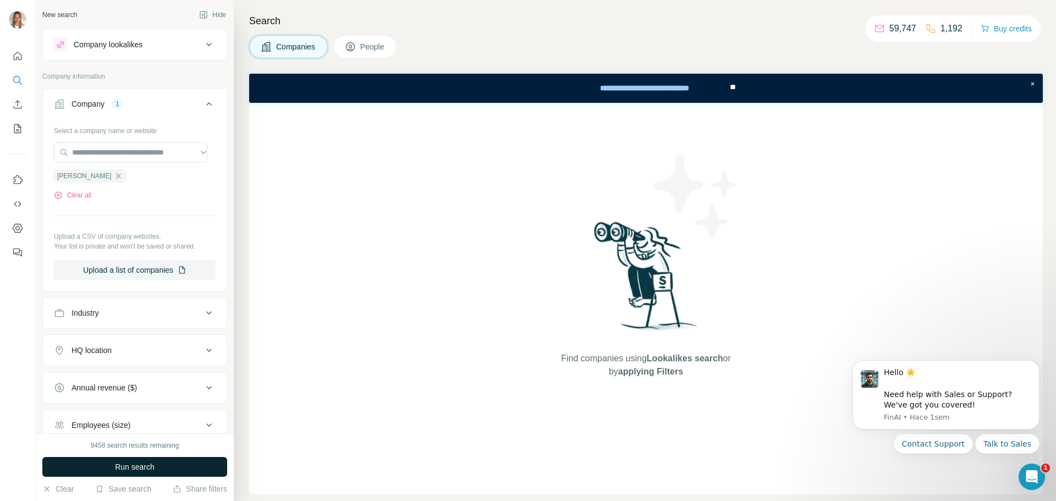
click at [140, 467] on span "Run search" at bounding box center [135, 466] width 40 height 11
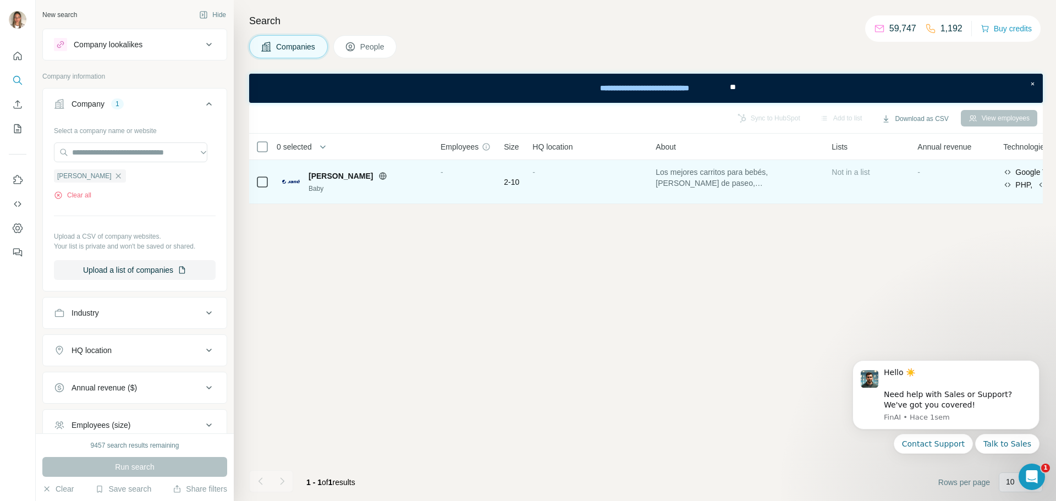
click at [316, 173] on span "Jane" at bounding box center [340, 175] width 64 height 11
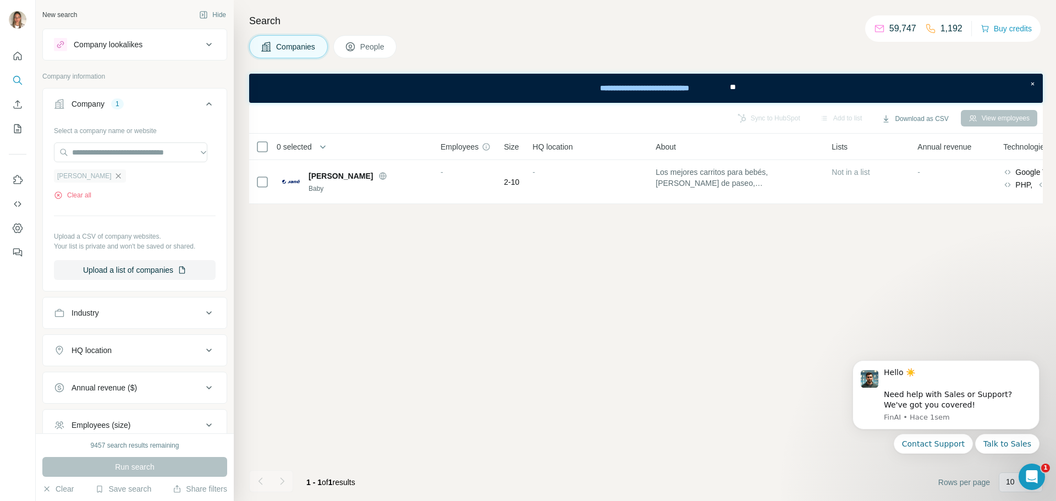
click at [114, 178] on icon "button" at bounding box center [118, 176] width 9 height 9
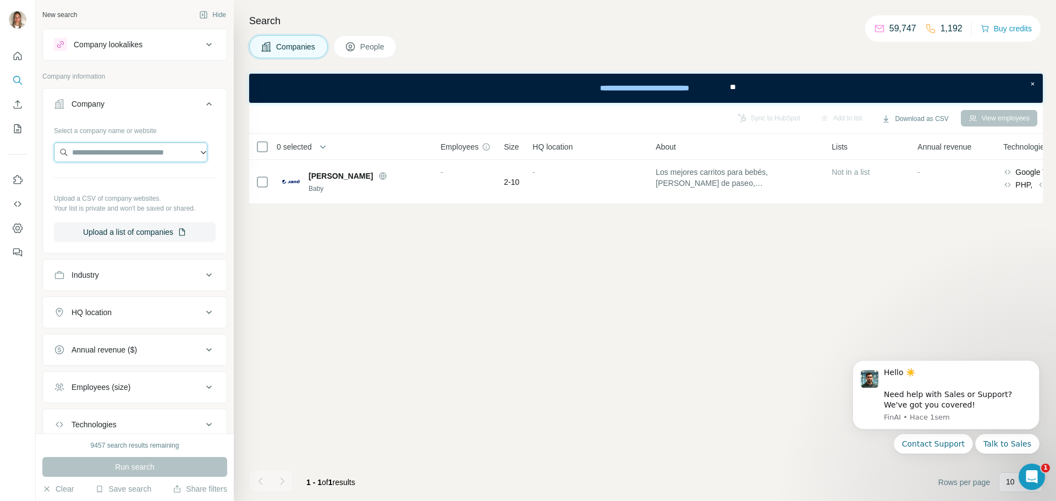
click at [113, 155] on input "text" at bounding box center [130, 152] width 153 height 20
paste input "**********"
type input "**********"
click at [117, 182] on p "Grupo Olmitos" at bounding box center [111, 177] width 53 height 11
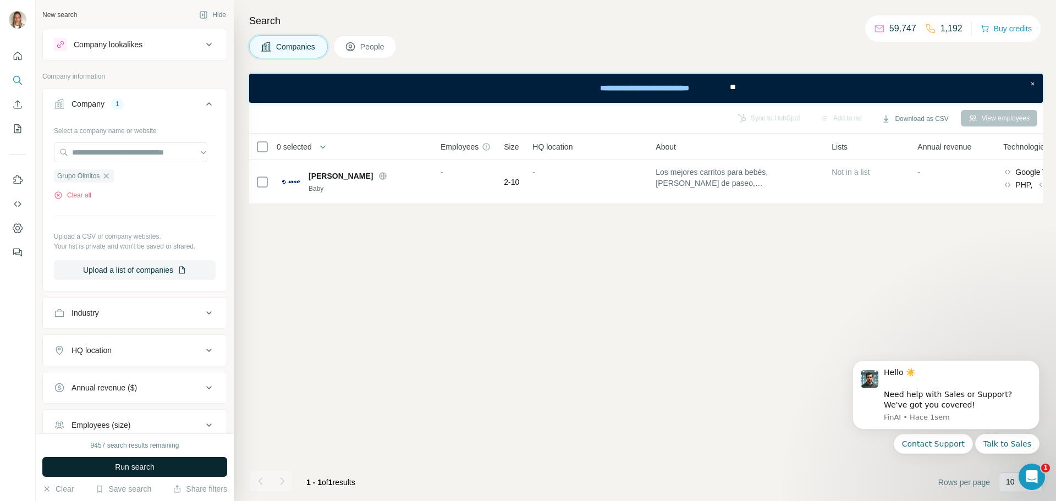
click at [140, 466] on span "Run search" at bounding box center [135, 466] width 40 height 11
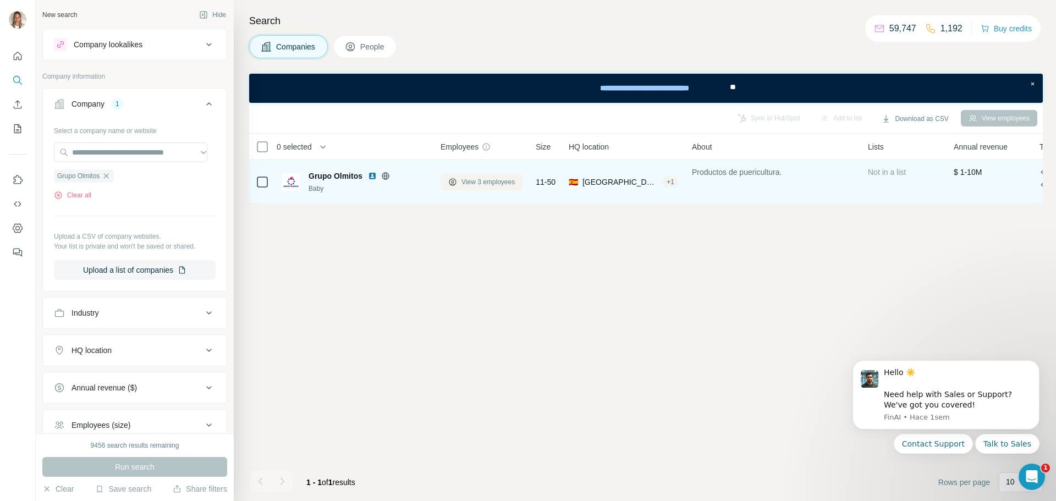
click at [477, 181] on span "View 3 employees" at bounding box center [487, 182] width 53 height 10
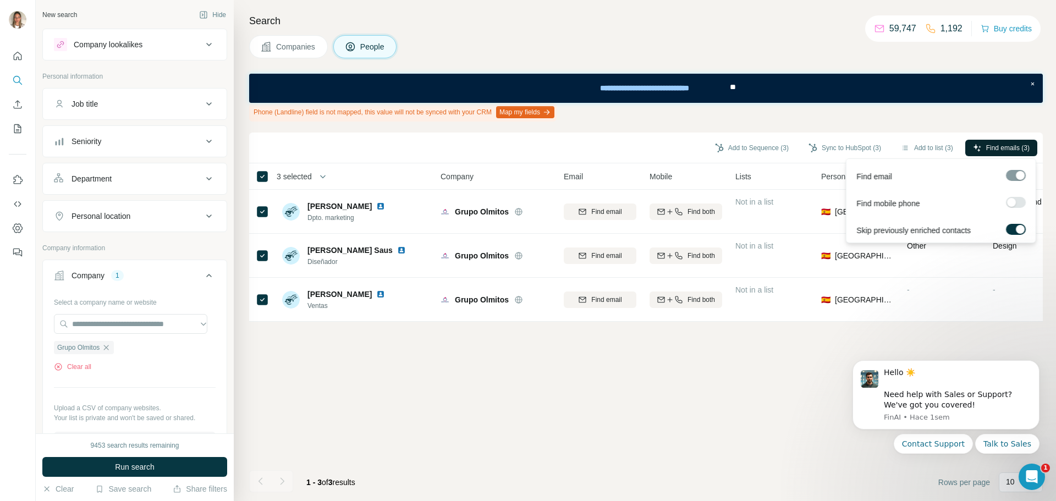
click at [995, 144] on span "Find emails (3)" at bounding box center [1007, 148] width 43 height 10
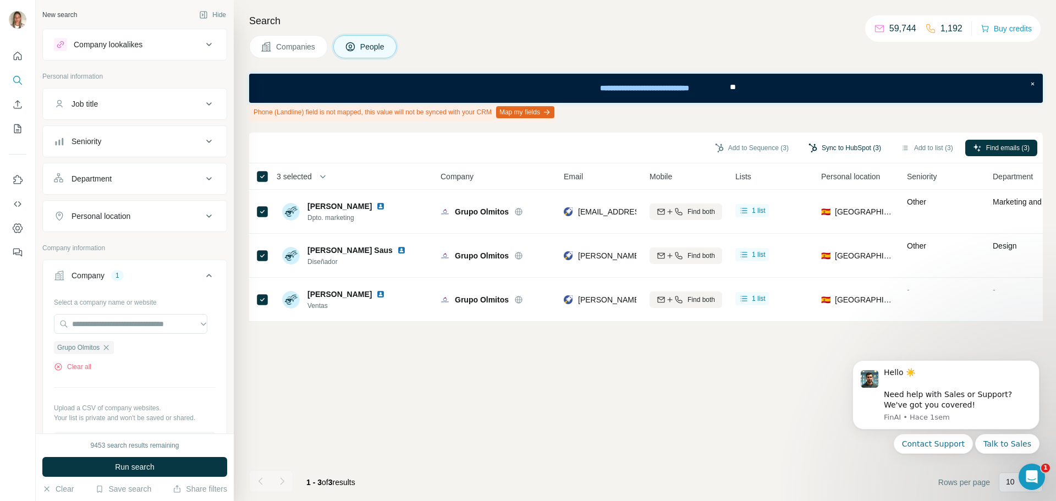
click at [849, 150] on button "Sync to HubSpot (3)" at bounding box center [844, 148] width 88 height 16
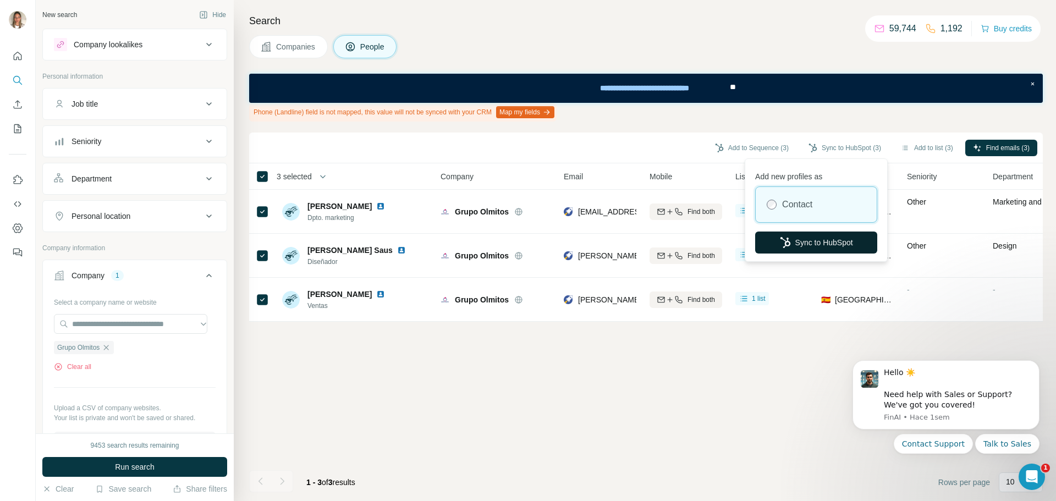
click at [833, 251] on button "Sync to HubSpot" at bounding box center [816, 242] width 122 height 22
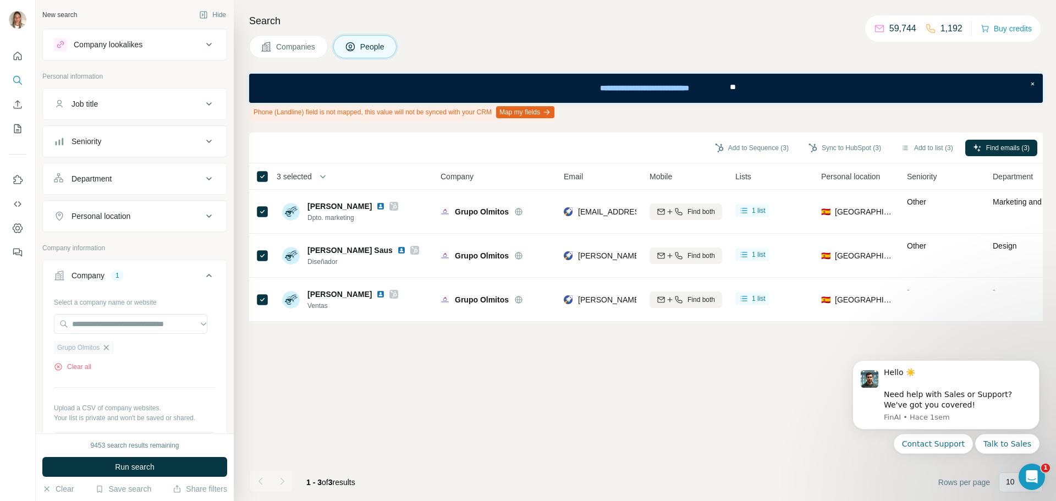
click at [107, 344] on icon "button" at bounding box center [106, 347] width 9 height 9
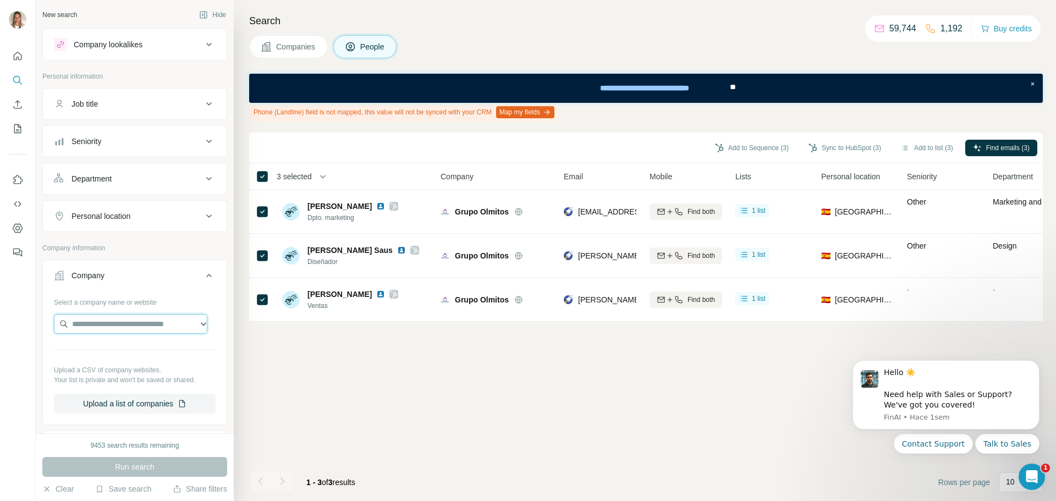
click at [127, 323] on input "text" at bounding box center [130, 324] width 153 height 20
click at [133, 325] on input "text" at bounding box center [130, 324] width 153 height 20
paste input "**********"
type input "**********"
drag, startPoint x: 104, startPoint y: 321, endPoint x: 59, endPoint y: 321, distance: 45.6
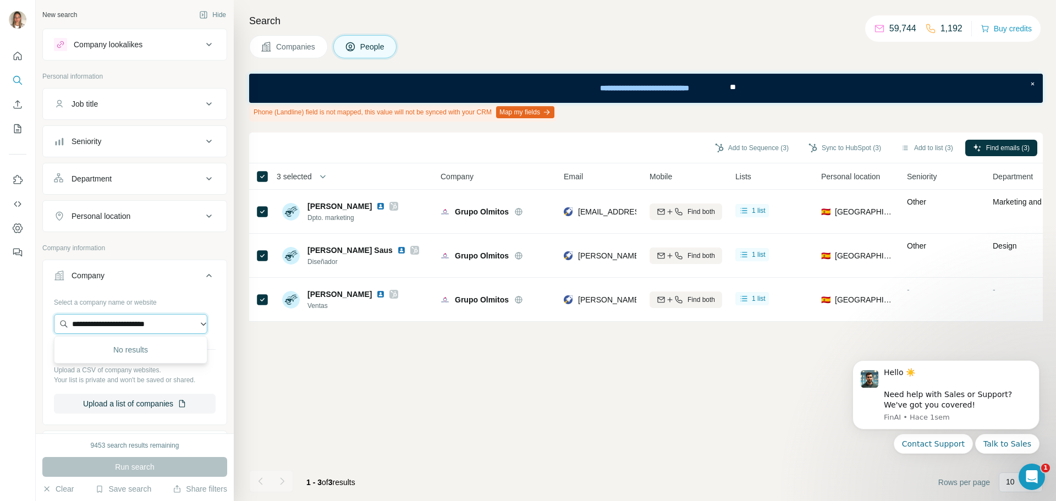
click at [59, 321] on input "**********" at bounding box center [130, 324] width 153 height 20
click at [97, 323] on input "text" at bounding box center [130, 324] width 153 height 20
drag, startPoint x: 146, startPoint y: 319, endPoint x: 58, endPoint y: 325, distance: 88.2
click at [58, 325] on input "**********" at bounding box center [130, 324] width 153 height 20
paste input "*******"
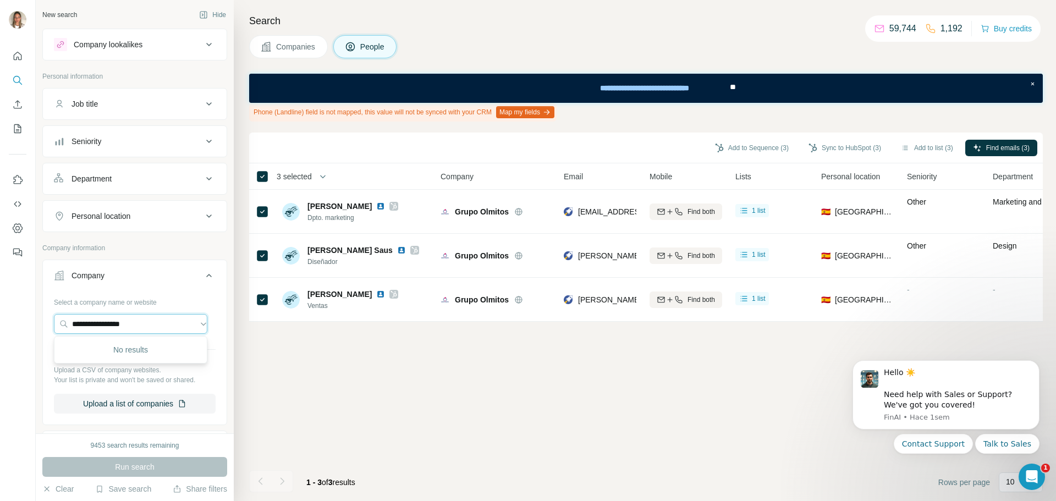
type input "**********"
